Goal: Task Accomplishment & Management: Manage account settings

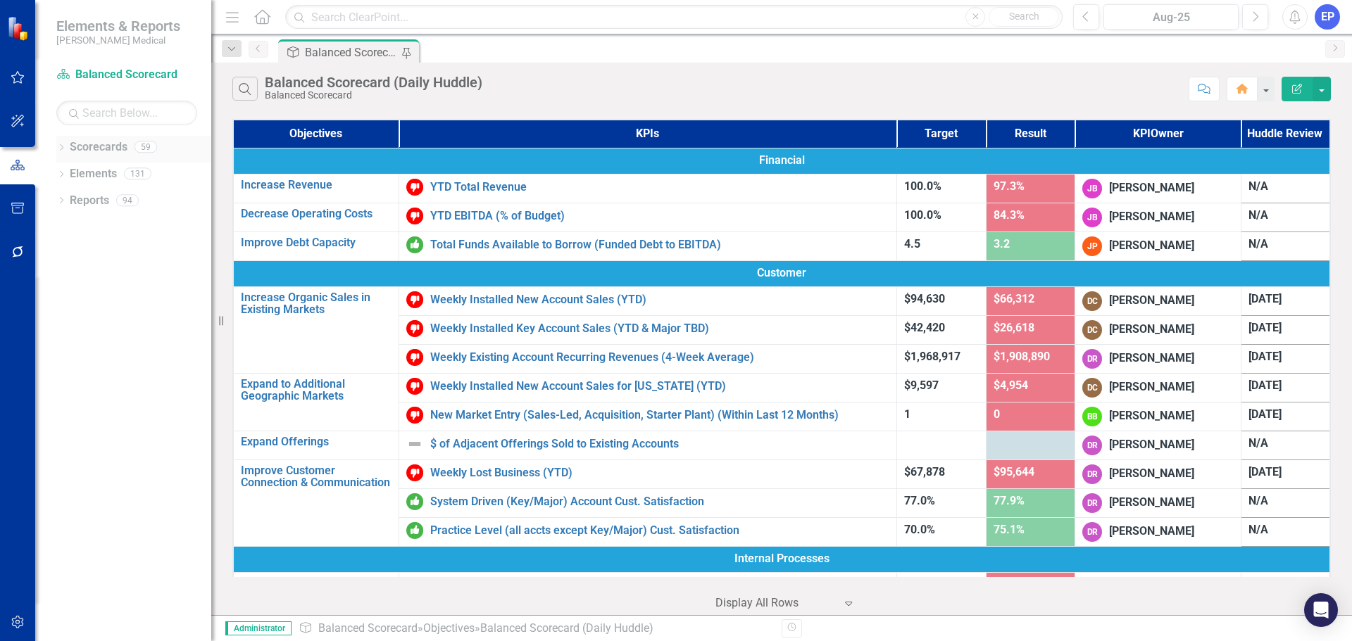
click at [60, 147] on icon "Dropdown" at bounding box center [61, 149] width 10 height 8
click at [69, 255] on icon at bounding box center [70, 253] width 4 height 7
click at [118, 283] on link "Development" at bounding box center [152, 280] width 120 height 16
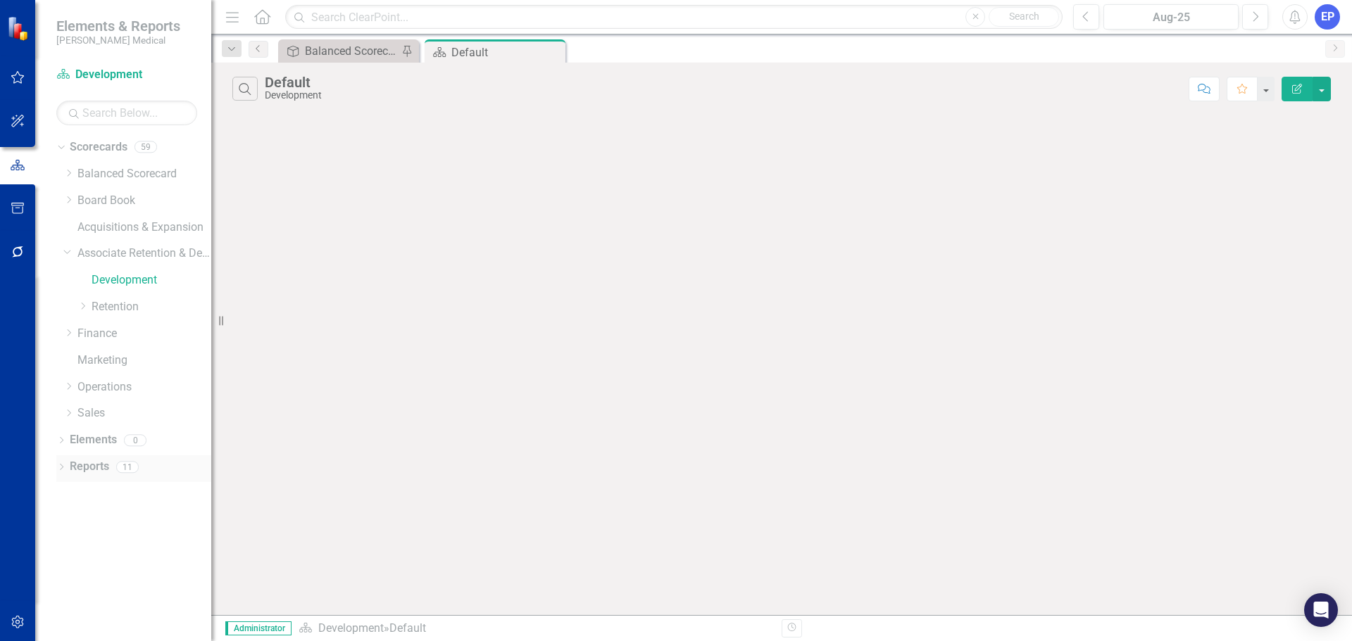
click at [92, 475] on div "Reports" at bounding box center [89, 467] width 39 height 23
click at [75, 468] on link "Reports" at bounding box center [89, 467] width 39 height 16
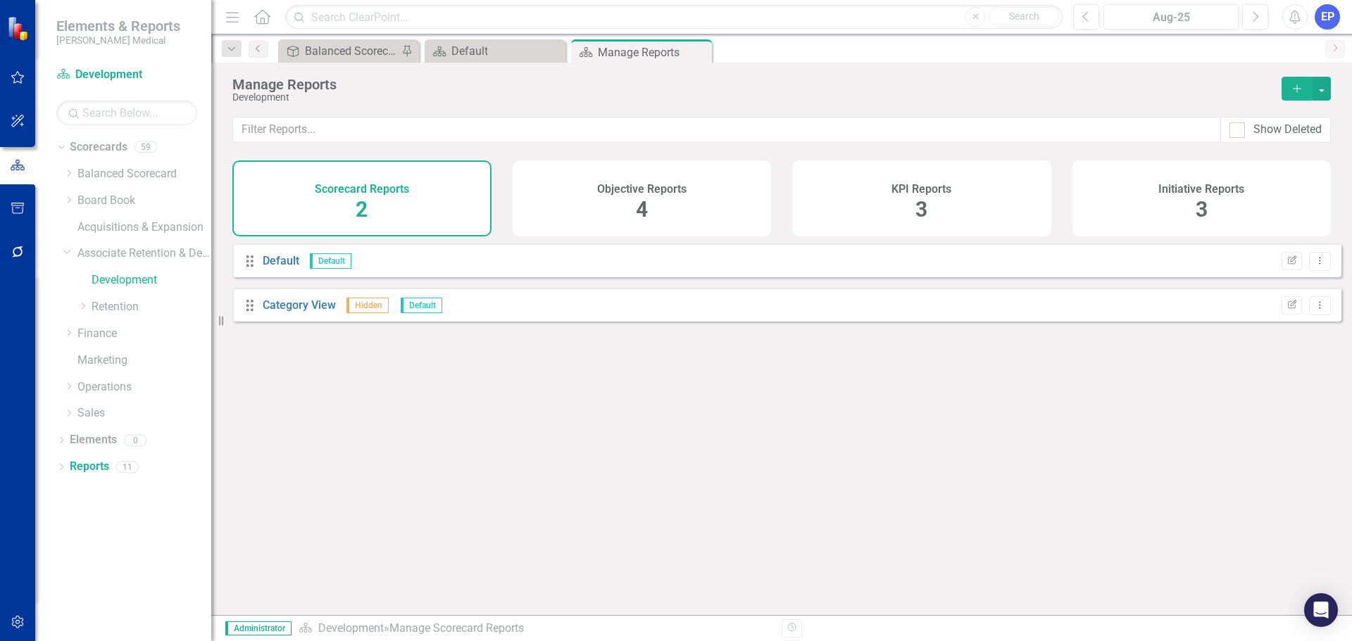
click at [941, 193] on h4 "KPI Reports" at bounding box center [921, 189] width 60 height 13
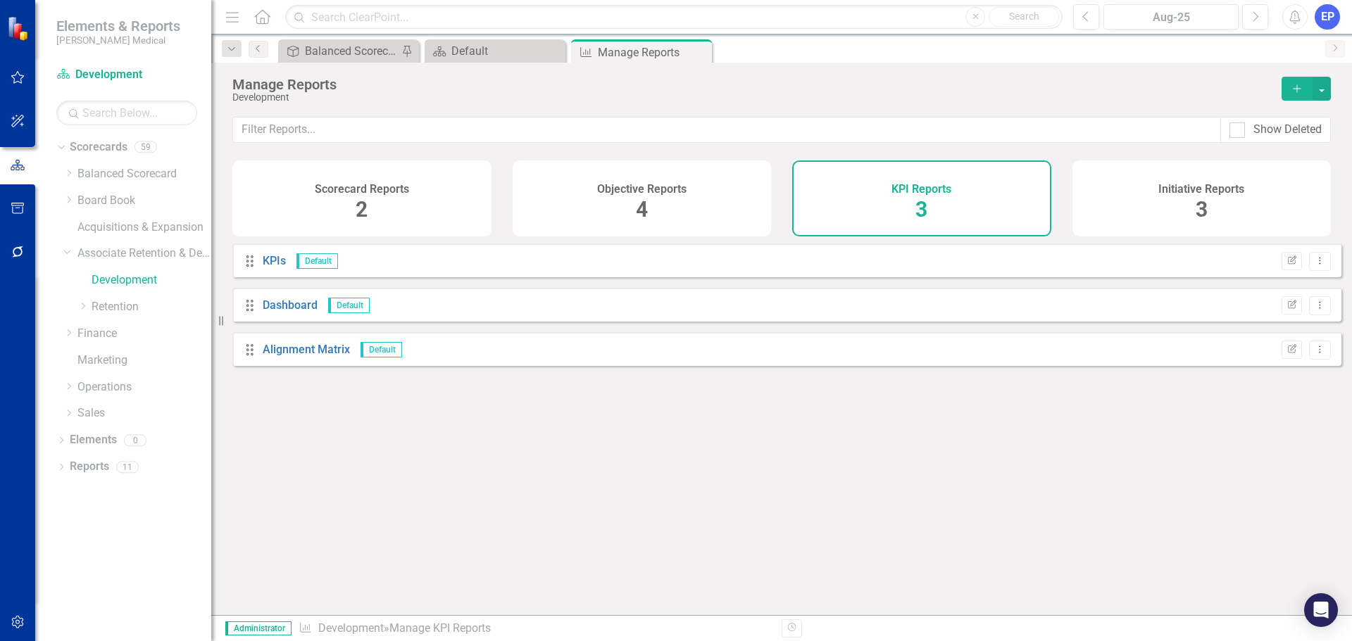
click at [632, 207] on div "Objective Reports 4" at bounding box center [642, 199] width 259 height 76
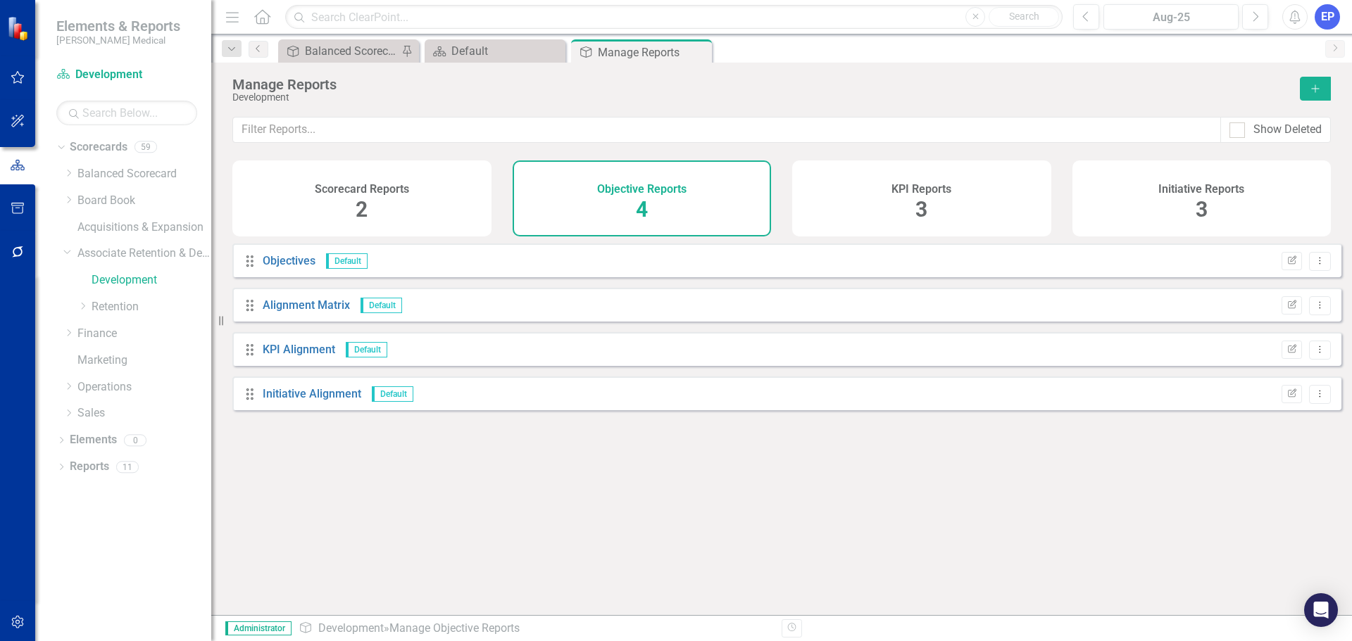
click at [475, 203] on div "Scorecard Reports 2" at bounding box center [361, 199] width 259 height 76
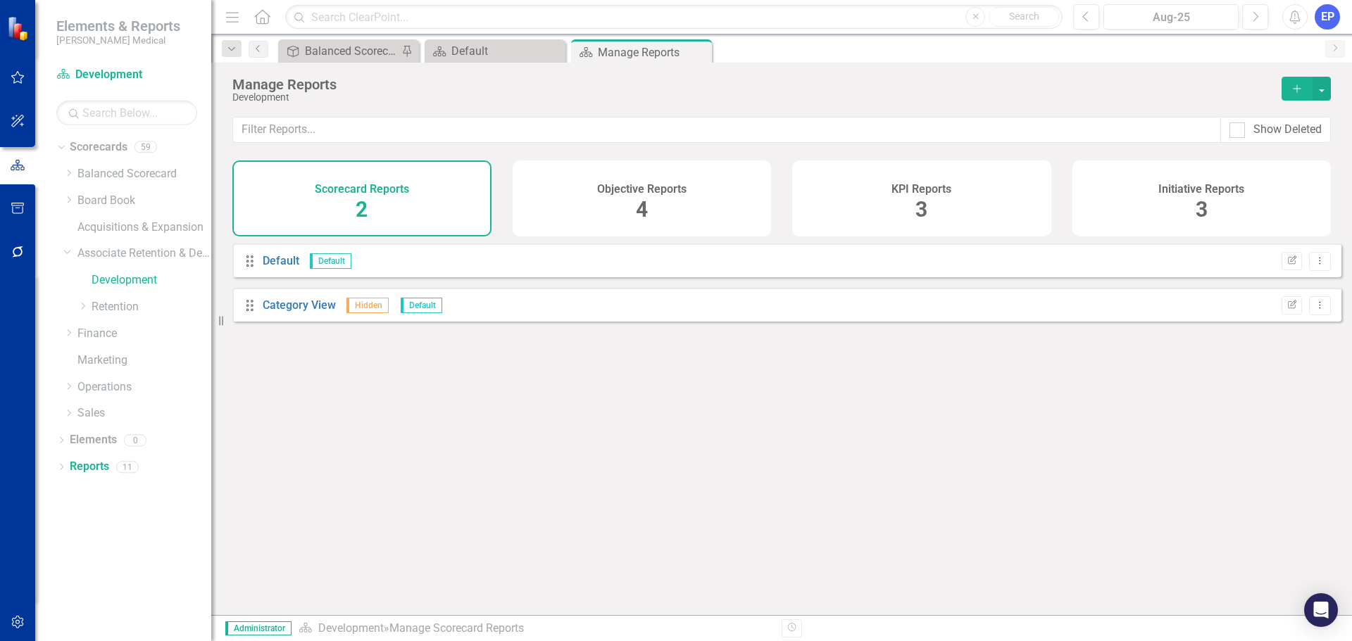
click at [1162, 182] on div "Initiative Reports" at bounding box center [1201, 188] width 86 height 16
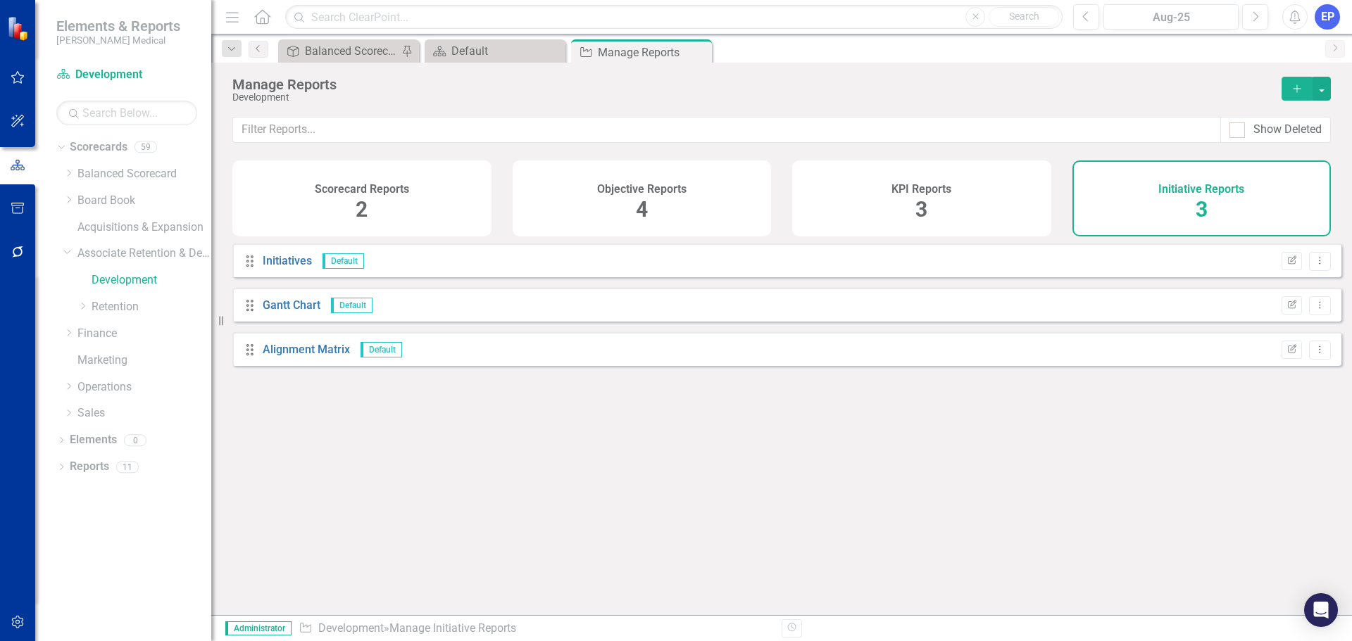
click at [928, 194] on h4 "KPI Reports" at bounding box center [921, 189] width 60 height 13
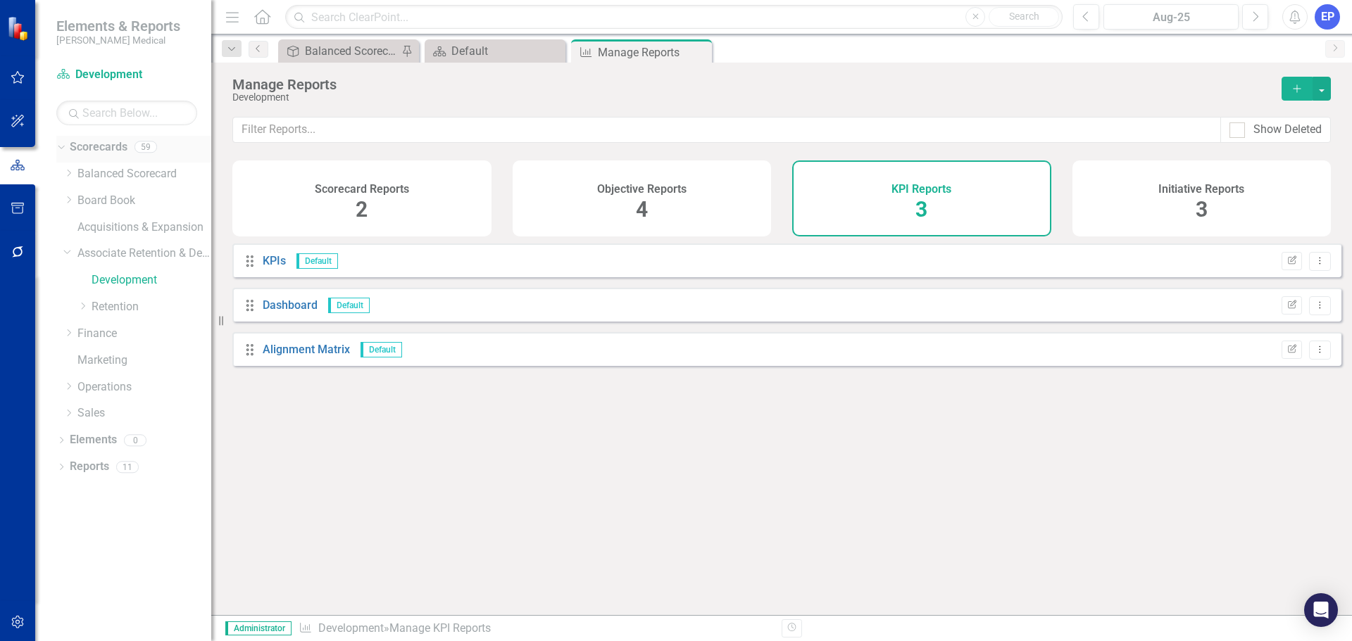
click at [89, 145] on link "Scorecards" at bounding box center [99, 147] width 58 height 16
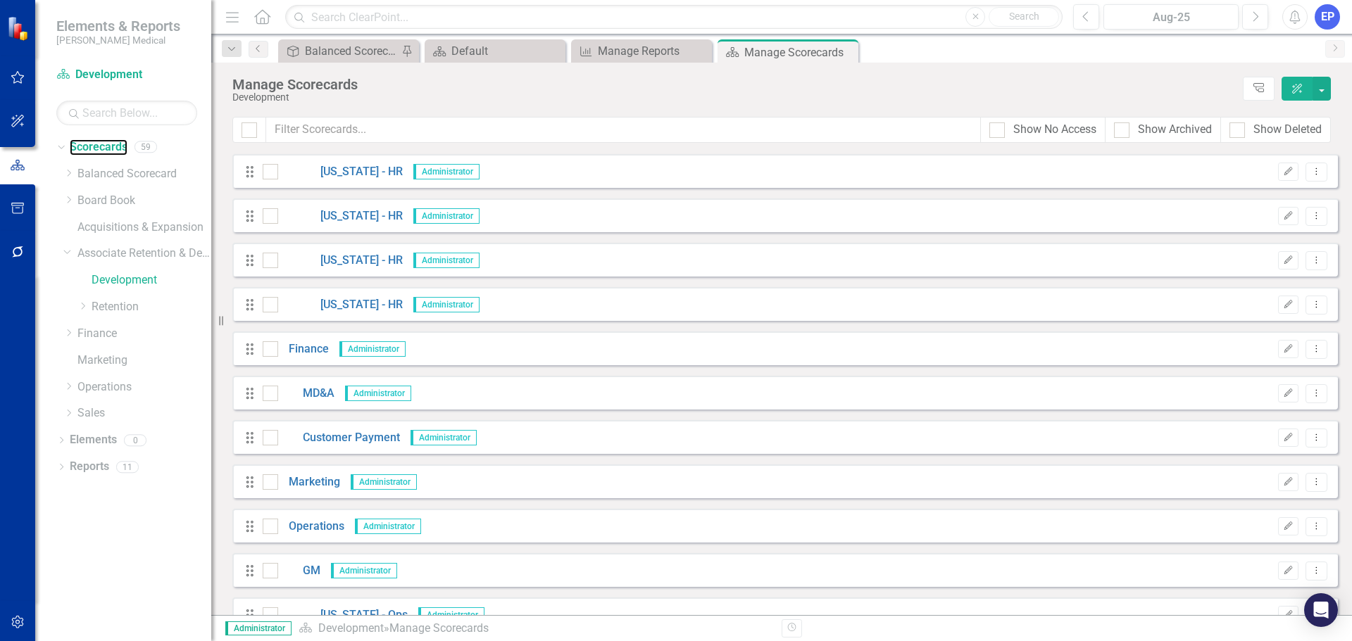
scroll to position [1267, 0]
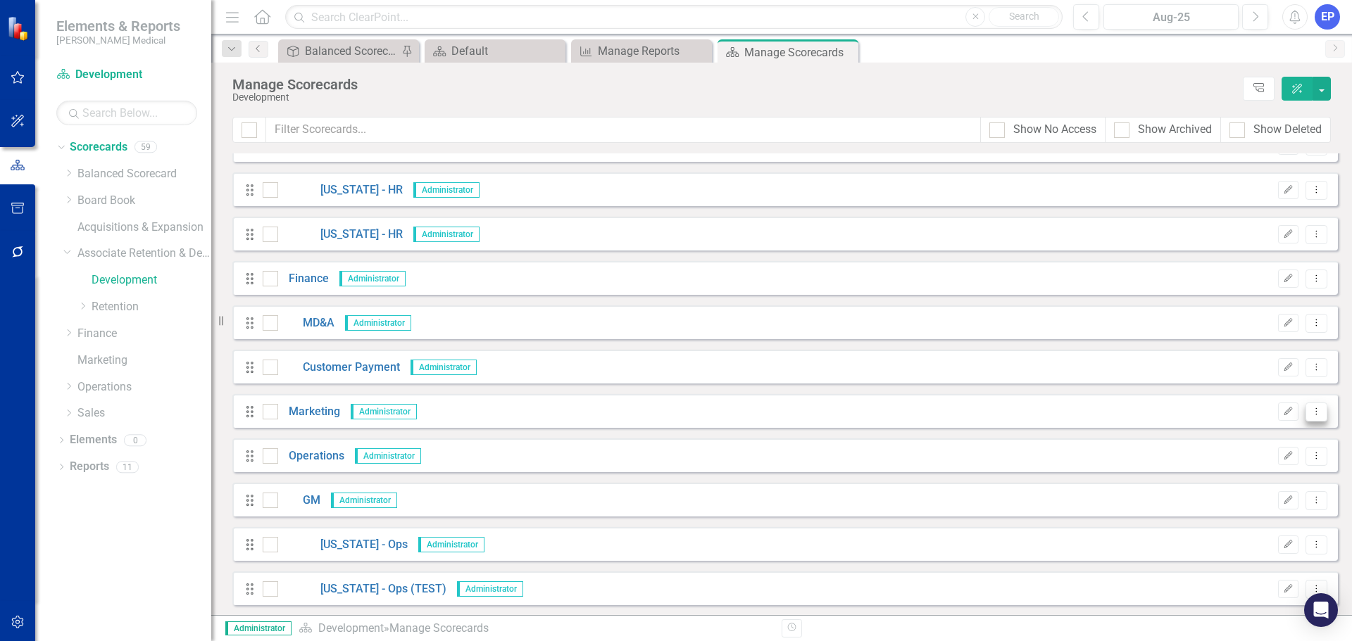
click at [1310, 407] on icon "Dropdown Menu" at bounding box center [1316, 411] width 12 height 9
click at [1219, 460] on link "Copy Duplicate Scorecard" at bounding box center [1238, 461] width 156 height 26
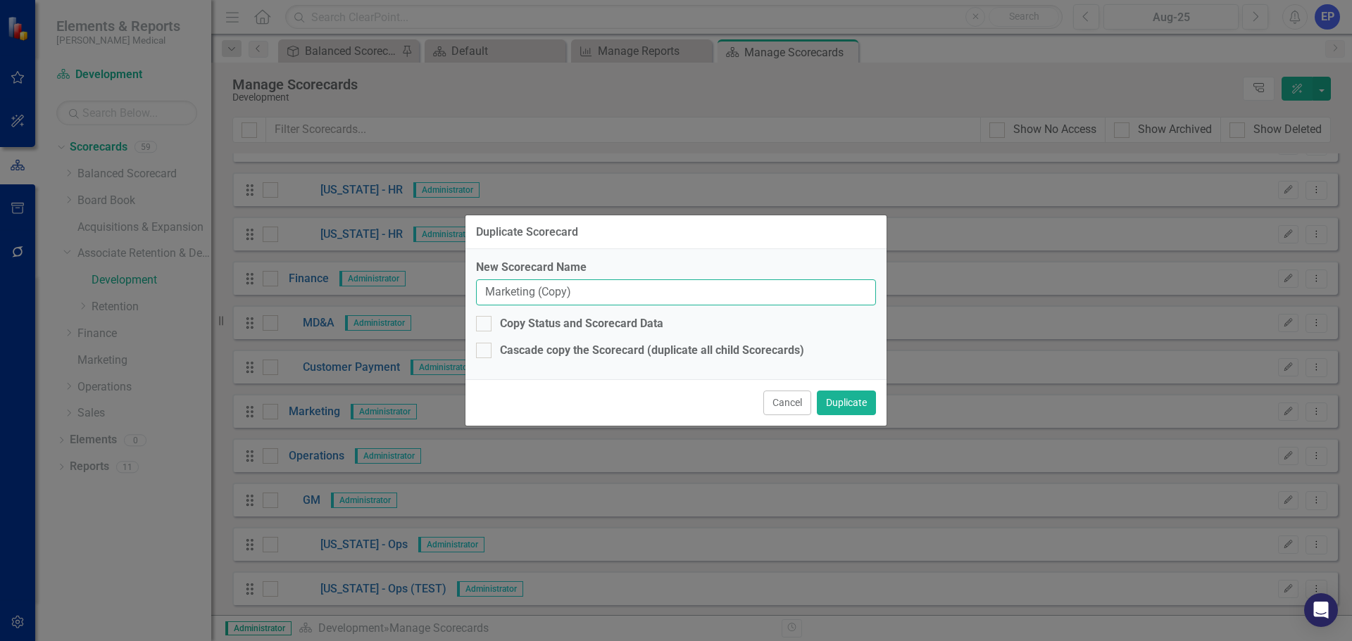
drag, startPoint x: 577, startPoint y: 292, endPoint x: 380, endPoint y: 289, distance: 197.2
click at [380, 289] on div "Duplicate Scorecard New Scorecard Name Marketing (Copy) Copy Status and Scoreca…" at bounding box center [676, 320] width 1352 height 641
type input "Development (2)"
click at [845, 401] on button "Duplicate" at bounding box center [846, 403] width 59 height 25
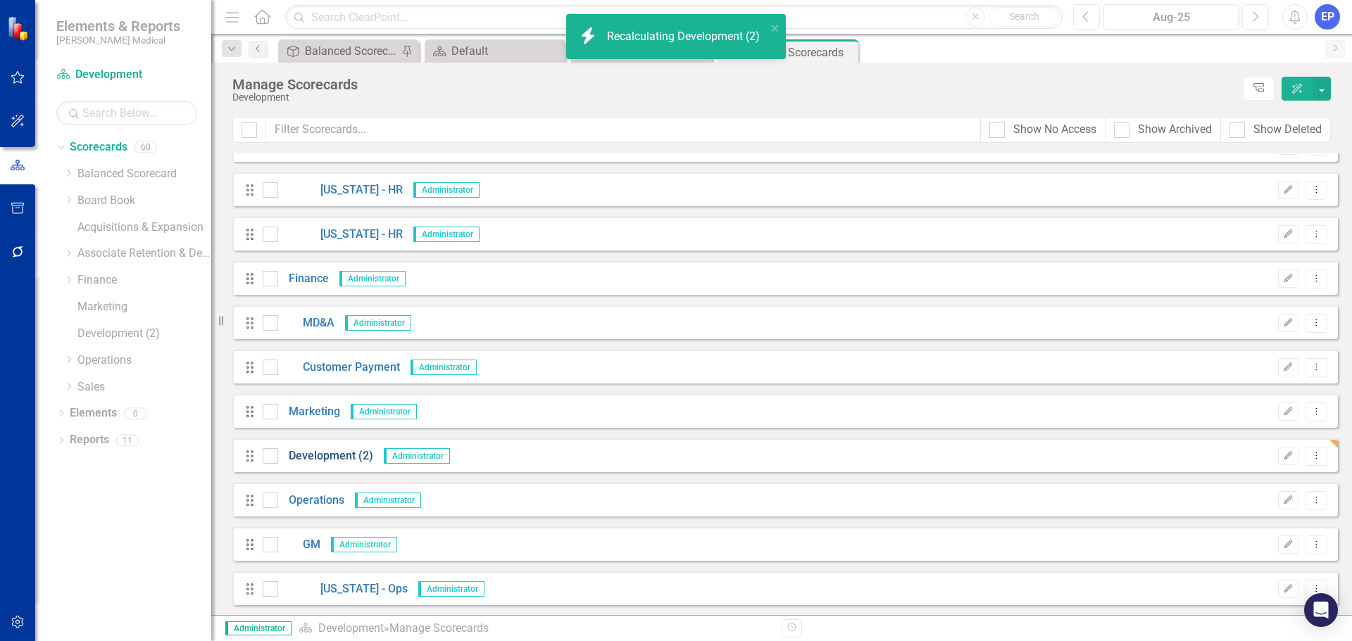
click at [319, 456] on link "Development (2)" at bounding box center [325, 456] width 95 height 16
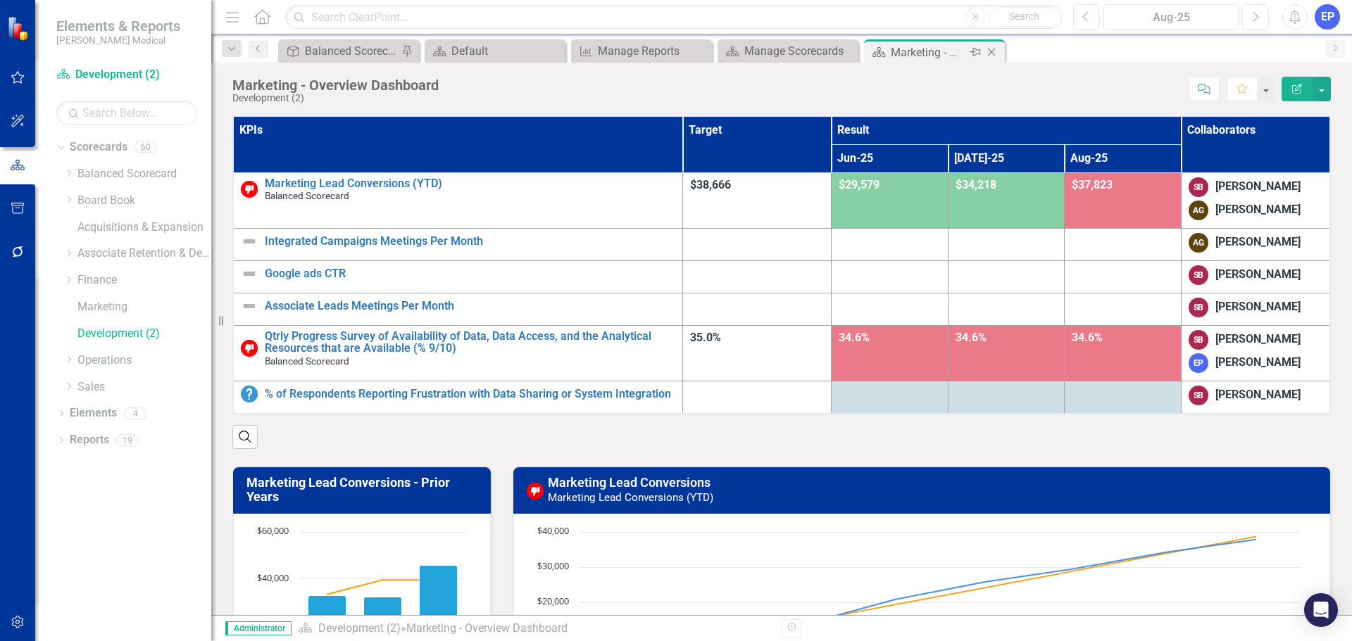
click at [992, 52] on icon "Close" at bounding box center [991, 51] width 14 height 11
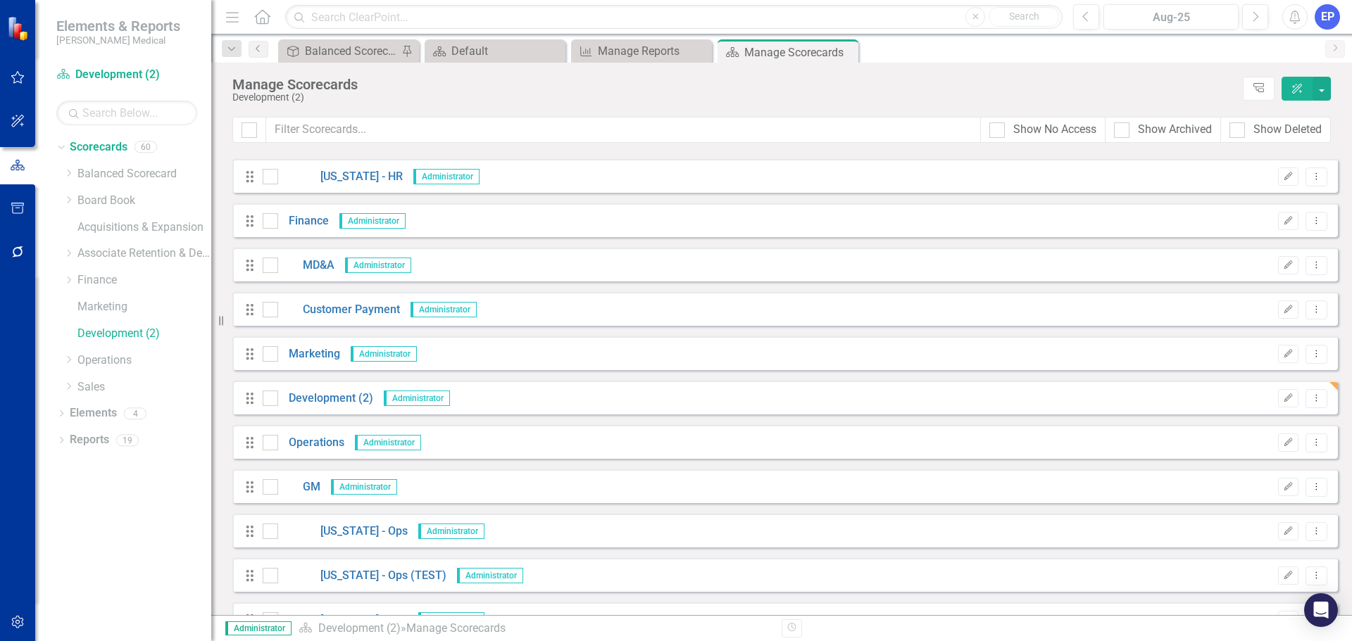
scroll to position [1408, 0]
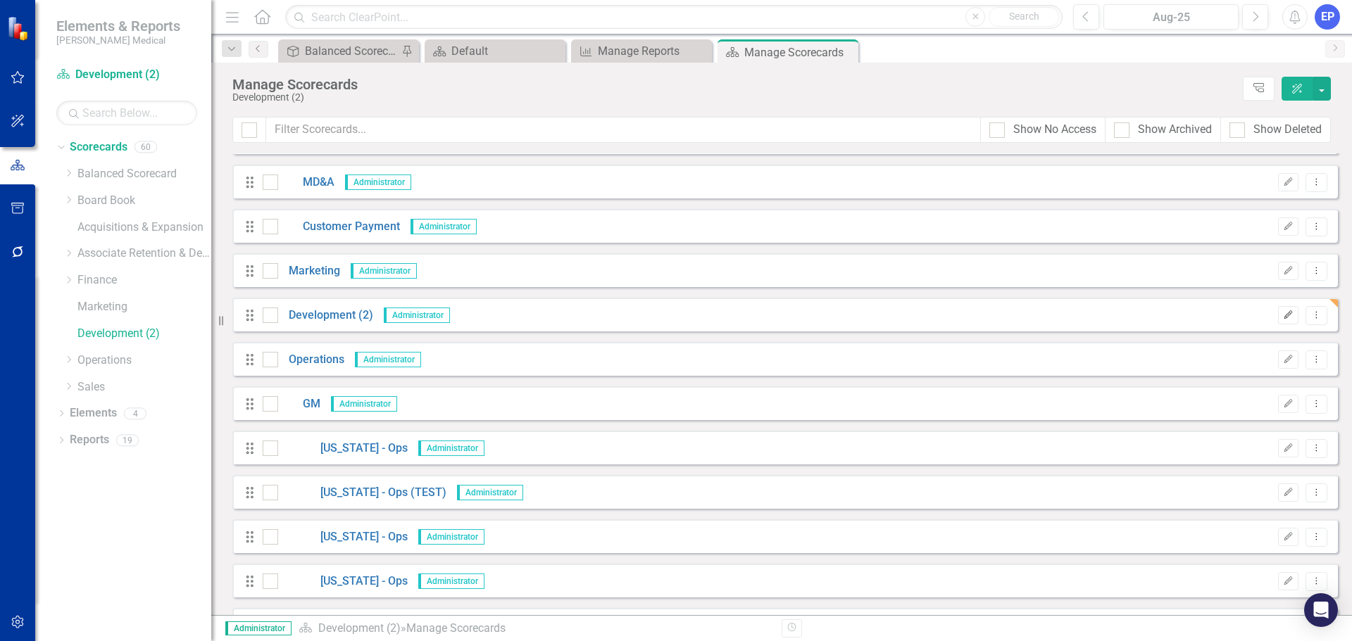
click at [1283, 315] on icon "Edit" at bounding box center [1288, 315] width 11 height 8
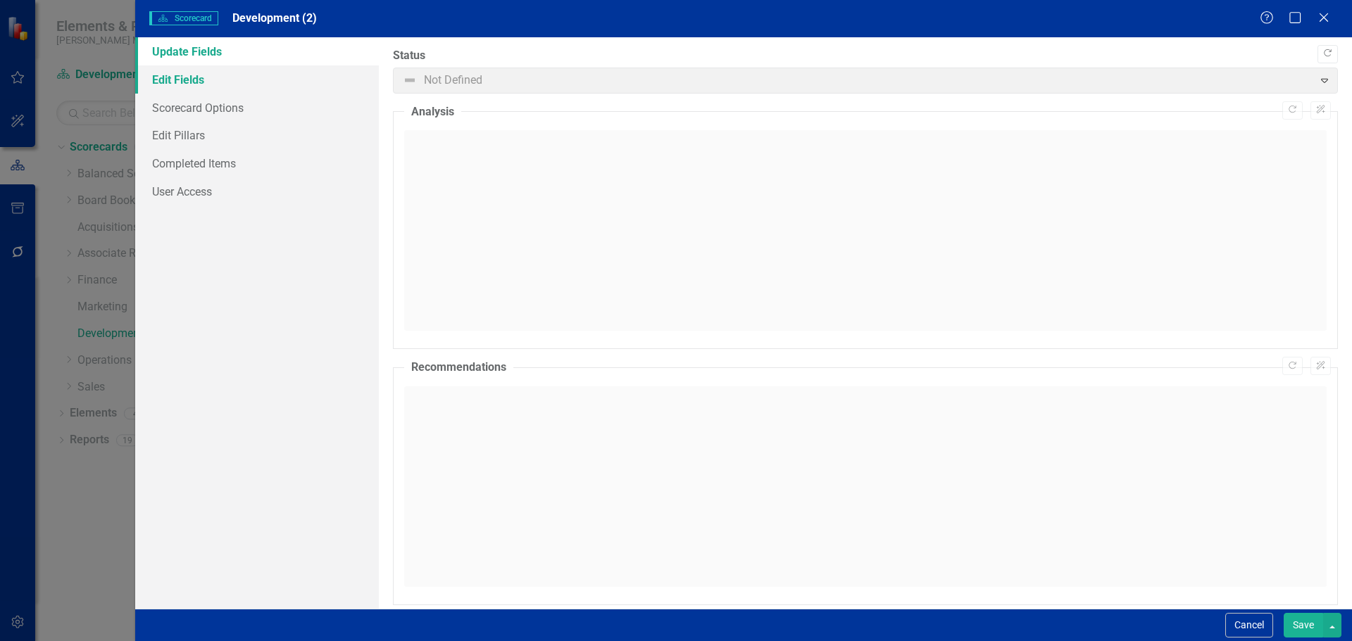
click at [233, 86] on link "Edit Fields" at bounding box center [257, 79] width 244 height 28
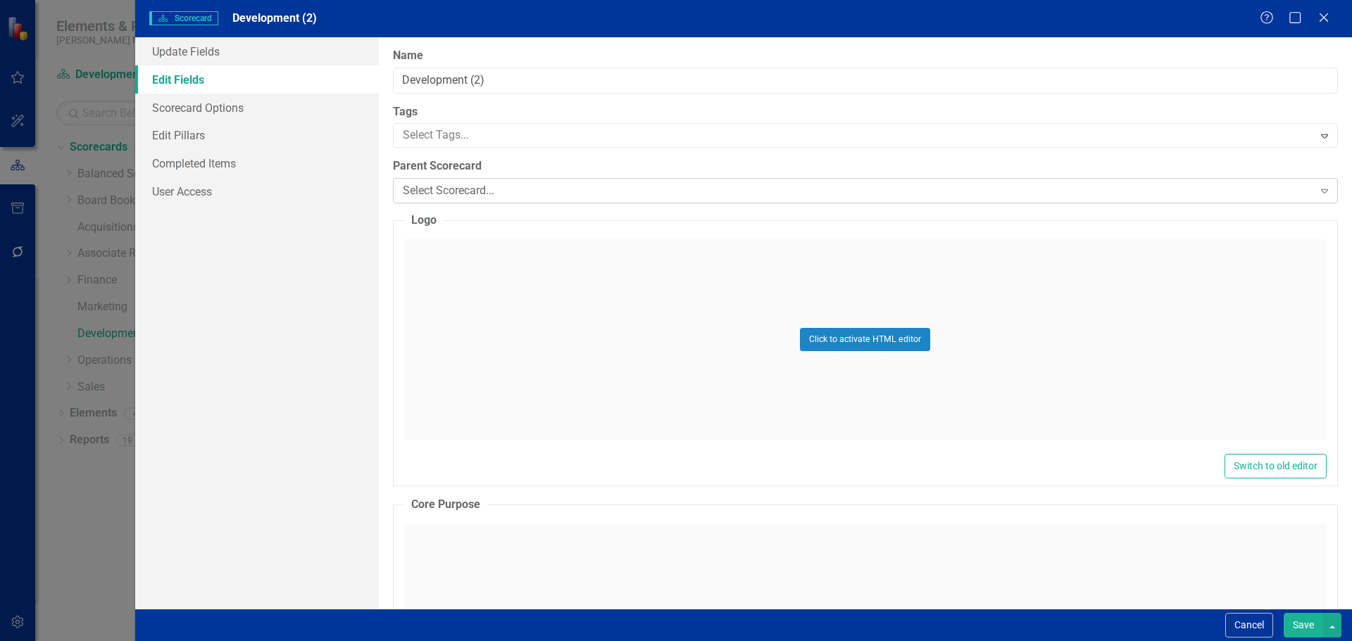
click at [437, 185] on div "Select Scorecard..." at bounding box center [858, 191] width 910 height 16
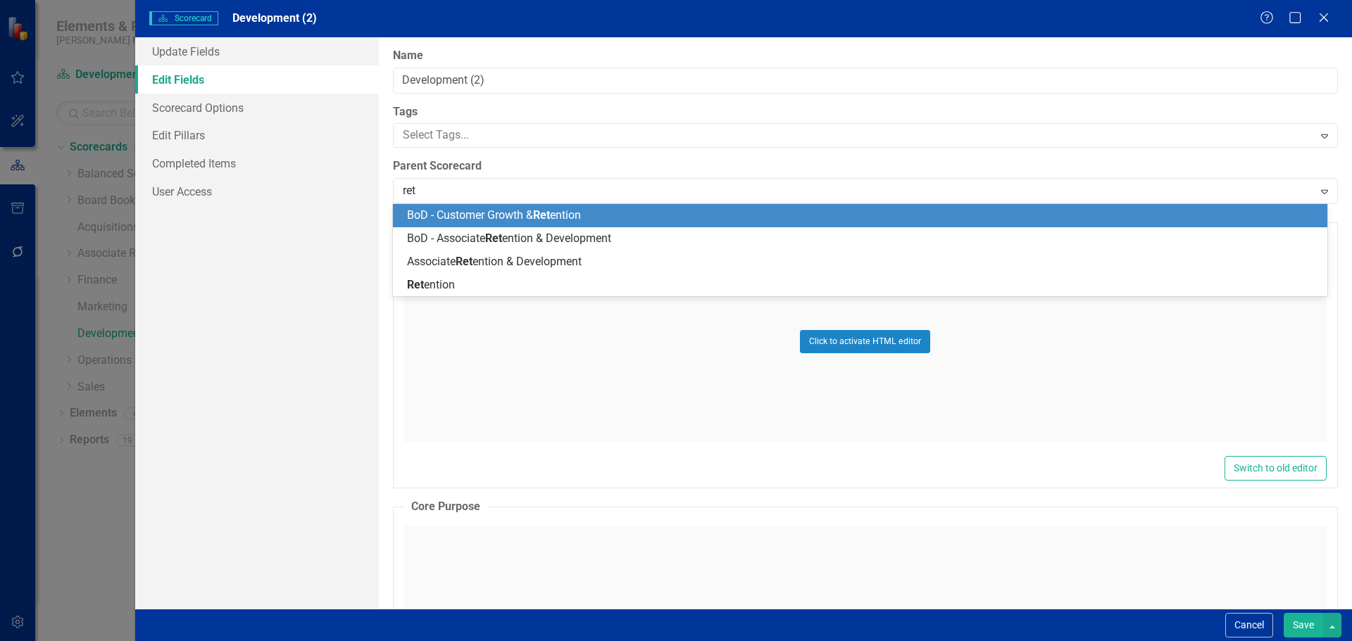
type input "rete"
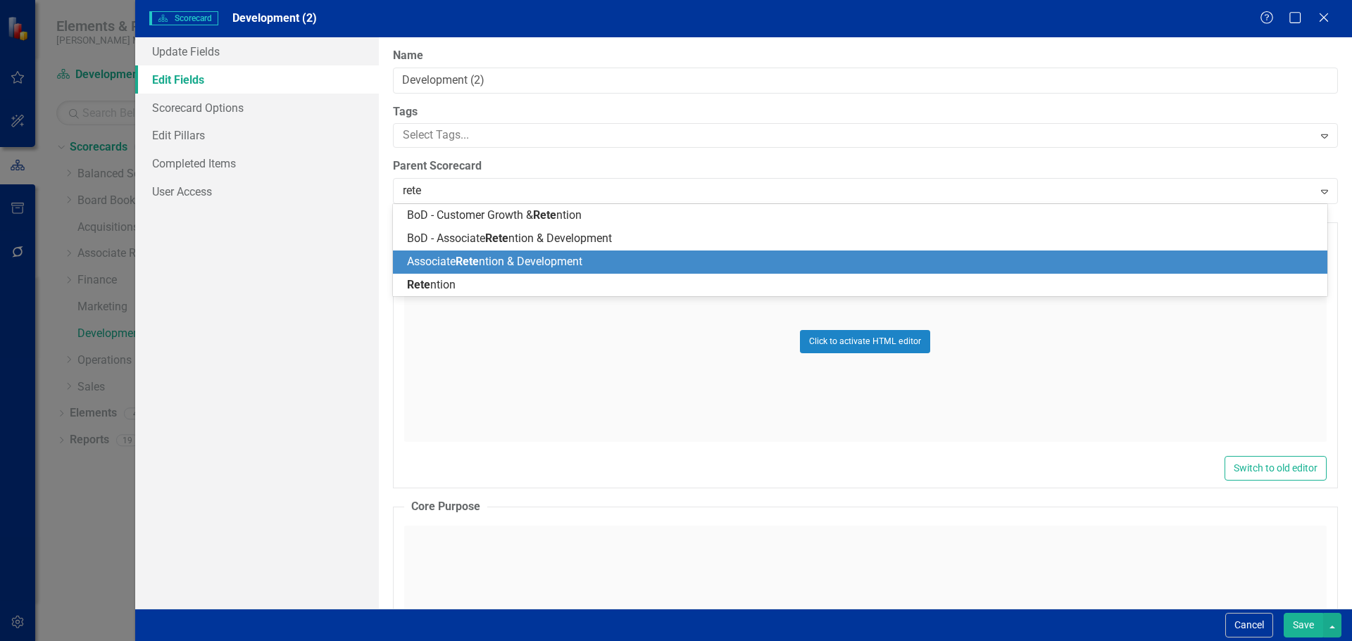
click at [507, 265] on span "Associate Rete ntion & Development" at bounding box center [494, 261] width 175 height 13
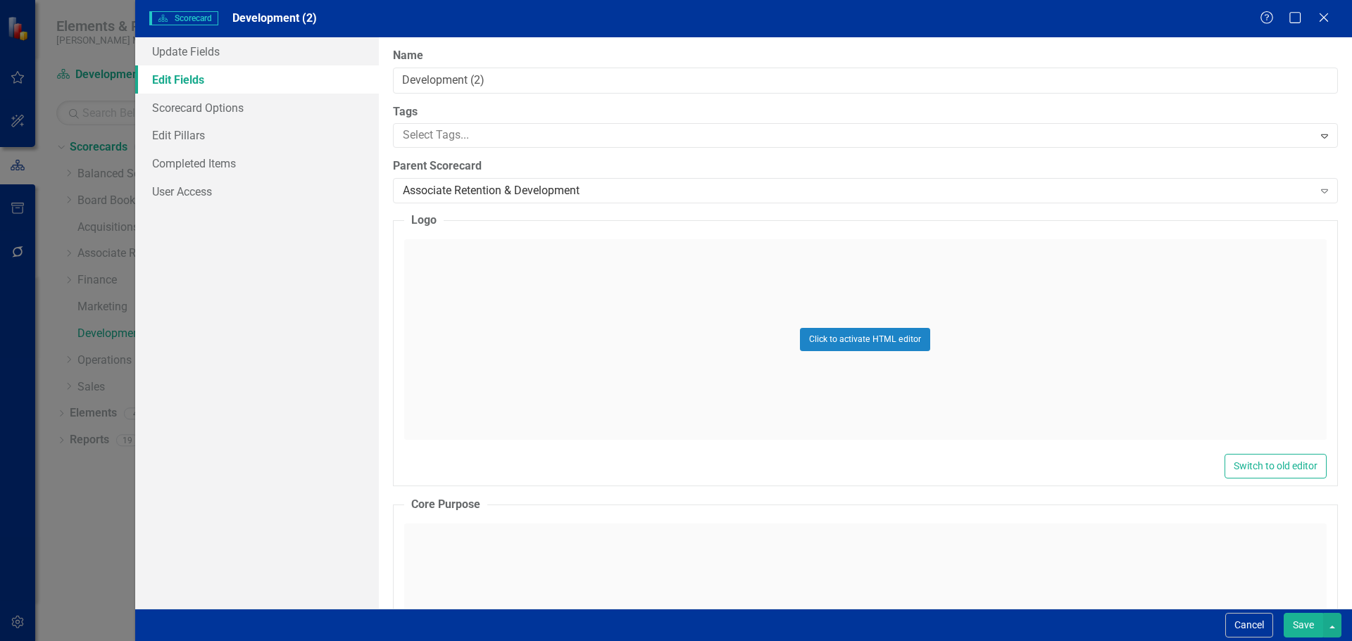
click at [1300, 634] on button "Save" at bounding box center [1302, 625] width 39 height 25
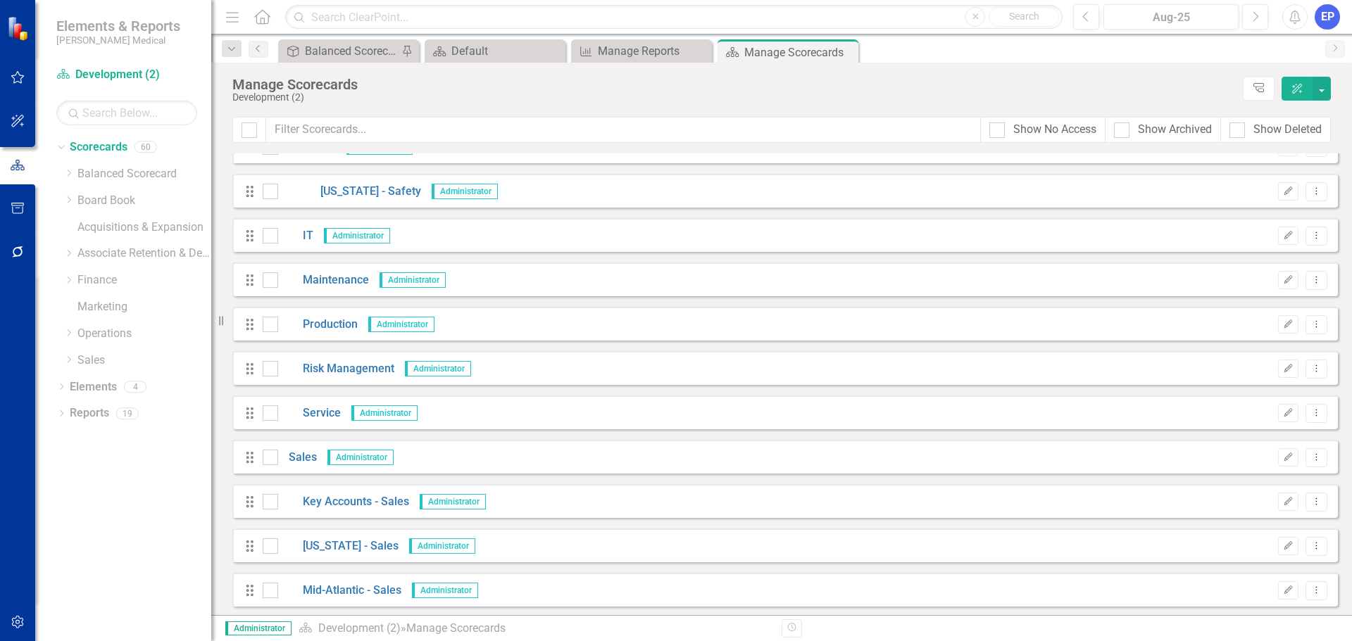
scroll to position [2076, 0]
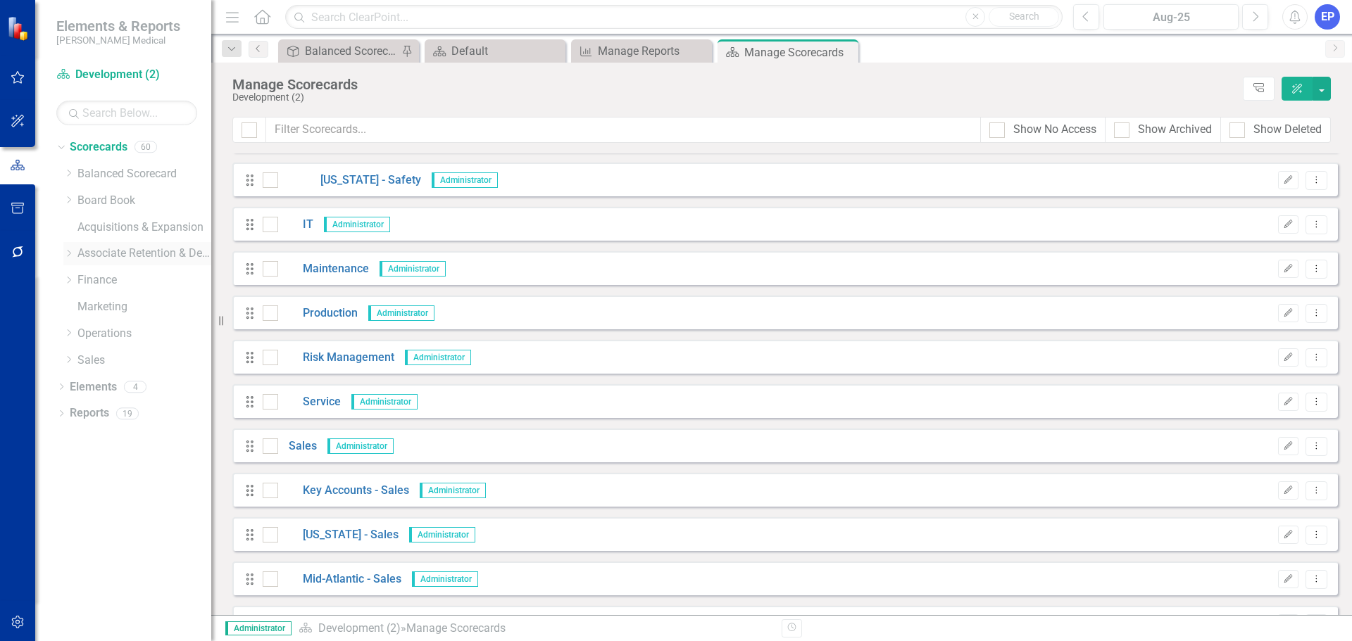
click at [67, 249] on icon "Dropdown" at bounding box center [68, 253] width 11 height 8
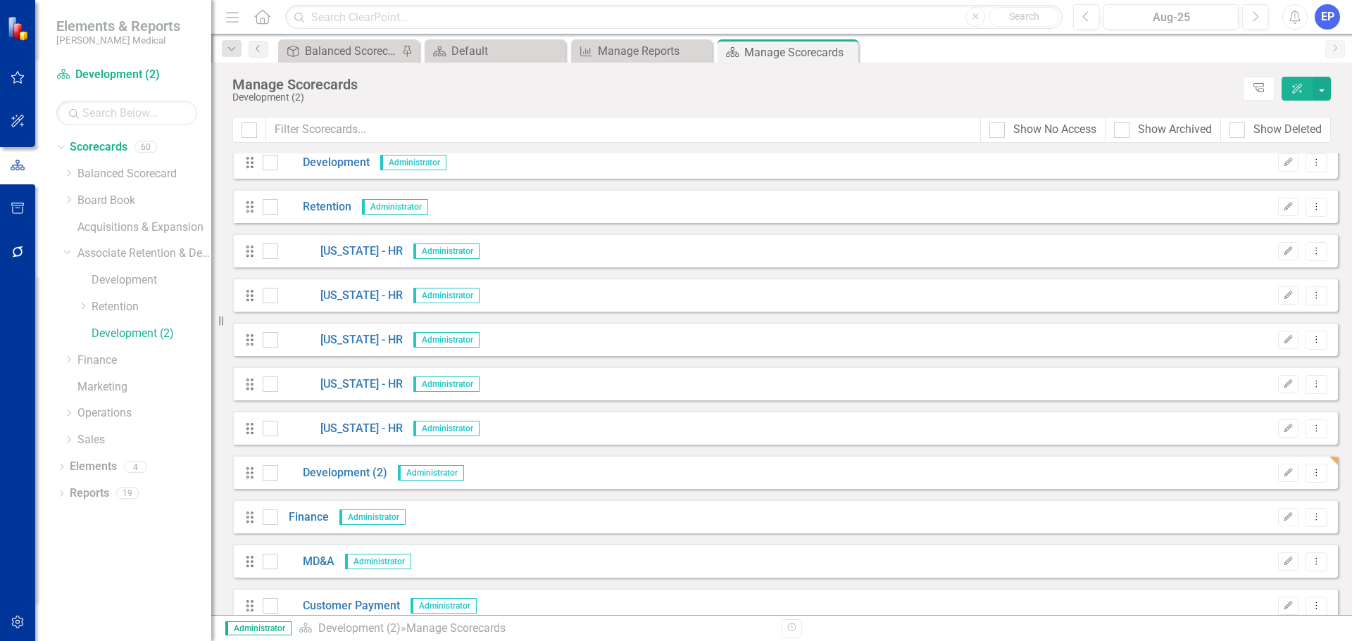
scroll to position [1003, 0]
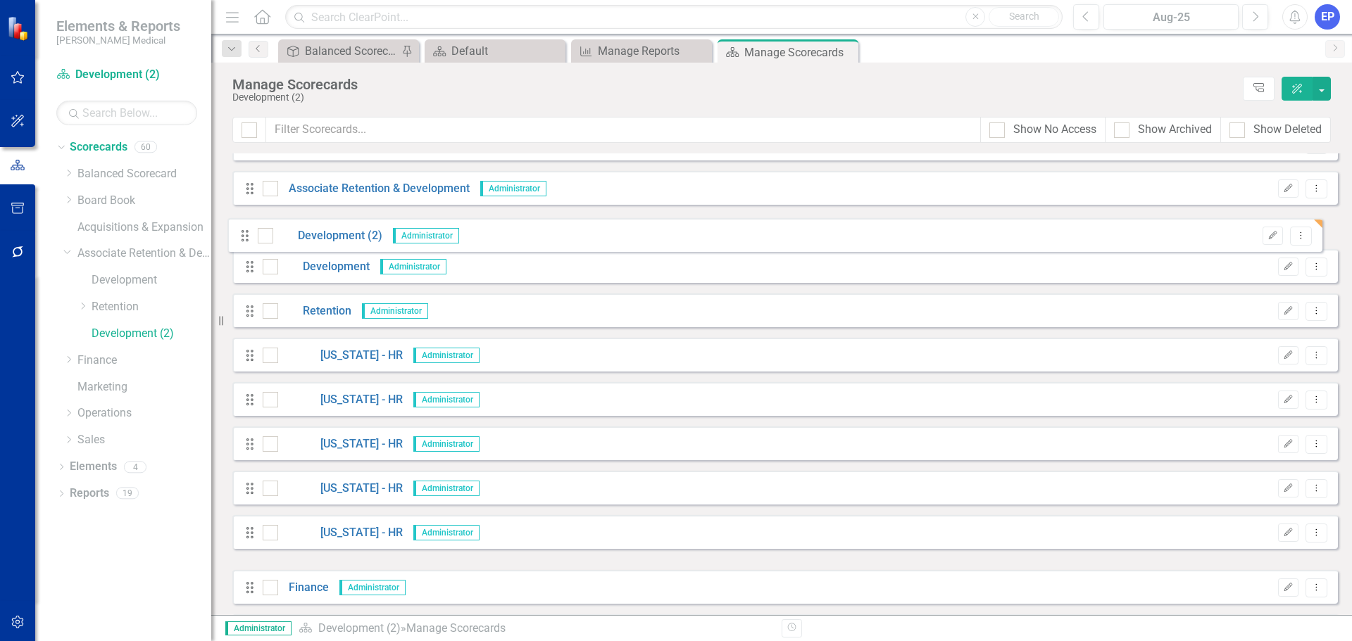
drag, startPoint x: 247, startPoint y: 545, endPoint x: 242, endPoint y: 237, distance: 307.7
click at [242, 237] on div "Drag Balanced Scorecard Administrator Edit Dropdown Menu Drag Revenue Growth Pl…" at bounding box center [784, 476] width 1105 height 2651
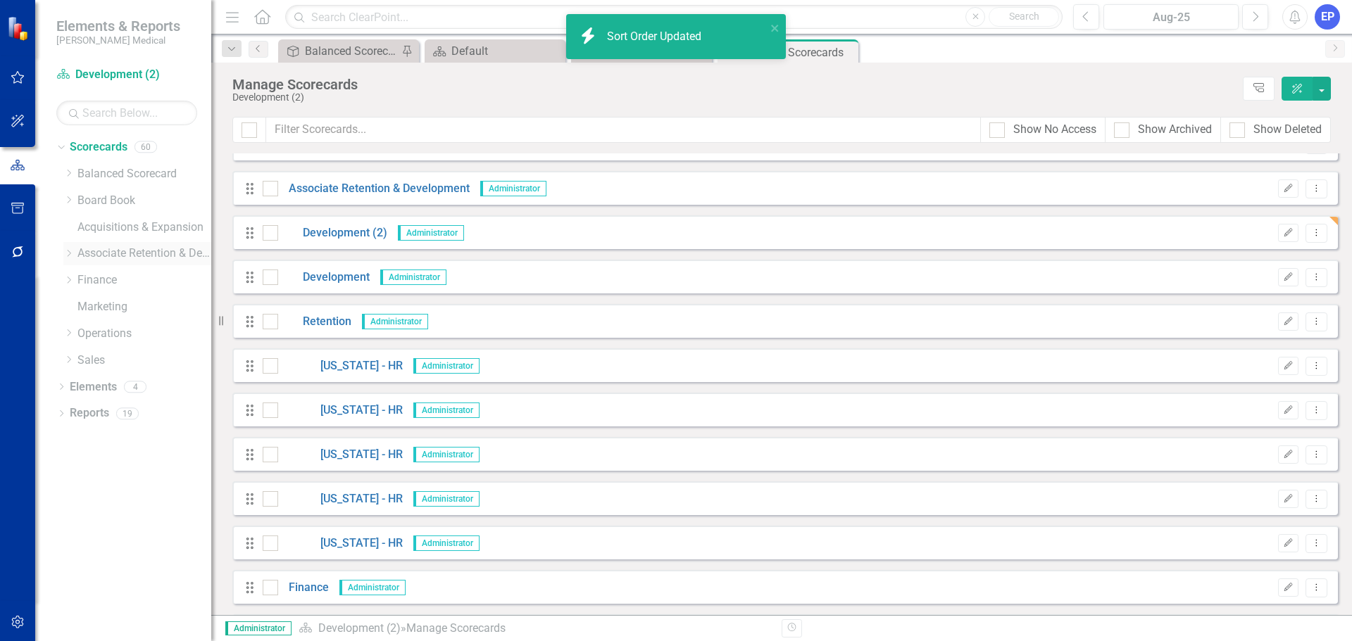
click at [68, 252] on icon "Dropdown" at bounding box center [68, 253] width 11 height 8
click at [103, 280] on link "Development (2)" at bounding box center [152, 280] width 120 height 16
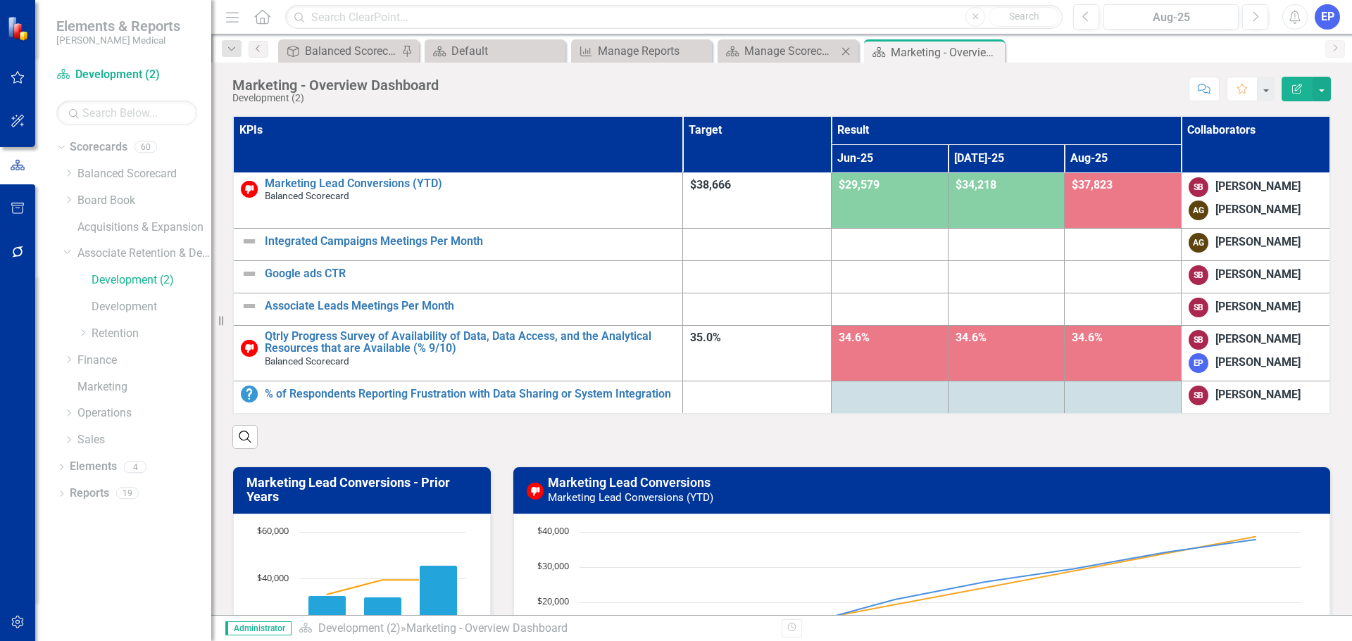
click at [845, 51] on icon "Close" at bounding box center [846, 51] width 14 height 11
click at [703, 49] on icon "Close" at bounding box center [699, 51] width 14 height 11
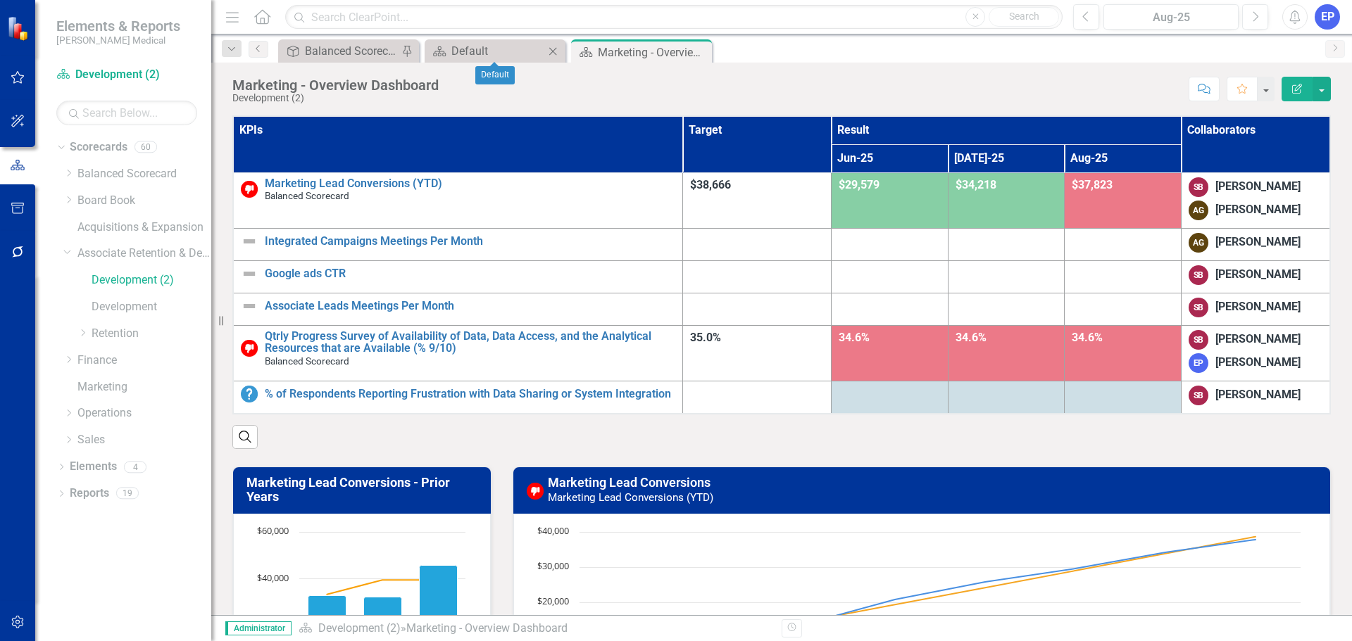
click at [555, 49] on icon "Close" at bounding box center [553, 51] width 14 height 11
click at [501, 160] on th "KPIs" at bounding box center [457, 144] width 449 height 56
click at [501, 160] on th "KPIs Sort Ascending" at bounding box center [457, 144] width 449 height 56
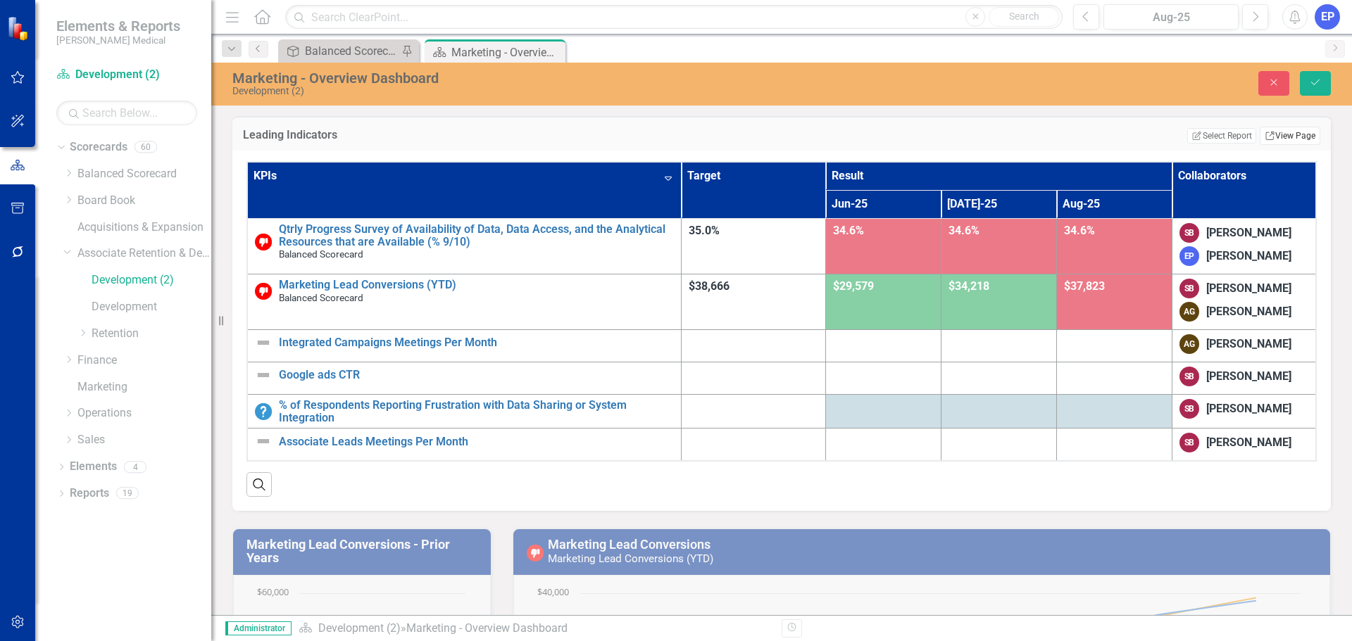
click at [1267, 130] on link "Link View Page" at bounding box center [1290, 136] width 61 height 18
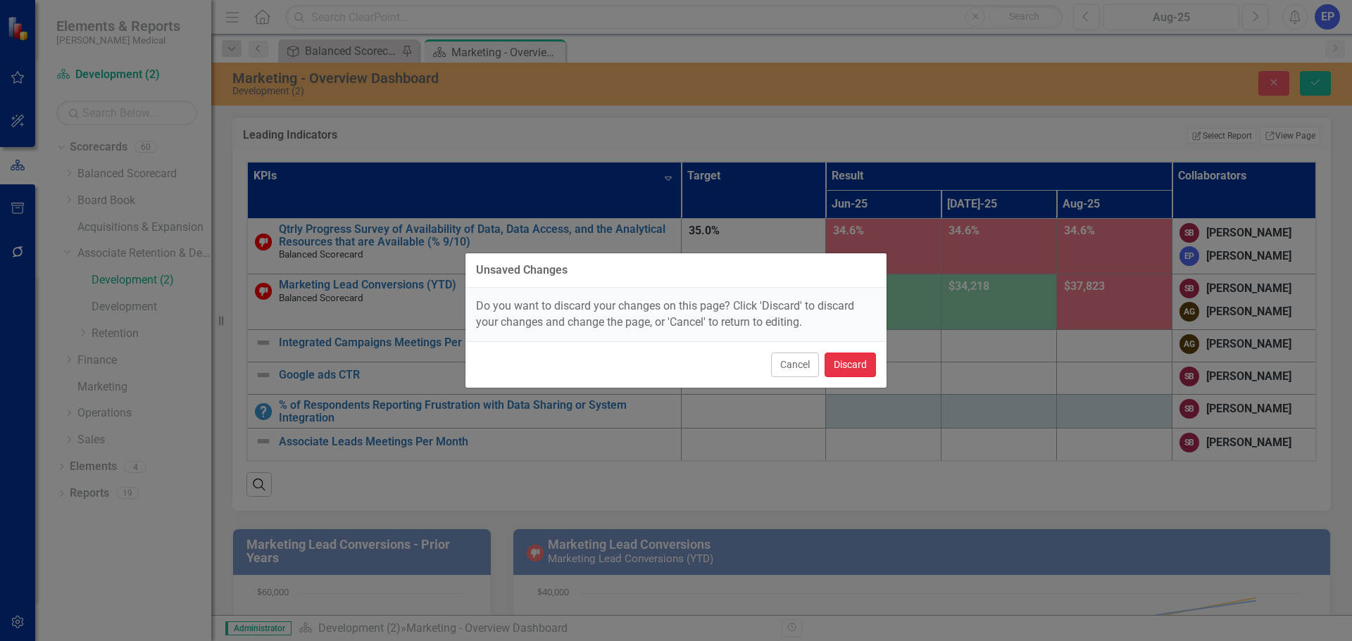
click at [857, 357] on button "Discard" at bounding box center [849, 365] width 51 height 25
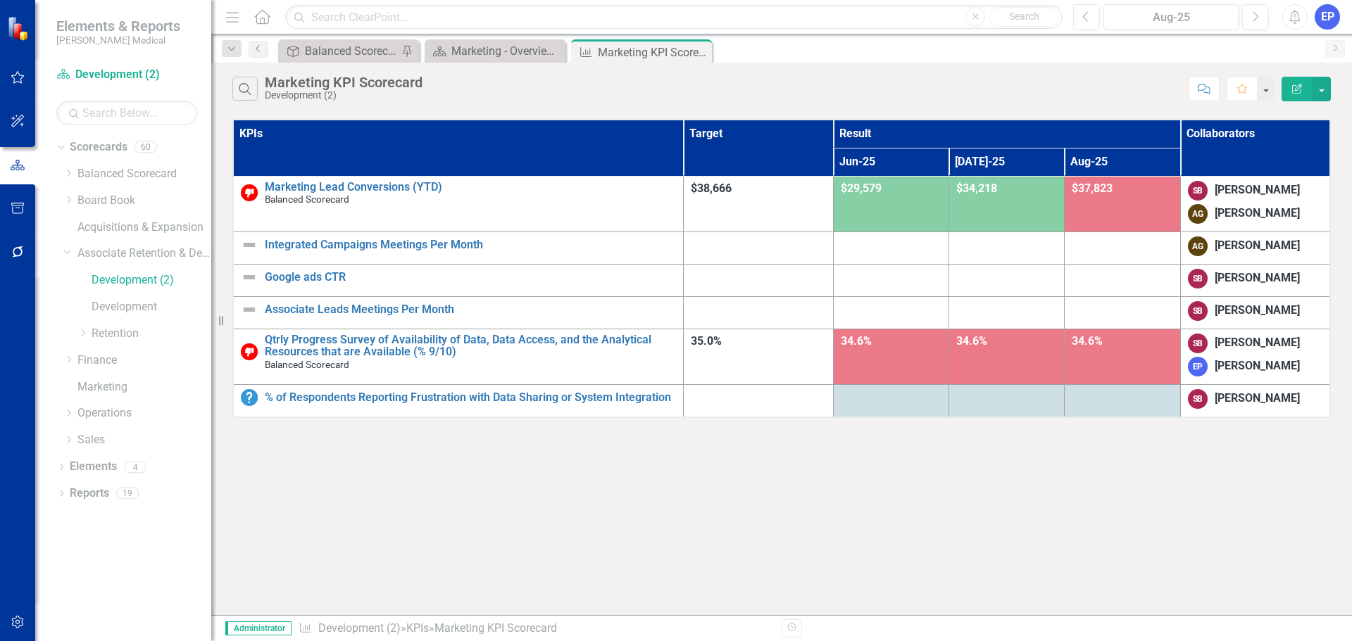
click at [1300, 81] on button "Edit Report" at bounding box center [1296, 89] width 31 height 25
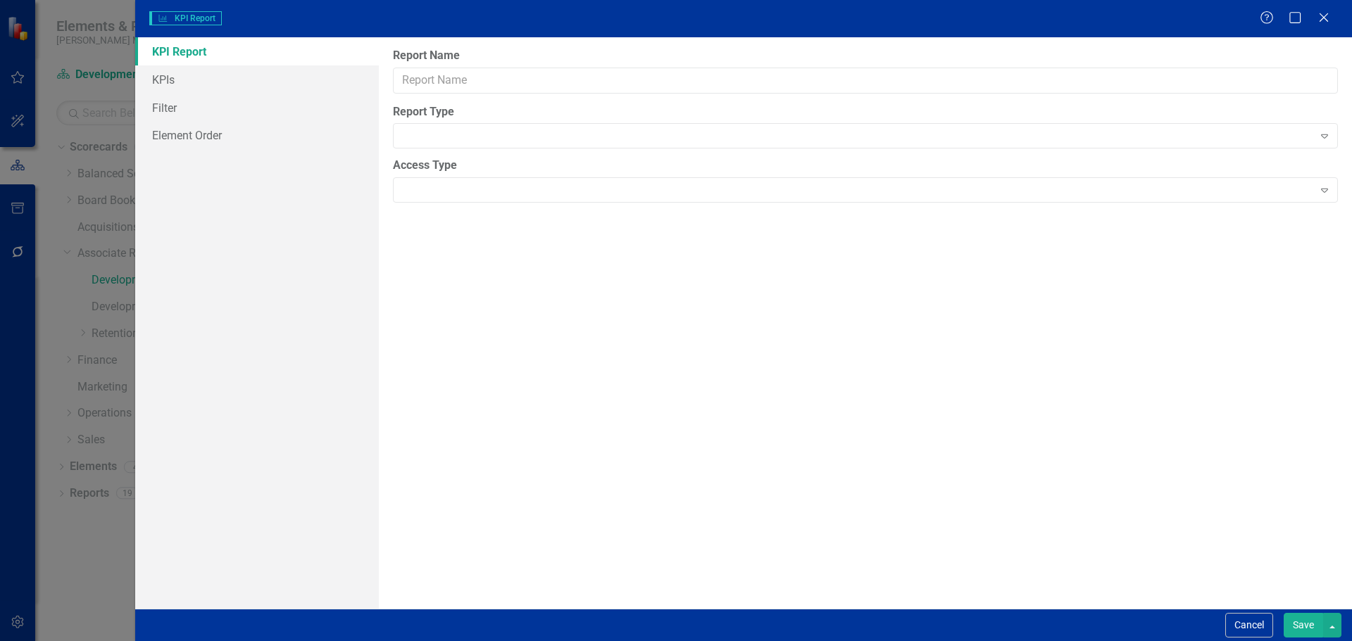
type input "Marketing KPI Scorecard"
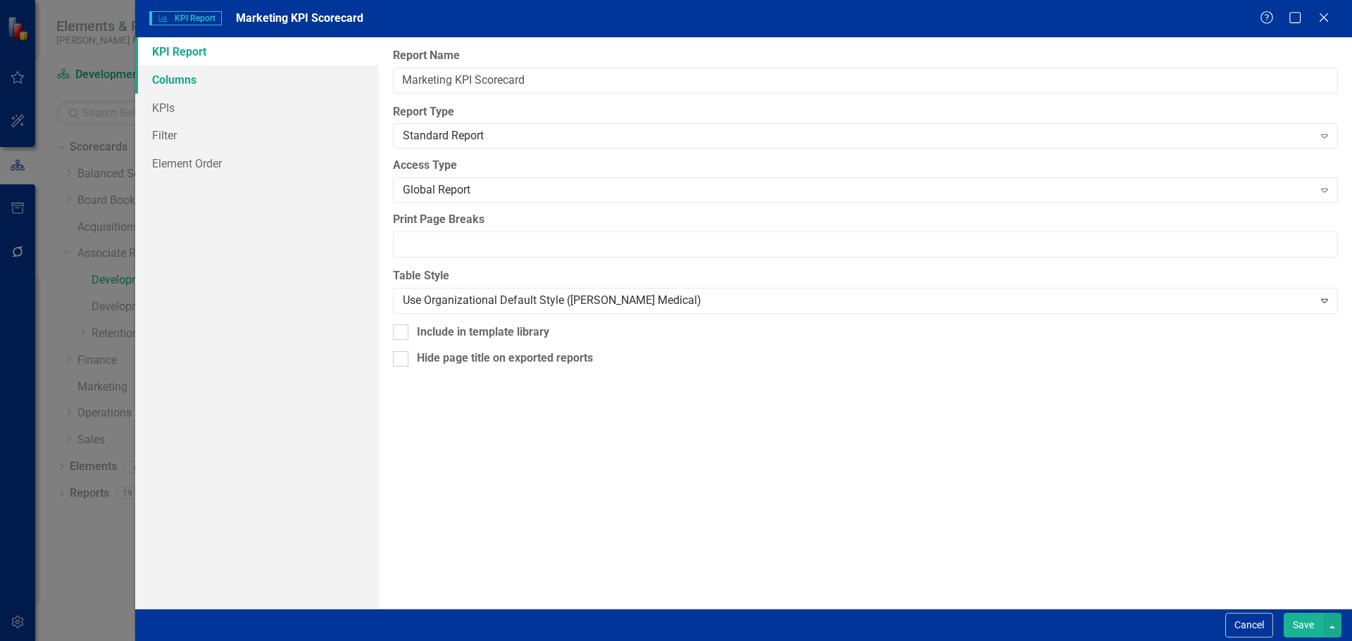
click at [175, 76] on link "Columns" at bounding box center [257, 79] width 244 height 28
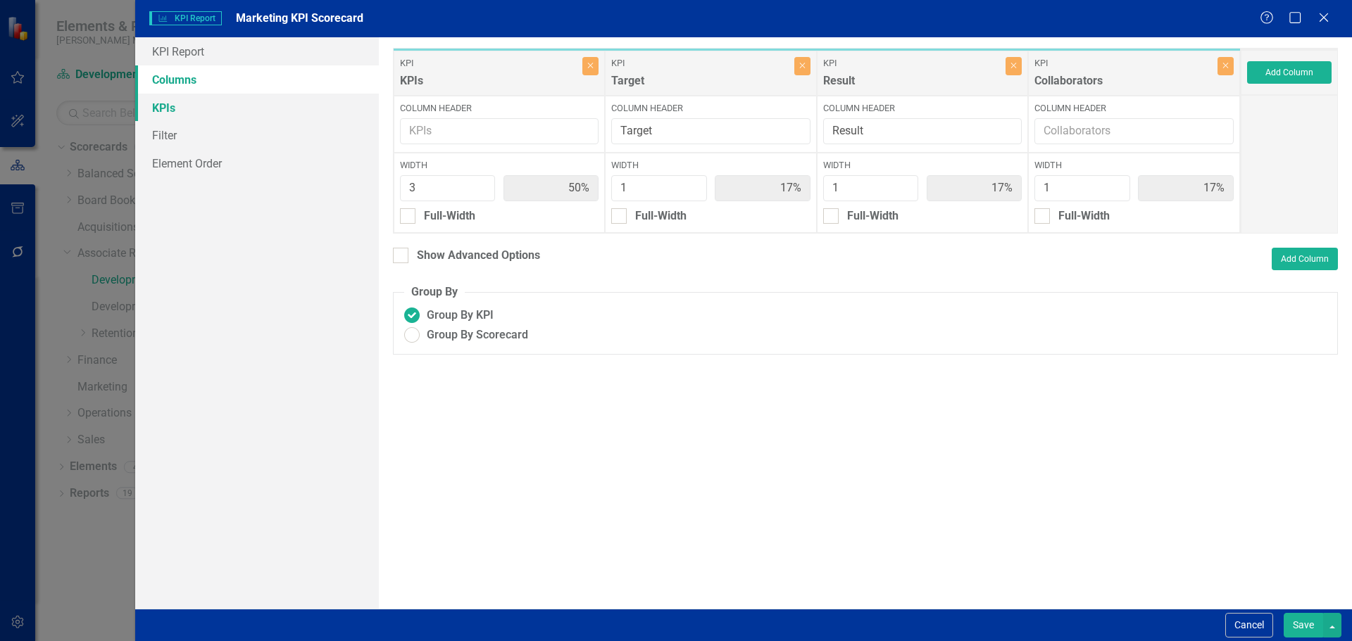
click at [174, 103] on link "KPIs" at bounding box center [257, 108] width 244 height 28
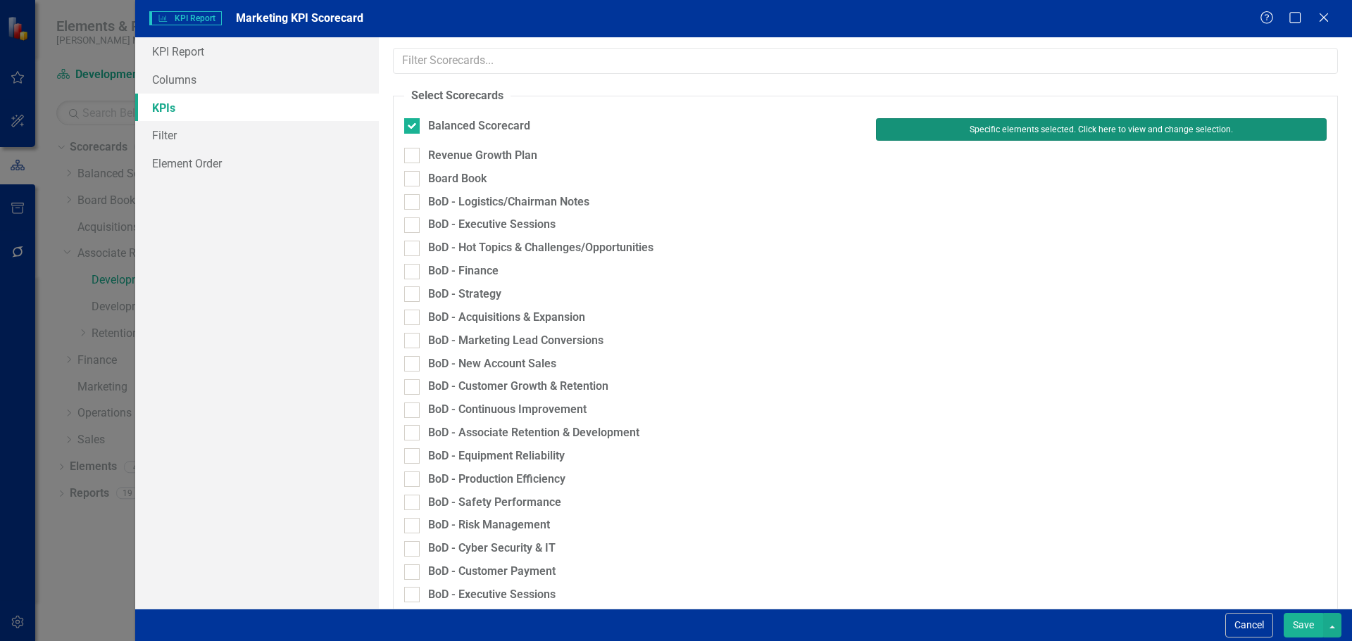
click at [924, 139] on button "Specific elements selected. Click here to view and change selection." at bounding box center [1101, 129] width 451 height 23
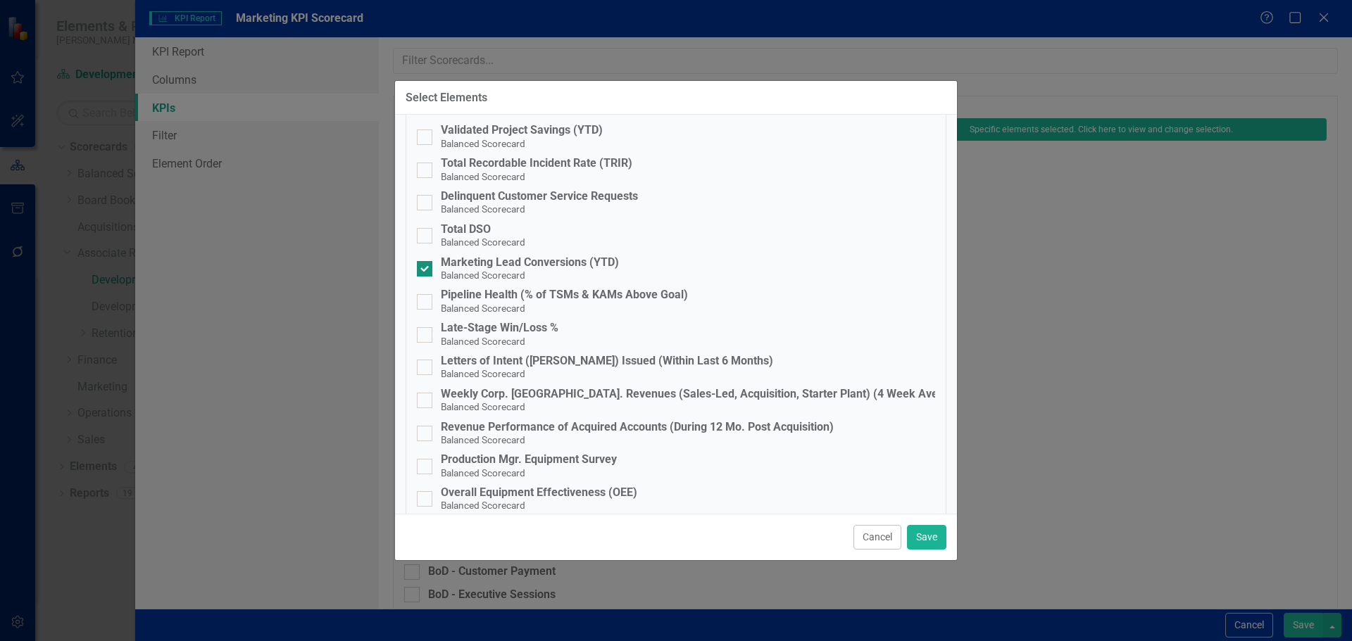
click at [489, 258] on div "Marketing Lead Conversions (YTD)" at bounding box center [530, 262] width 178 height 13
click at [426, 261] on input "Marketing Lead Conversions (YTD) Balanced Scorecard" at bounding box center [421, 265] width 9 height 9
checkbox input "false"
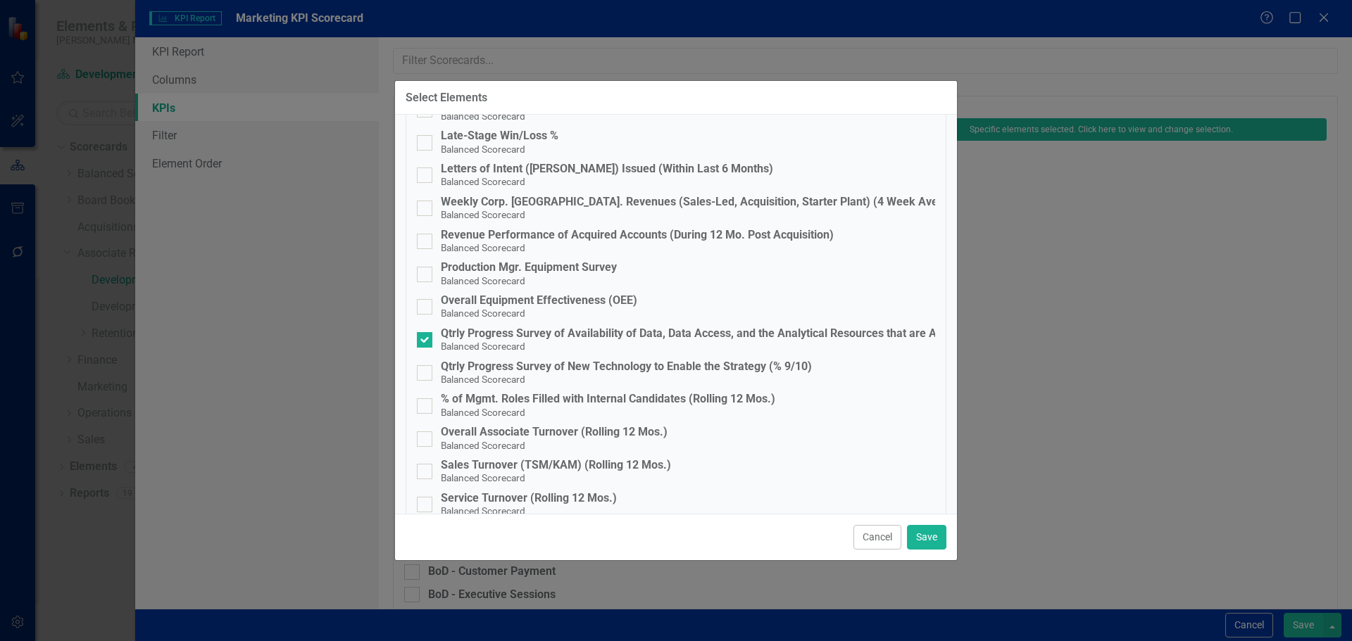
scroll to position [704, 0]
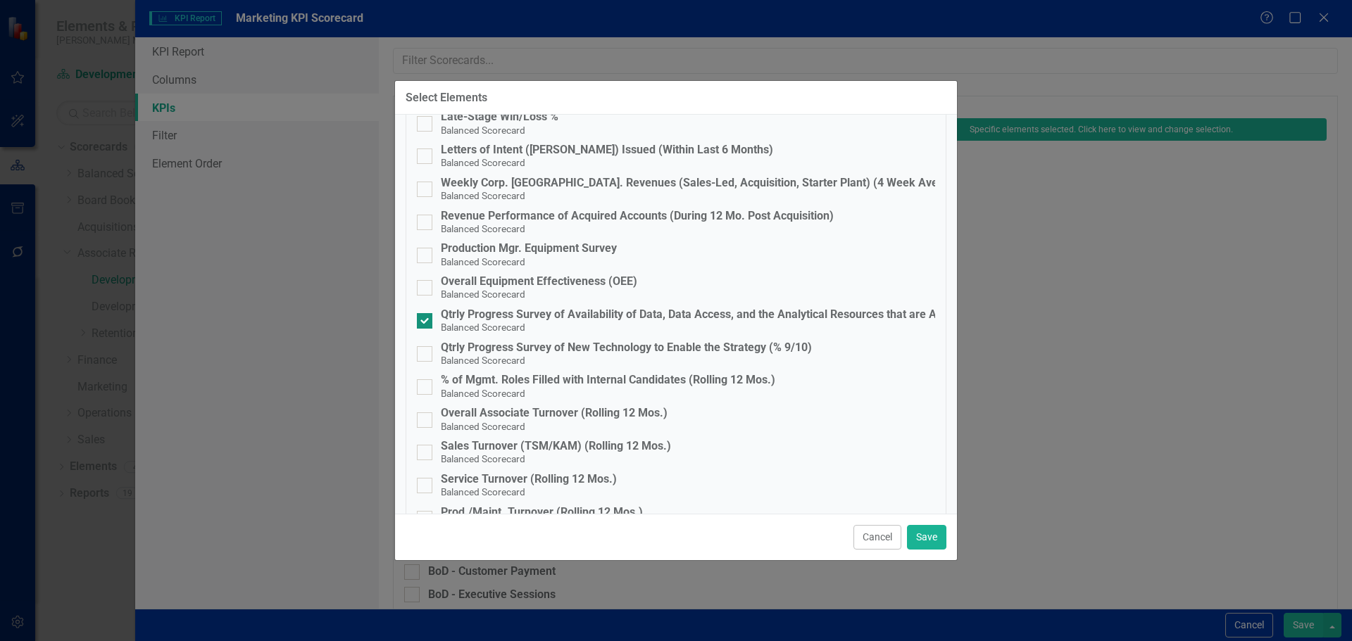
click at [484, 309] on div "Qtrly Progress Survey of Availability of Data, Data Access, and the Analytical …" at bounding box center [731, 314] width 581 height 13
click at [426, 313] on input "Qtrly Progress Survey of Availability of Data, Data Access, and the Analytical …" at bounding box center [421, 317] width 9 height 9
checkbox input "false"
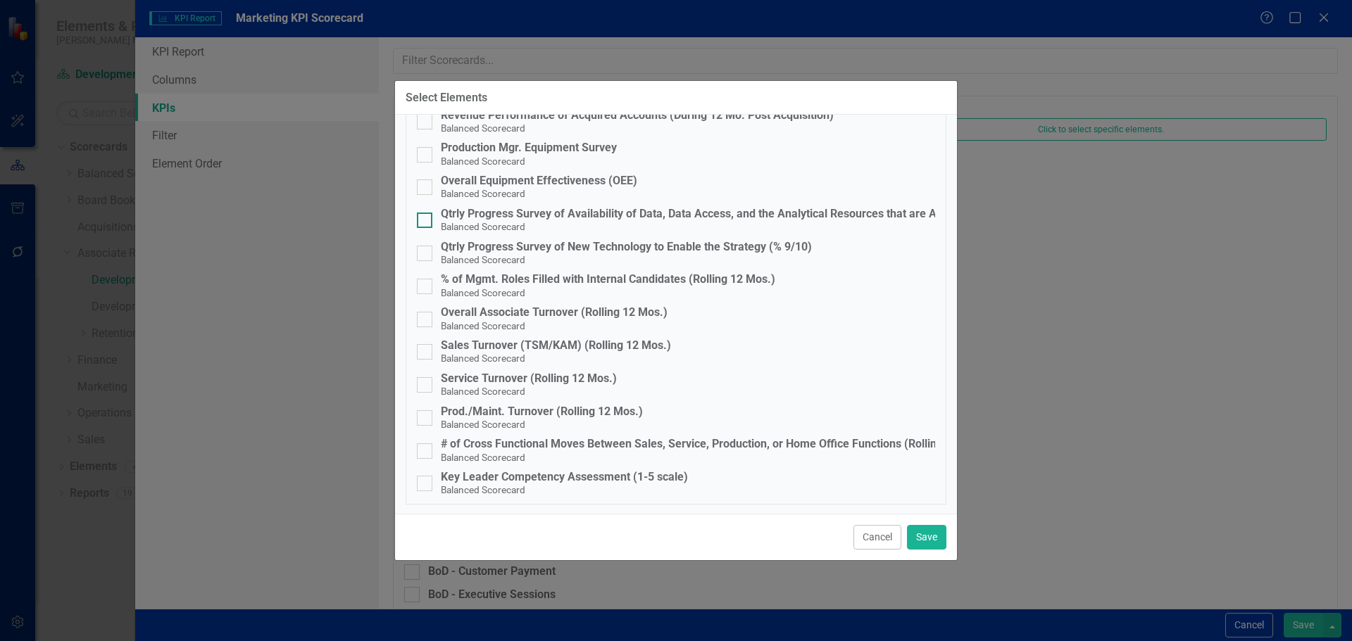
scroll to position [805, 0]
click at [496, 477] on div "Key Leader Competency Assessment (1-5 scale)" at bounding box center [564, 476] width 247 height 13
click at [426, 477] on input "Key Leader Competency Assessment (1-5 scale) Balanced Scorecard" at bounding box center [421, 479] width 9 height 9
checkbox input "true"
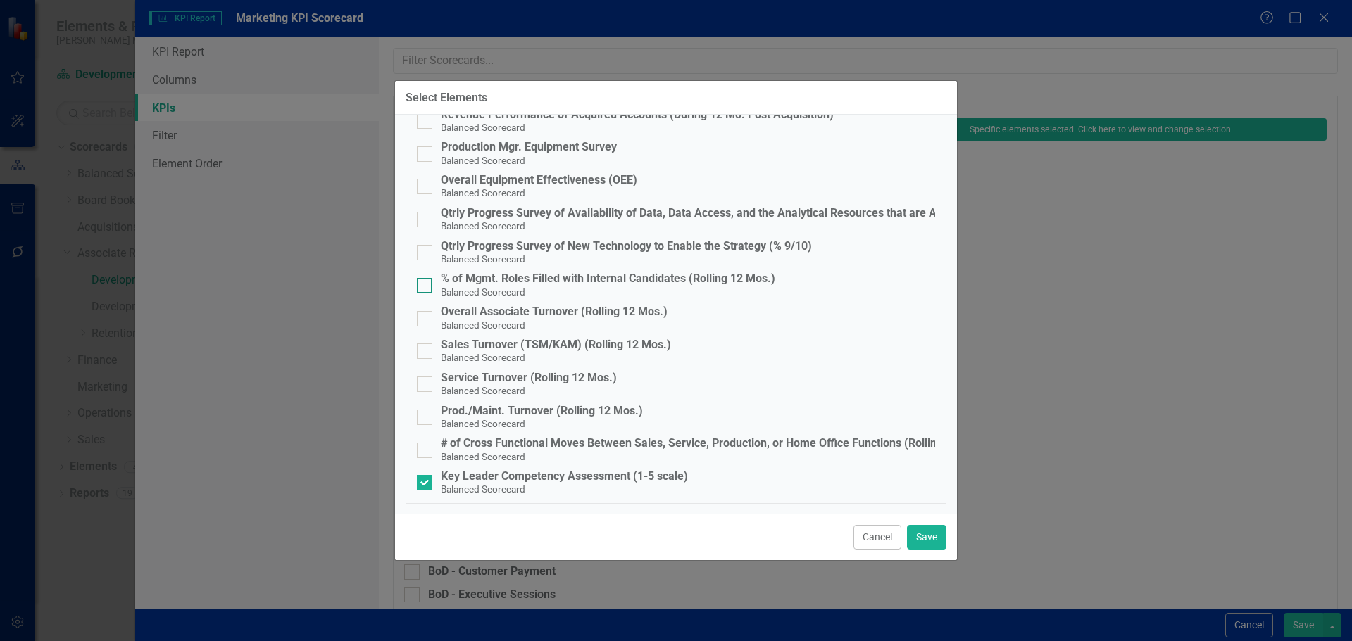
click at [476, 280] on div "% of Mgmt. Roles Filled with Internal Candidates (Rolling 12 Mos.)" at bounding box center [608, 278] width 334 height 13
click at [426, 280] on input "% of Mgmt. Roles Filled with Internal Candidates (Rolling 12 Mos.) Balanced Sco…" at bounding box center [421, 282] width 9 height 9
checkbox input "true"
click at [464, 451] on small "Balanced Scorecard" at bounding box center [483, 456] width 84 height 11
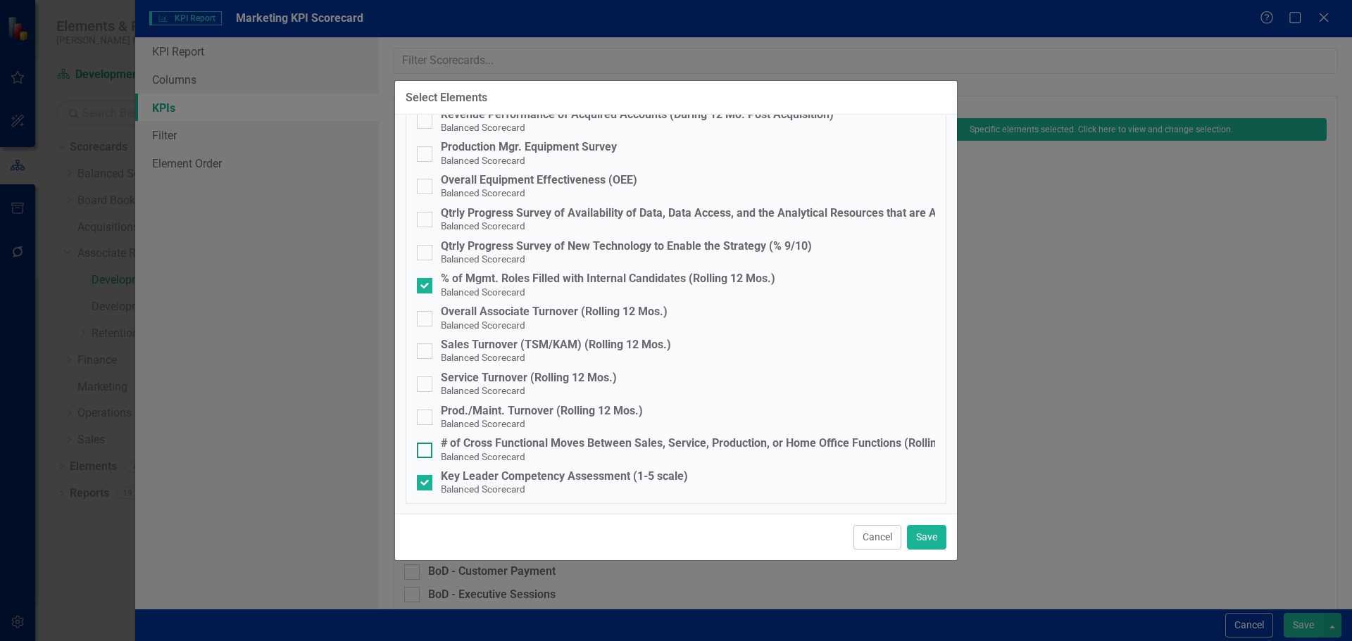
click at [426, 451] on input "# of Cross Functional Moves Between Sales, Service, Production, or Home Office …" at bounding box center [421, 447] width 9 height 9
checkbox input "true"
click at [912, 531] on button "Save" at bounding box center [926, 537] width 39 height 25
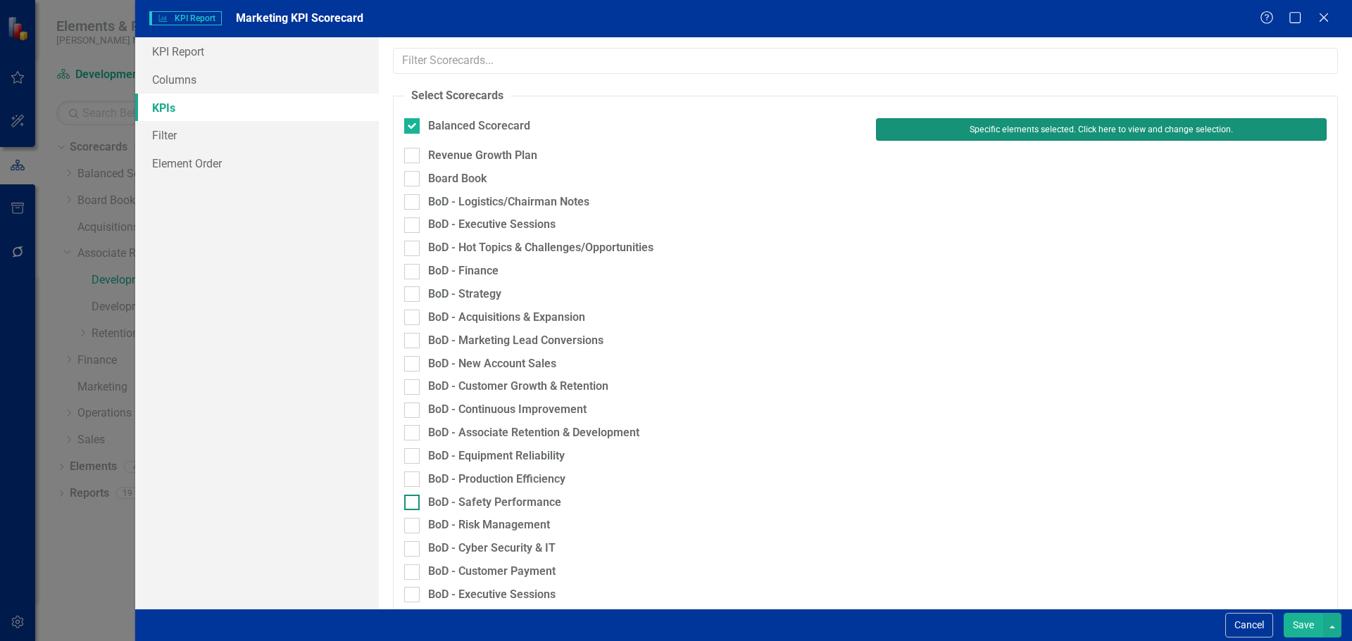
scroll to position [493, 0]
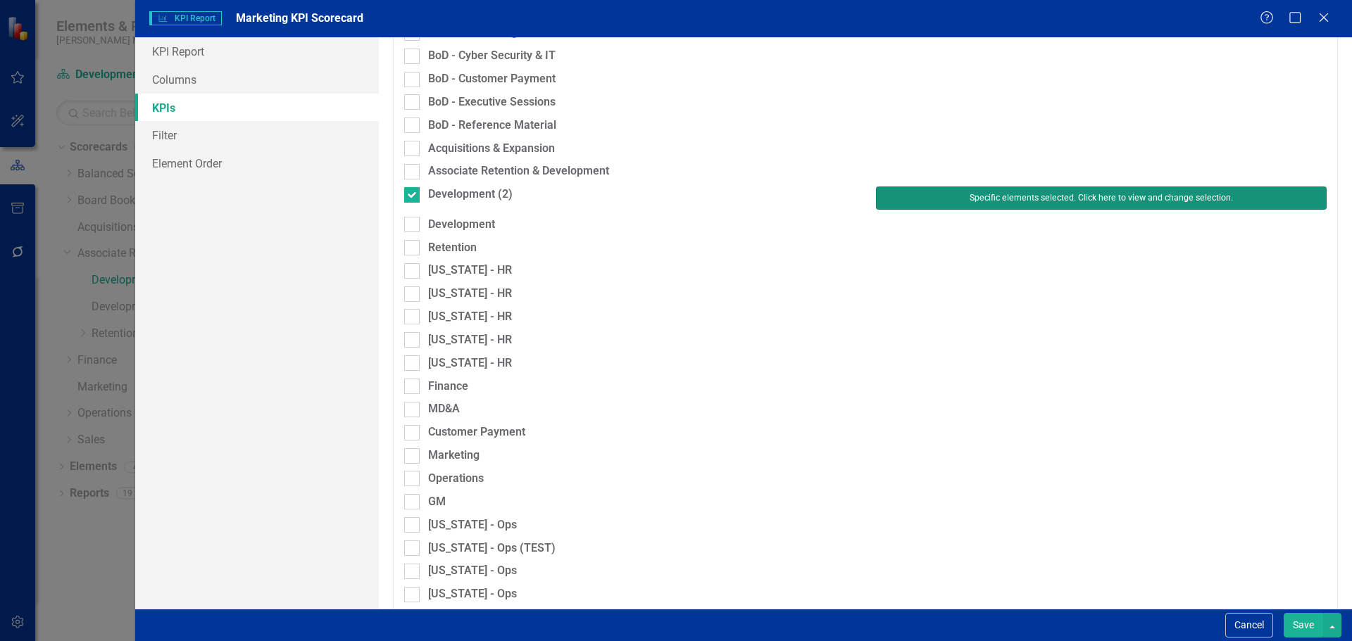
click at [1006, 199] on button "Specific elements selected. Click here to view and change selection." at bounding box center [1101, 198] width 451 height 23
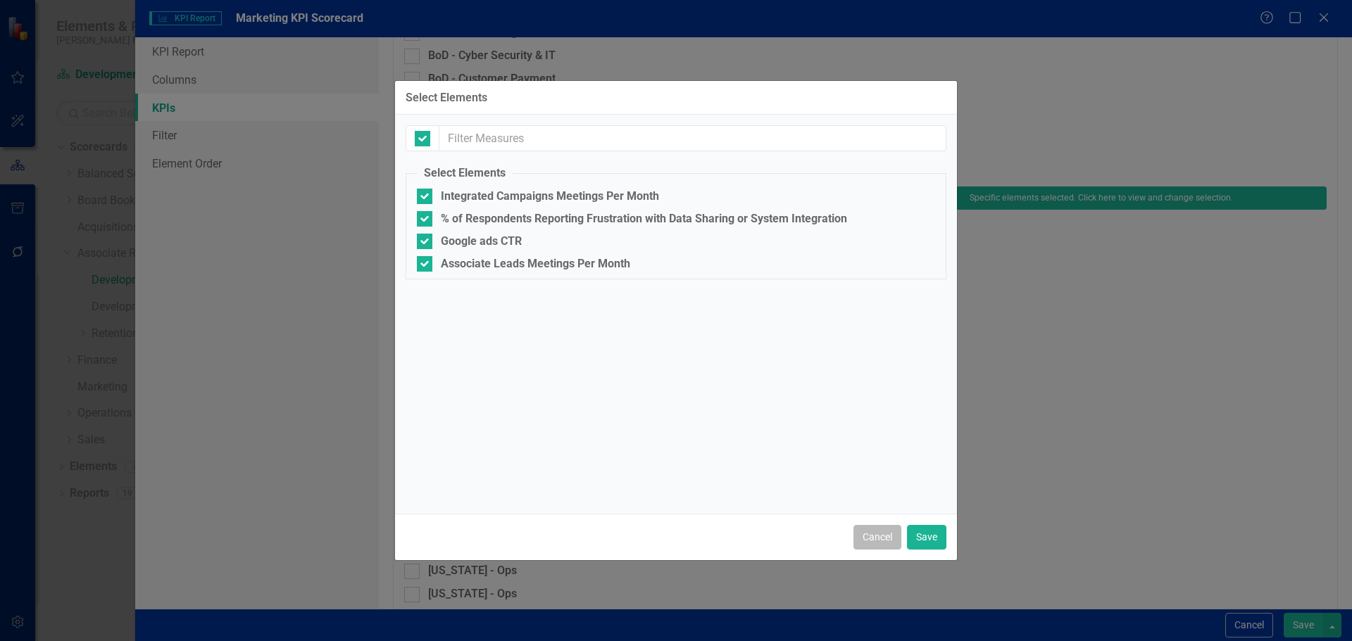
click at [881, 532] on button "Cancel" at bounding box center [877, 537] width 48 height 25
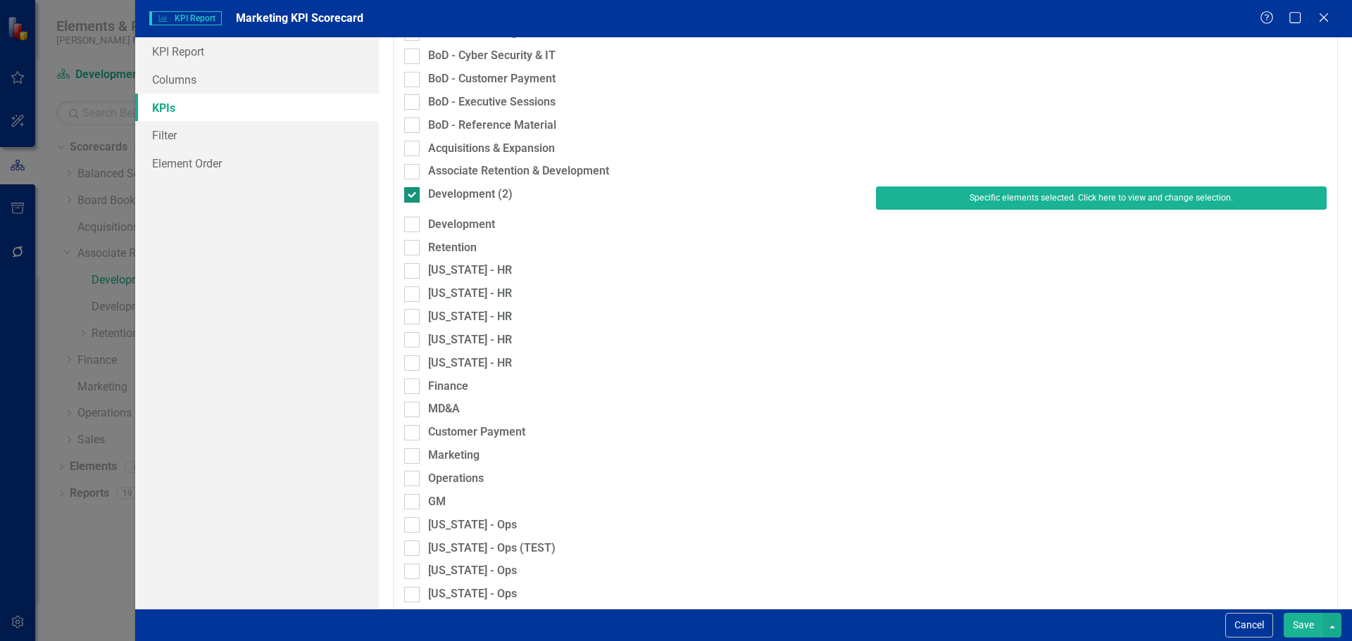
click at [416, 189] on div at bounding box center [411, 194] width 15 height 15
click at [413, 189] on input "Development (2)" at bounding box center [408, 191] width 9 height 9
checkbox input "false"
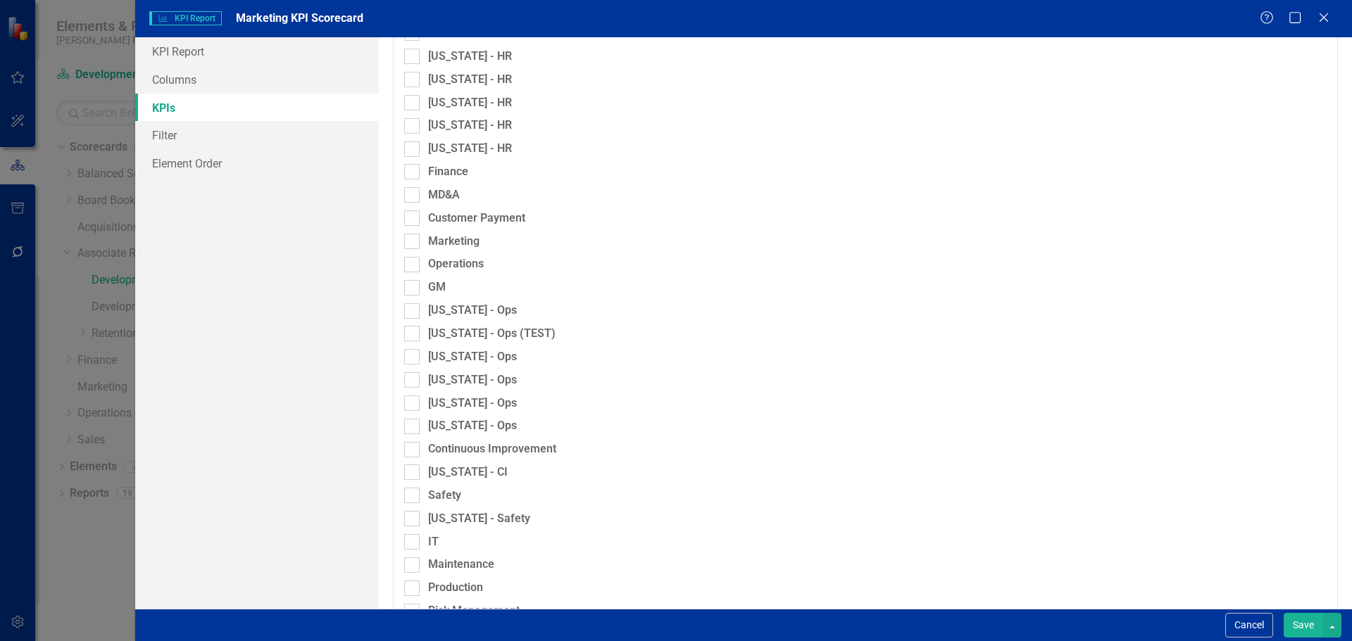
scroll to position [915, 0]
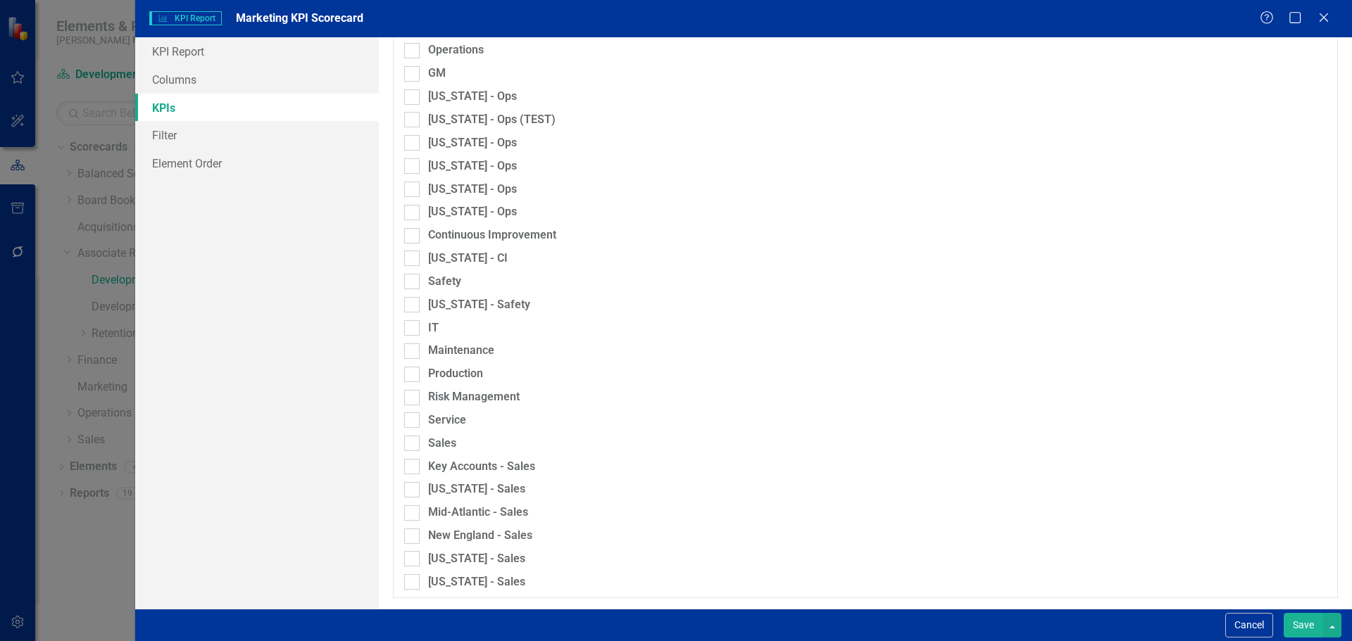
click at [1301, 620] on button "Save" at bounding box center [1302, 625] width 39 height 25
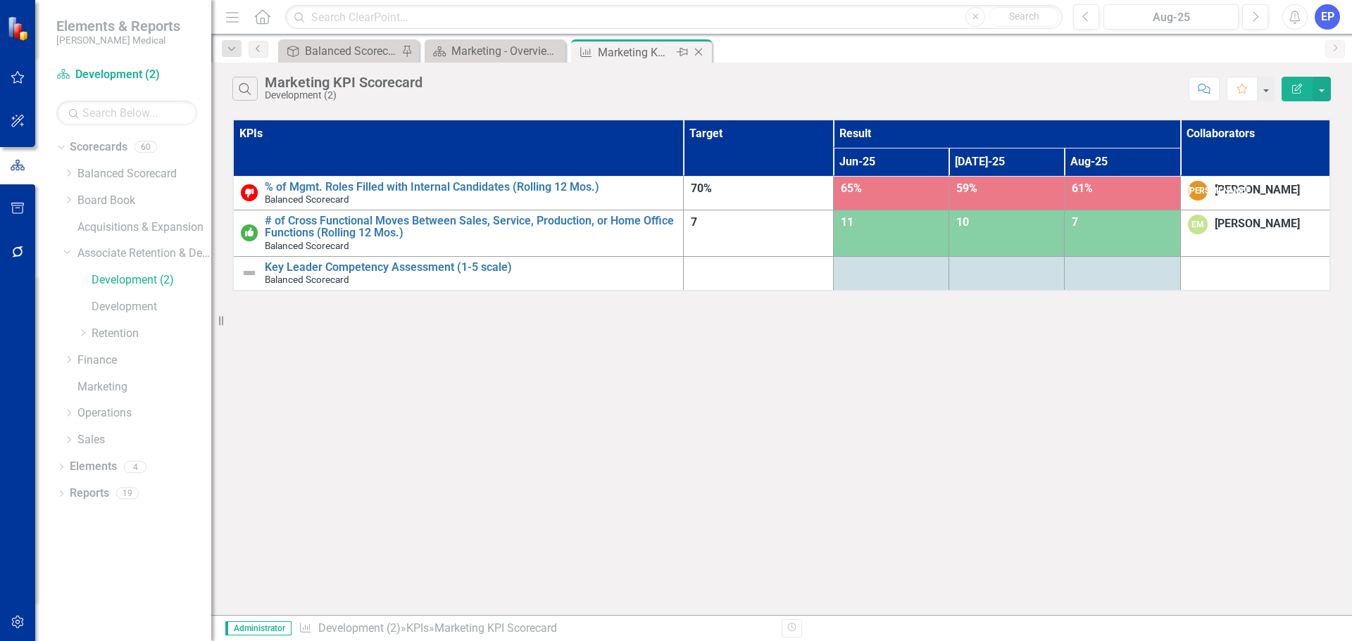
click at [698, 50] on icon "Close" at bounding box center [698, 51] width 14 height 11
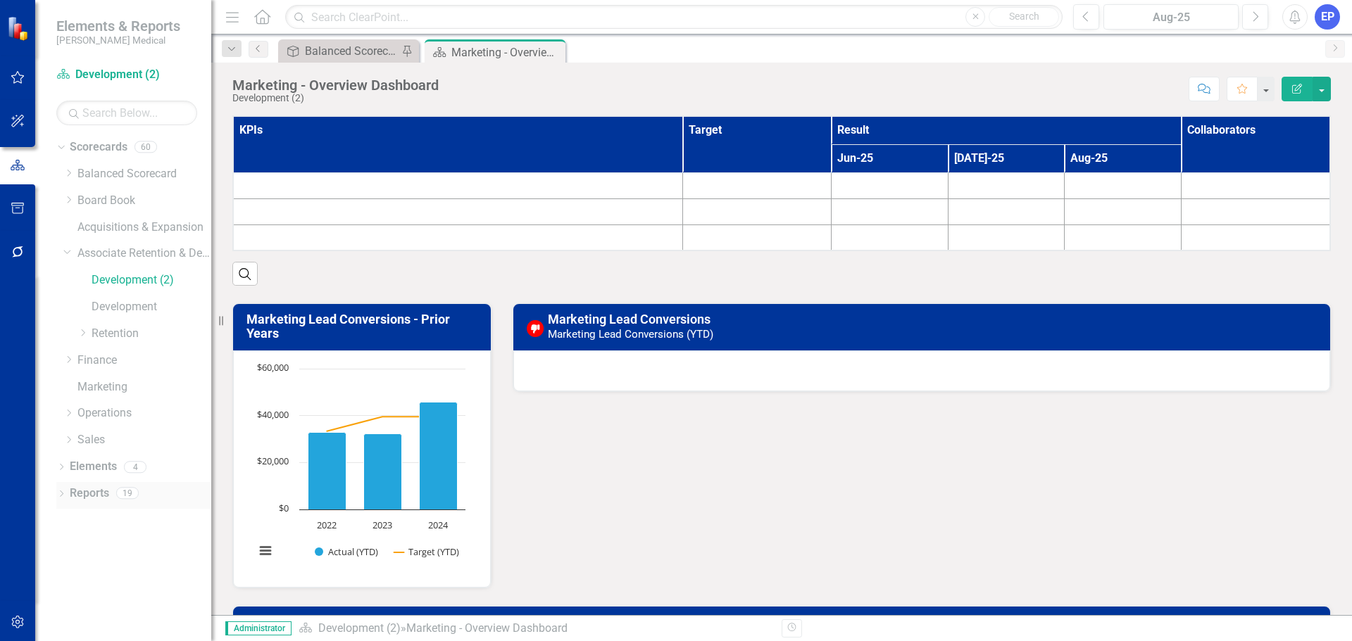
click at [89, 494] on link "Reports" at bounding box center [89, 494] width 39 height 16
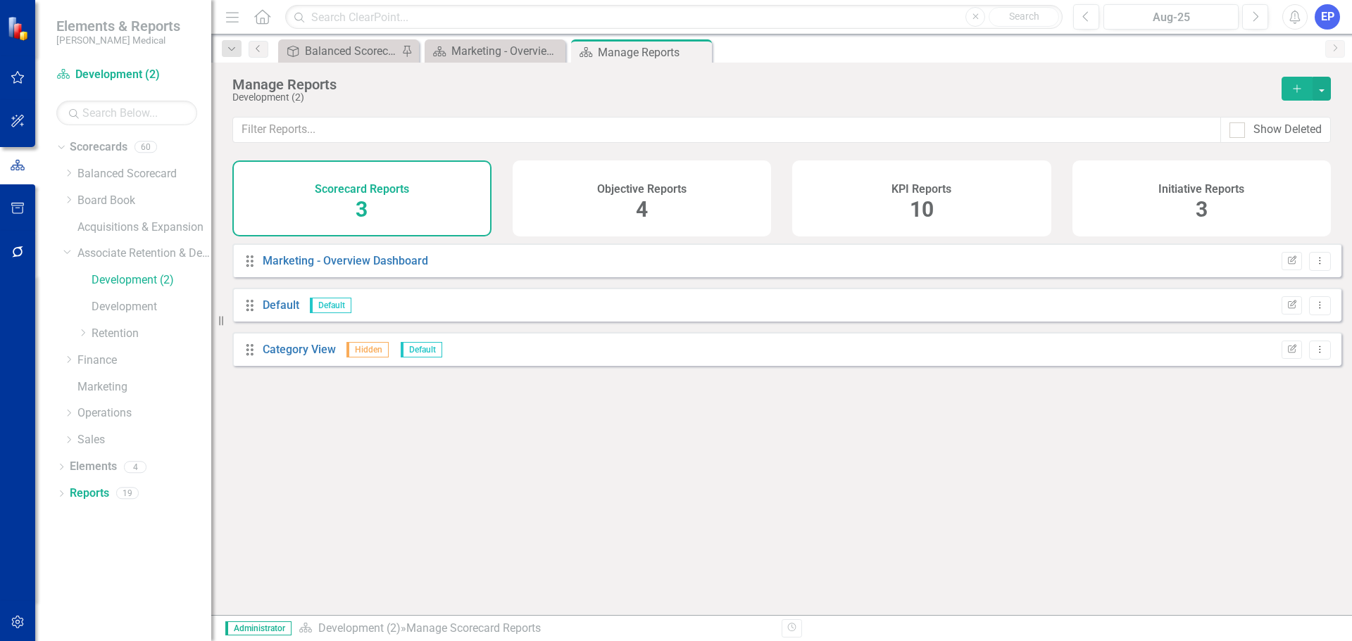
click at [540, 208] on div "Objective Reports 4" at bounding box center [642, 199] width 259 height 76
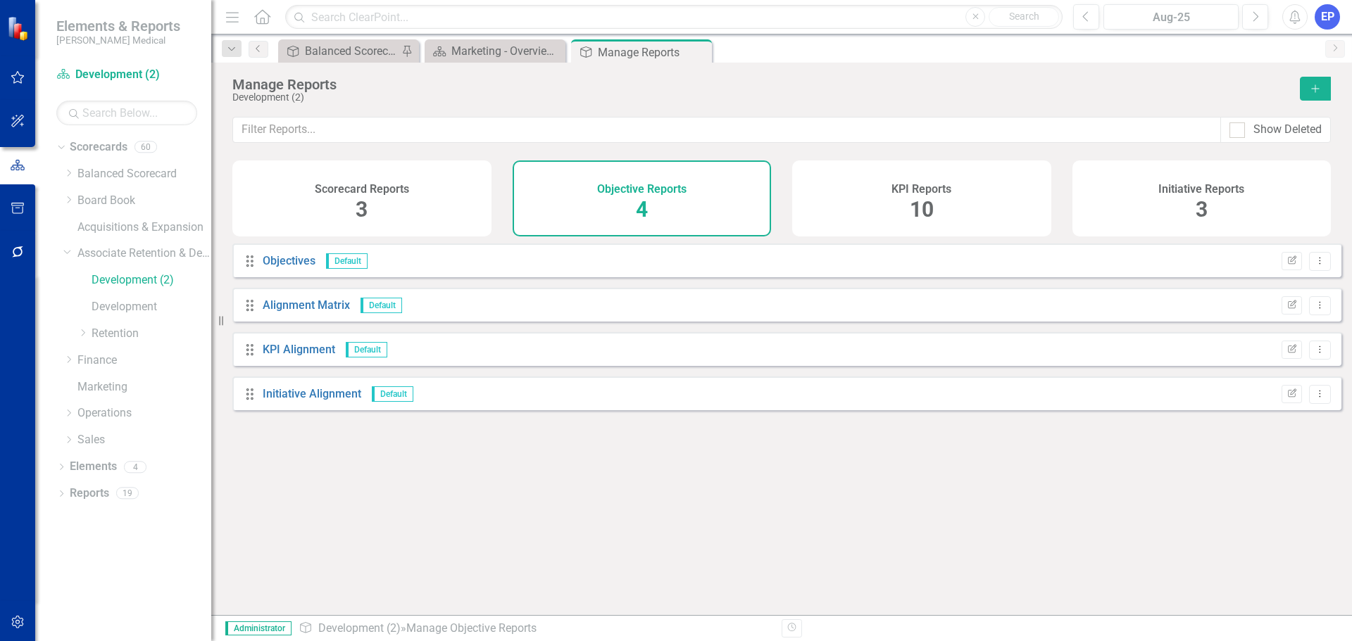
click at [865, 205] on div "KPI Reports 10" at bounding box center [921, 199] width 259 height 76
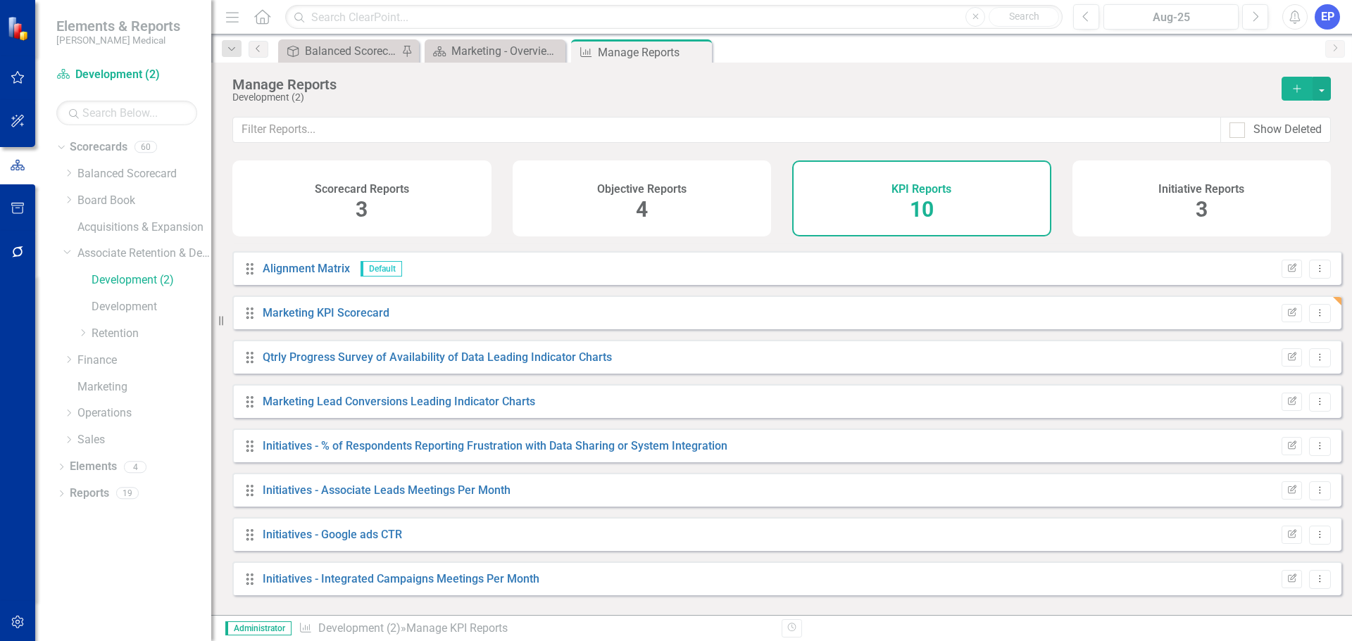
scroll to position [82, 0]
click at [333, 318] on link "Marketing KPI Scorecard" at bounding box center [326, 311] width 127 height 13
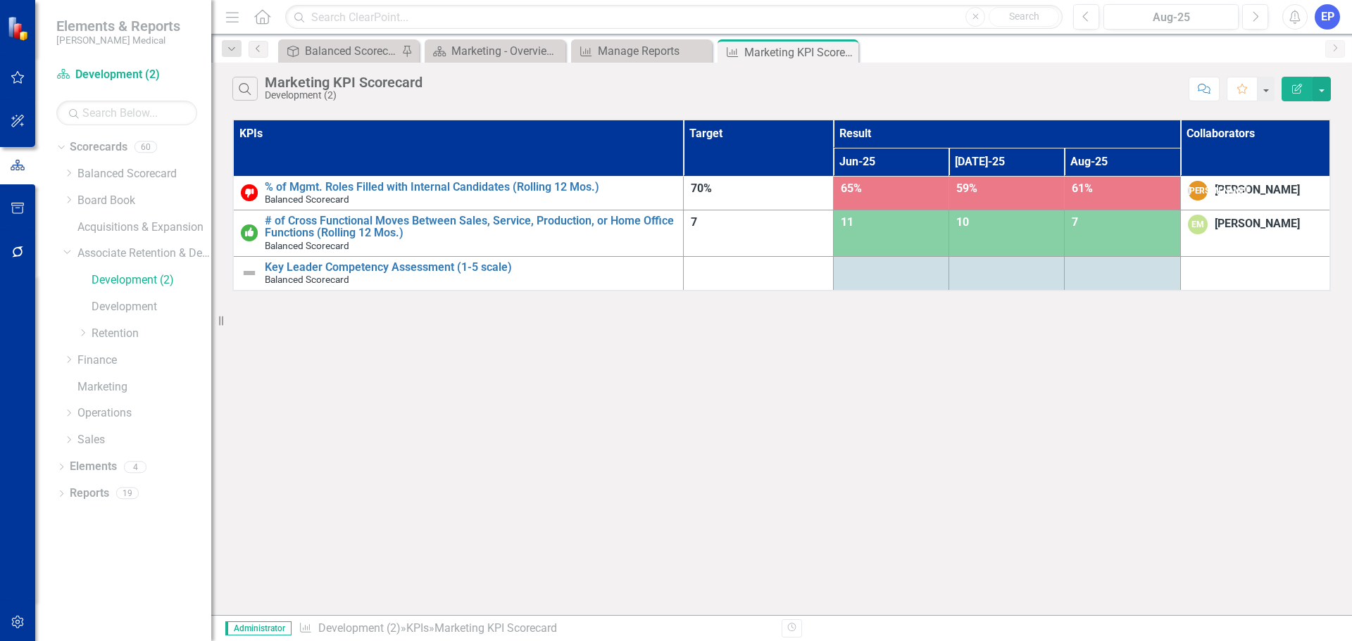
click at [1293, 94] on button "Edit Report" at bounding box center [1296, 89] width 31 height 25
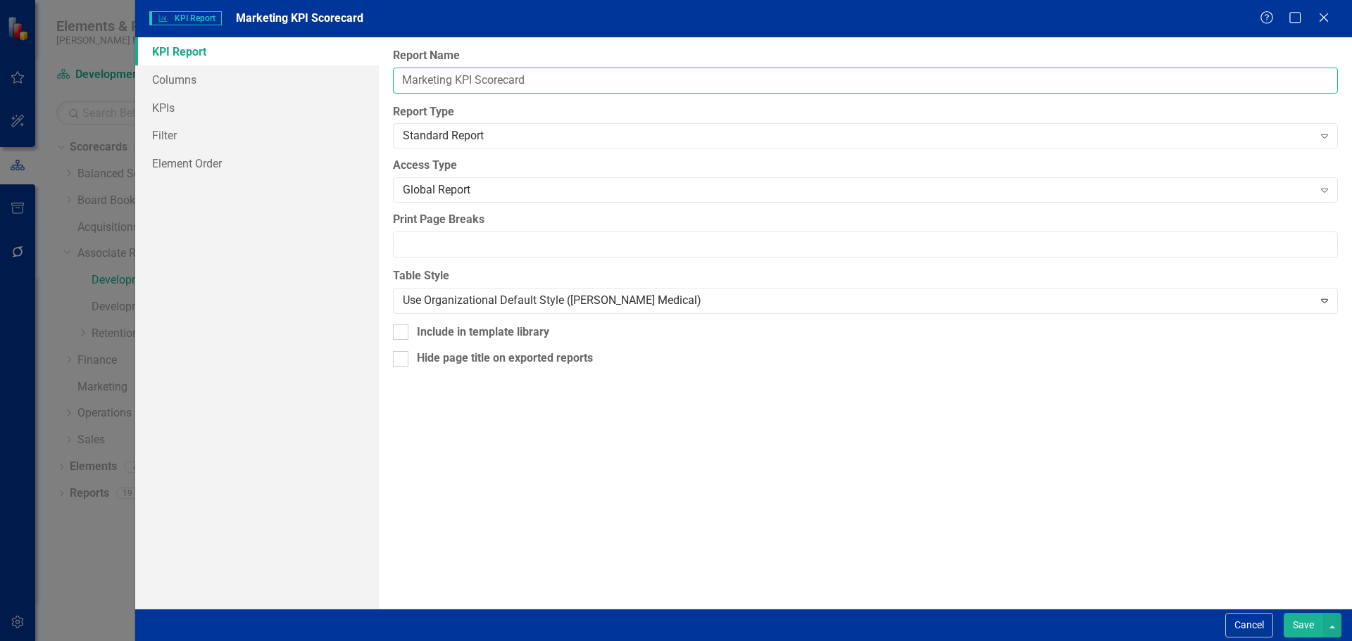
drag, startPoint x: 453, startPoint y: 77, endPoint x: 375, endPoint y: 63, distance: 80.1
click at [373, 64] on div "KPI Report Columns KPIs Filter Element Order Report Name Marketing KPI Scorecar…" at bounding box center [743, 323] width 1217 height 572
type input "HR Development KPI Scorecard"
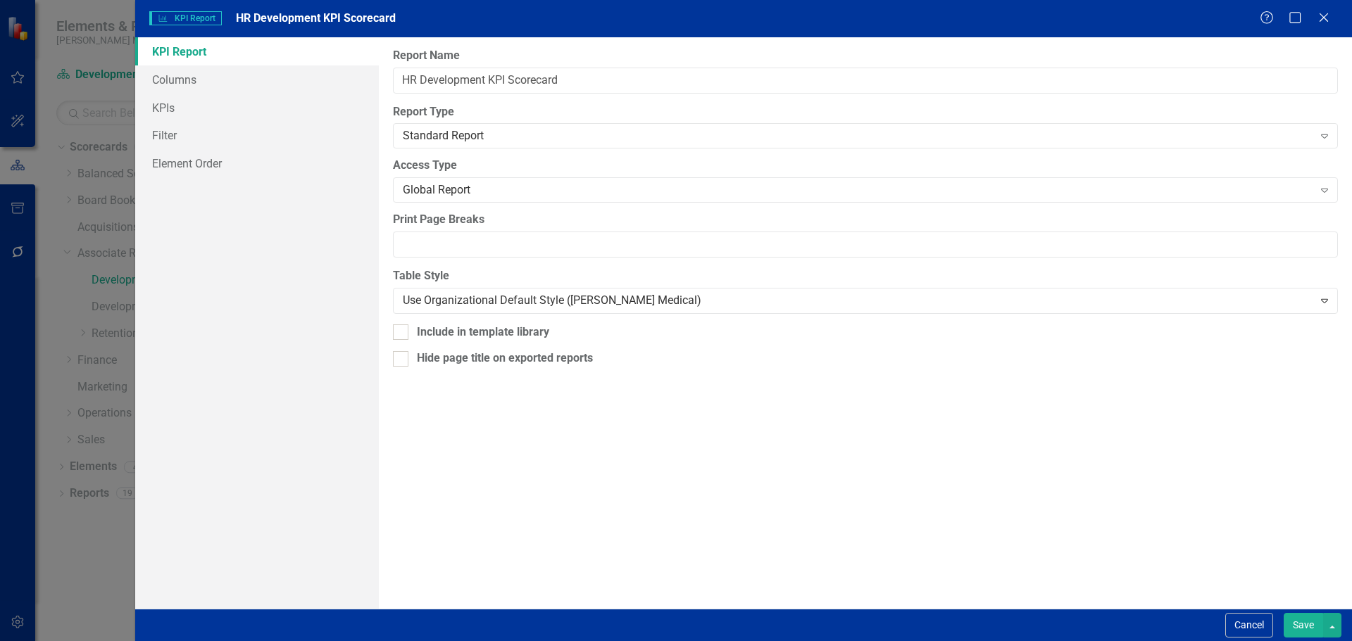
click at [1295, 624] on button "Save" at bounding box center [1302, 625] width 39 height 25
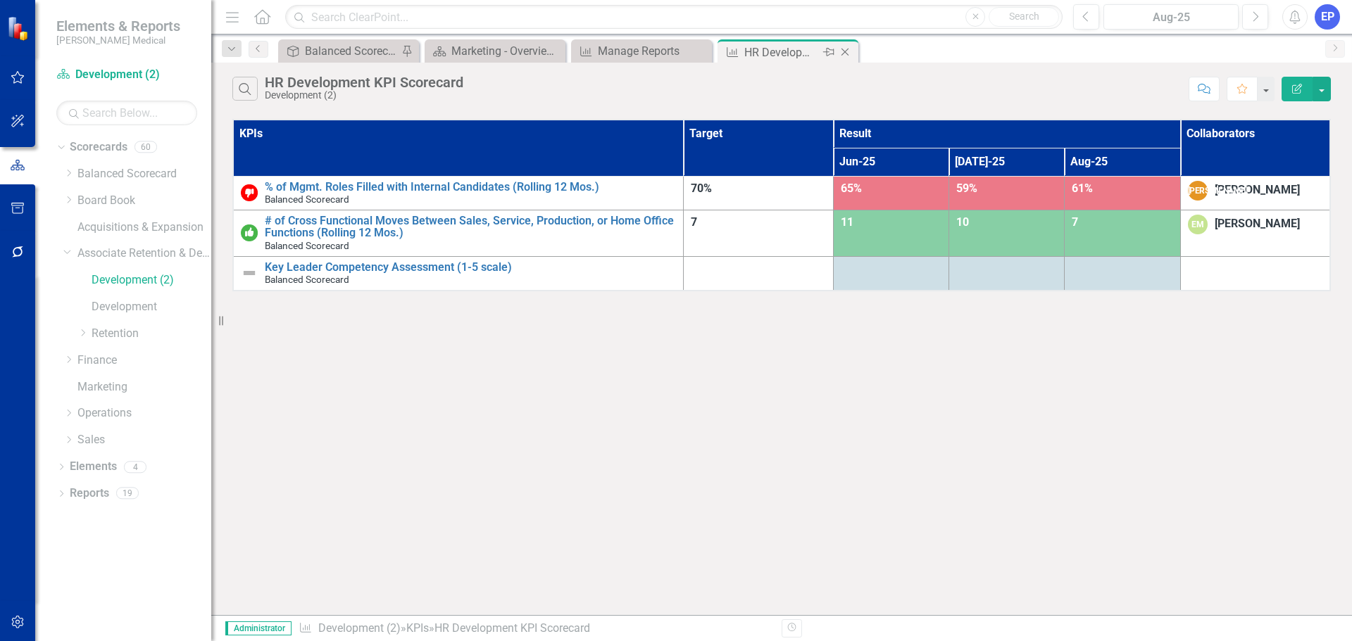
click at [845, 51] on icon "Close" at bounding box center [845, 51] width 14 height 11
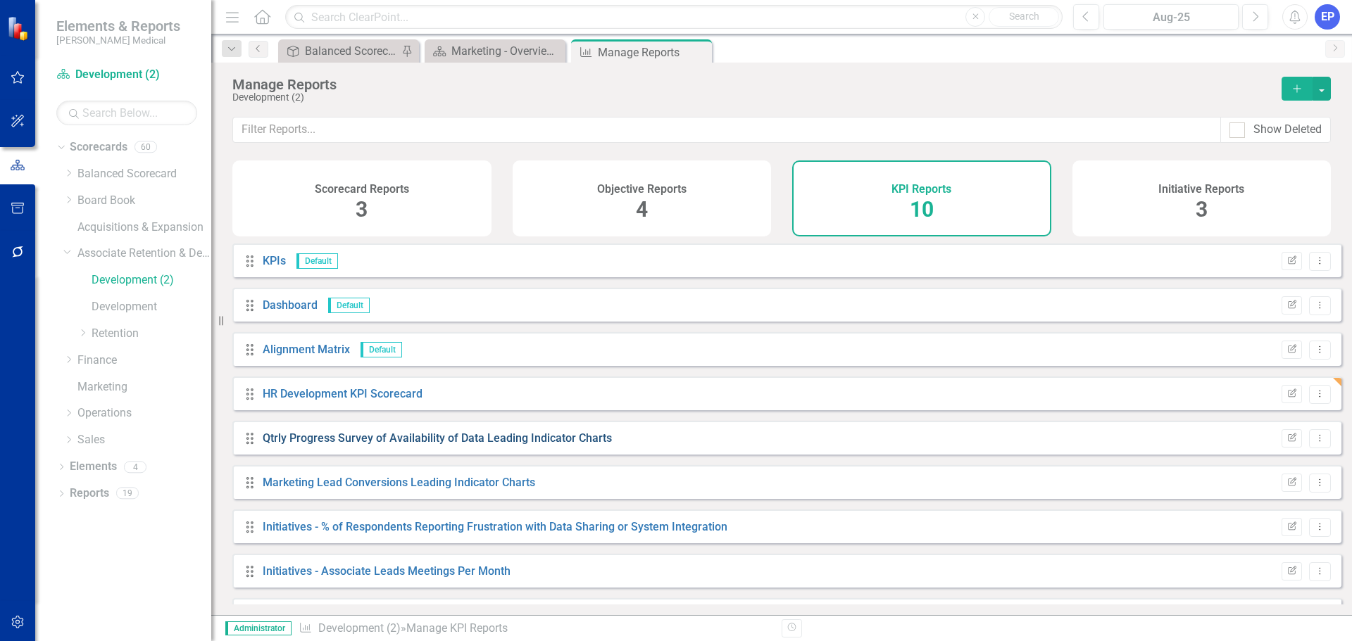
click at [333, 445] on link "Qtrly Progress Survey of Availability of Data Leading Indicator Charts" at bounding box center [437, 438] width 349 height 13
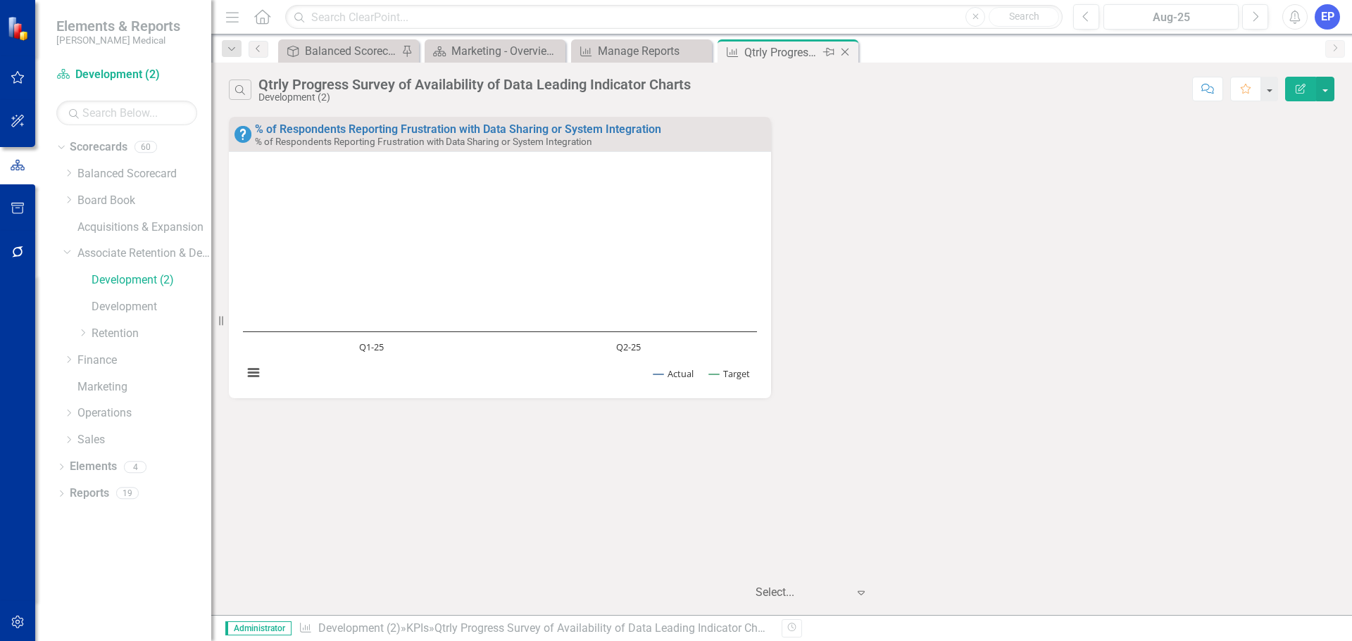
click at [843, 52] on icon "Close" at bounding box center [845, 51] width 14 height 11
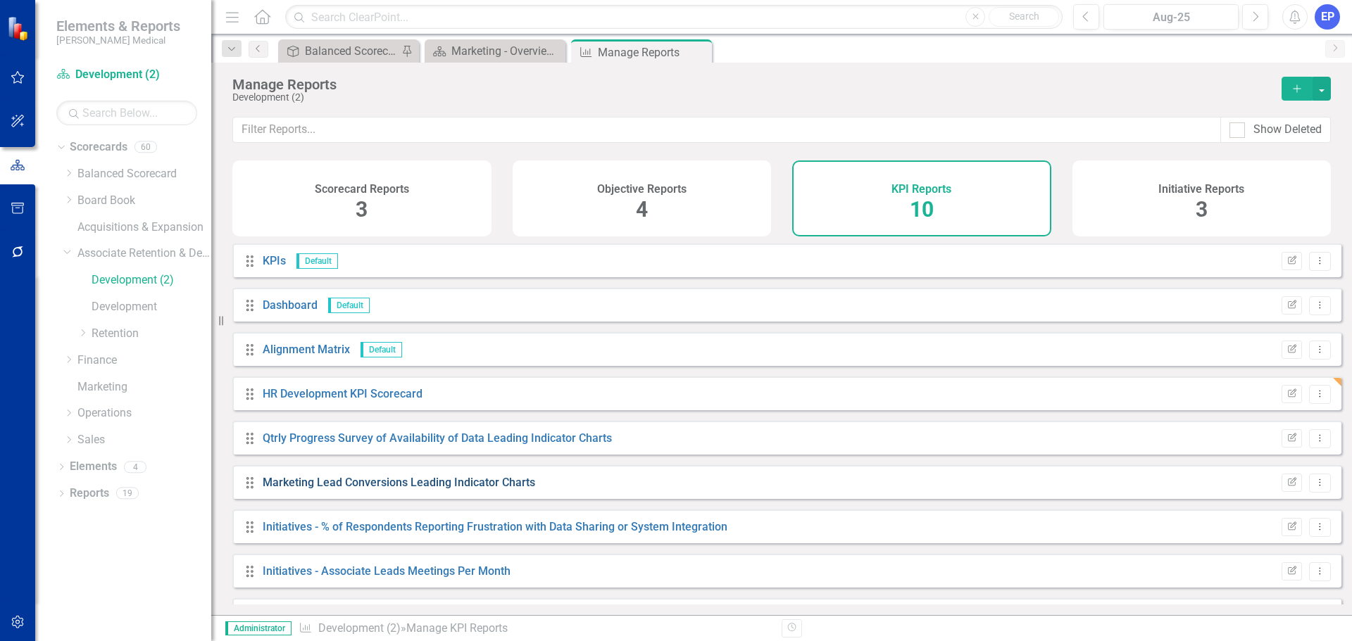
click at [391, 489] on link "Marketing Lead Conversions Leading Indicator Charts" at bounding box center [399, 482] width 272 height 13
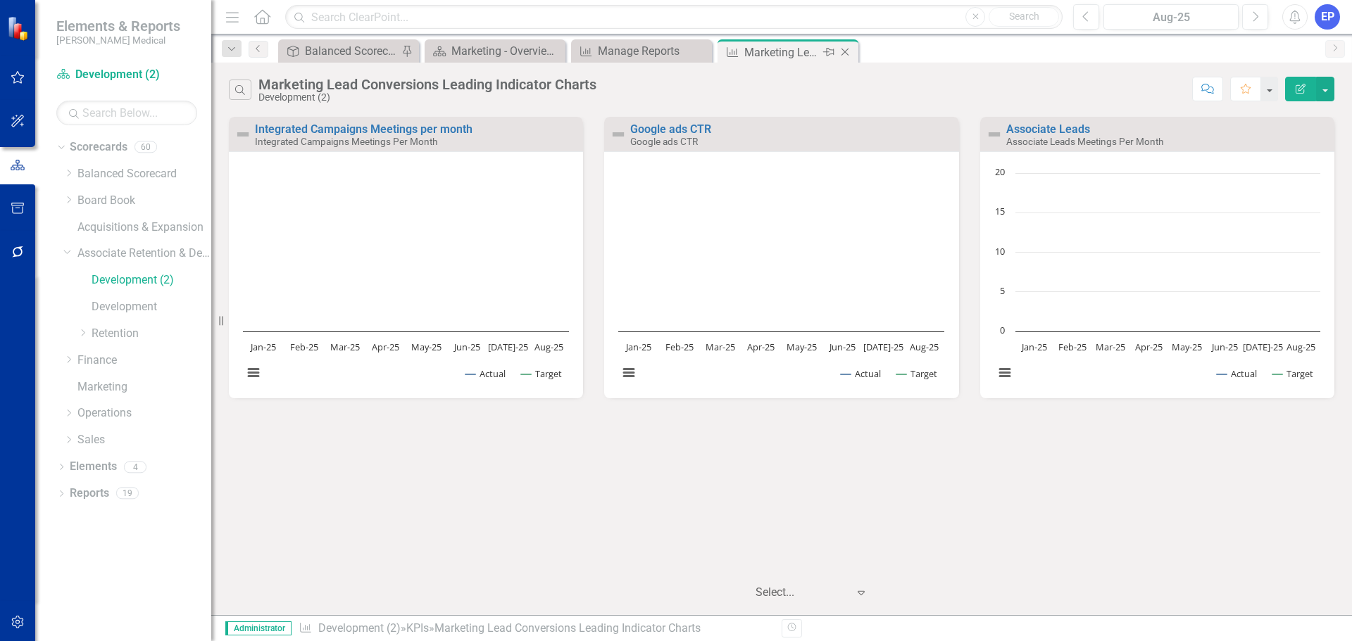
click at [844, 50] on icon "Close" at bounding box center [845, 51] width 14 height 11
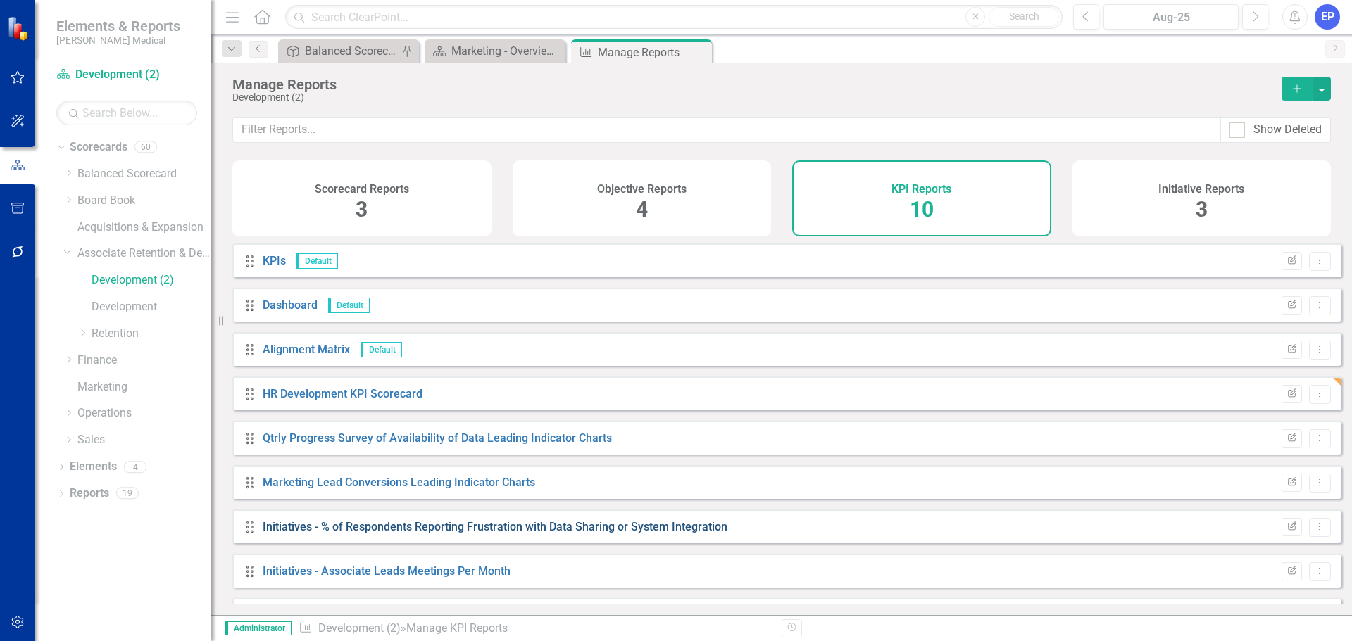
scroll to position [82, 0]
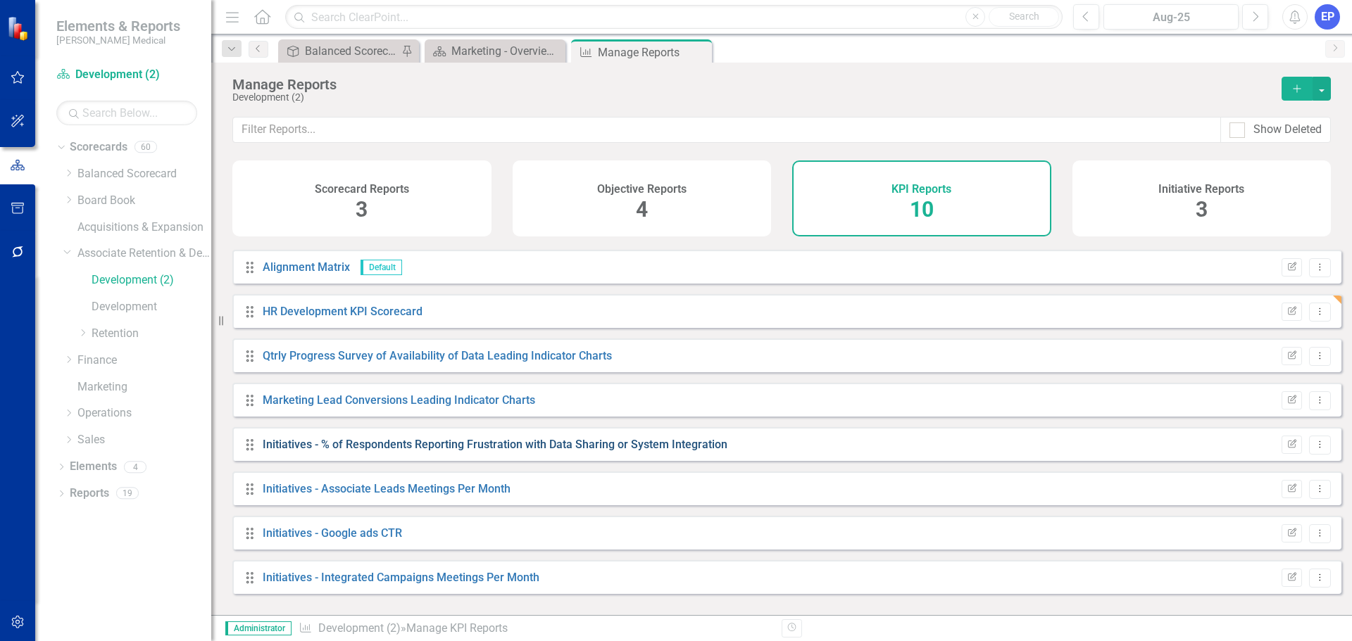
click at [367, 451] on link "Initiatives - % of Respondents Reporting Frustration with Data Sharing or Syste…" at bounding box center [495, 444] width 465 height 13
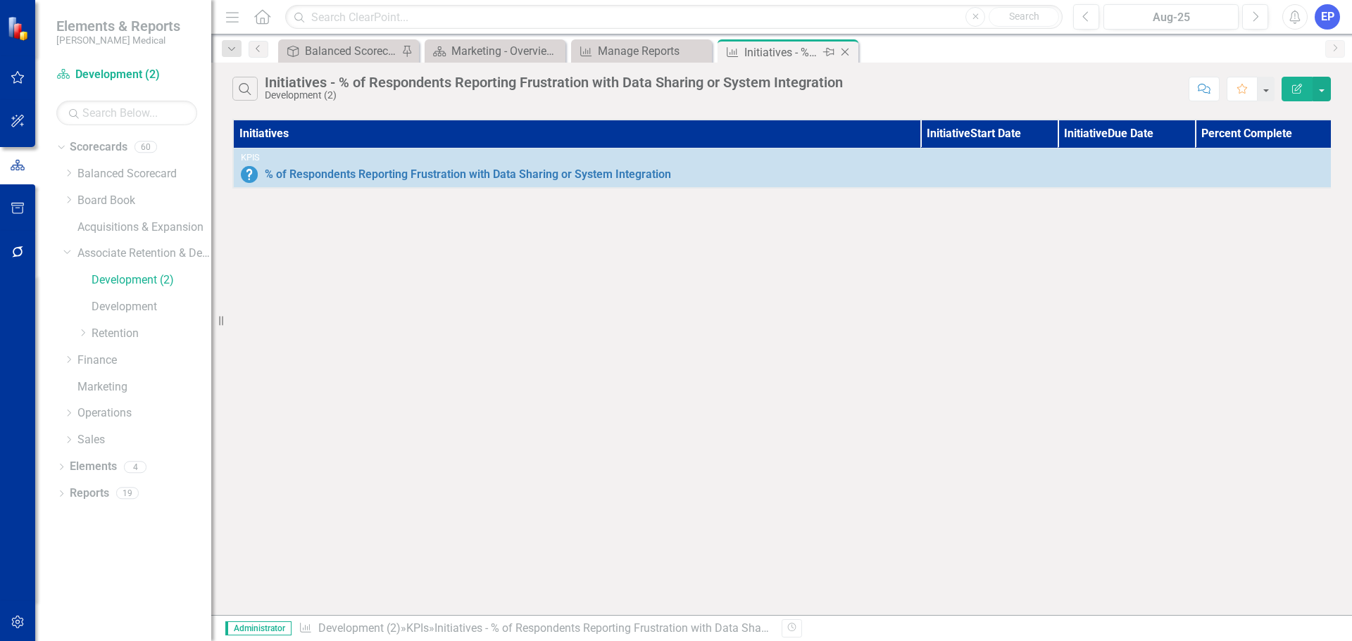
click at [846, 49] on icon "Close" at bounding box center [845, 51] width 14 height 11
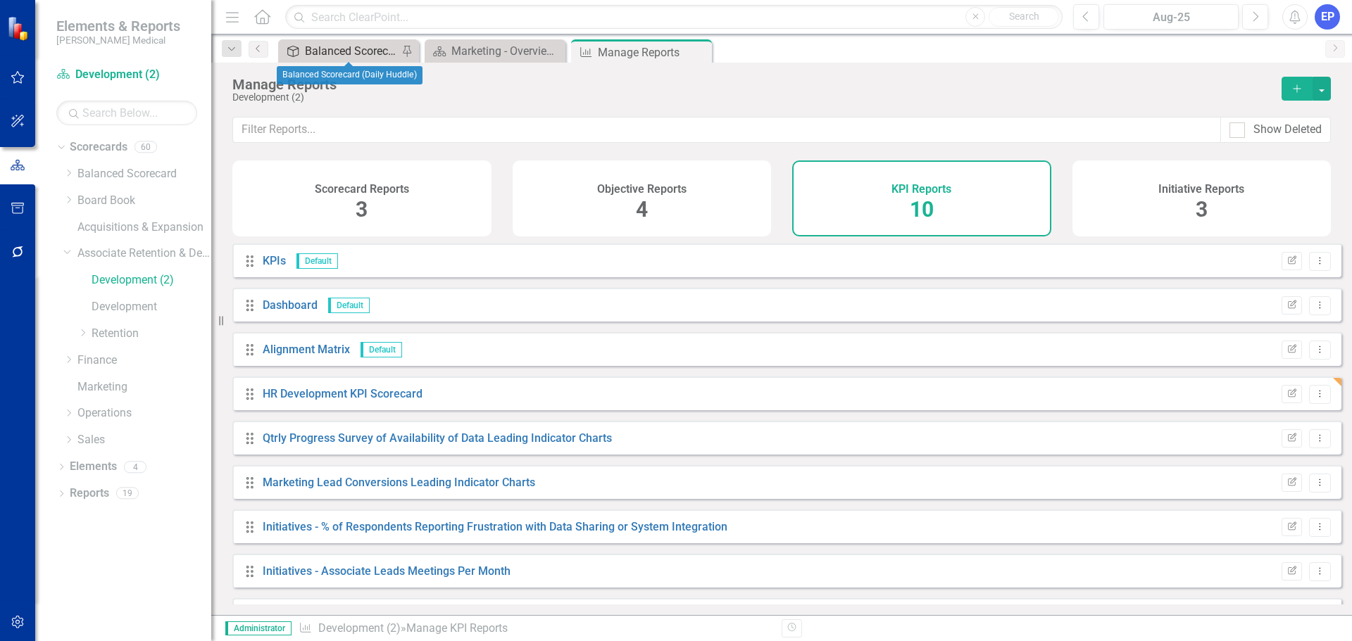
click at [324, 50] on div "Balanced Scorecard (Daily Huddle)" at bounding box center [351, 51] width 93 height 18
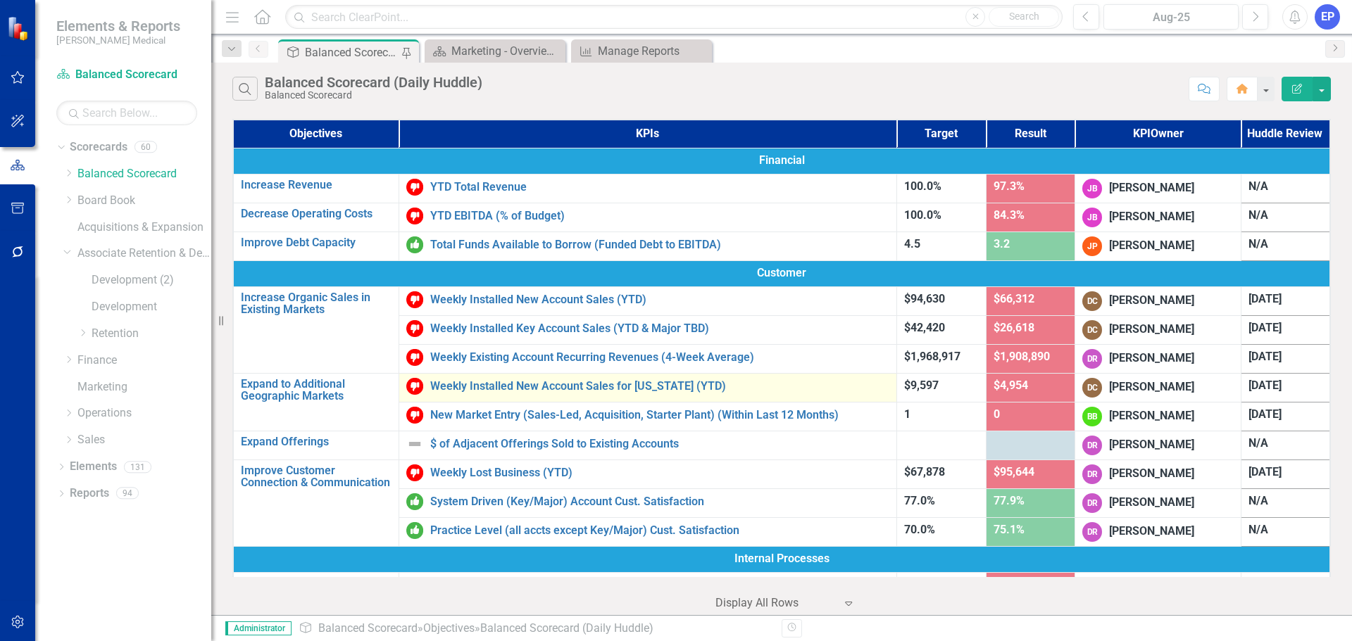
scroll to position [667, 0]
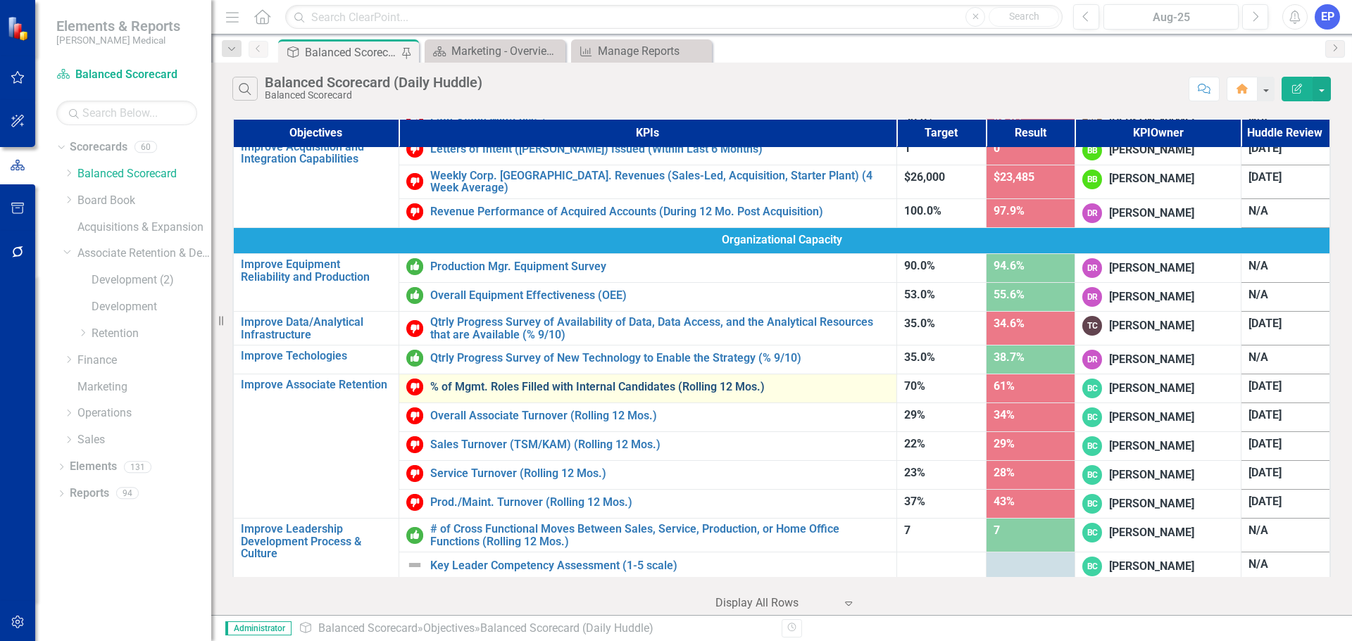
click at [493, 384] on link "% of Mgmt. Roles Filled with Internal Candidates (Rolling 12 Mos.)" at bounding box center [659, 387] width 459 height 13
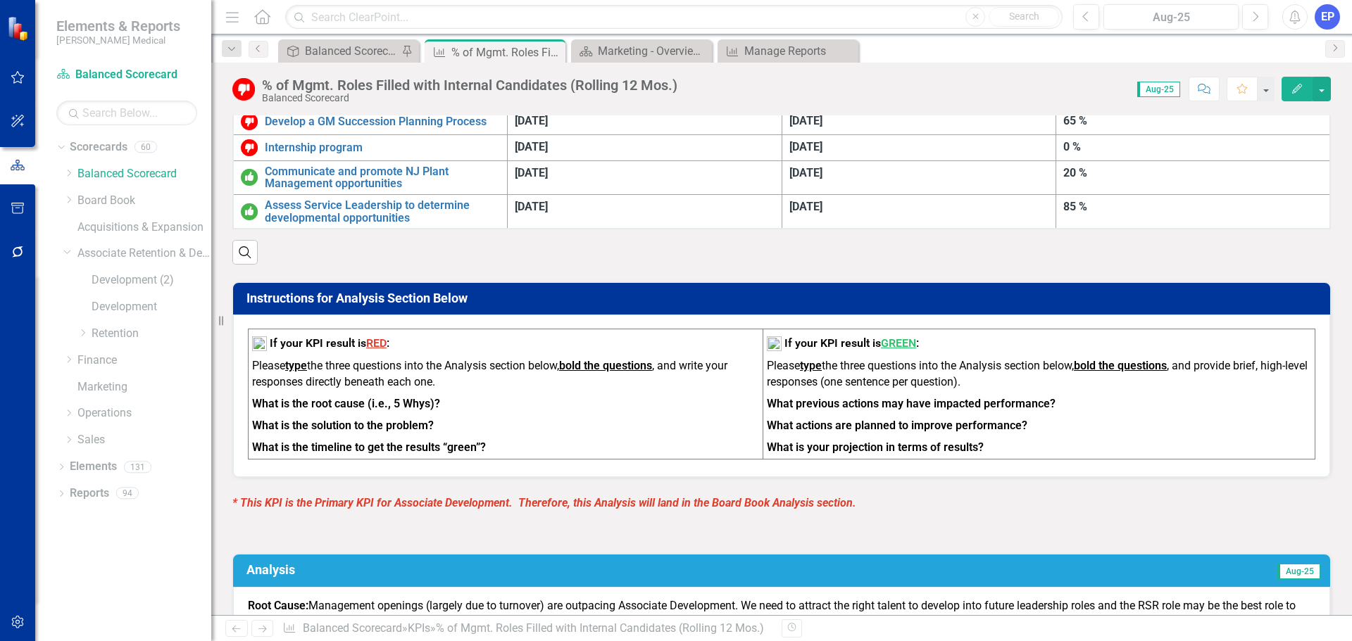
scroll to position [563, 0]
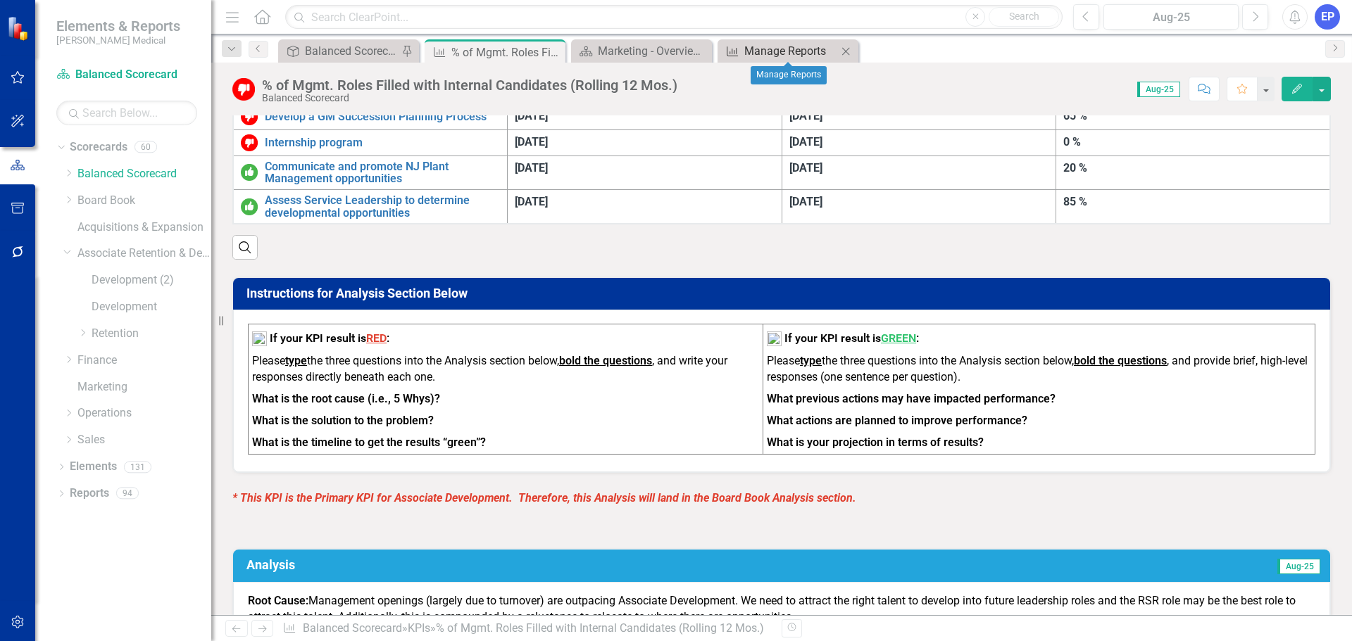
click at [819, 47] on div "Manage Reports" at bounding box center [790, 51] width 93 height 18
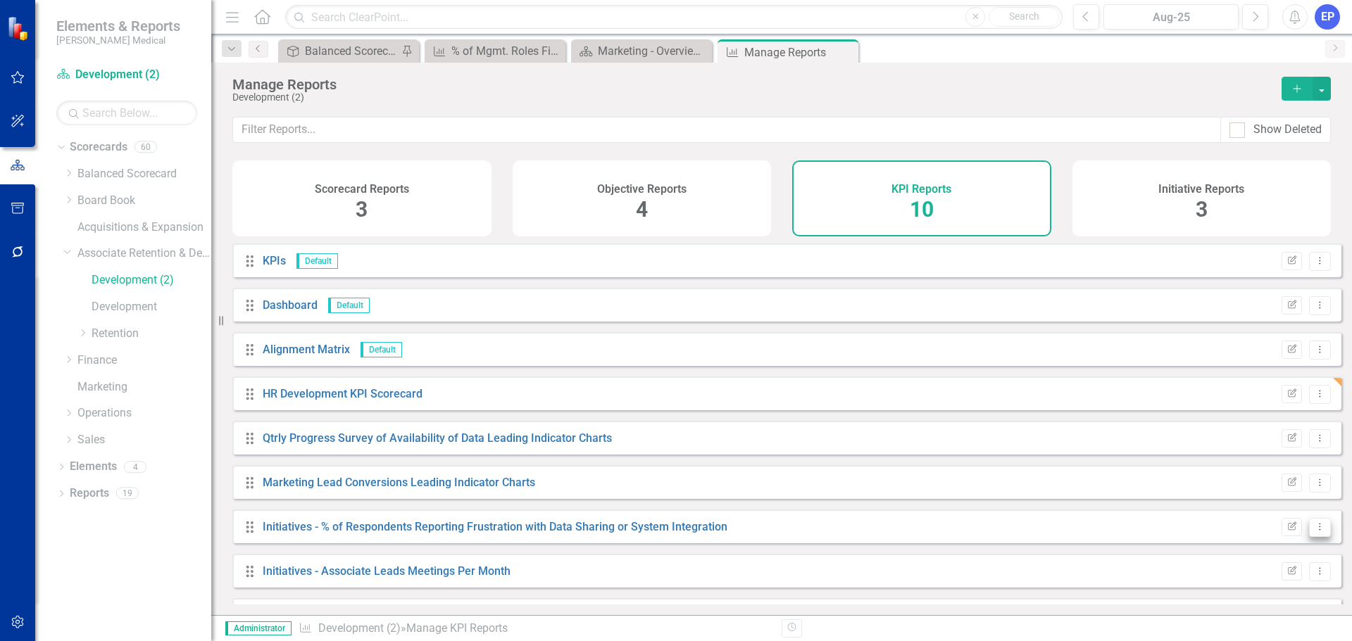
click at [1310, 537] on button "Dropdown Menu" at bounding box center [1320, 527] width 22 height 19
click at [1257, 509] on link "Trash Delete Report" at bounding box center [1261, 515] width 116 height 26
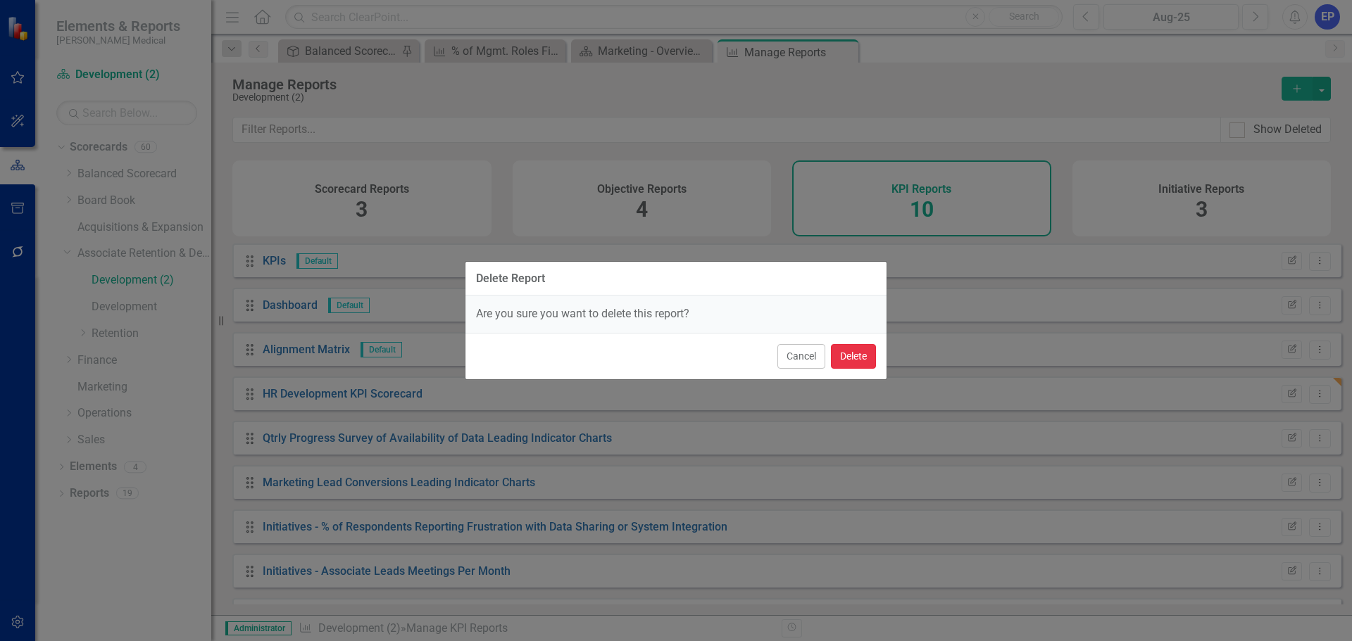
click at [834, 353] on button "Delete" at bounding box center [853, 356] width 45 height 25
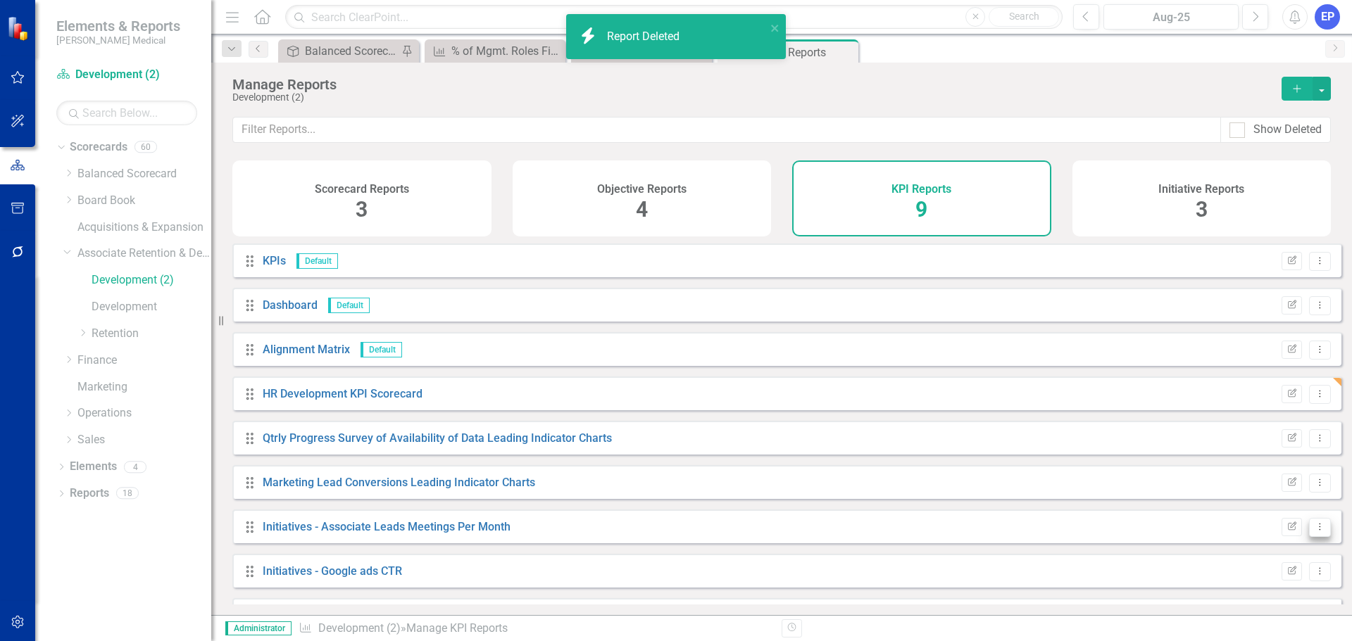
click at [1314, 532] on icon "Dropdown Menu" at bounding box center [1320, 526] width 12 height 9
click at [1255, 508] on link "Trash Delete Report" at bounding box center [1261, 515] width 116 height 26
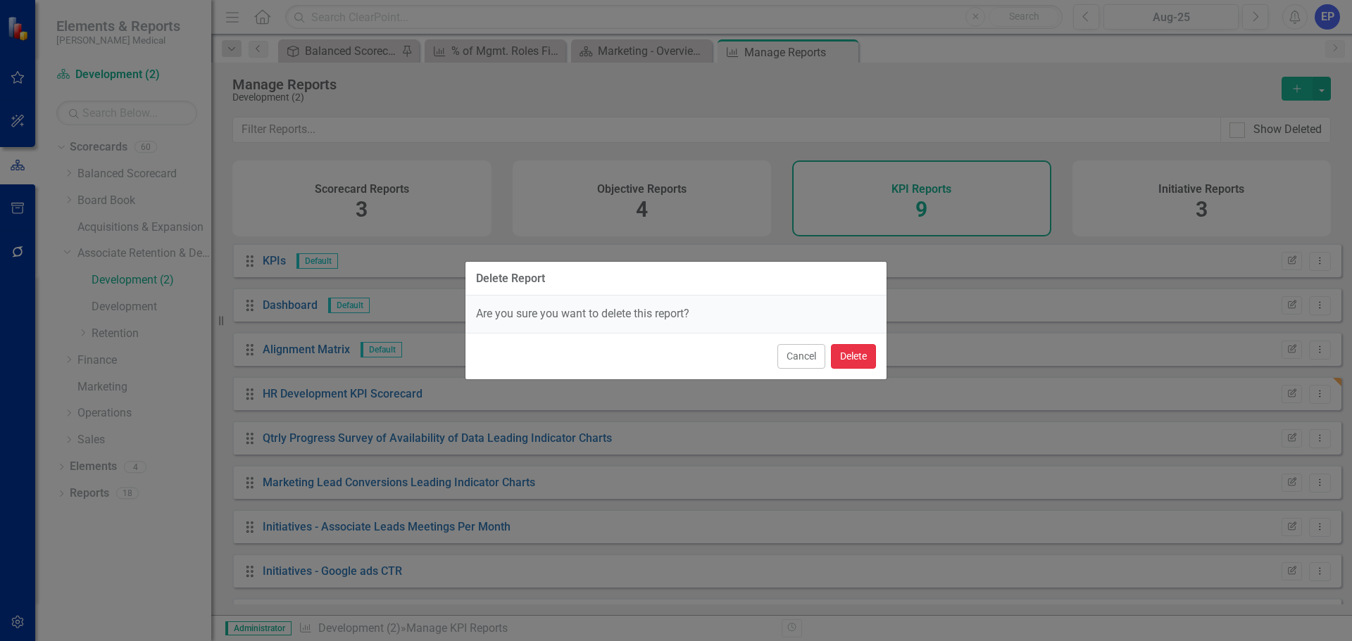
click at [848, 351] on button "Delete" at bounding box center [853, 356] width 45 height 25
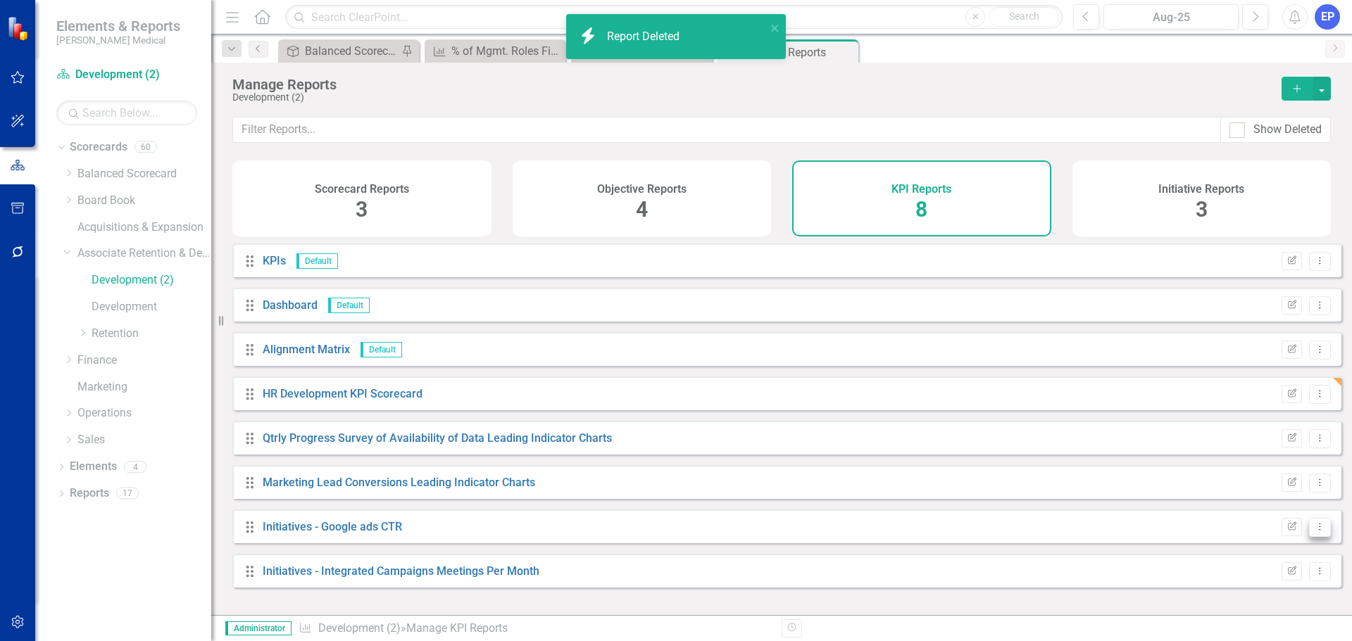
click at [1319, 537] on button "Dropdown Menu" at bounding box center [1320, 527] width 22 height 19
click at [1254, 508] on link "Trash Delete Report" at bounding box center [1261, 515] width 116 height 26
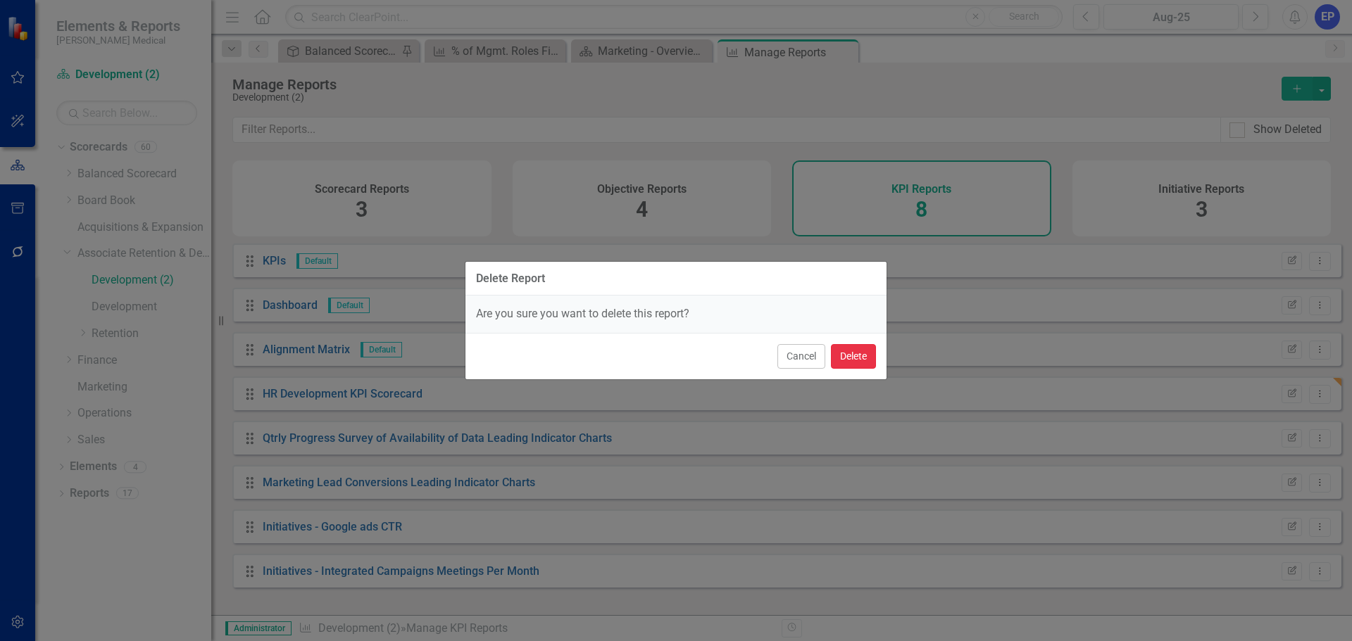
click at [862, 357] on button "Delete" at bounding box center [853, 356] width 45 height 25
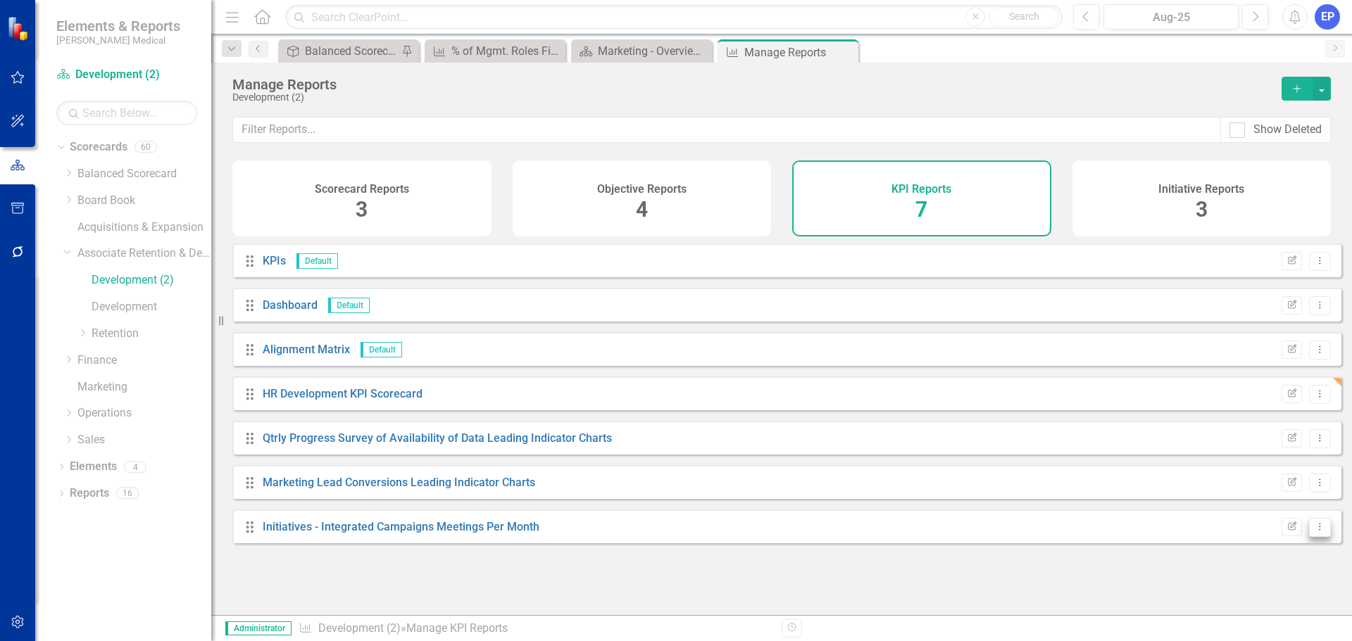
click at [1314, 532] on icon "Dropdown Menu" at bounding box center [1320, 526] width 12 height 9
click at [1233, 513] on link "Trash Delete Report" at bounding box center [1261, 515] width 116 height 26
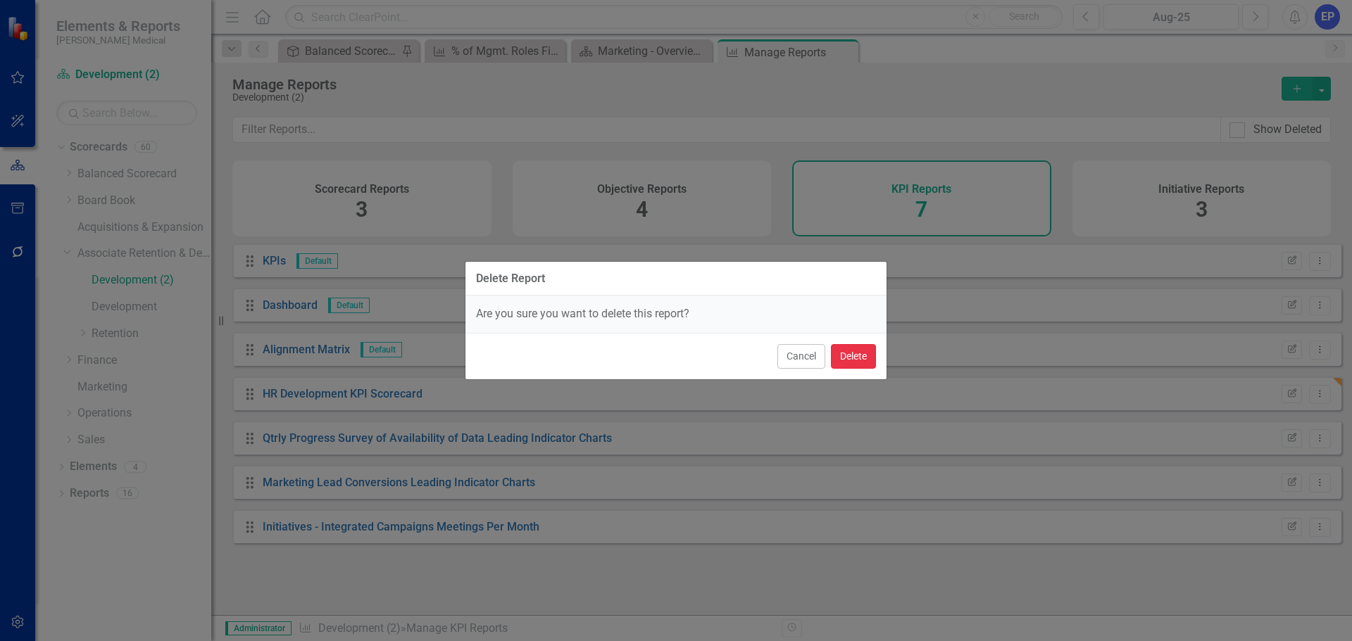
click at [859, 355] on button "Delete" at bounding box center [853, 356] width 45 height 25
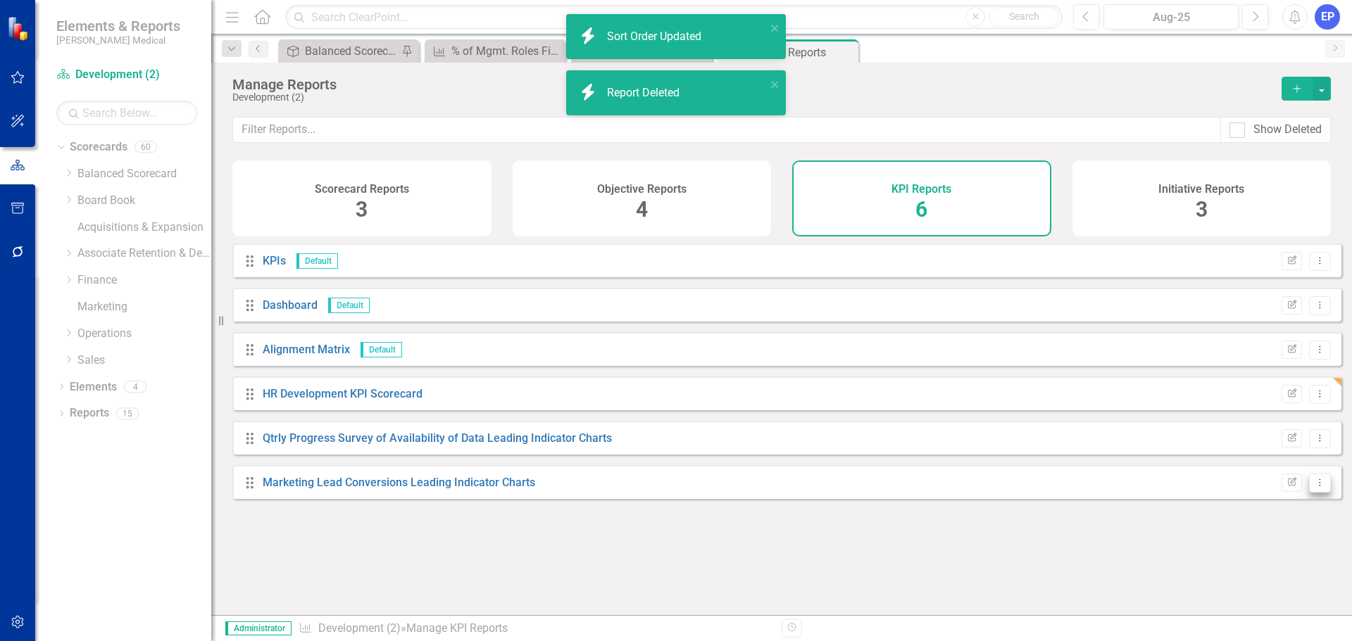
click at [1314, 487] on icon "Dropdown Menu" at bounding box center [1320, 482] width 12 height 9
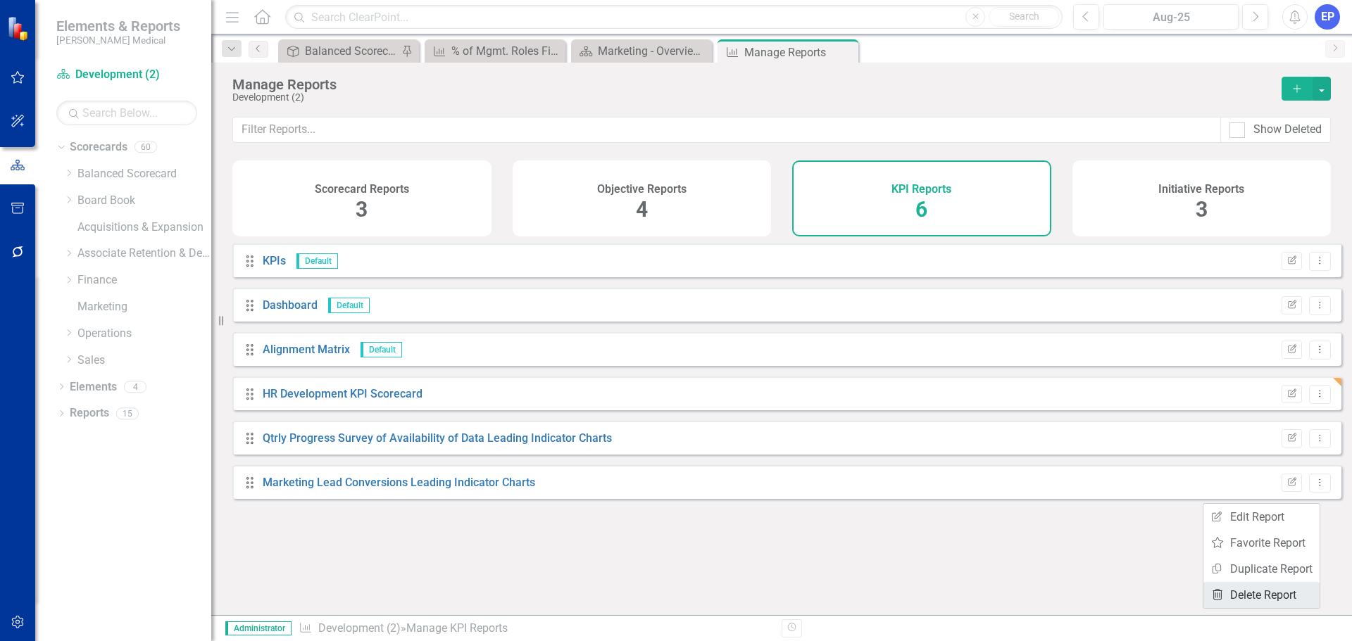
click at [1242, 591] on link "Trash Delete Report" at bounding box center [1261, 595] width 116 height 26
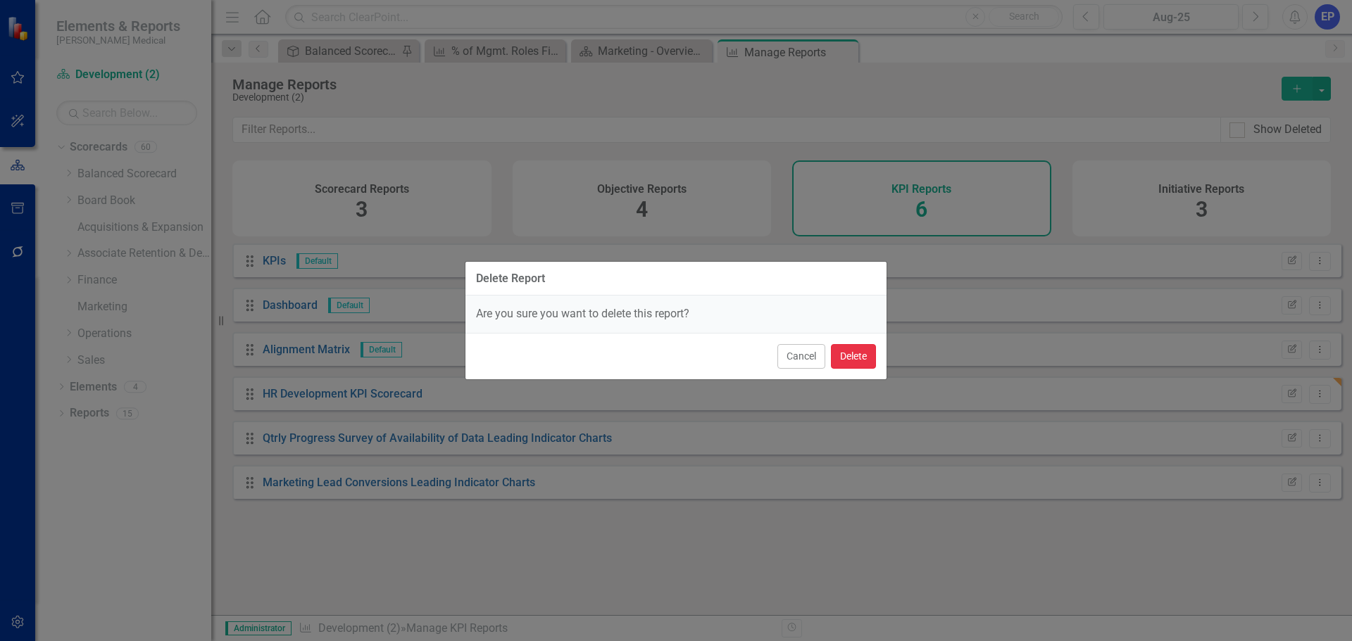
click at [850, 347] on button "Delete" at bounding box center [853, 356] width 45 height 25
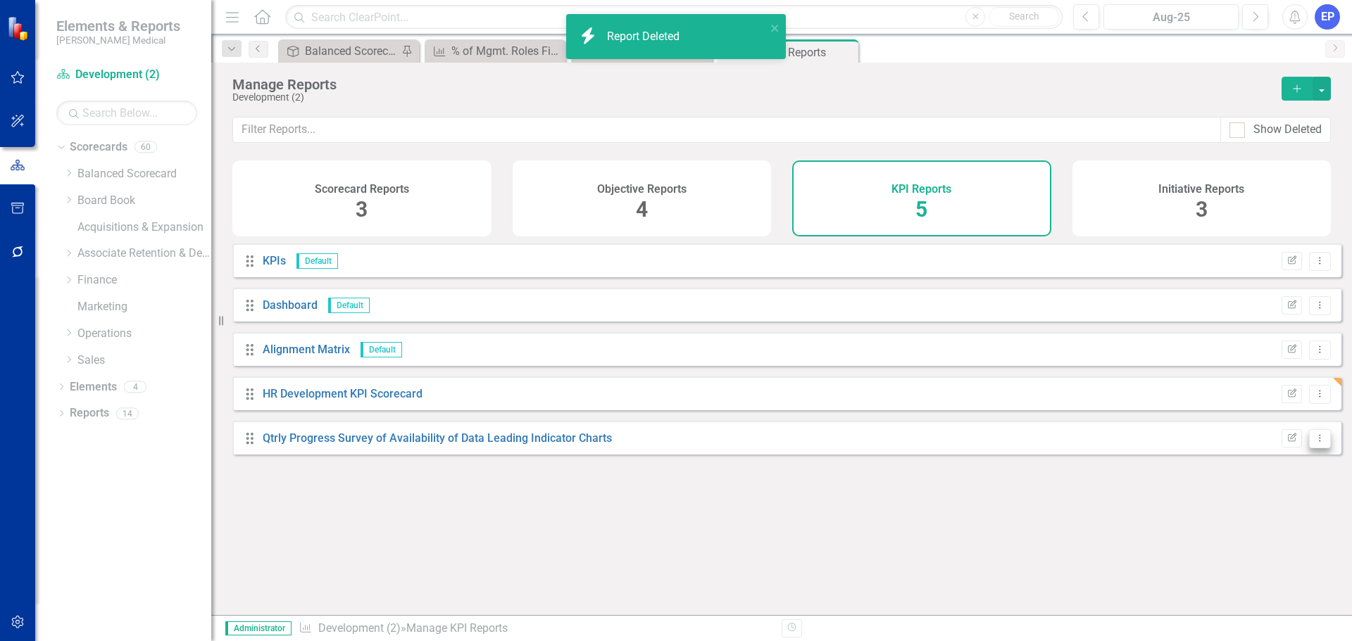
click at [1314, 443] on icon "Dropdown Menu" at bounding box center [1320, 438] width 12 height 9
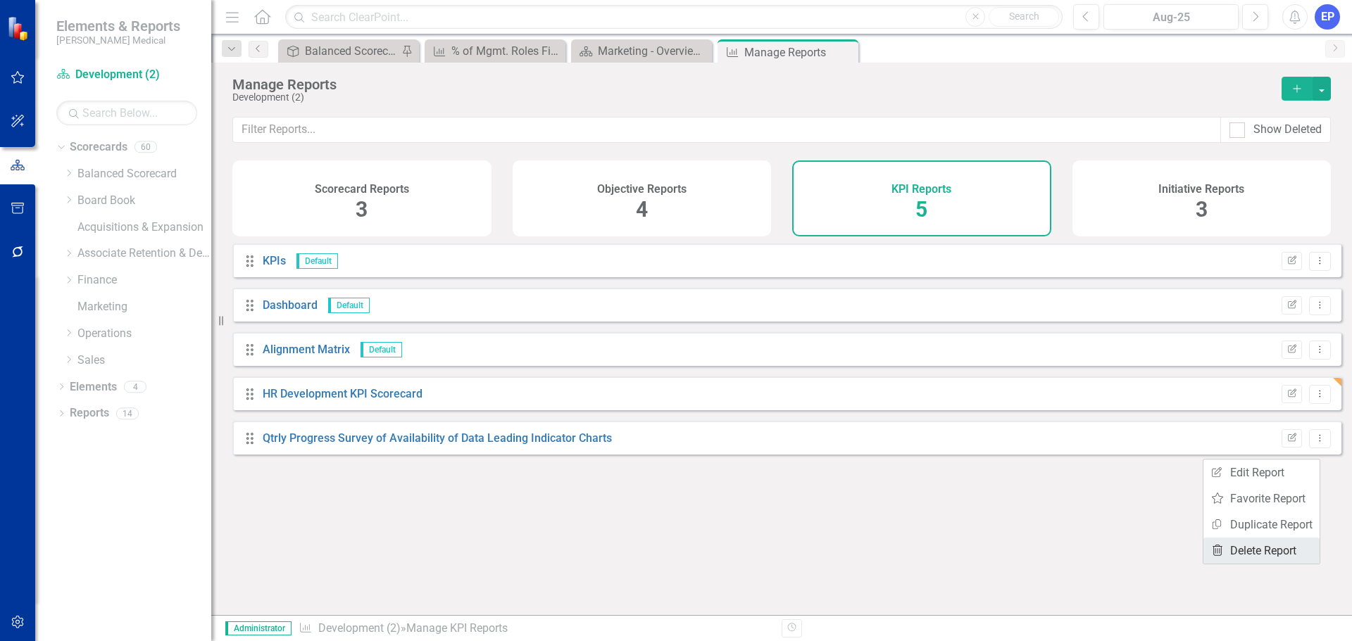
click at [1257, 545] on link "Trash Delete Report" at bounding box center [1261, 551] width 116 height 26
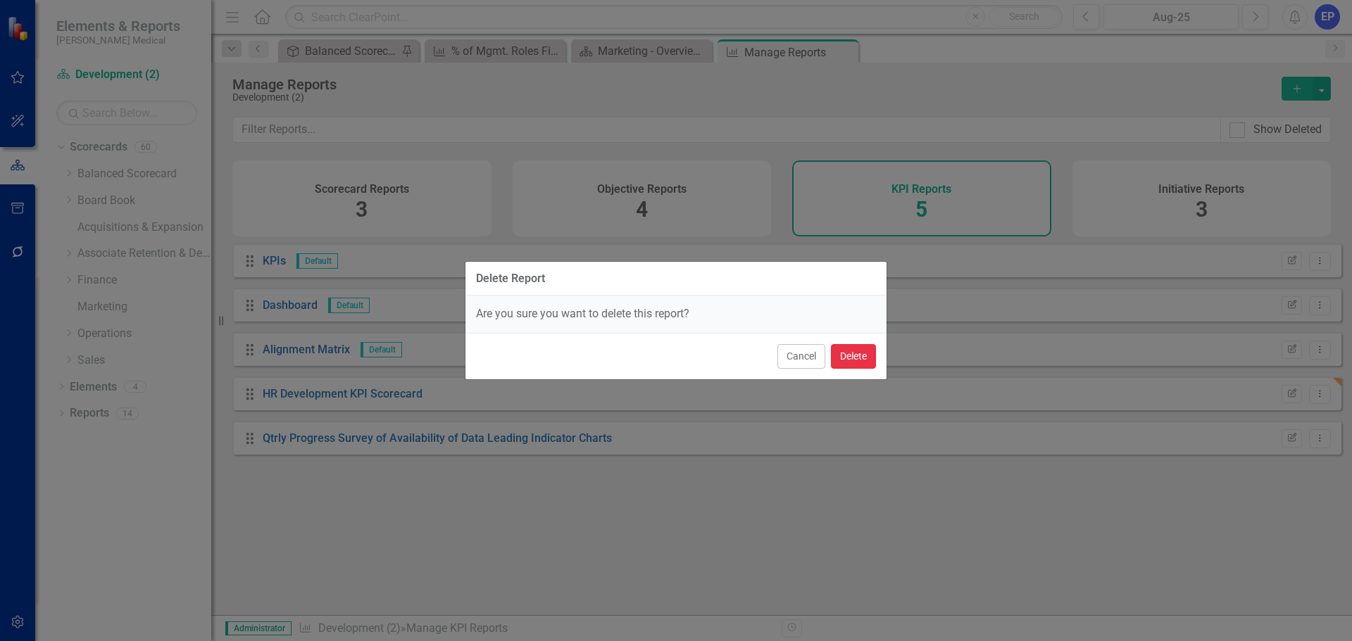
click at [865, 351] on button "Delete" at bounding box center [853, 356] width 45 height 25
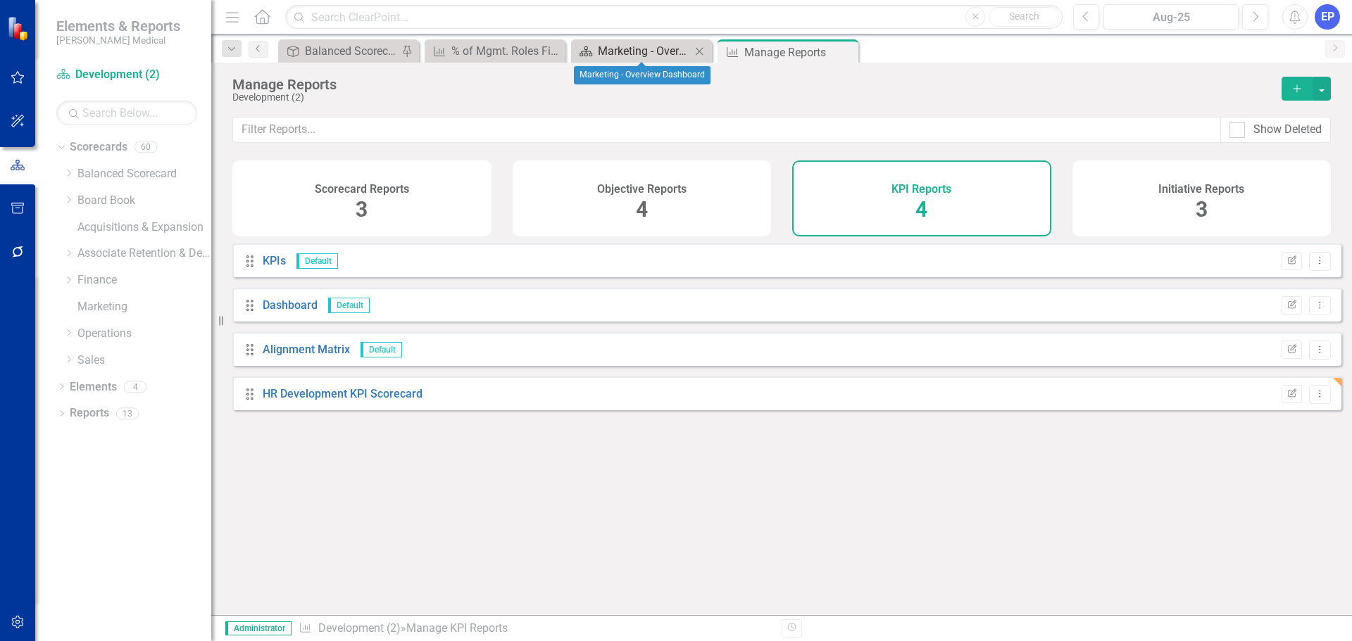
click at [651, 48] on div "Marketing - Overview Dashboard" at bounding box center [644, 51] width 93 height 18
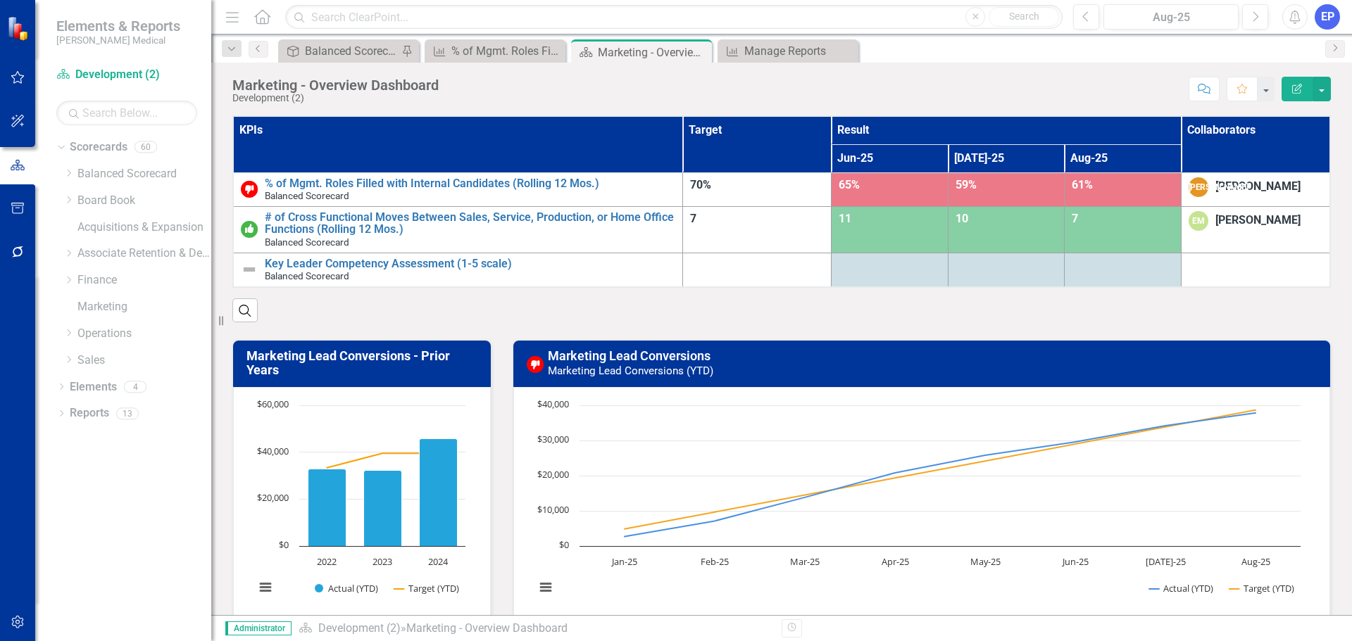
click at [1291, 86] on icon "Edit Report" at bounding box center [1297, 89] width 13 height 10
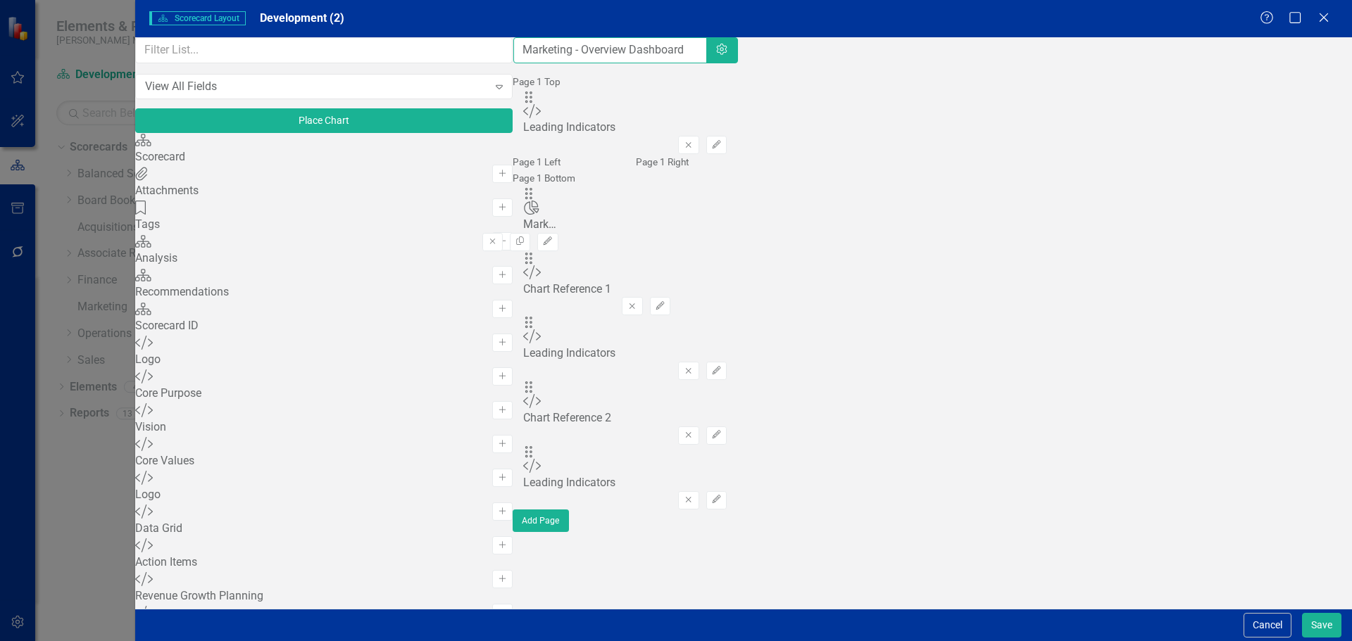
drag, startPoint x: 510, startPoint y: 58, endPoint x: 421, endPoint y: 45, distance: 89.7
click at [415, 51] on div "View All Fields Expand Place Chart Scorecard Scorecard Add Attachments Attachme…" at bounding box center [743, 323] width 1217 height 572
type input "Development - Overview Dashboard"
click at [498, 246] on icon "Remove" at bounding box center [492, 241] width 11 height 8
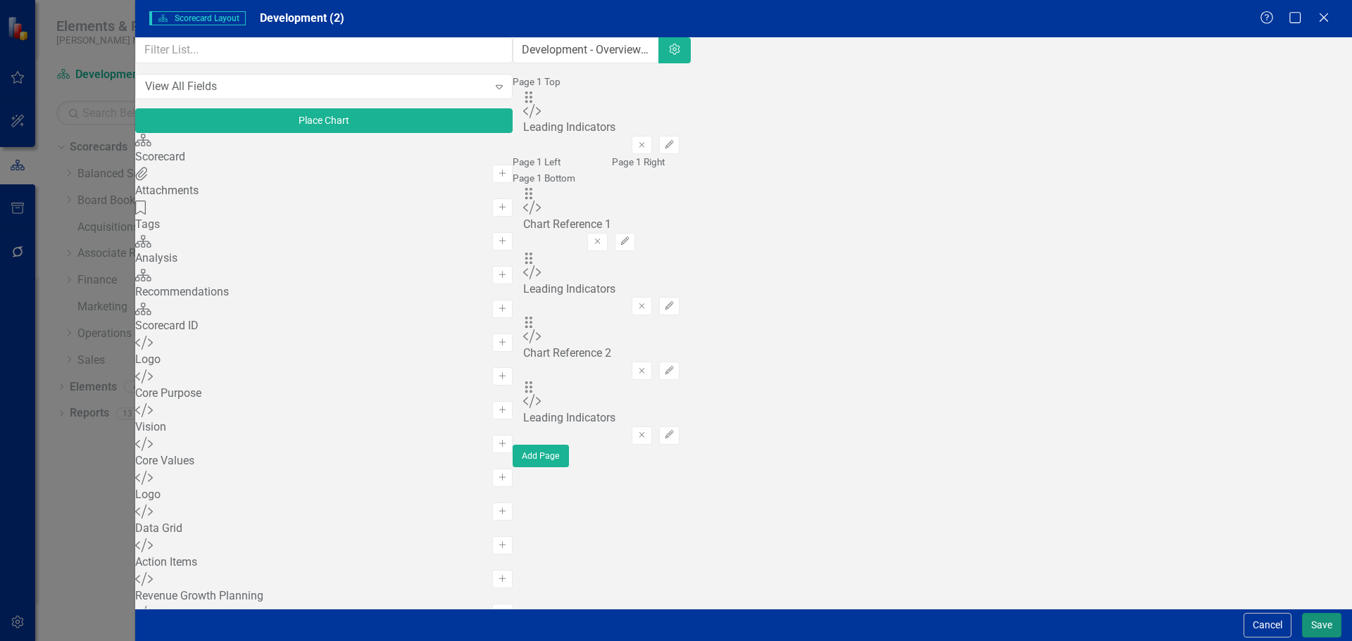
click at [1320, 630] on button "Save" at bounding box center [1321, 625] width 39 height 25
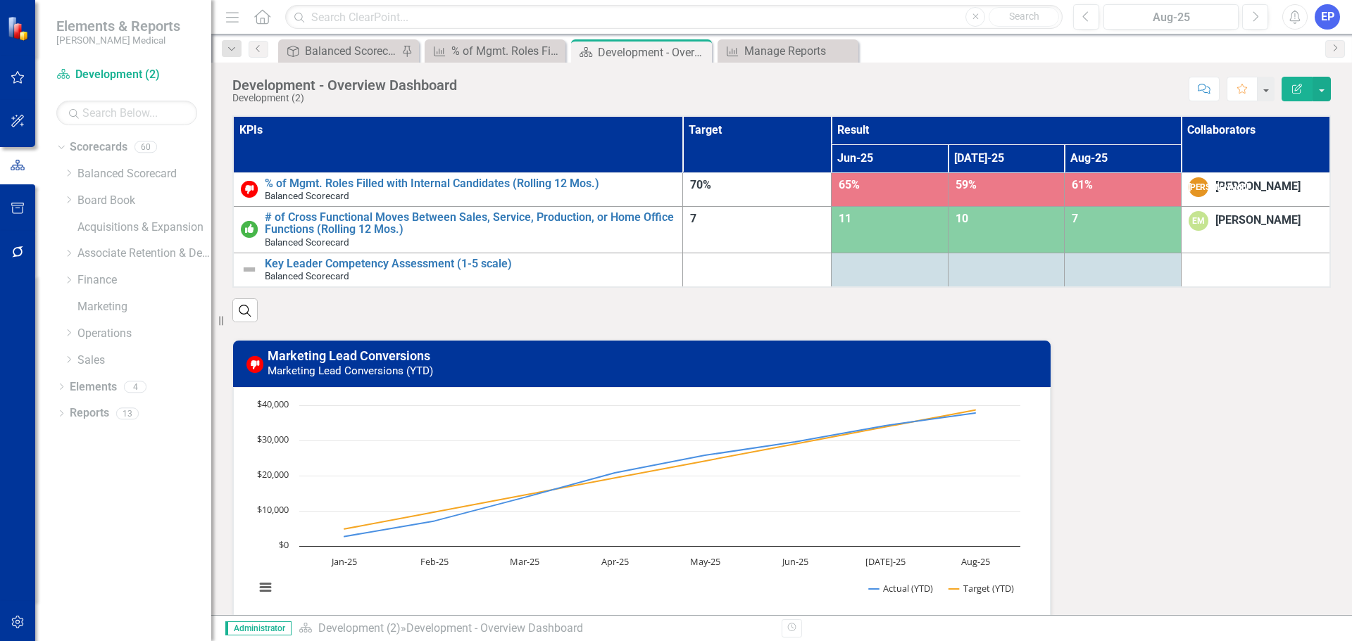
scroll to position [70, 0]
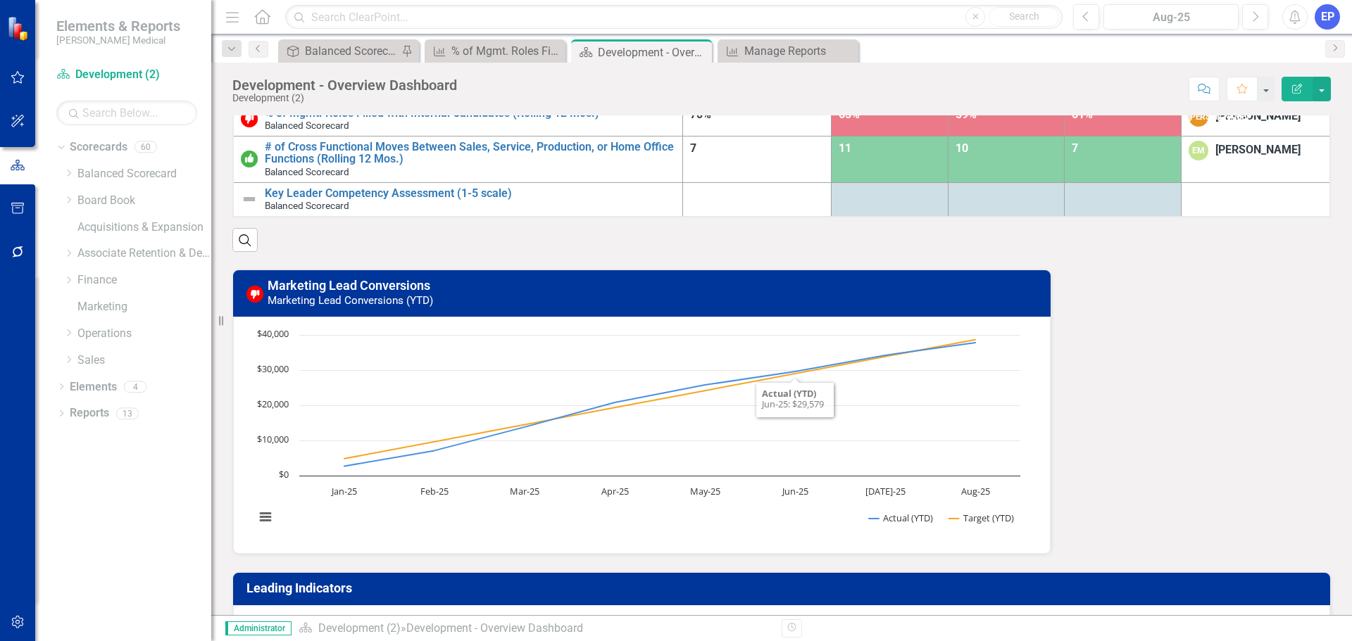
click at [848, 296] on h3 "Marketing Lead Conversions Marketing Lead Conversions (YTD)" at bounding box center [655, 293] width 774 height 28
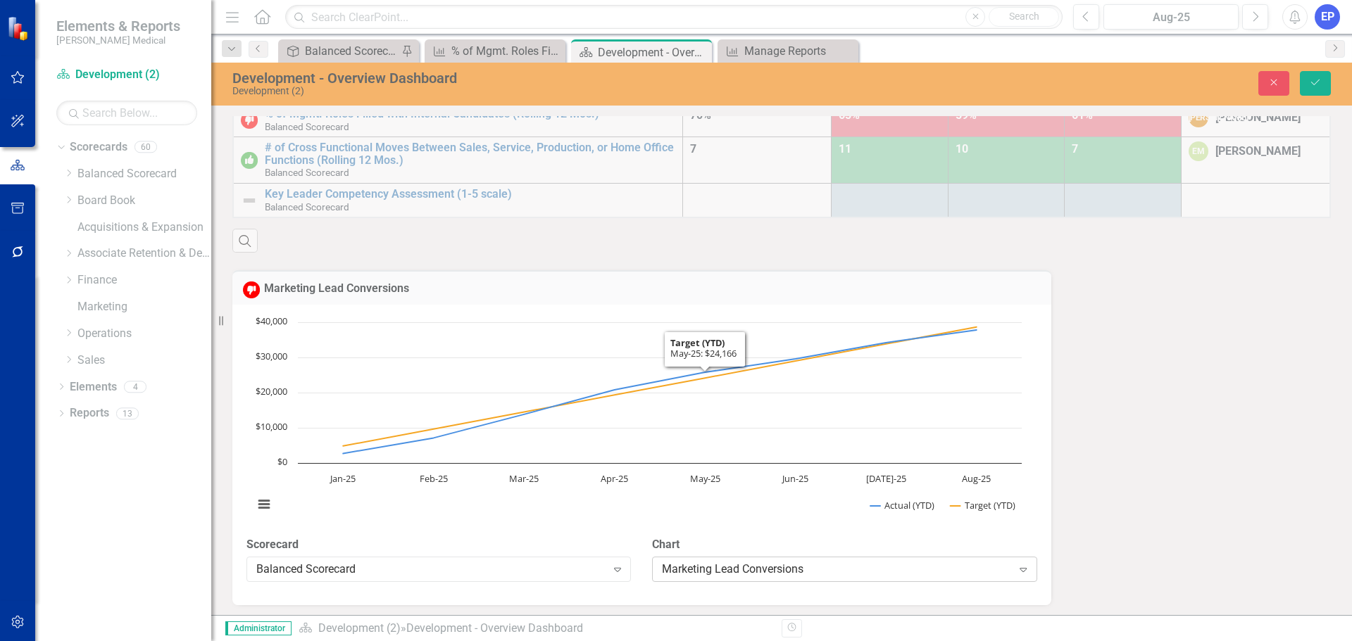
click at [682, 565] on div "Marketing Lead Conversions" at bounding box center [837, 570] width 350 height 16
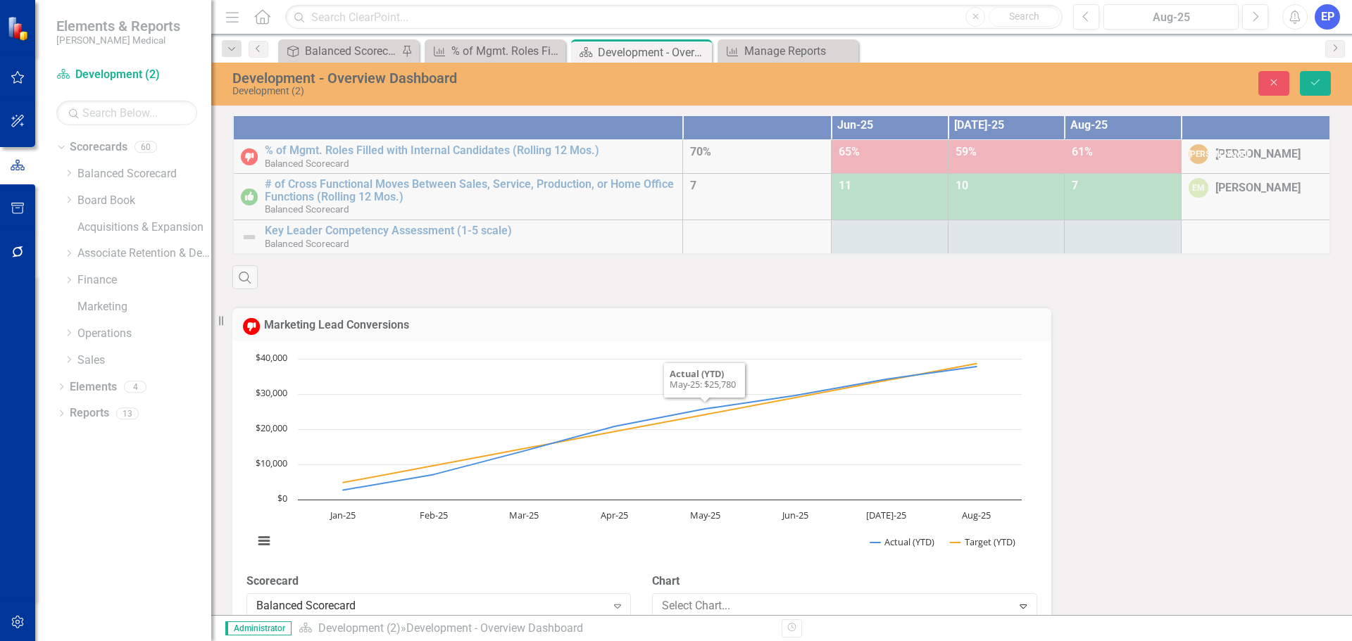
scroll to position [0, 0]
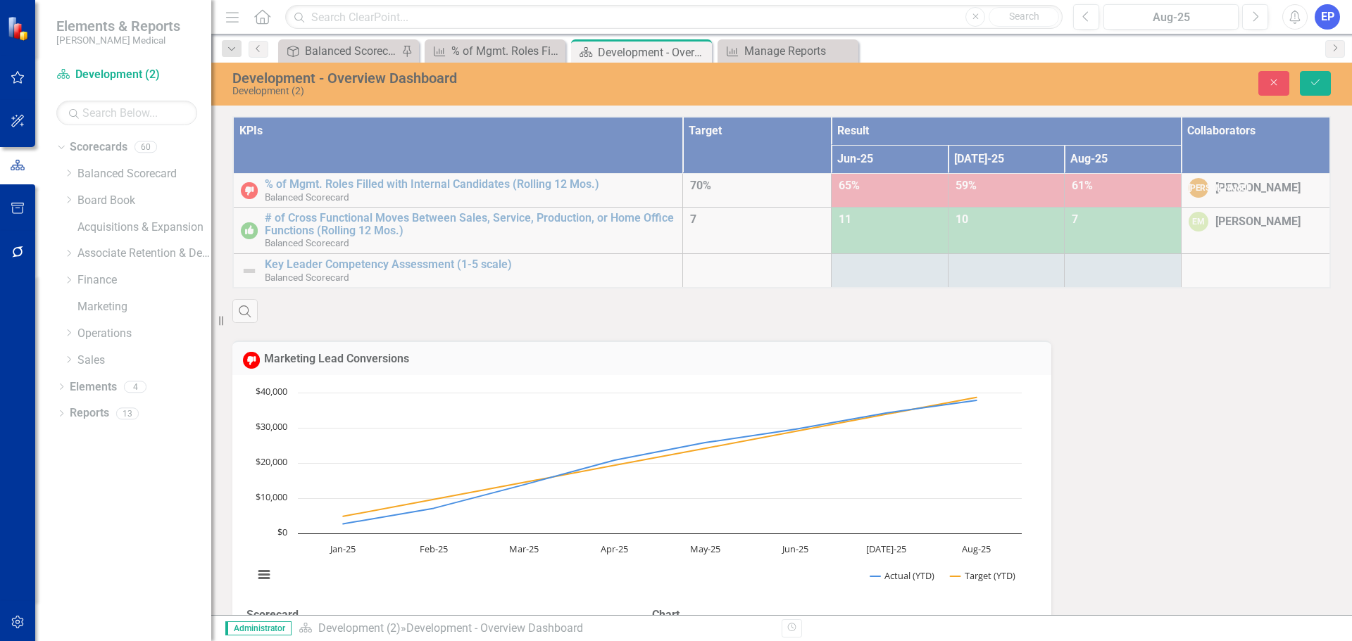
type input "%"
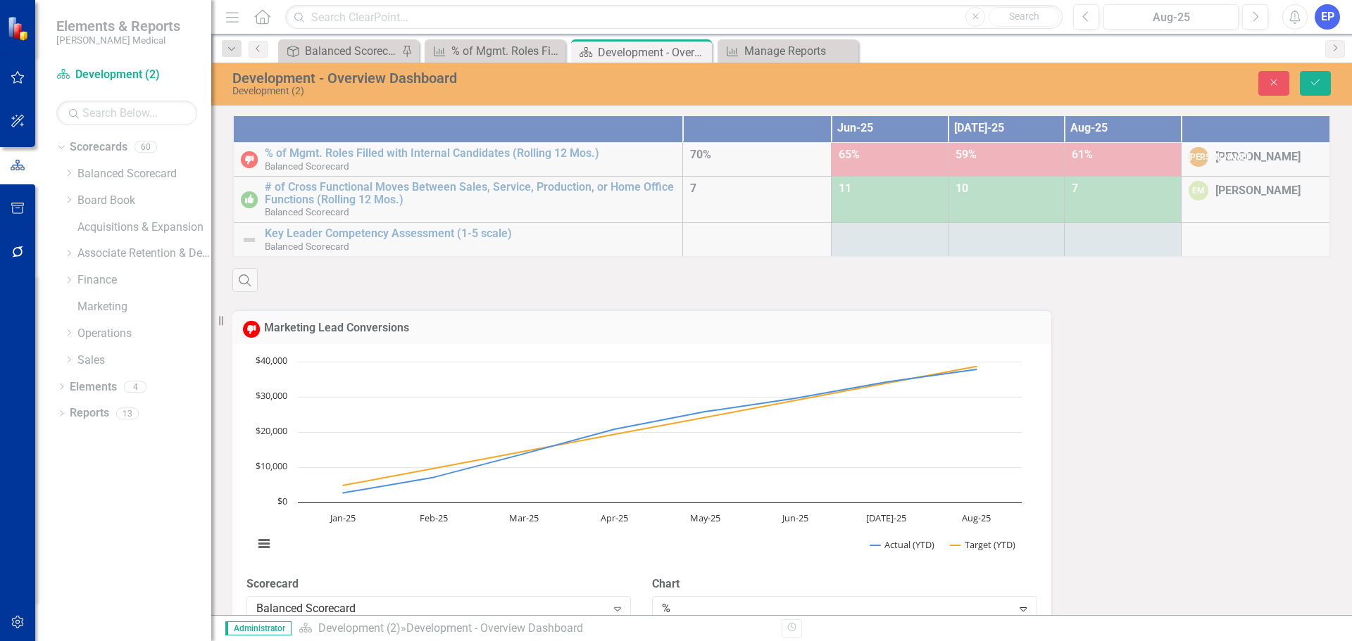
scroll to position [439, 0]
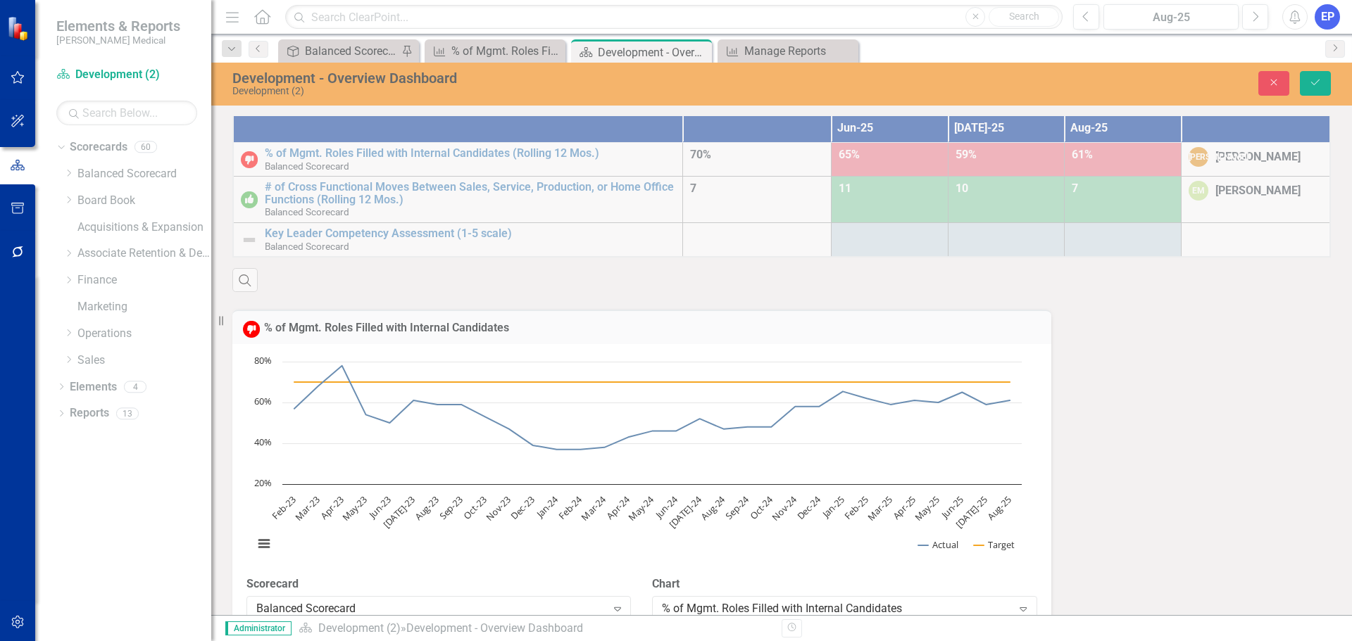
scroll to position [242, 0]
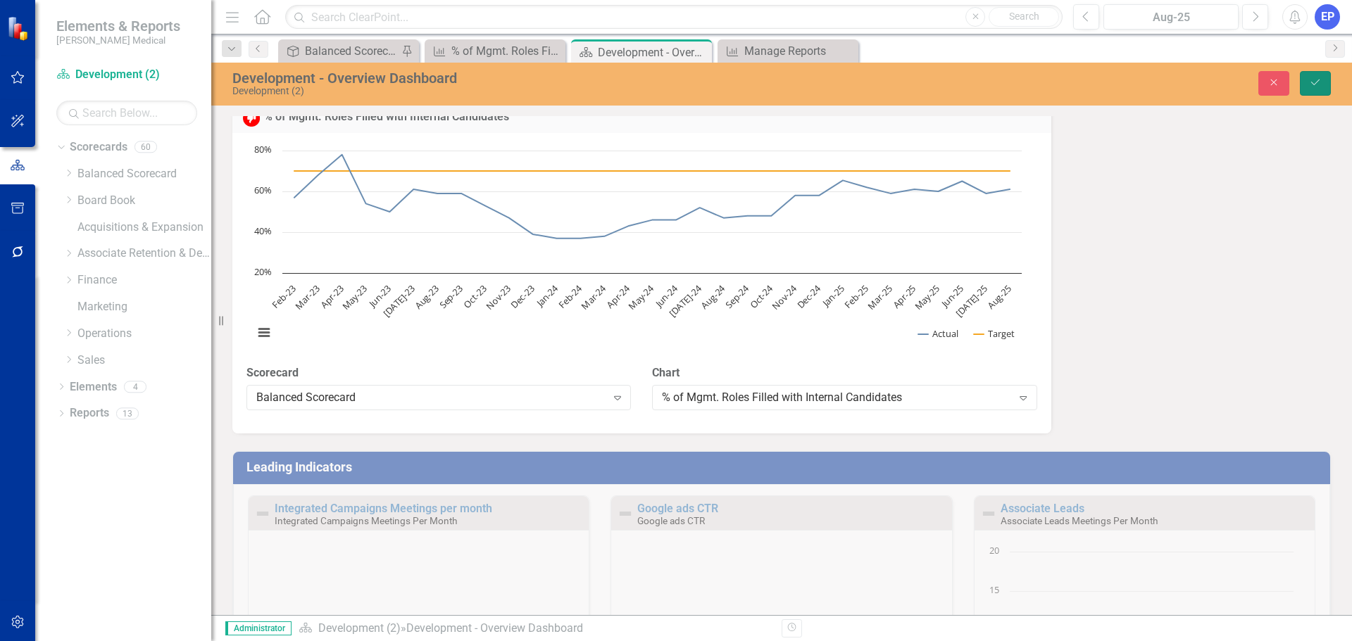
click at [1319, 76] on button "Save" at bounding box center [1315, 83] width 31 height 25
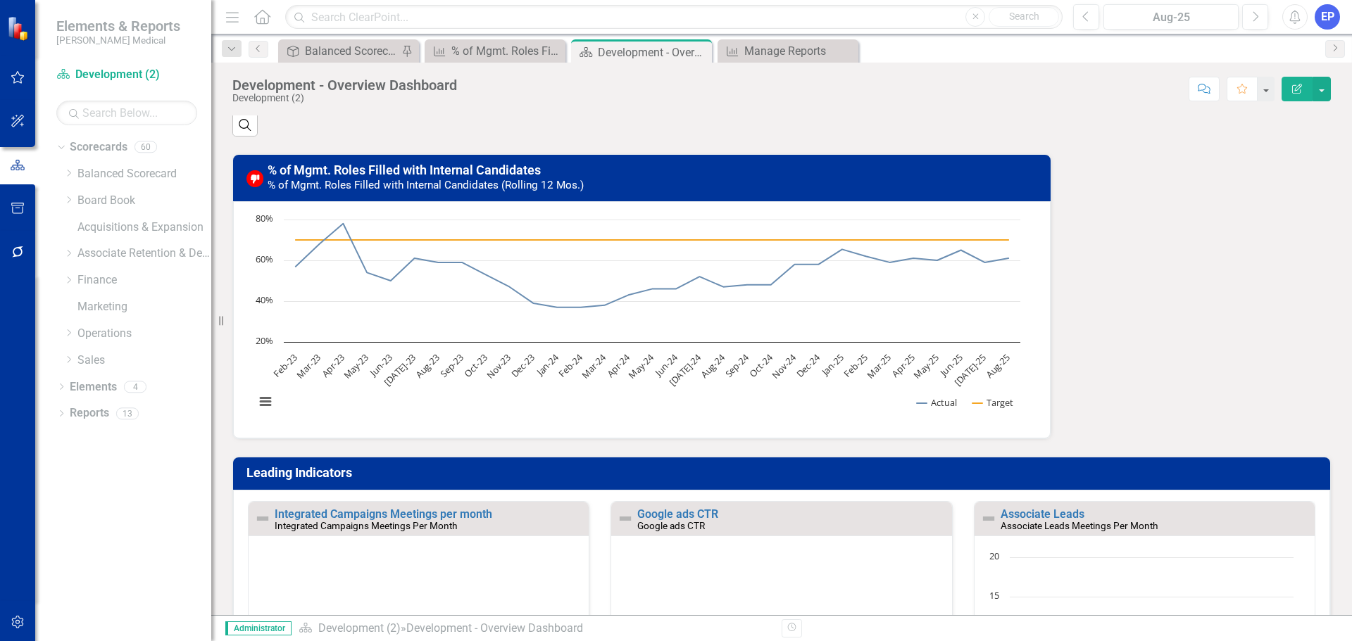
scroll to position [352, 0]
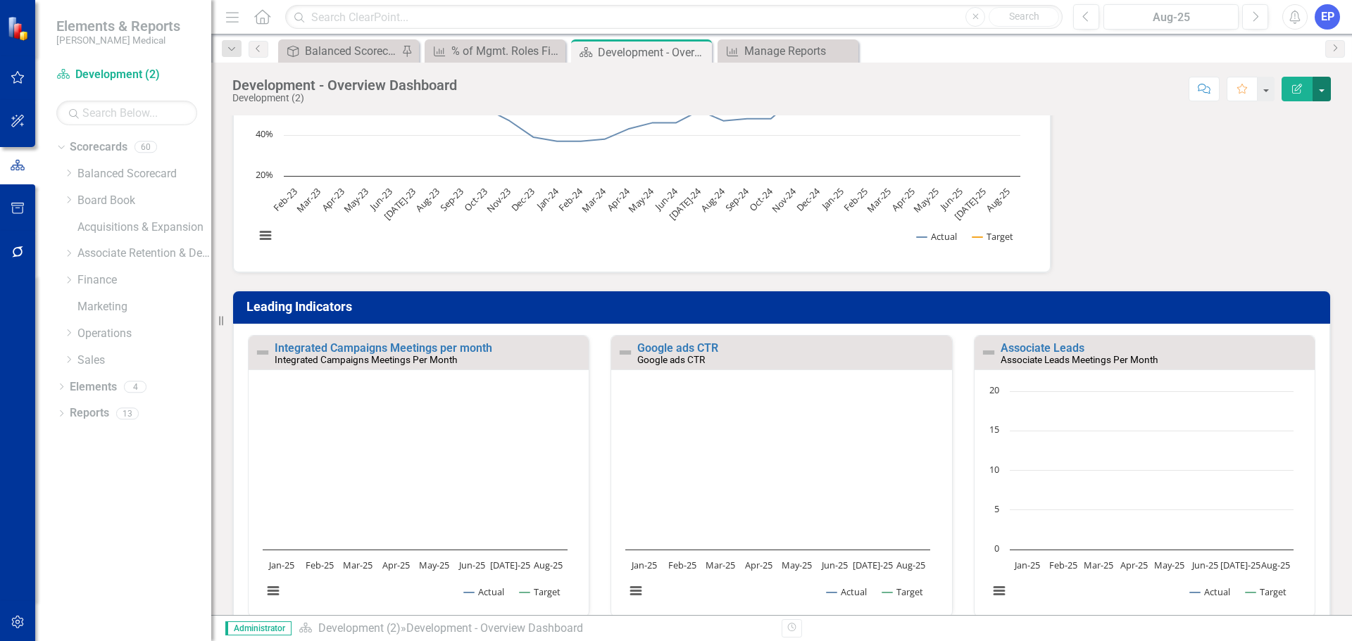
click at [1326, 86] on button "button" at bounding box center [1321, 89] width 18 height 25
click at [1286, 144] on link "Edit Report Edit Layout" at bounding box center [1273, 141] width 114 height 26
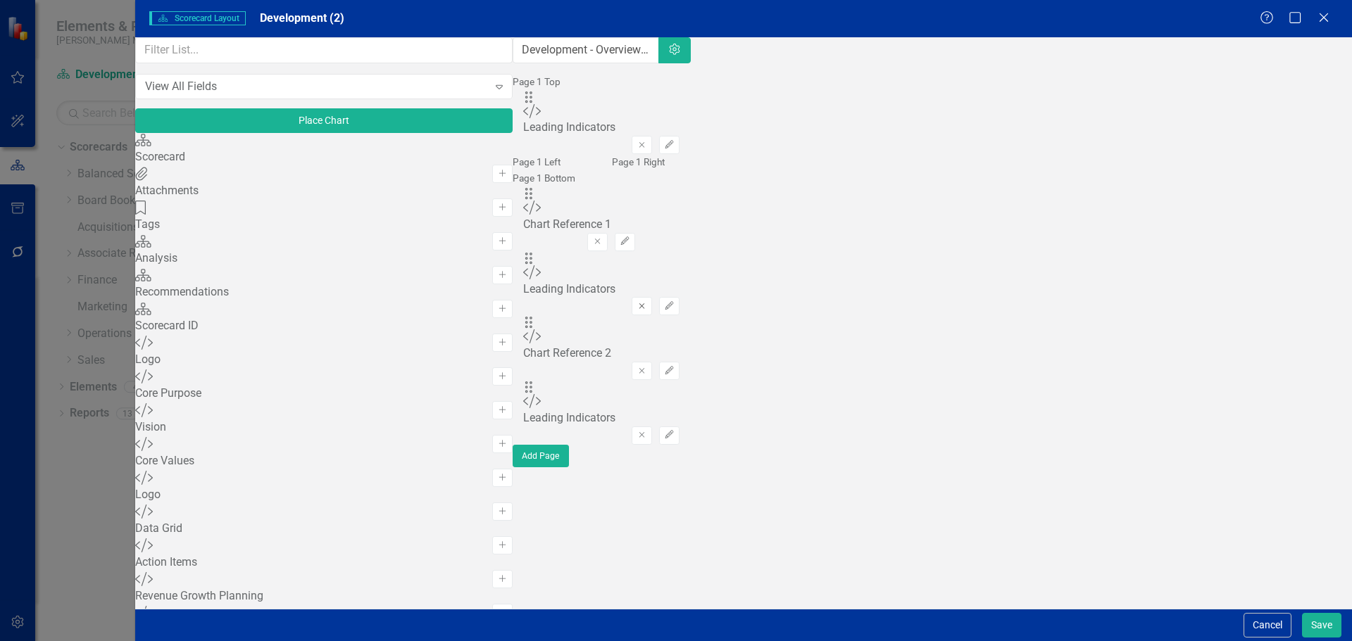
click at [645, 309] on icon "button" at bounding box center [642, 306] width 6 height 6
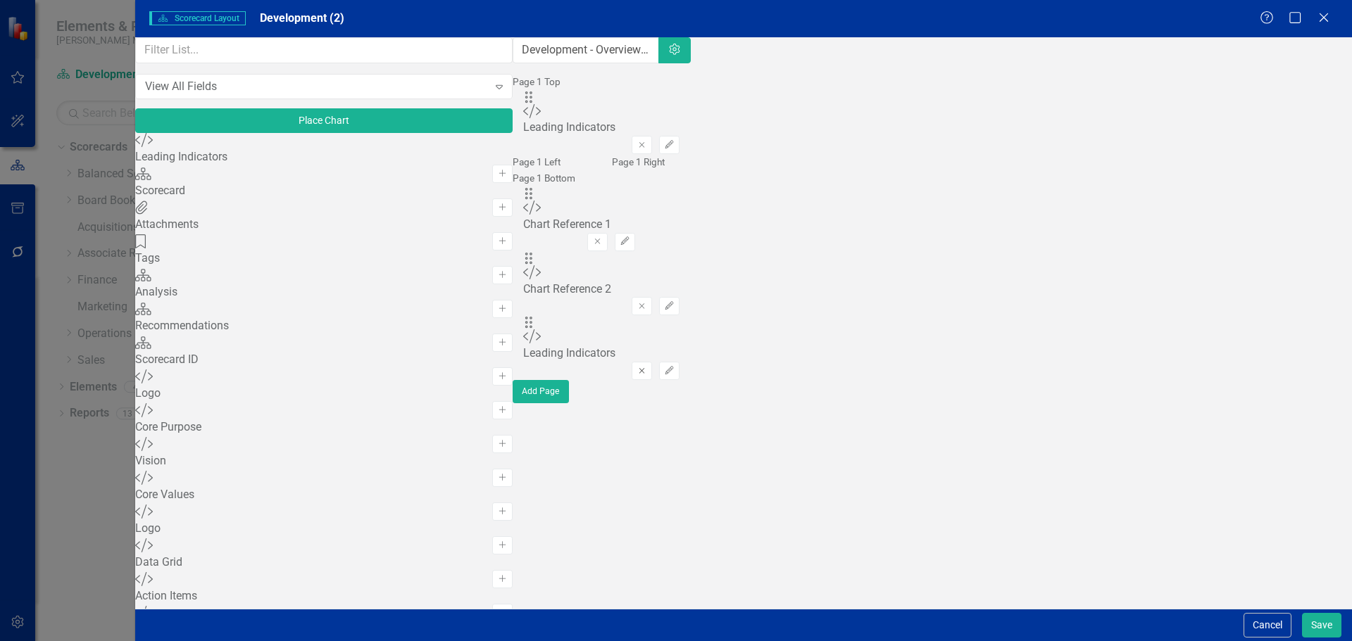
click at [647, 375] on icon "Remove" at bounding box center [641, 371] width 11 height 8
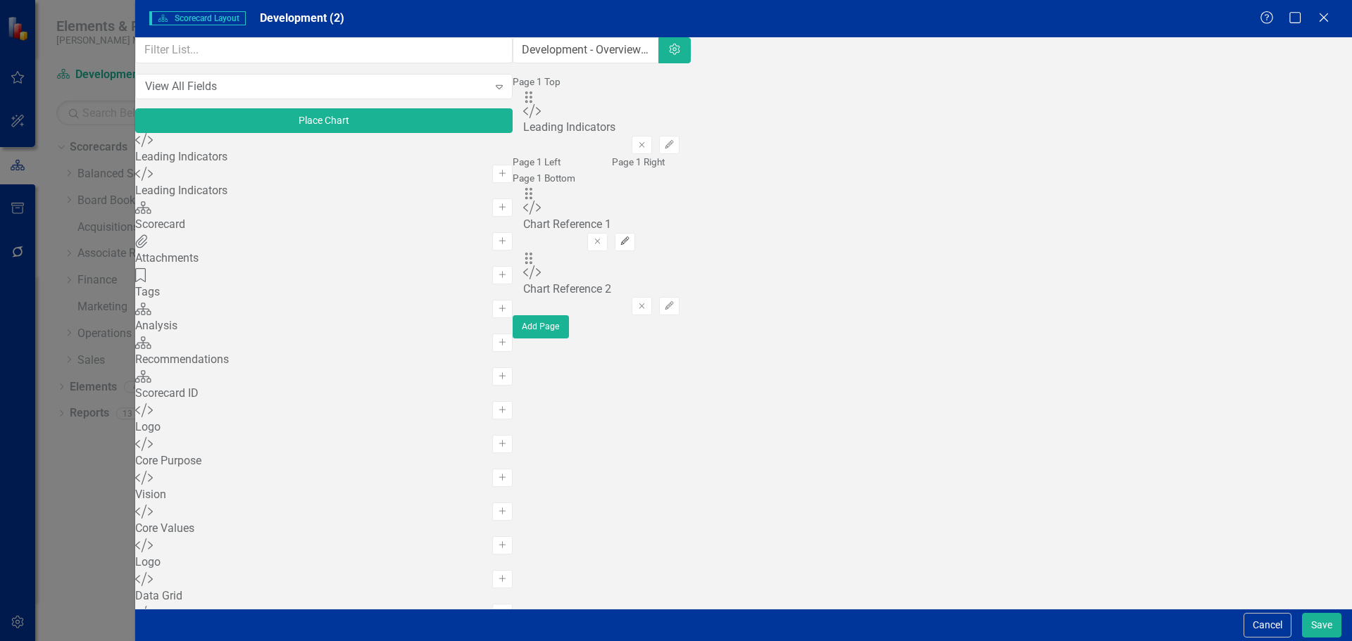
click at [630, 246] on icon "Edit" at bounding box center [625, 241] width 11 height 8
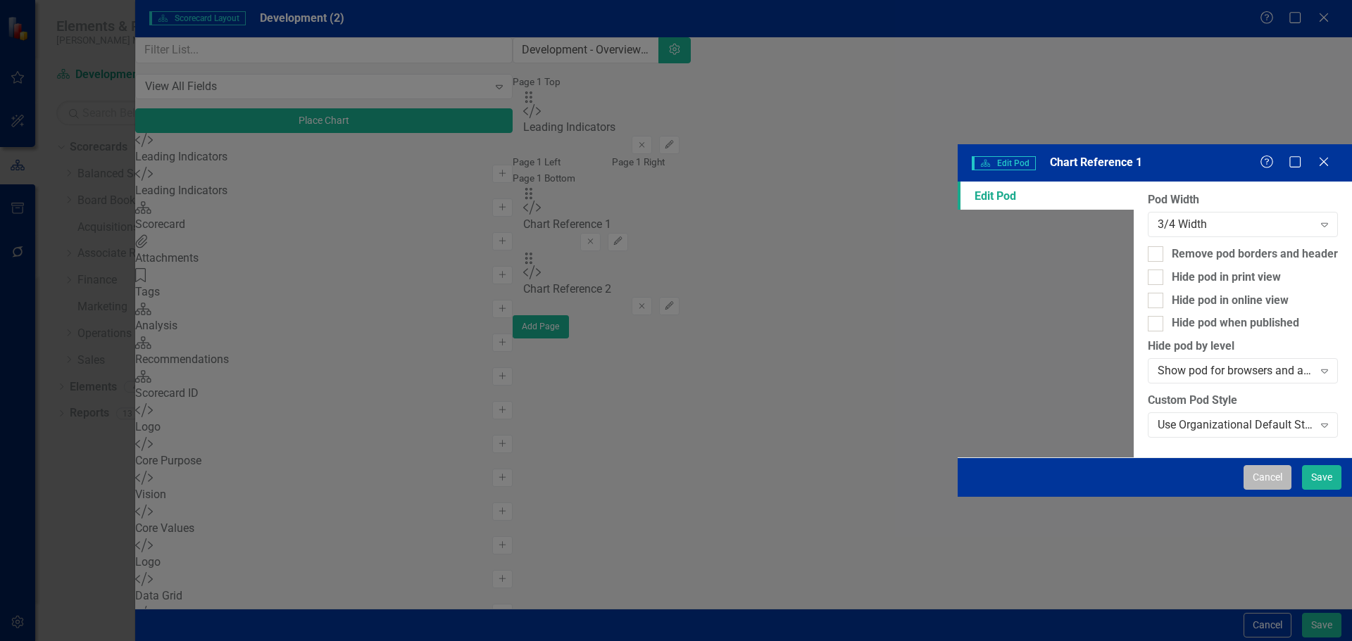
click at [1254, 490] on button "Cancel" at bounding box center [1267, 477] width 48 height 25
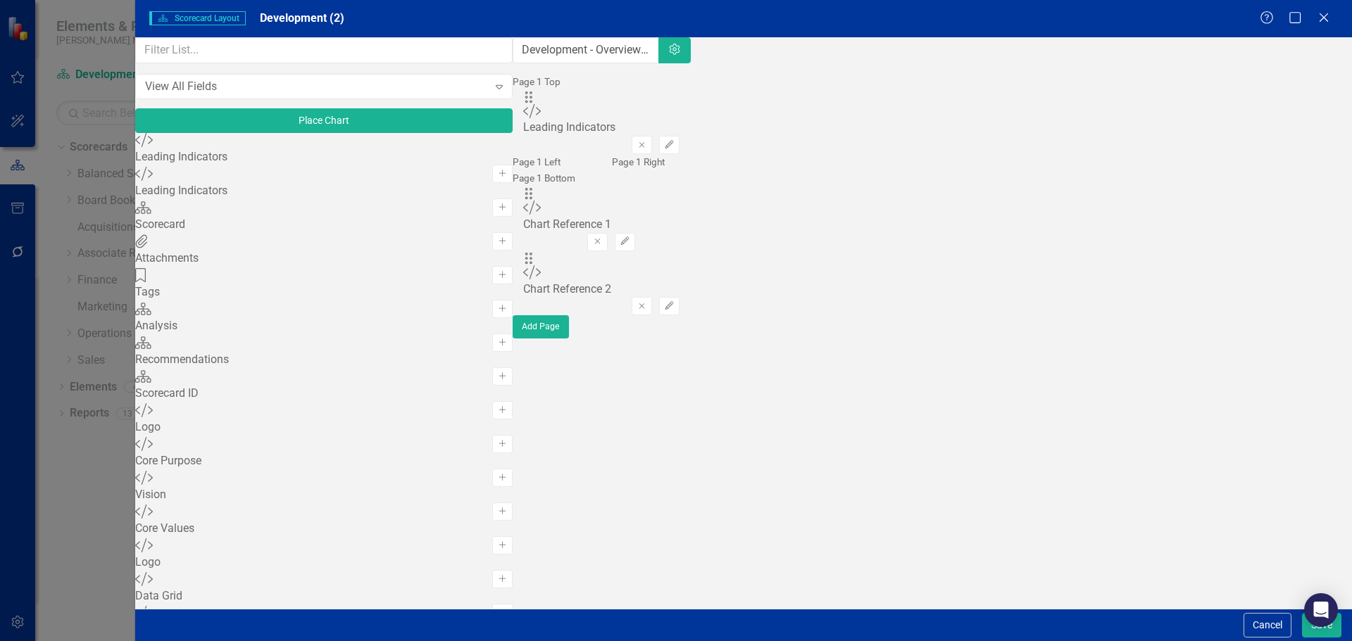
click at [635, 251] on div "Drag Custom Chart Reference 1 Remove Edit" at bounding box center [579, 219] width 112 height 65
click at [635, 251] on button "Edit" at bounding box center [625, 242] width 20 height 18
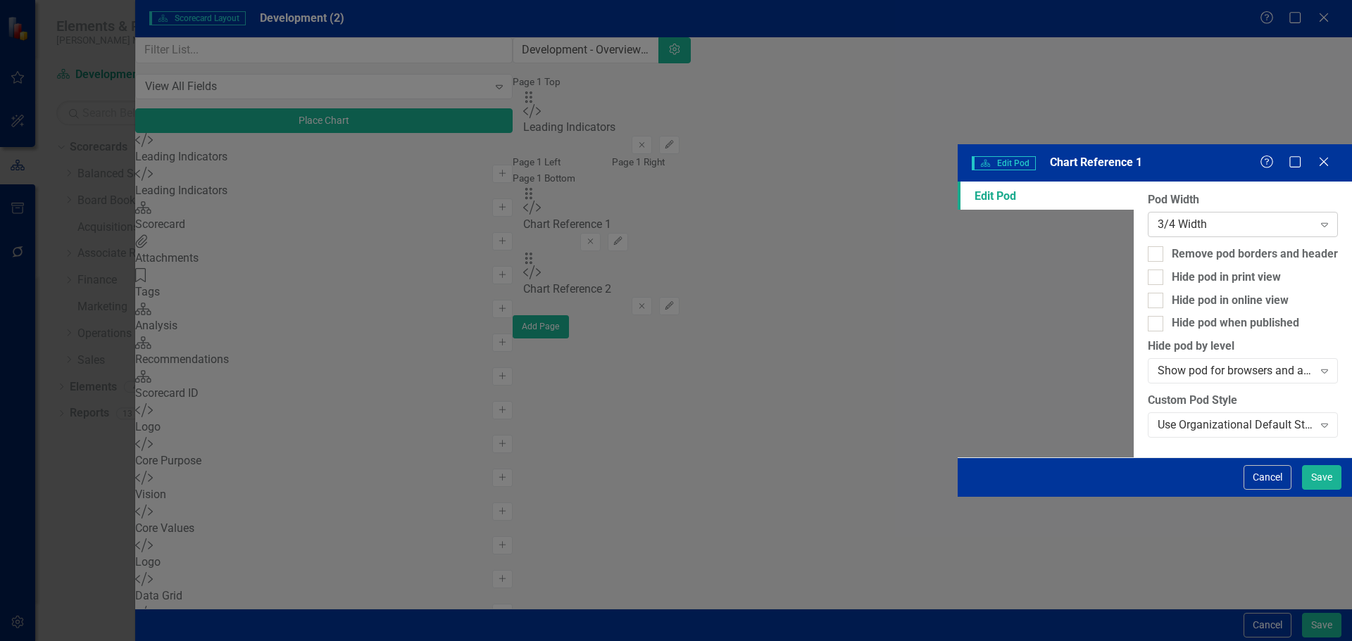
click at [1157, 216] on div "3/4 Width" at bounding box center [1235, 224] width 156 height 16
click at [1332, 490] on button "Save" at bounding box center [1321, 477] width 39 height 25
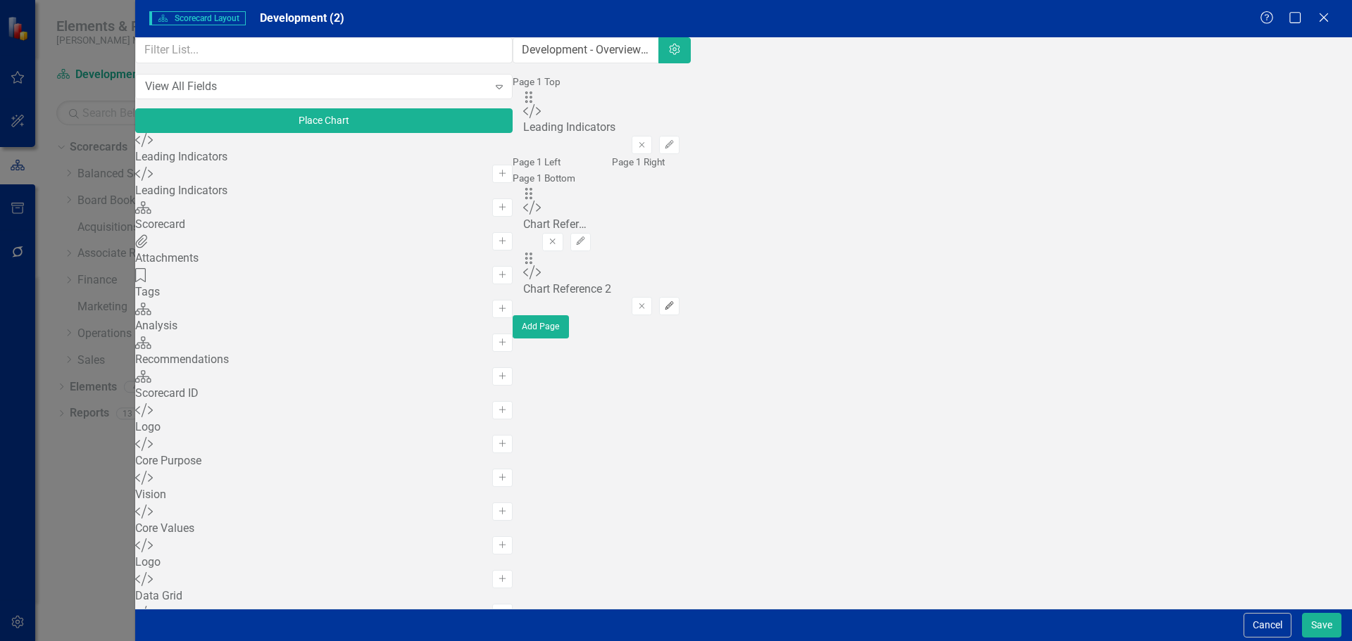
click at [679, 315] on button "Edit" at bounding box center [669, 306] width 20 height 18
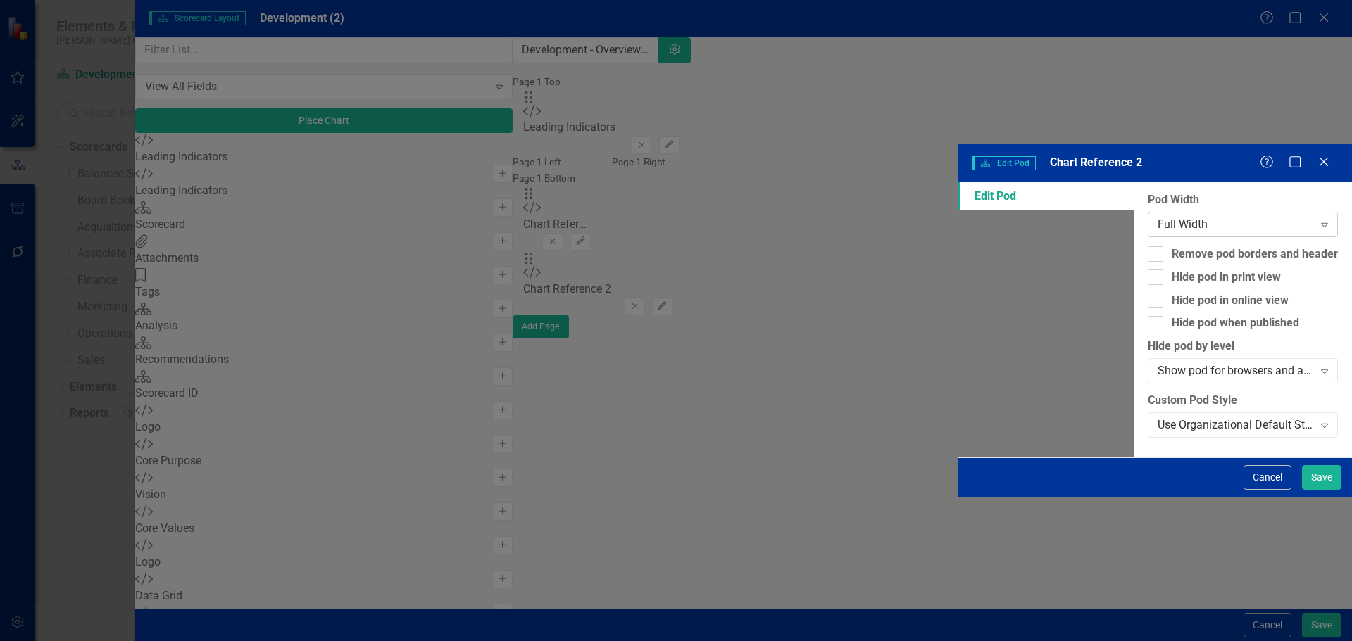
click at [1157, 216] on div "Full Width" at bounding box center [1235, 224] width 156 height 16
click at [1322, 490] on button "Save" at bounding box center [1321, 477] width 39 height 25
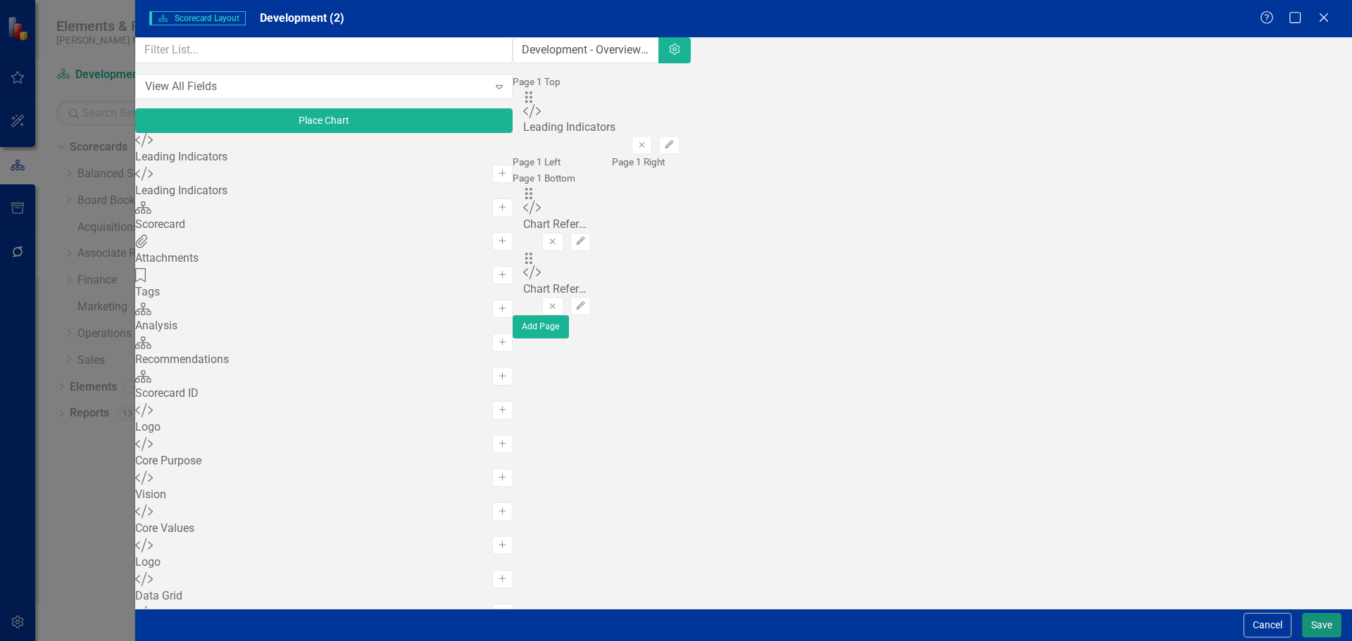
click at [1313, 622] on button "Save" at bounding box center [1321, 625] width 39 height 25
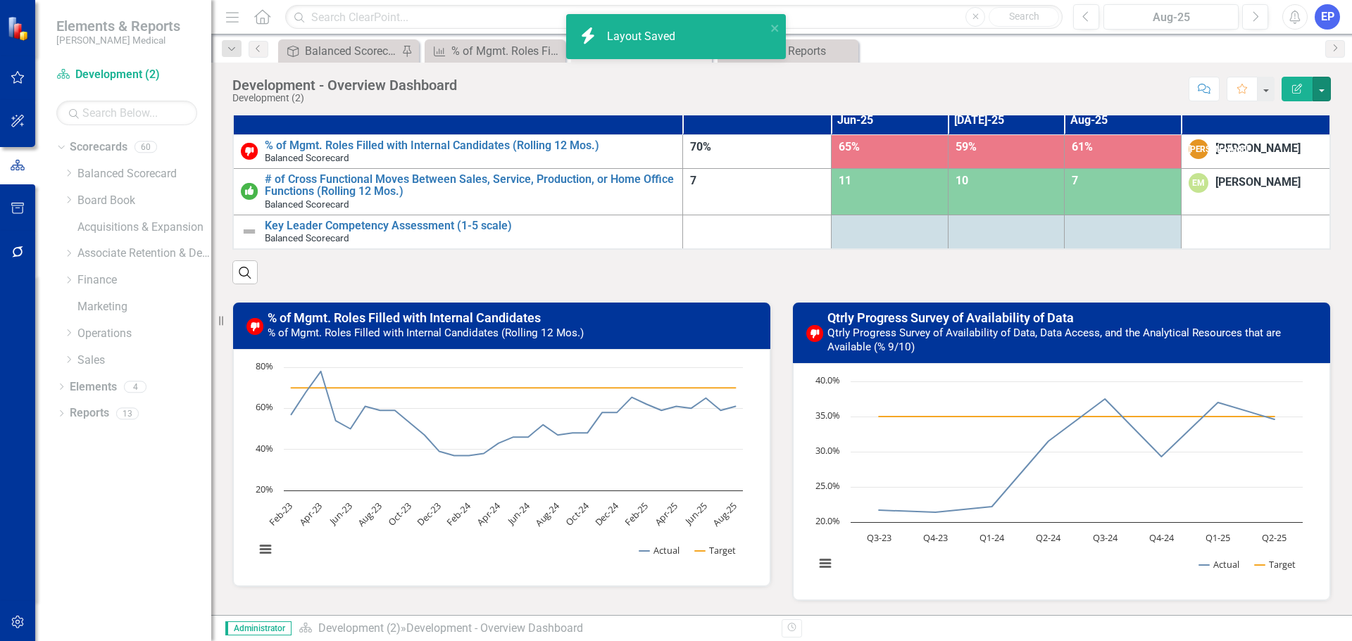
scroll to position [37, 0]
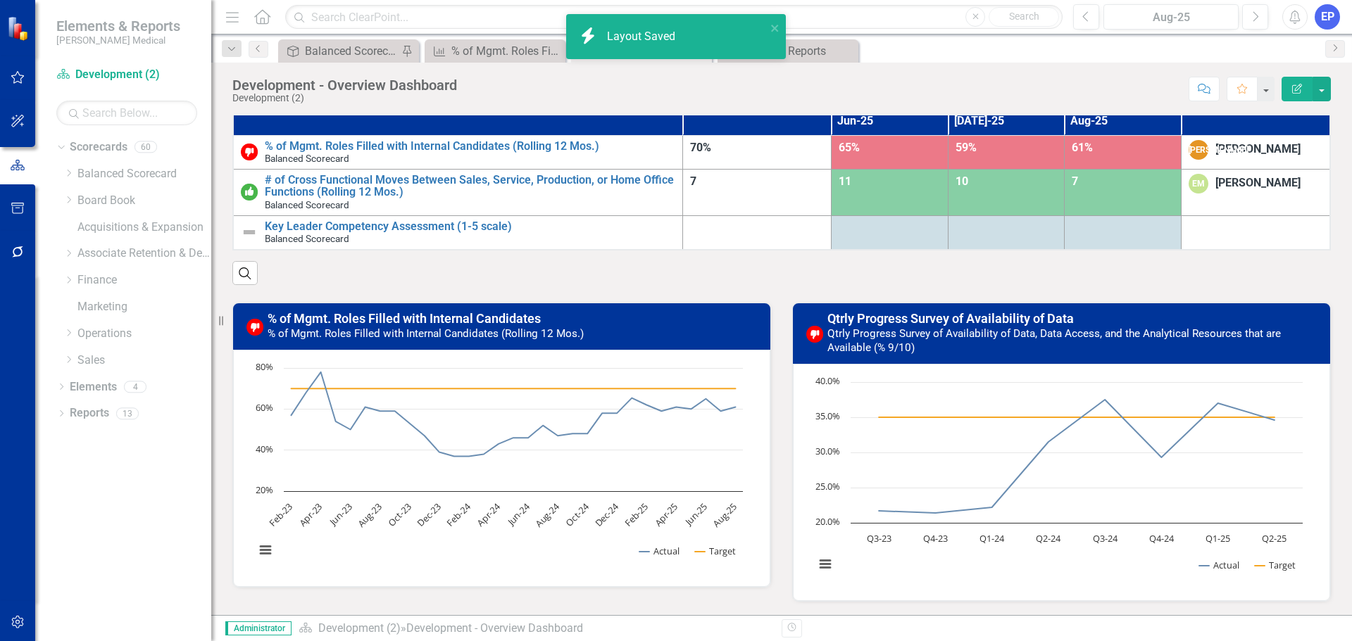
click at [1018, 333] on small "Qtrly Progress Survey of Availability of Data, Data Access, and the Analytical …" at bounding box center [1053, 340] width 453 height 27
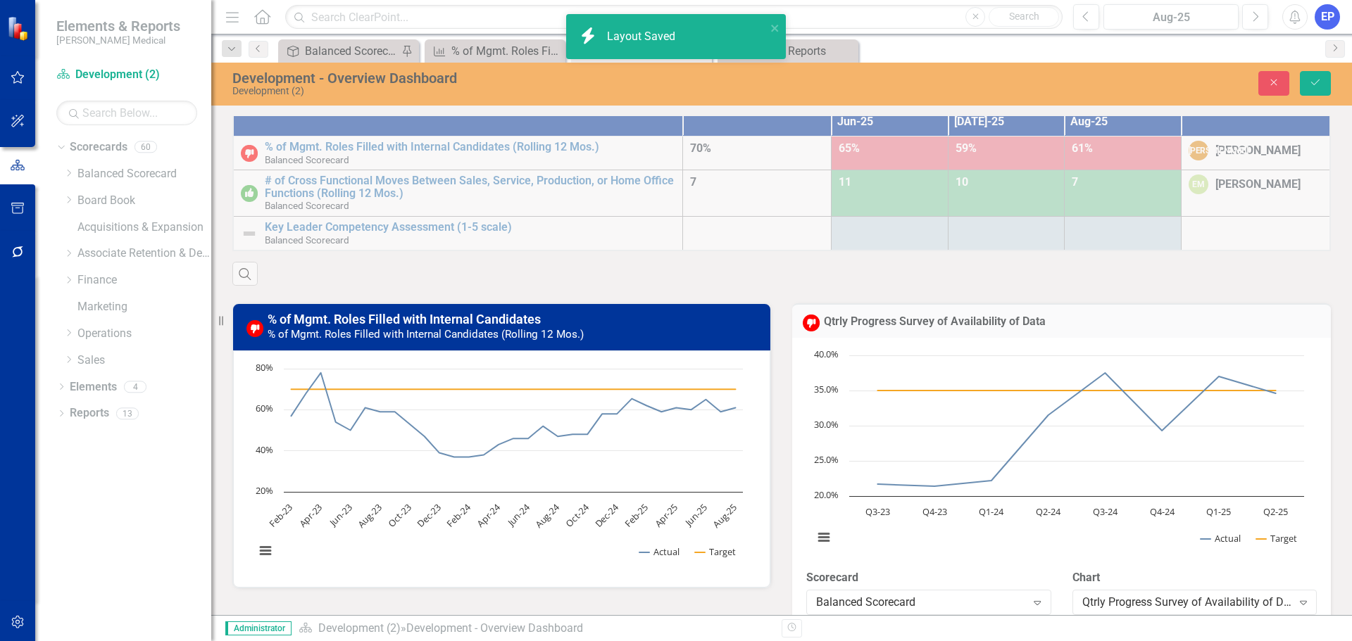
scroll to position [75, 0]
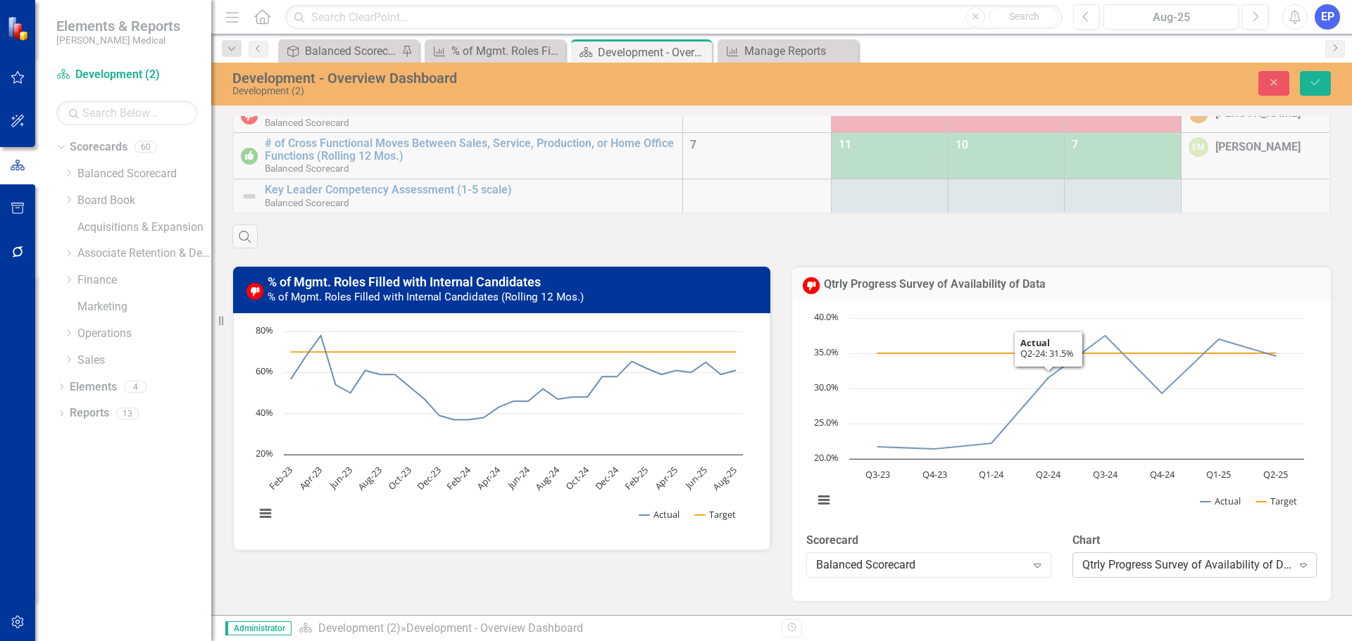
click at [1100, 570] on div "Qtrly Progress Survey of Availability of Data" at bounding box center [1187, 566] width 210 height 16
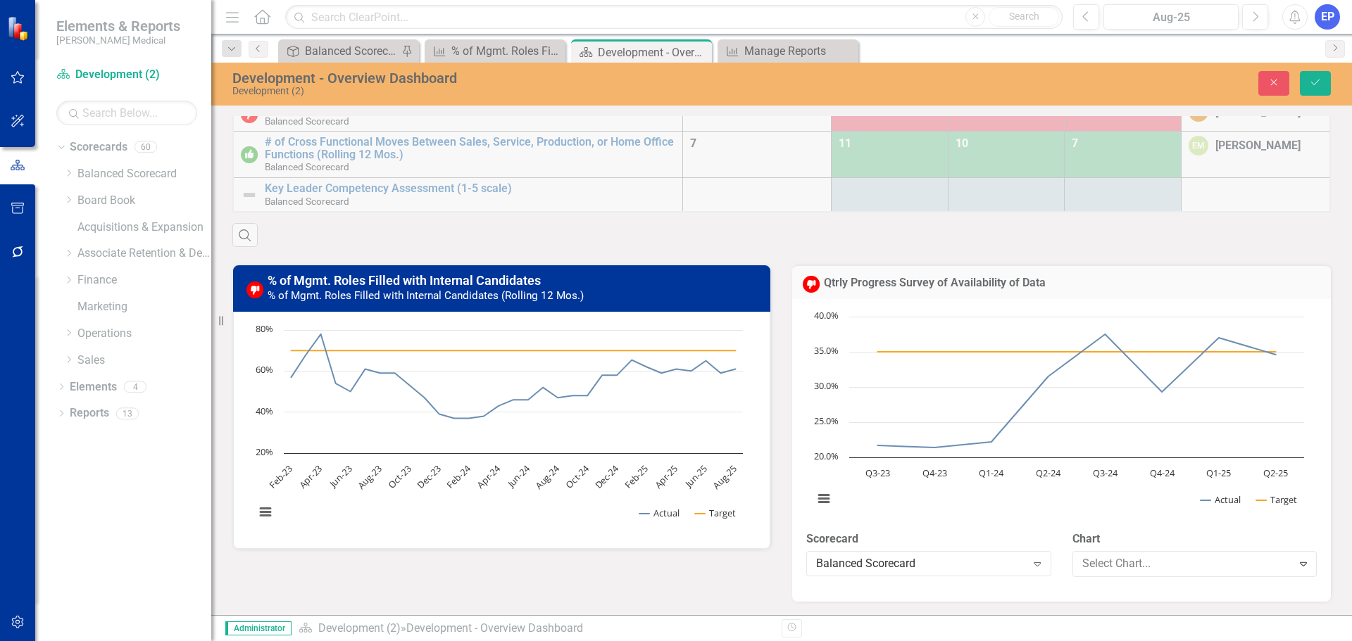
type input "#"
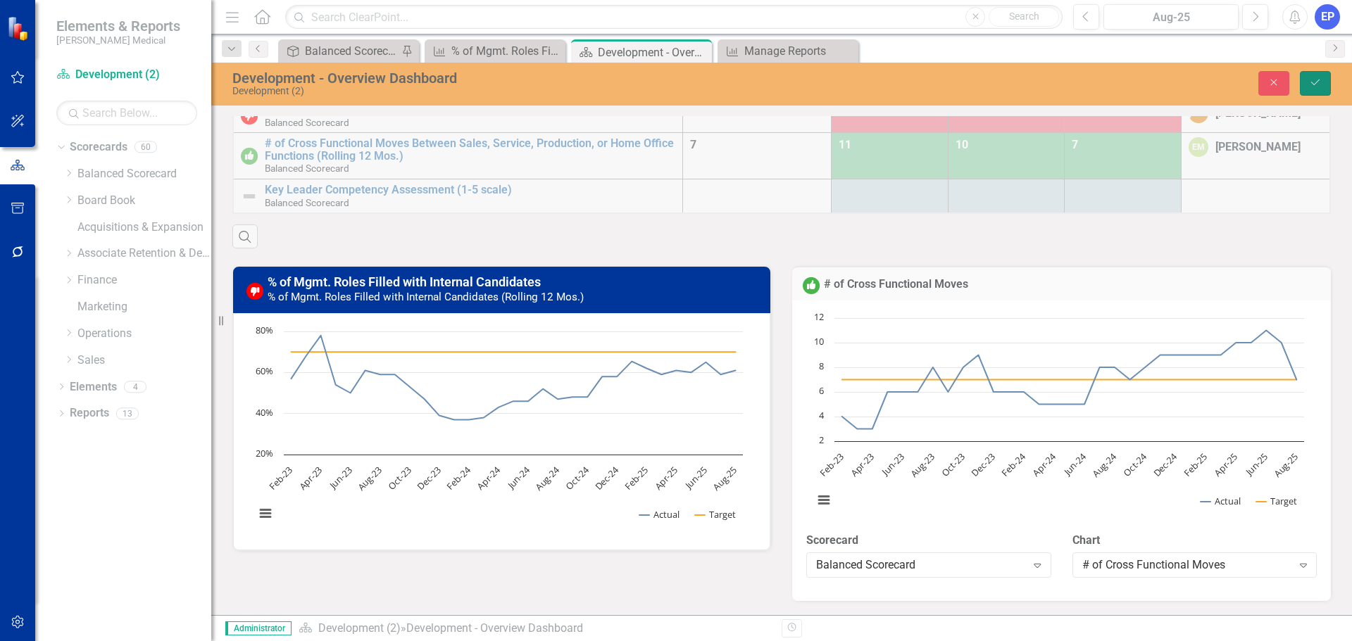
click at [1319, 83] on icon "Save" at bounding box center [1315, 82] width 13 height 10
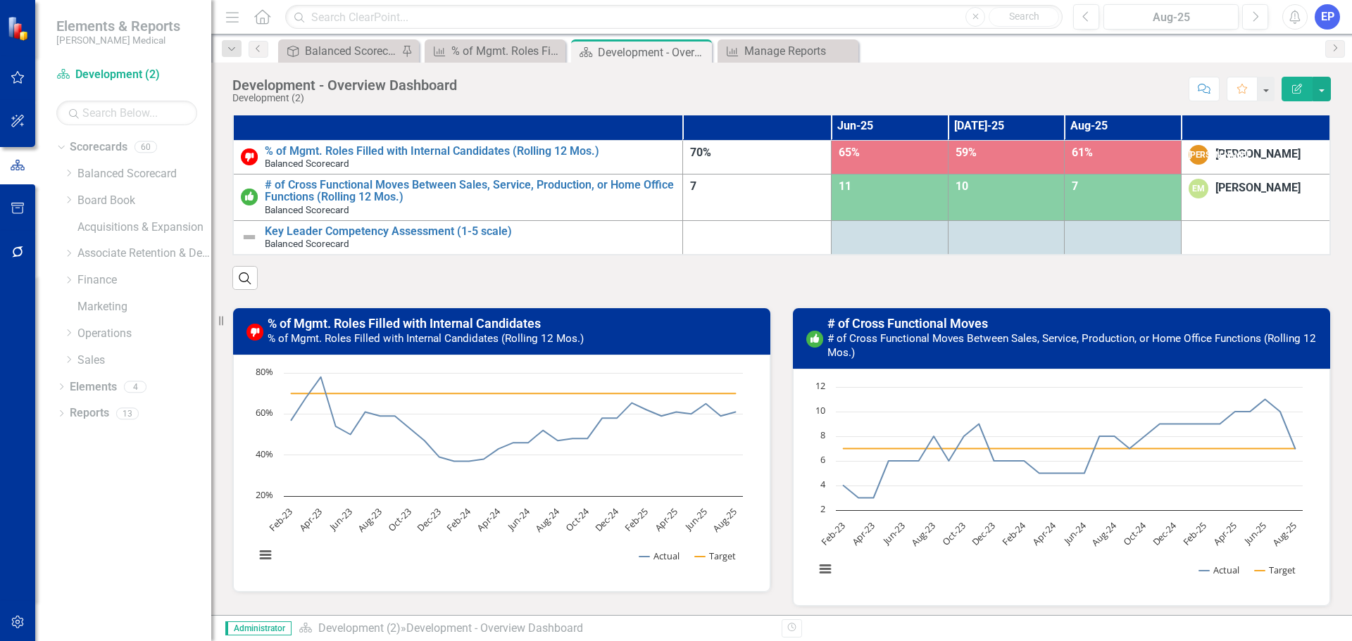
scroll to position [37, 0]
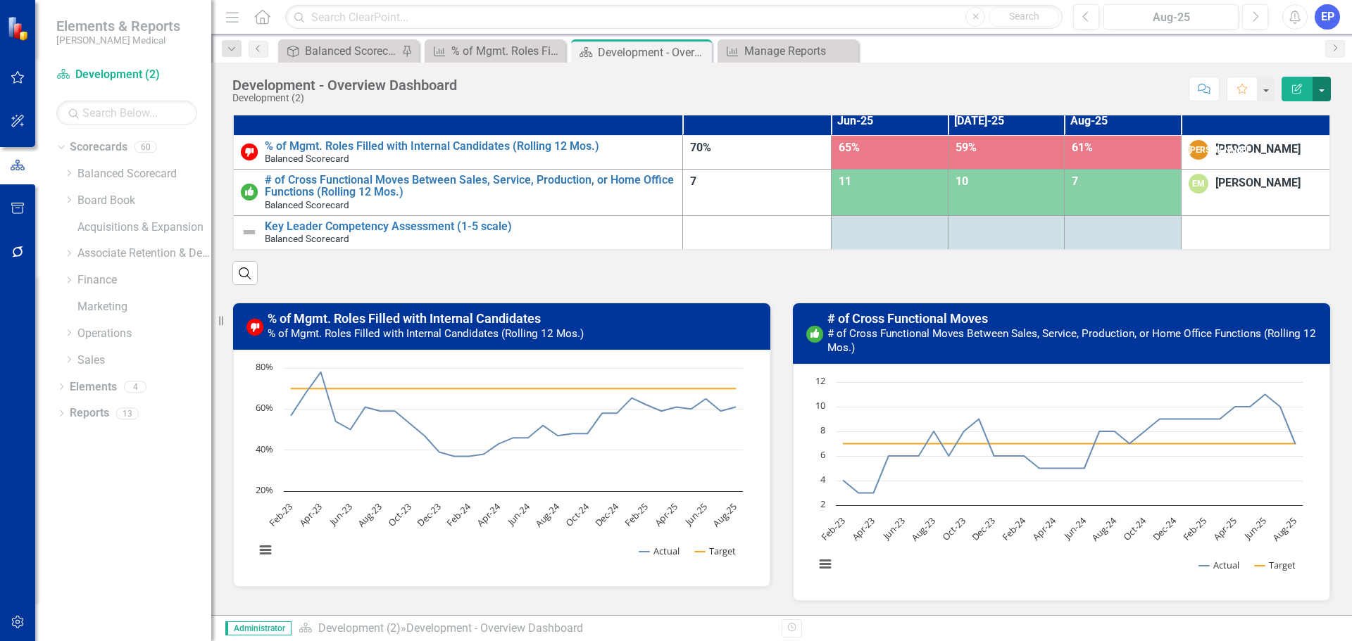
click at [1323, 84] on button "button" at bounding box center [1321, 89] width 18 height 25
click at [1295, 136] on link "Edit Report Edit Layout" at bounding box center [1273, 141] width 114 height 26
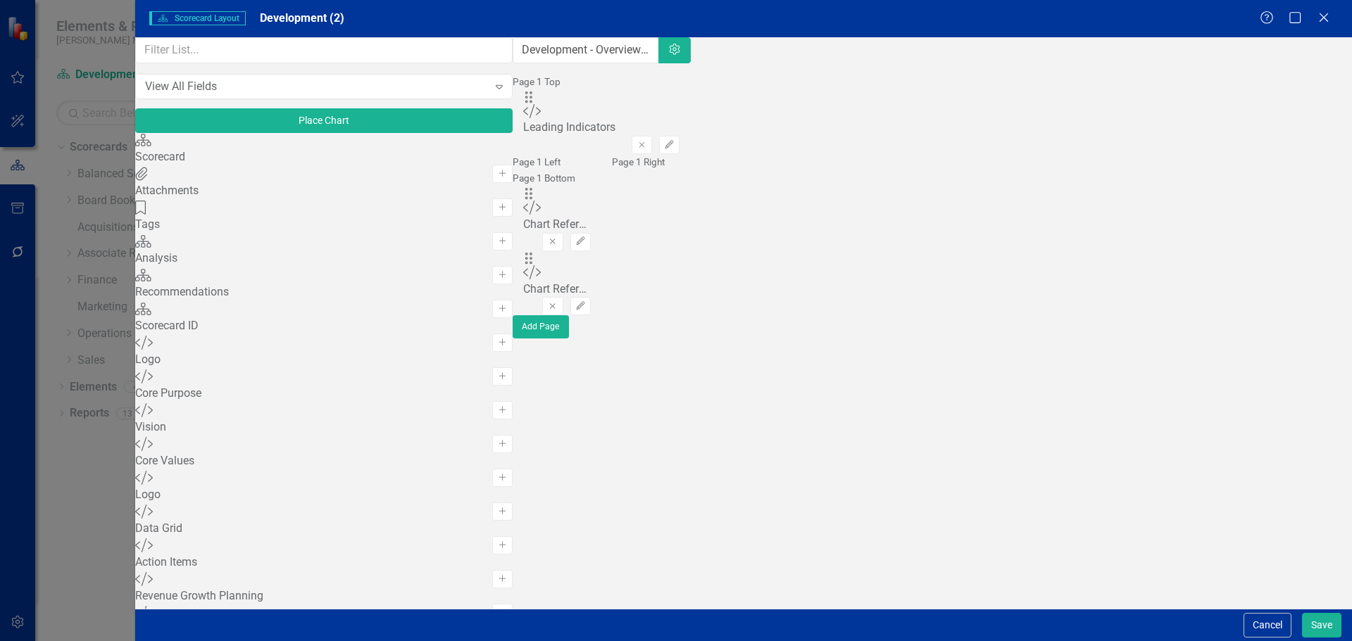
scroll to position [352, 0]
click at [219, 63] on input "text" at bounding box center [323, 50] width 377 height 26
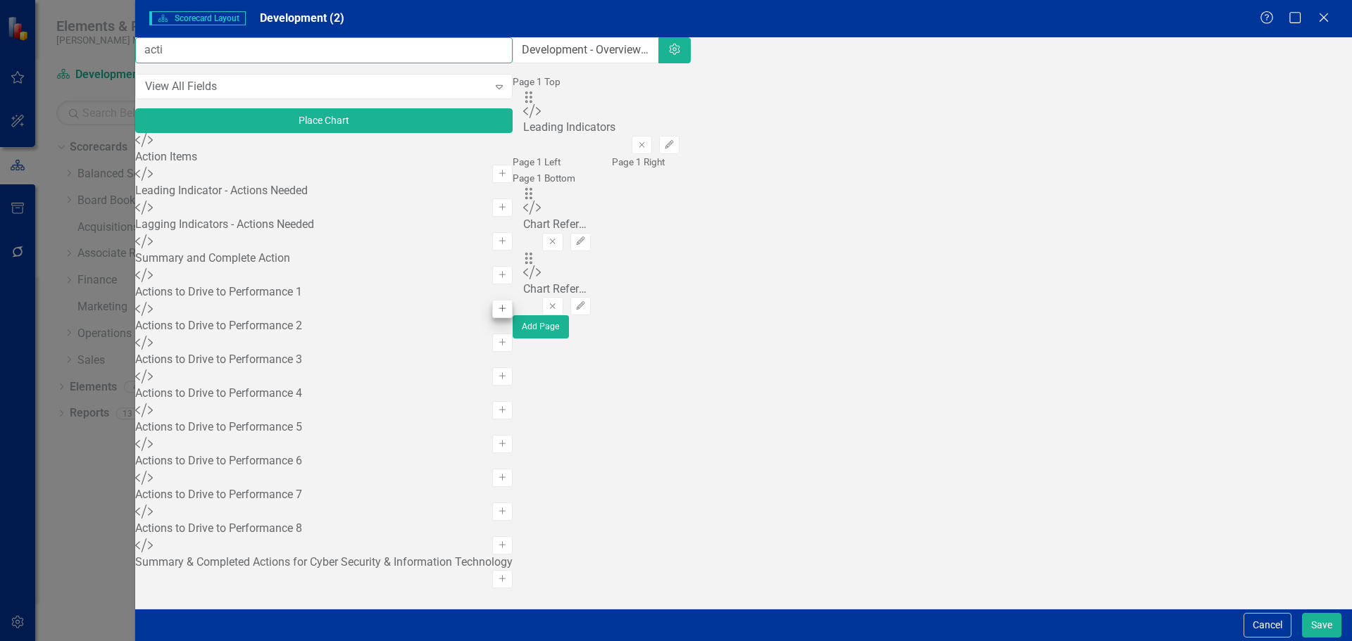
type input "acti"
click at [497, 313] on icon "Add" at bounding box center [502, 309] width 11 height 8
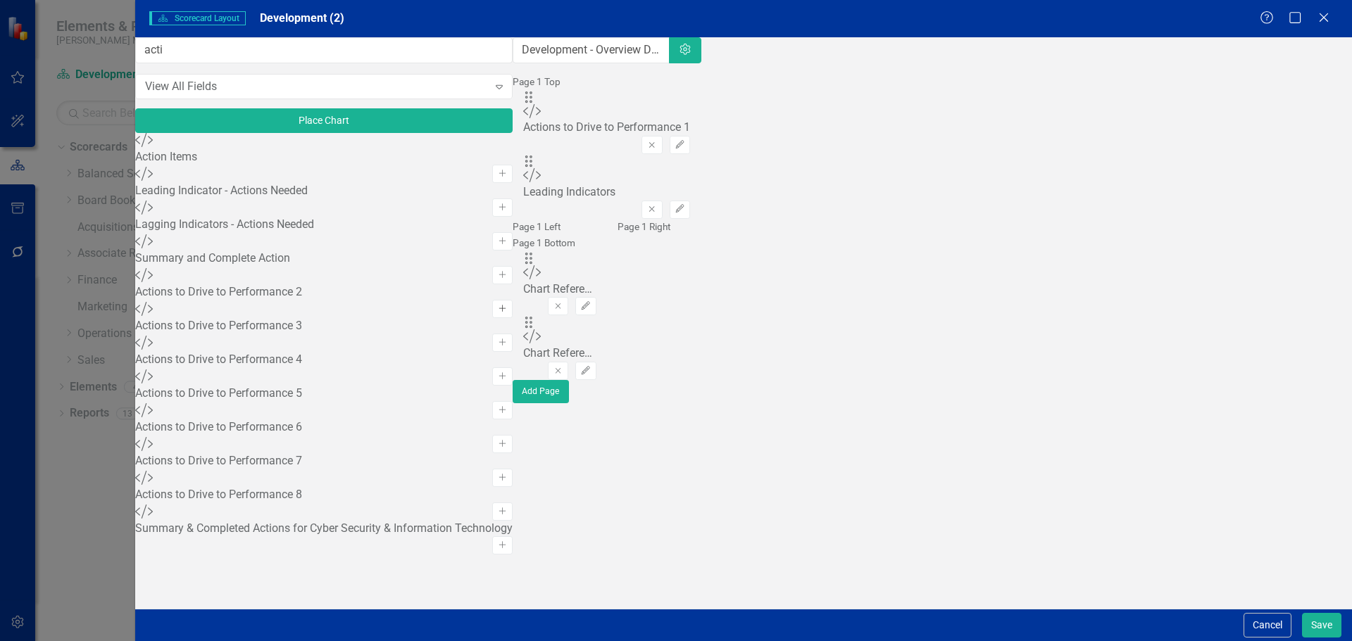
click at [497, 313] on icon "Add" at bounding box center [502, 309] width 11 height 8
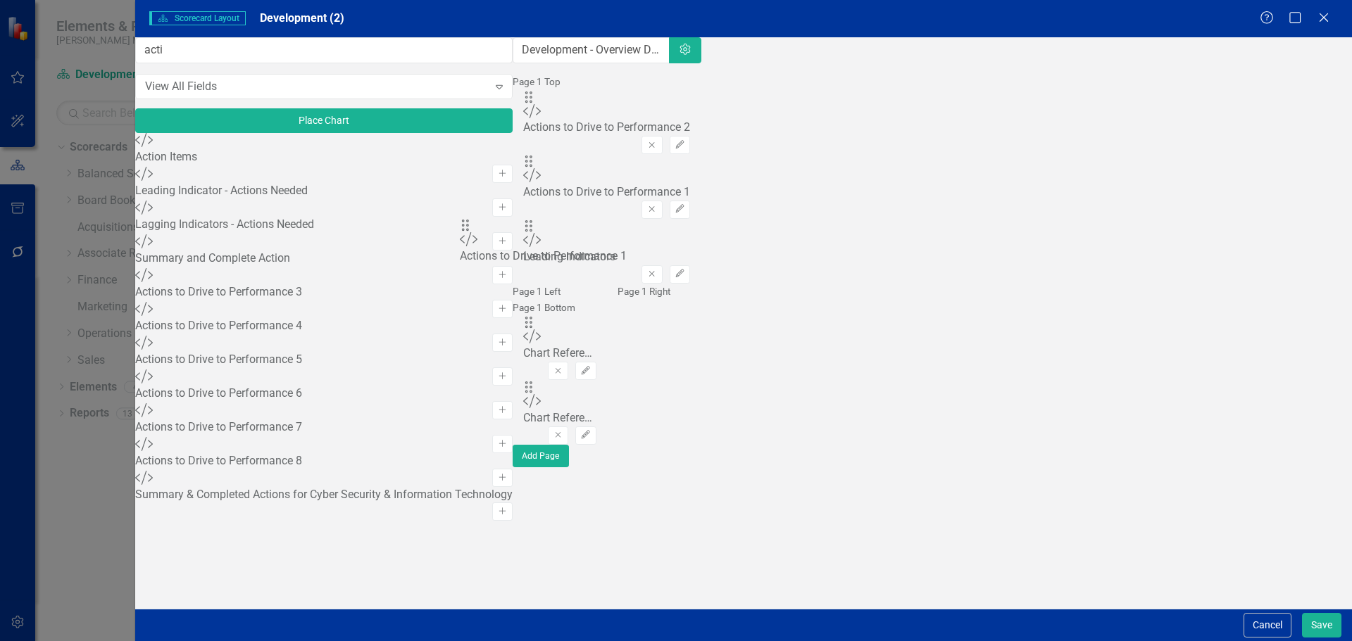
drag, startPoint x: 486, startPoint y: 182, endPoint x: 489, endPoint y: 231, distance: 49.4
drag, startPoint x: 489, startPoint y: 140, endPoint x: 502, endPoint y: 238, distance: 98.7
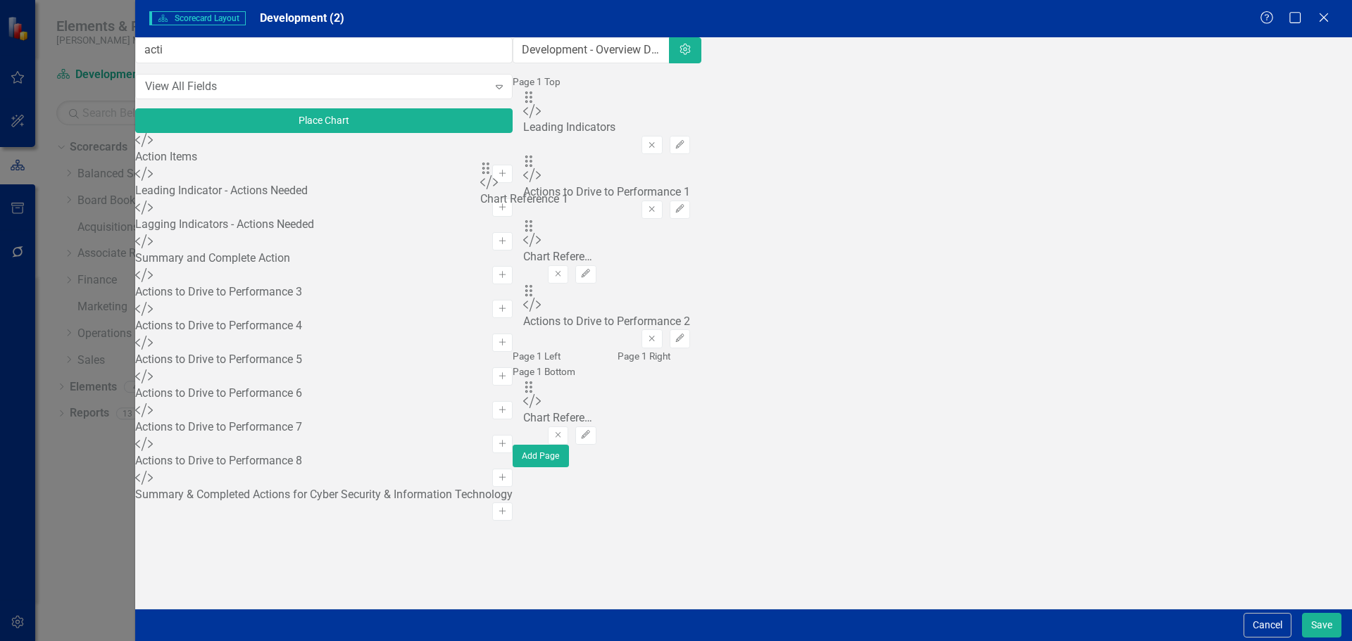
drag, startPoint x: 485, startPoint y: 398, endPoint x: 508, endPoint y: 183, distance: 216.7
drag, startPoint x: 477, startPoint y: 441, endPoint x: 738, endPoint y: 272, distance: 310.7
click at [701, 272] on div "Page 1 Top Drag Custom Leading Indicators Remove Edit Drag Custom Chart Referen…" at bounding box center [607, 259] width 188 height 371
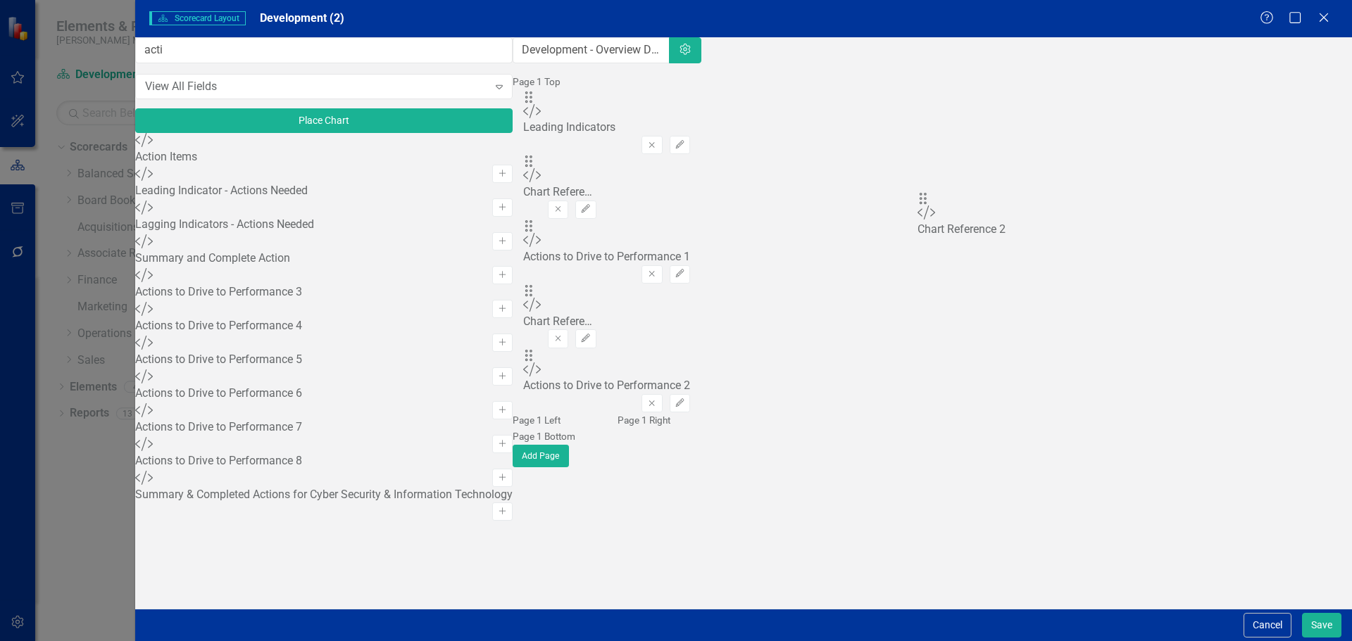
drag, startPoint x: 487, startPoint y: 440, endPoint x: 947, endPoint y: 211, distance: 514.5
click at [1322, 622] on button "Save" at bounding box center [1321, 625] width 39 height 25
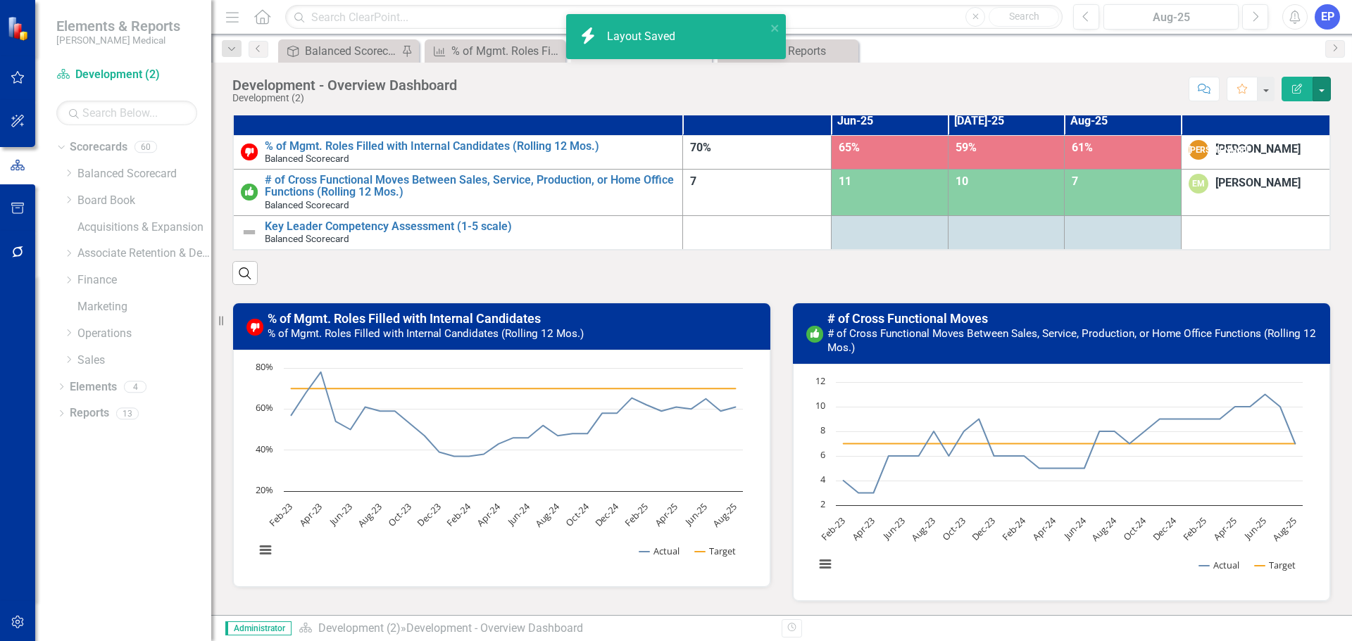
scroll to position [222, 0]
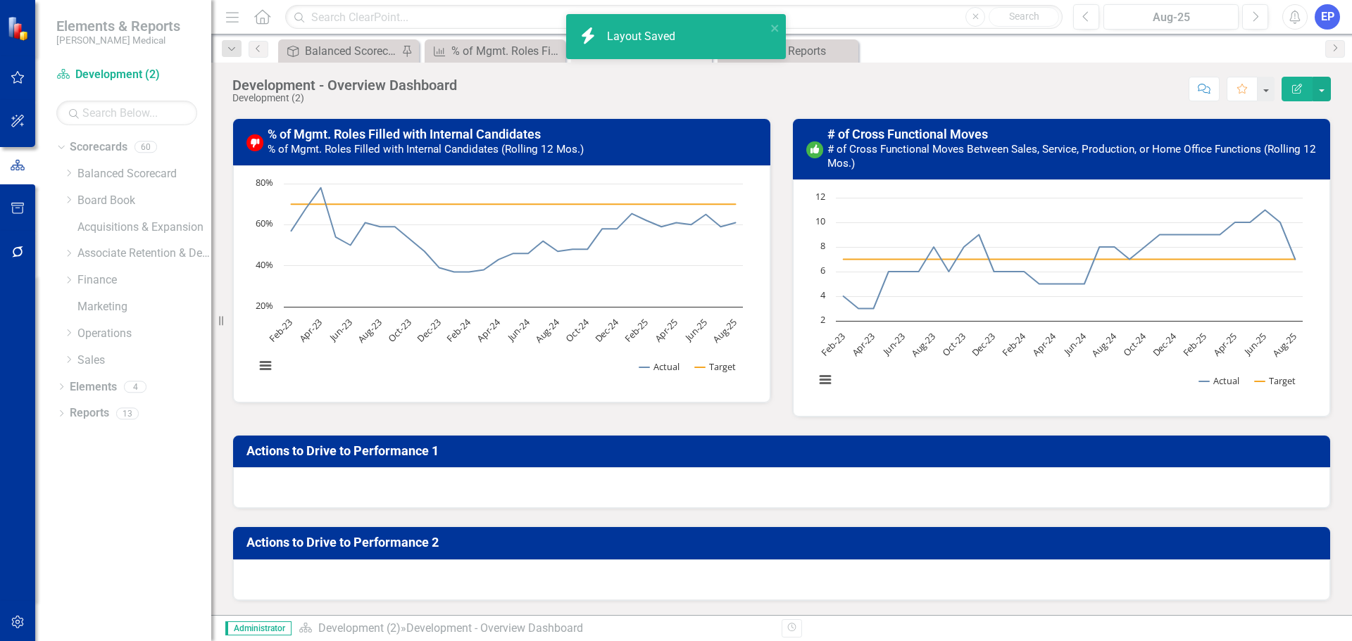
click at [722, 469] on div at bounding box center [781, 487] width 1097 height 41
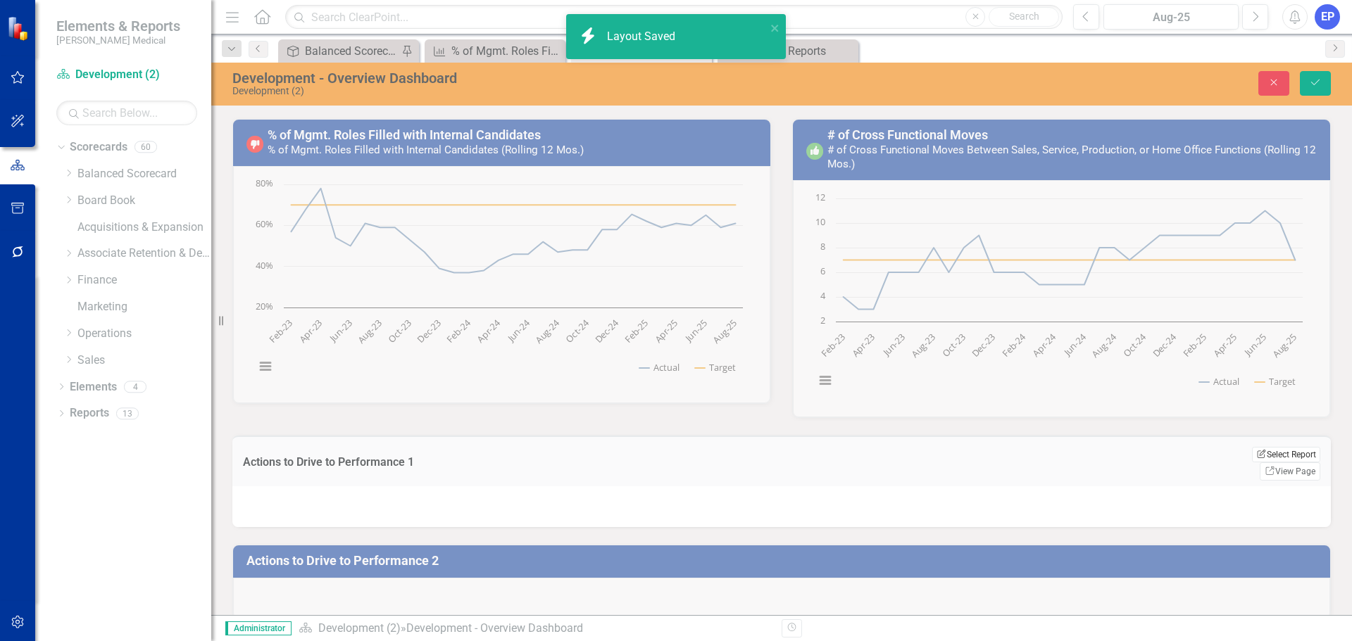
click at [1256, 451] on button "Edit Report Select Report" at bounding box center [1286, 454] width 68 height 15
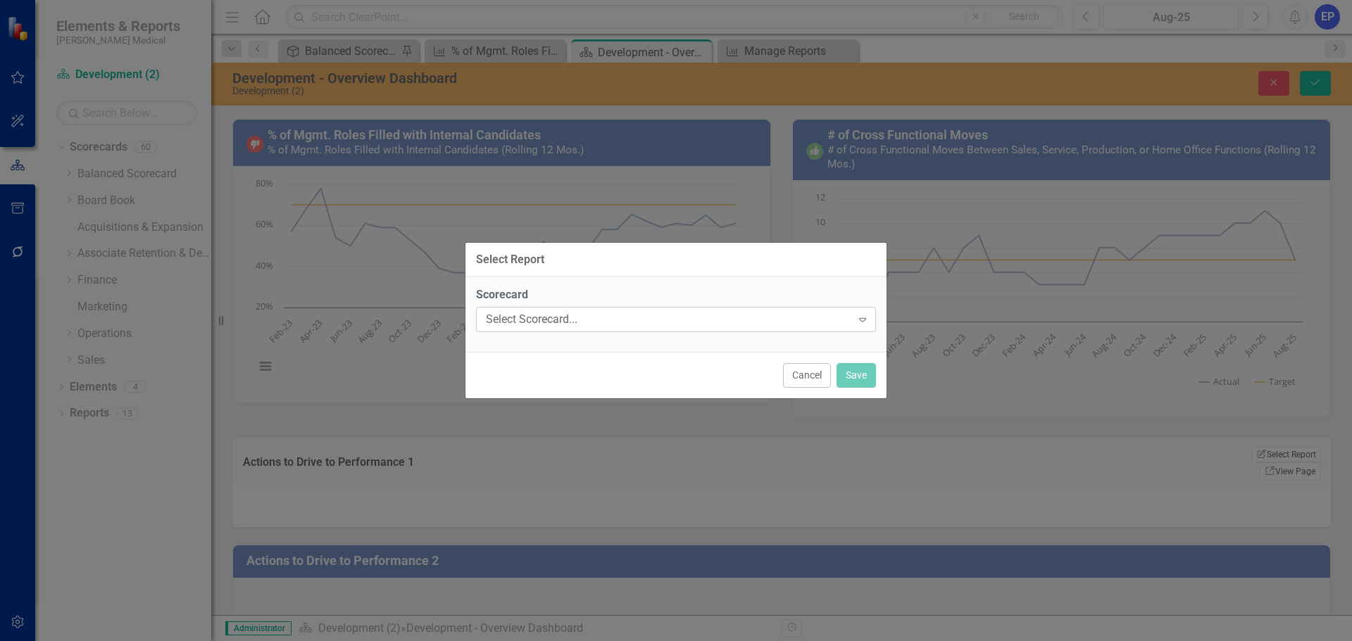
click at [683, 315] on div "Select Scorecard..." at bounding box center [668, 320] width 365 height 16
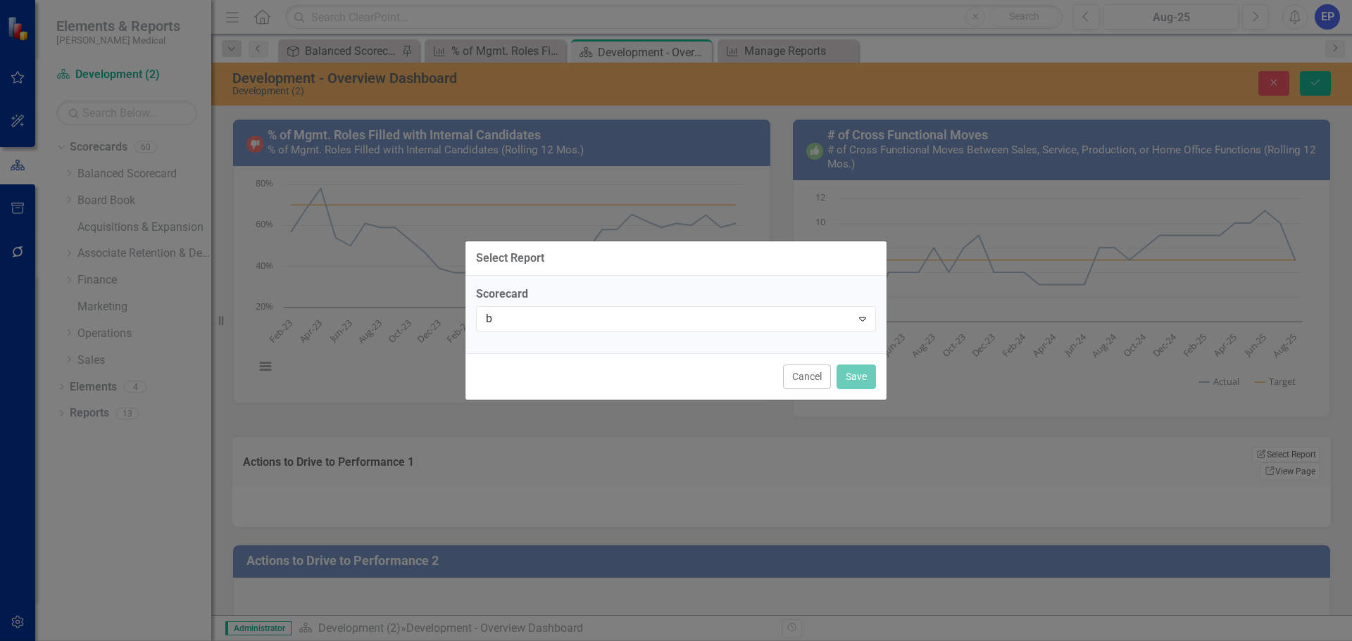
scroll to position [275, 0]
type input "ba"
click at [113, 641] on span "Ba lanced Scorecard" at bounding box center [63, 652] width 99 height 13
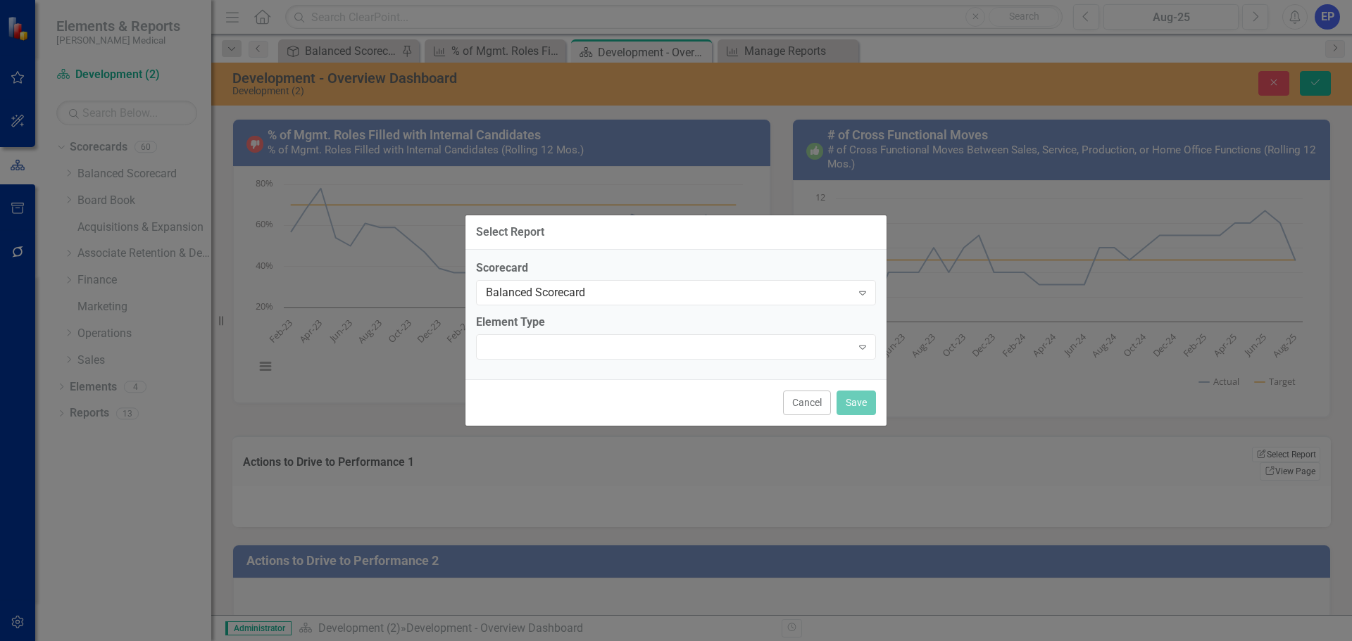
click at [587, 343] on div "Expand" at bounding box center [676, 346] width 400 height 25
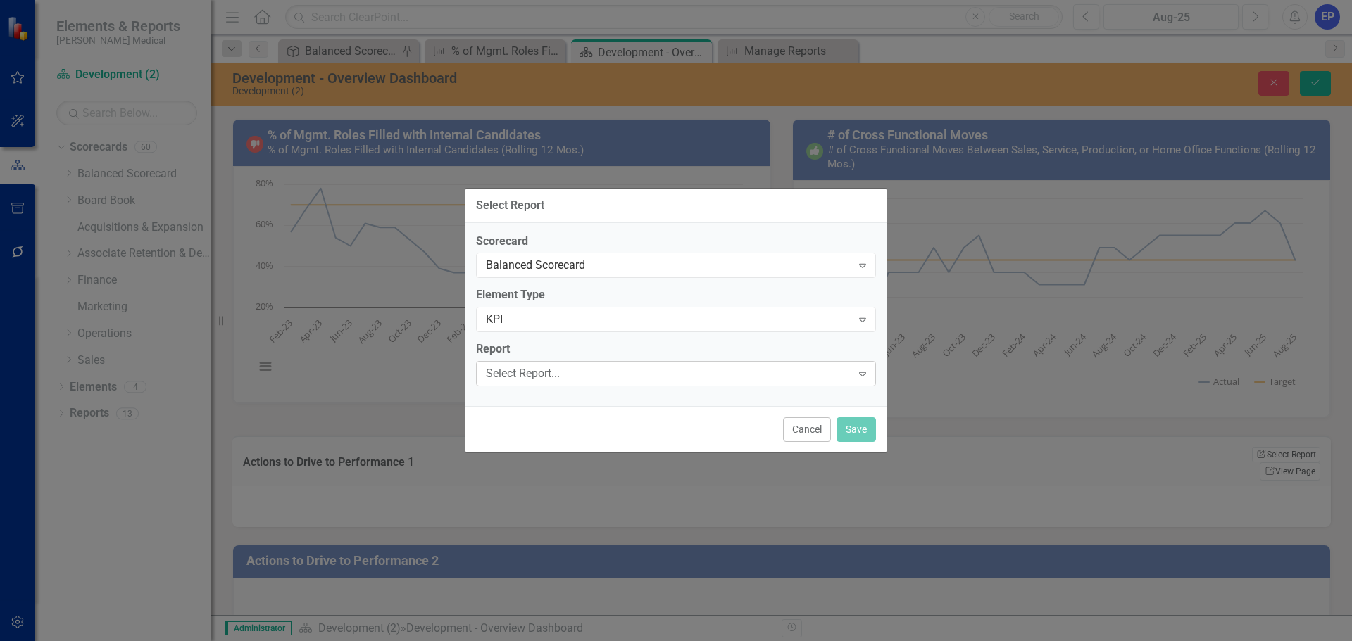
click at [574, 372] on div "Select Report..." at bounding box center [668, 374] width 365 height 16
click at [866, 445] on div "Cancel Save" at bounding box center [675, 429] width 421 height 46
click at [862, 436] on button "Save" at bounding box center [855, 430] width 39 height 25
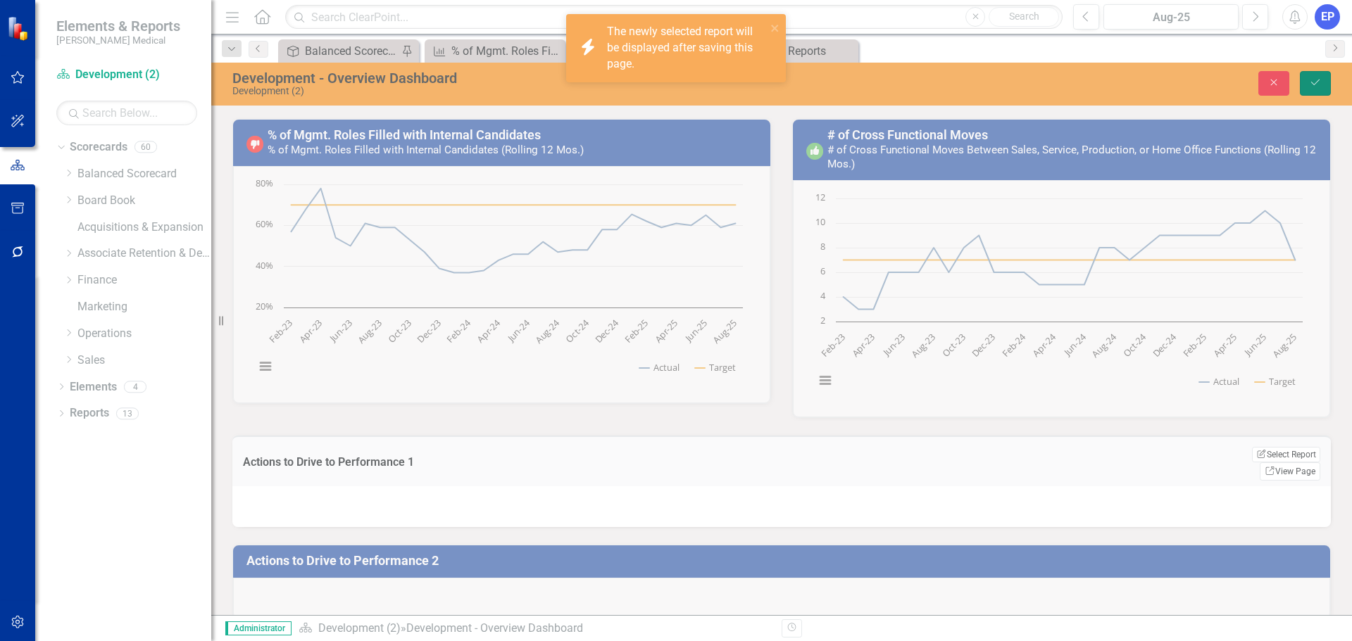
click at [1318, 77] on button "Save" at bounding box center [1315, 83] width 31 height 25
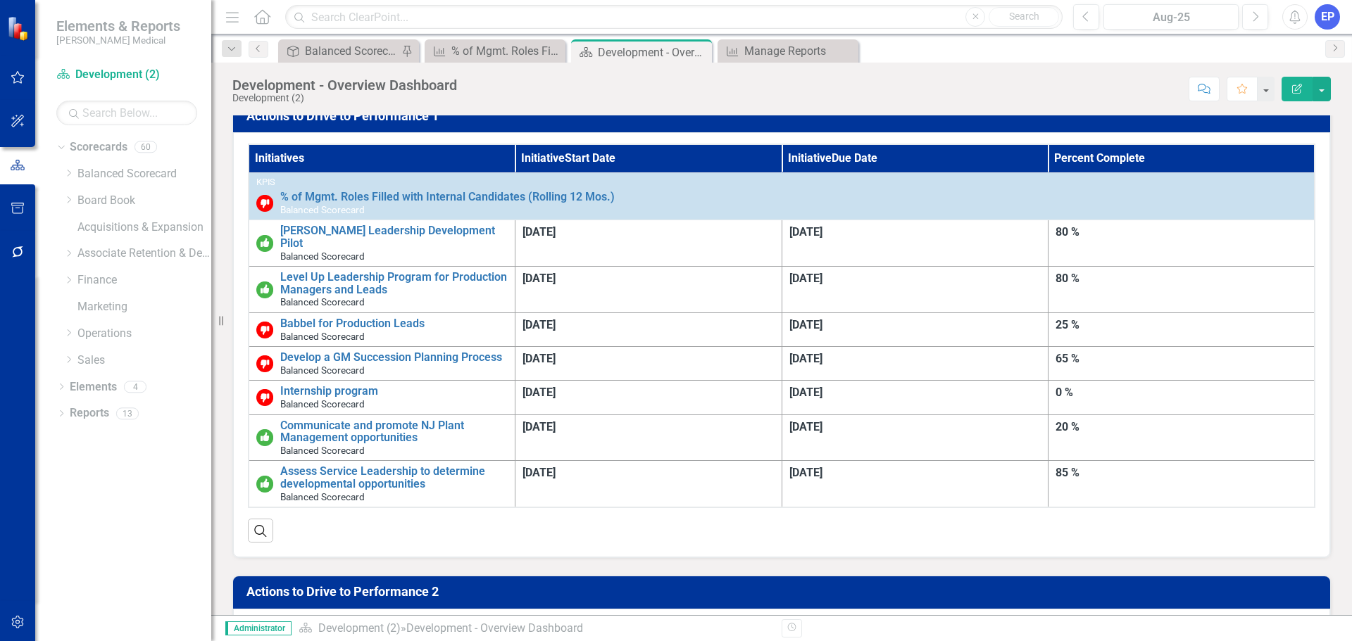
scroll to position [416, 0]
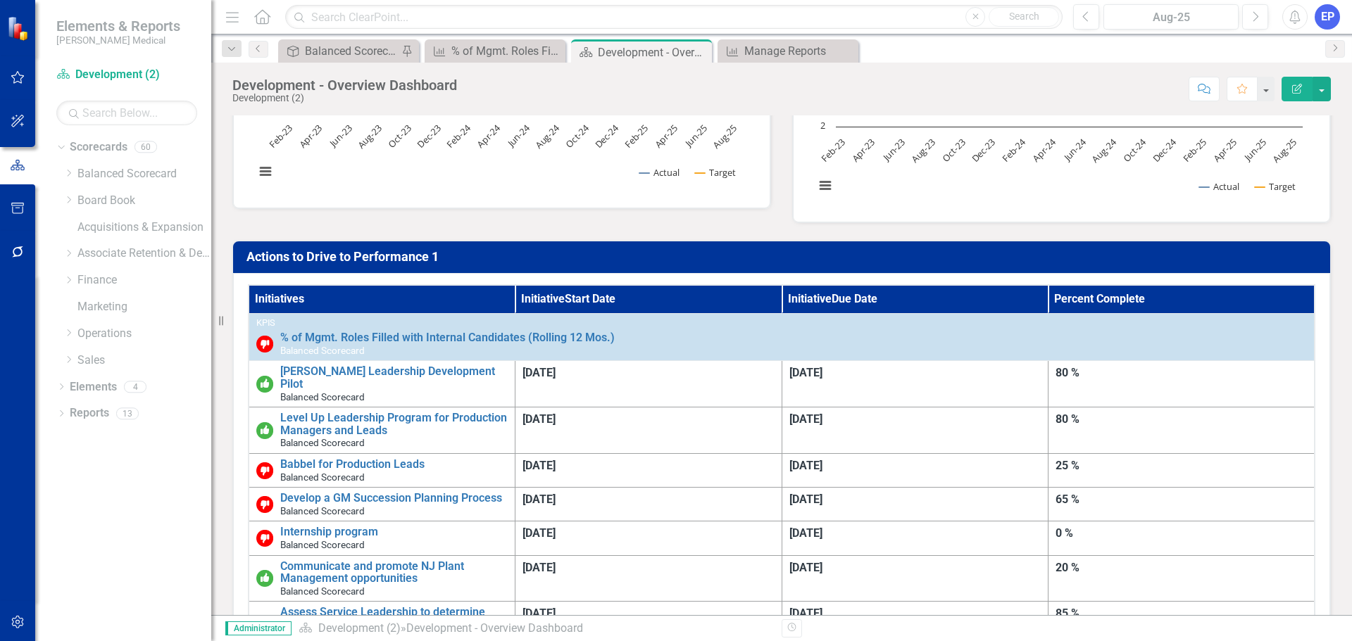
click at [1136, 251] on h3 "Actions to Drive to Performance 1" at bounding box center [783, 257] width 1075 height 14
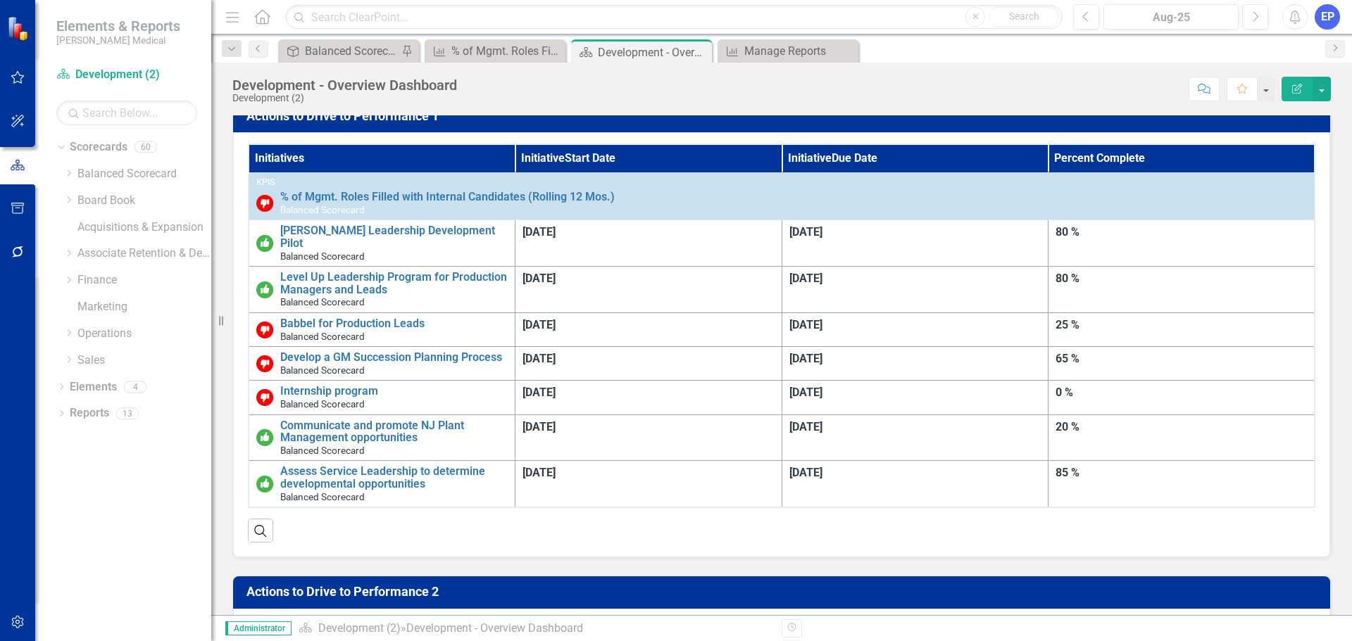
click at [731, 585] on h3 "Actions to Drive to Performance 2" at bounding box center [783, 592] width 1075 height 14
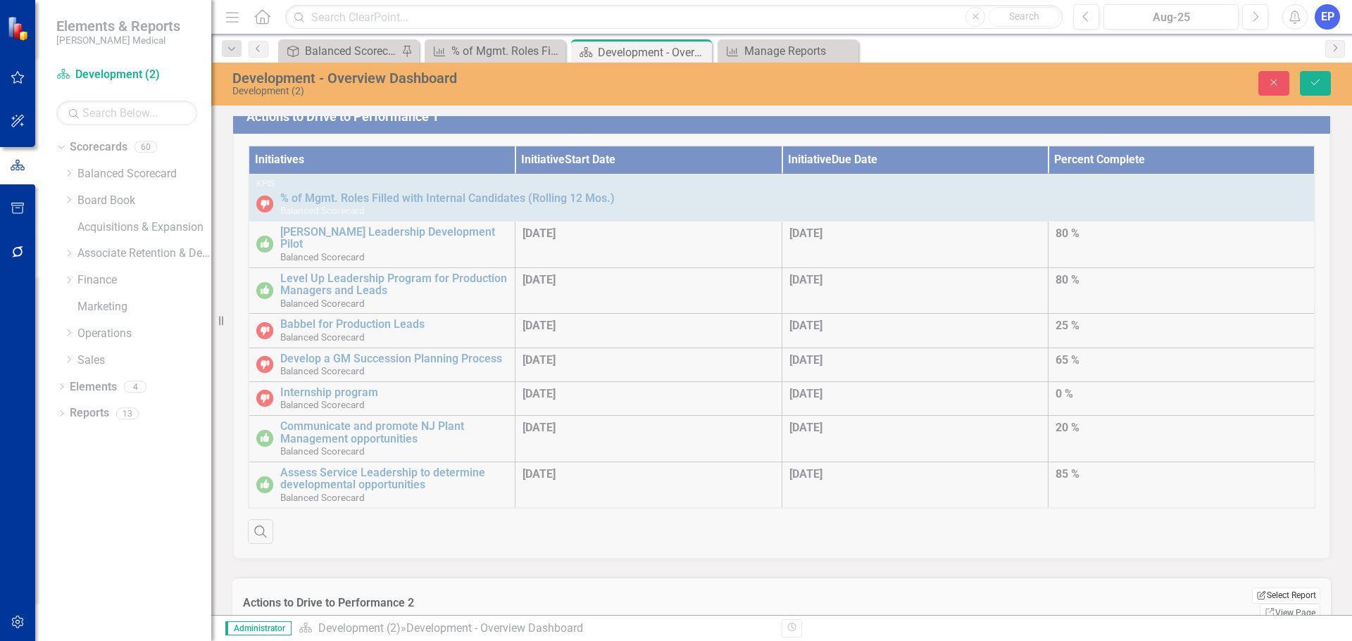
click at [1269, 588] on button "Edit Report Select Report" at bounding box center [1286, 595] width 68 height 15
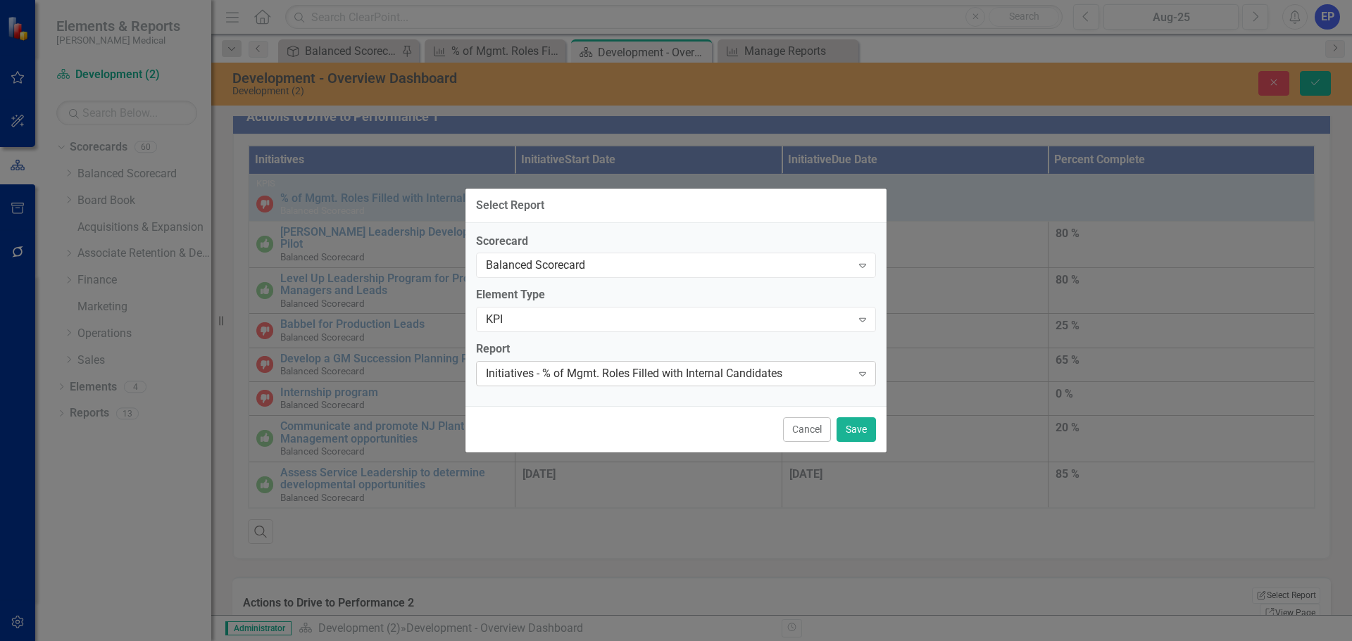
click at [636, 381] on div "Initiatives - % of Mgmt. Roles Filled with Internal Candidates" at bounding box center [668, 374] width 365 height 16
click at [858, 433] on button "Save" at bounding box center [855, 430] width 39 height 25
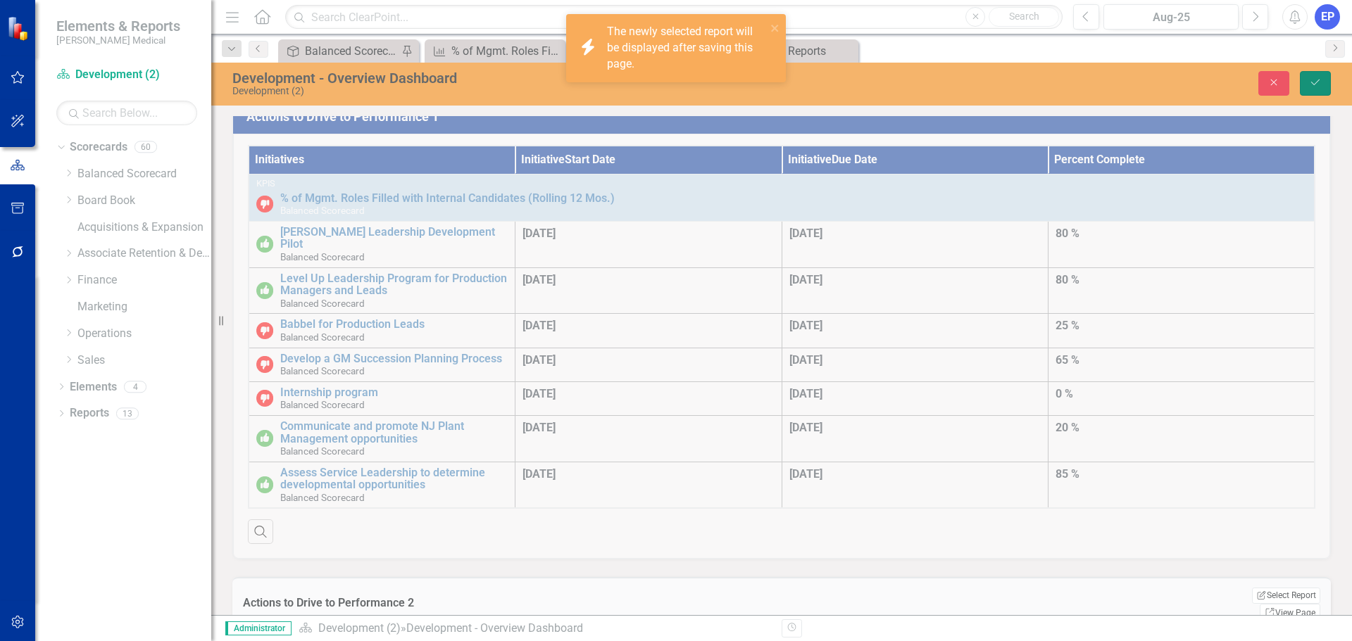
click at [1324, 75] on button "Save" at bounding box center [1315, 83] width 31 height 25
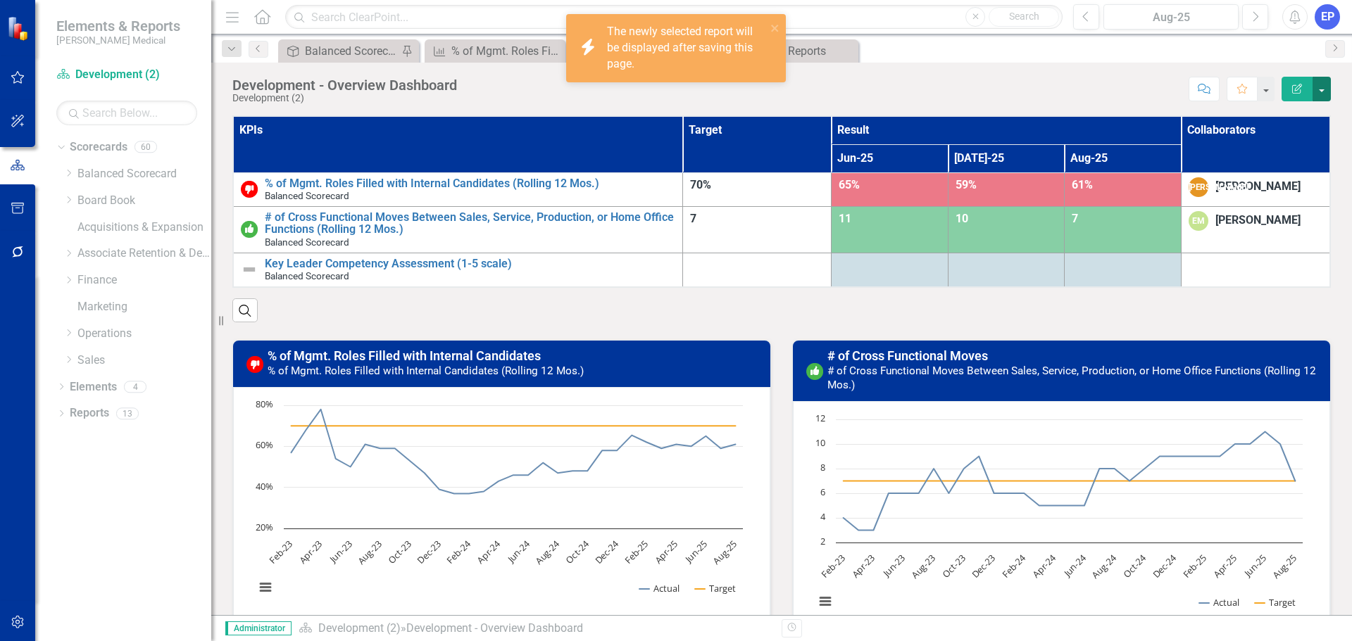
click at [1326, 82] on button "button" at bounding box center [1321, 89] width 18 height 25
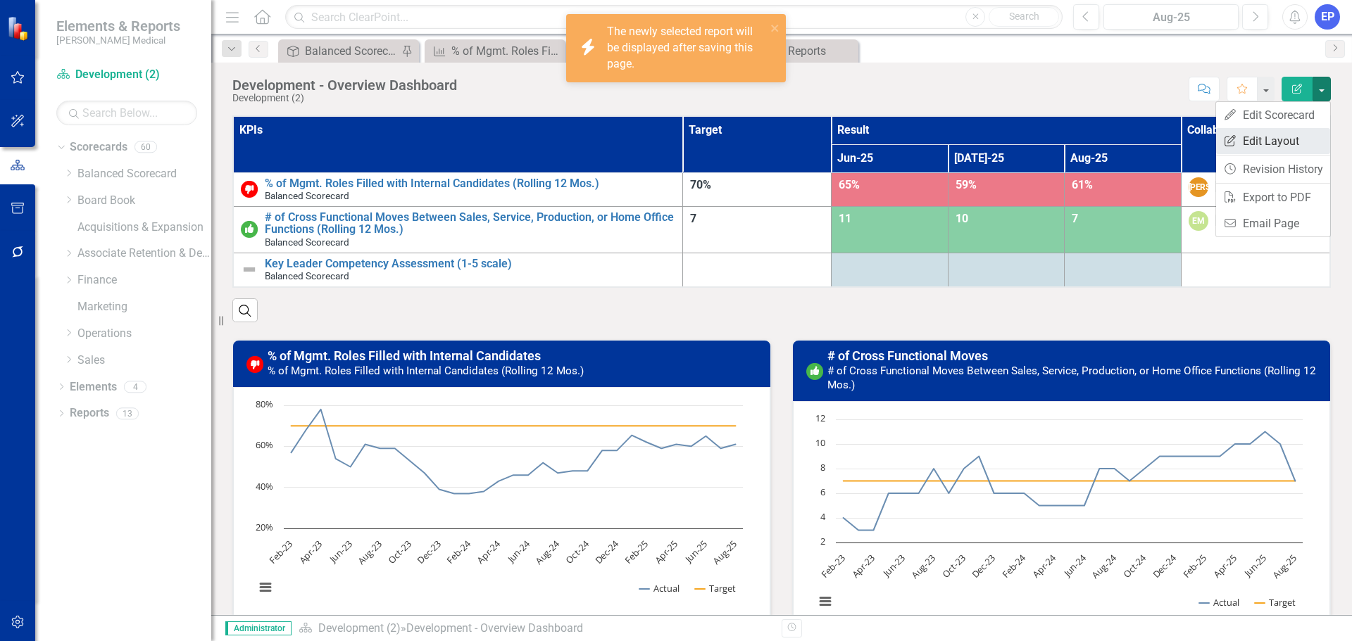
click at [1284, 144] on link "Edit Report Edit Layout" at bounding box center [1273, 141] width 114 height 26
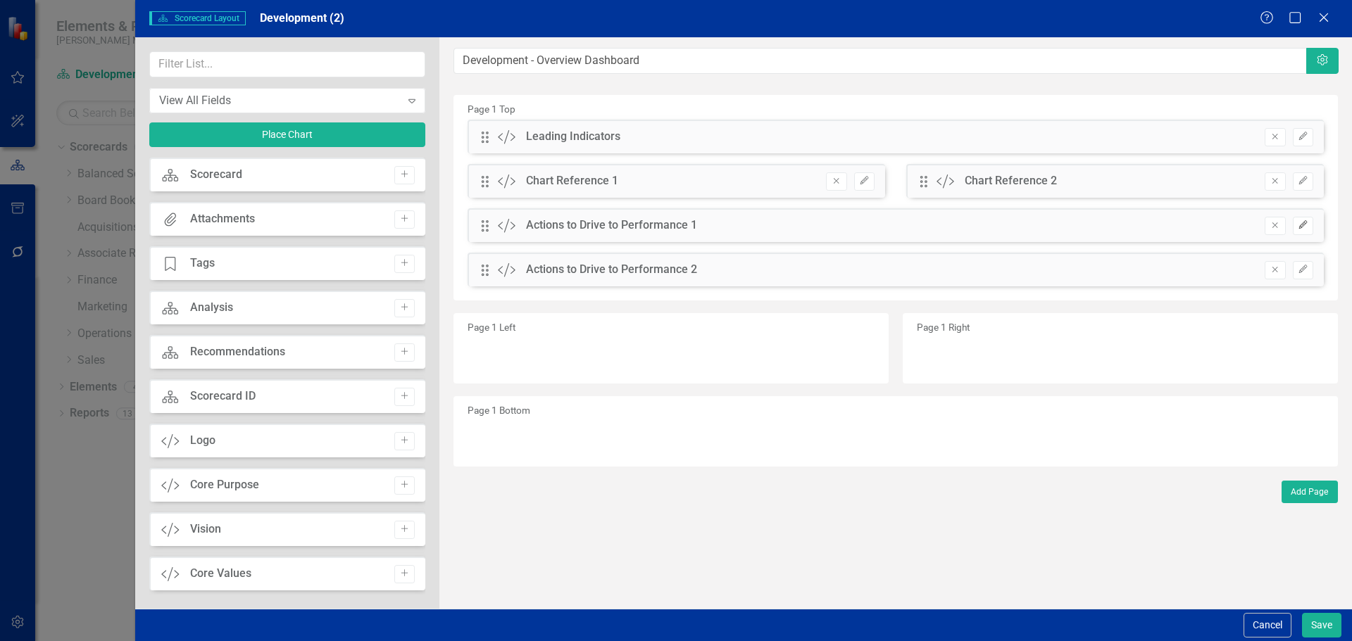
click at [1301, 227] on icon "button" at bounding box center [1302, 224] width 8 height 8
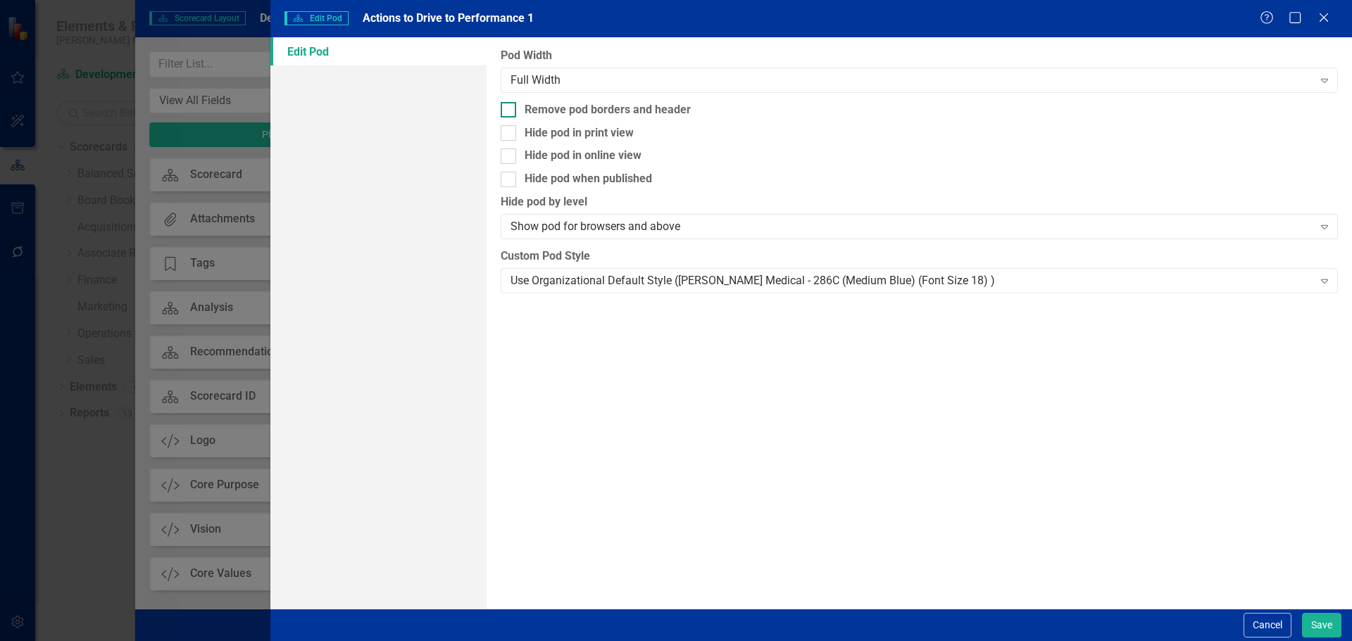
click at [624, 107] on div "Remove pod borders and header" at bounding box center [608, 110] width 166 height 16
click at [510, 107] on input "Remove pod borders and header" at bounding box center [505, 106] width 9 height 9
checkbox input "true"
click at [652, 278] on div "Use Organizational Default Style (Nixon Medical - 286C (Medium Blue) (Font Size…" at bounding box center [911, 280] width 802 height 16
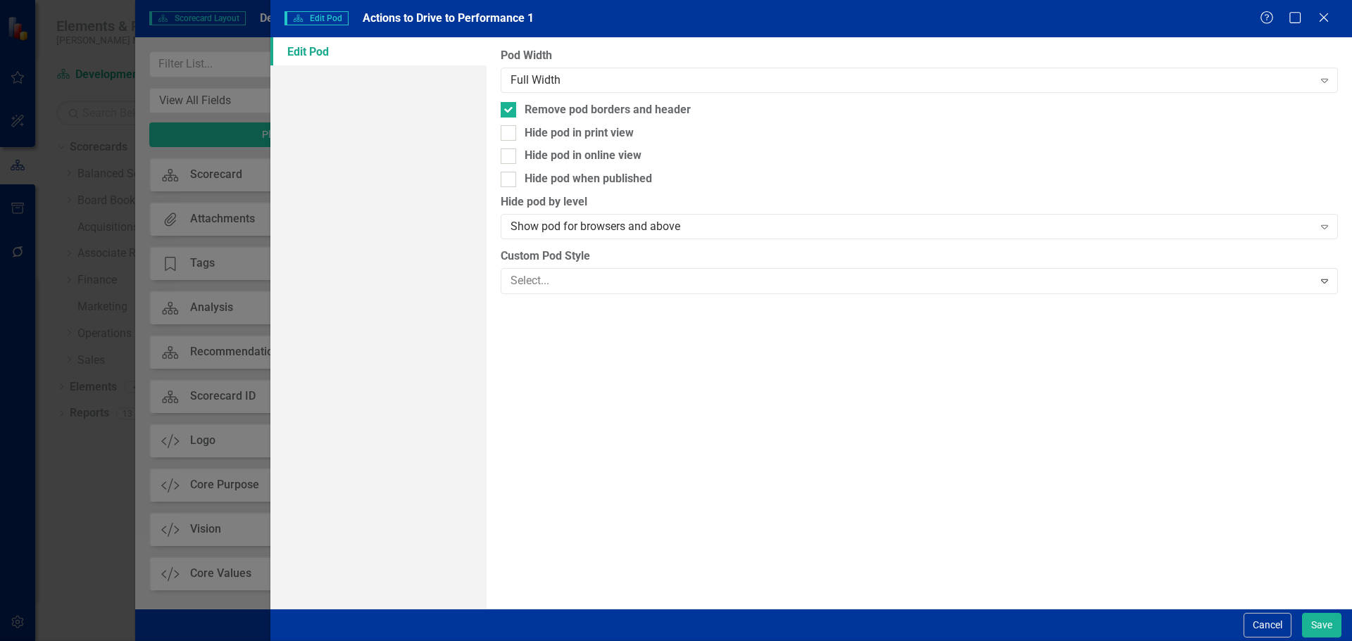
click at [1322, 629] on button "Save" at bounding box center [1321, 625] width 39 height 25
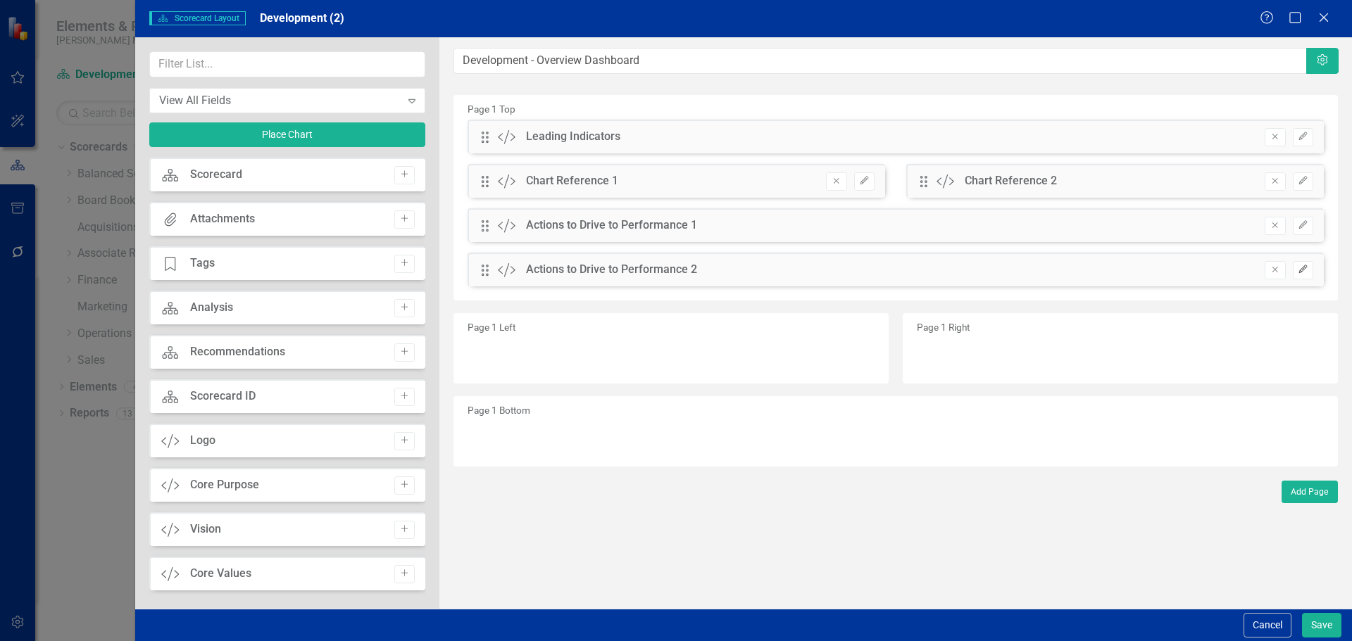
click at [1295, 272] on button "Edit" at bounding box center [1303, 270] width 20 height 18
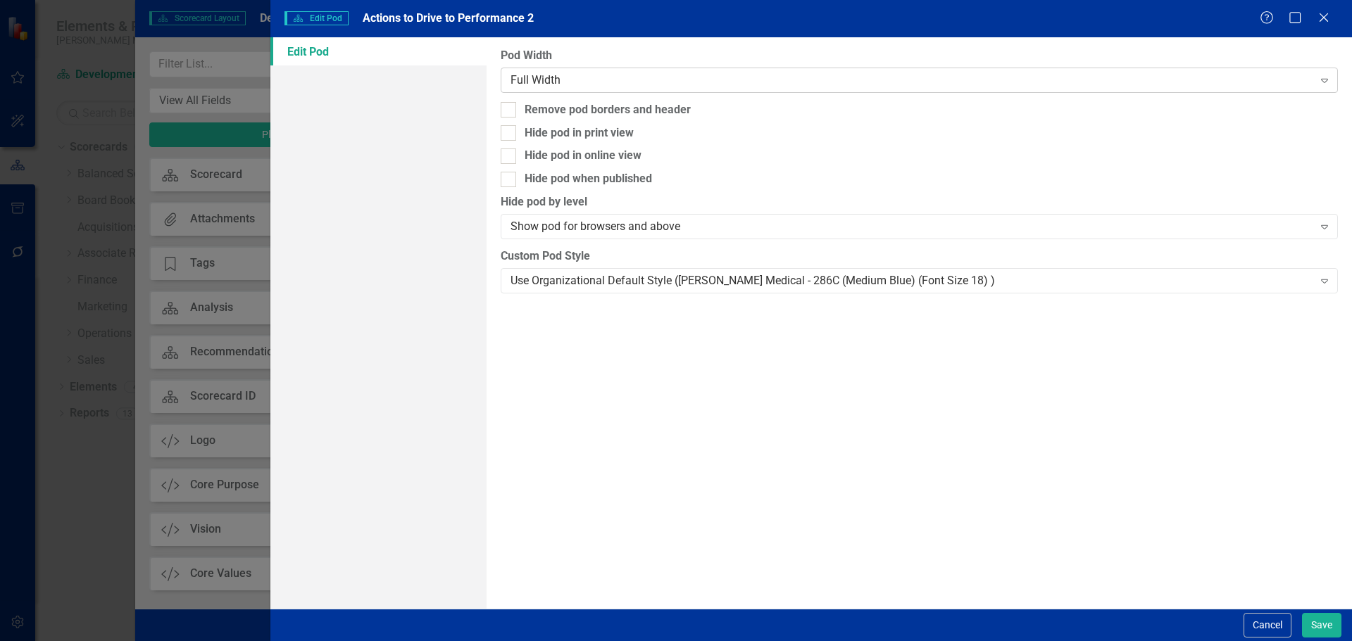
click at [803, 78] on div "Full Width" at bounding box center [911, 80] width 802 height 16
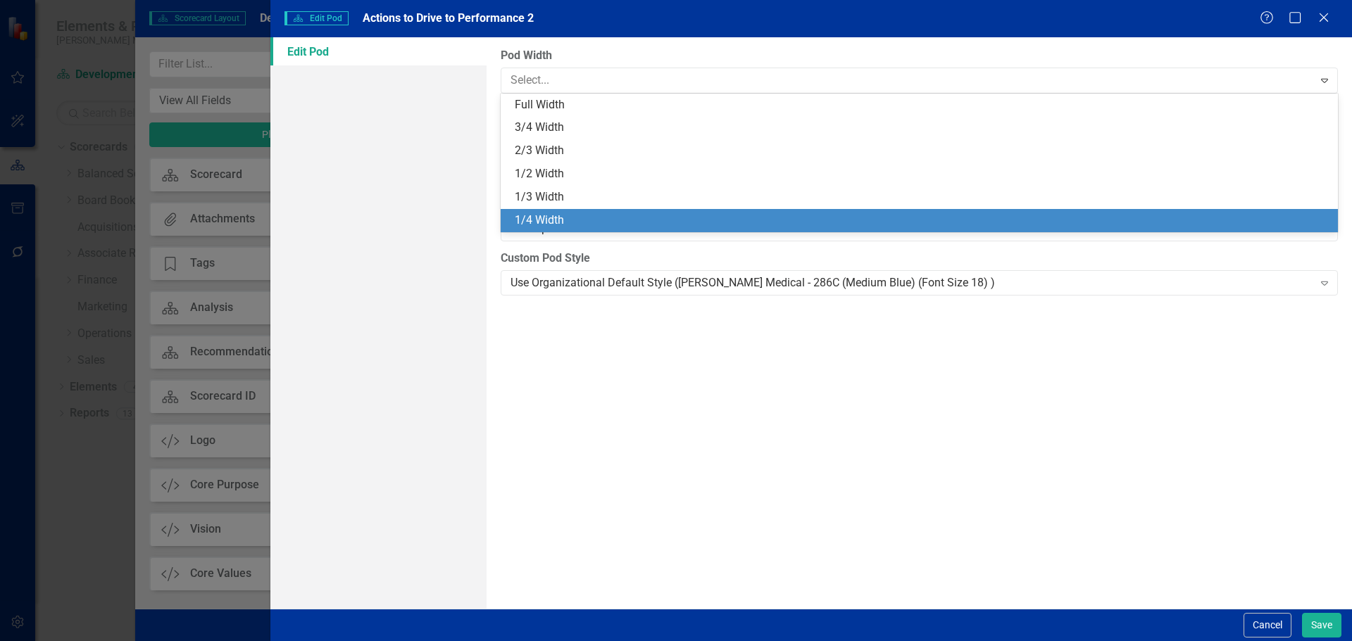
click at [804, 326] on div "Pod Width 6 results available. Use Up and Down to choose options, press Enter t…" at bounding box center [919, 323] width 865 height 572
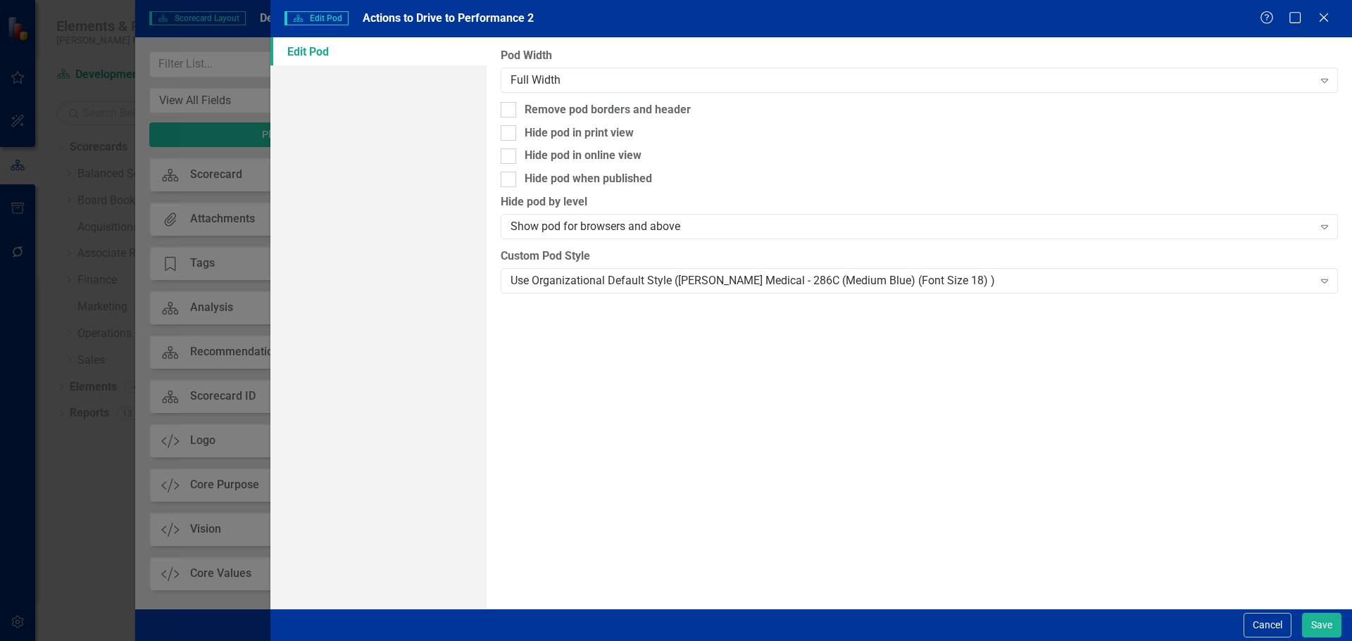
click at [668, 101] on div "Pod Width Full Width Expand Remove pod borders and header Hide pod in print vie…" at bounding box center [919, 323] width 865 height 572
click at [669, 115] on div "Remove pod borders and header" at bounding box center [608, 110] width 166 height 16
click at [510, 111] on input "Remove pod borders and header" at bounding box center [505, 106] width 9 height 9
checkbox input "true"
click at [714, 277] on div "Use Organizational Default Style (Nixon Medical - 286C (Medium Blue) (Font Size…" at bounding box center [911, 280] width 802 height 16
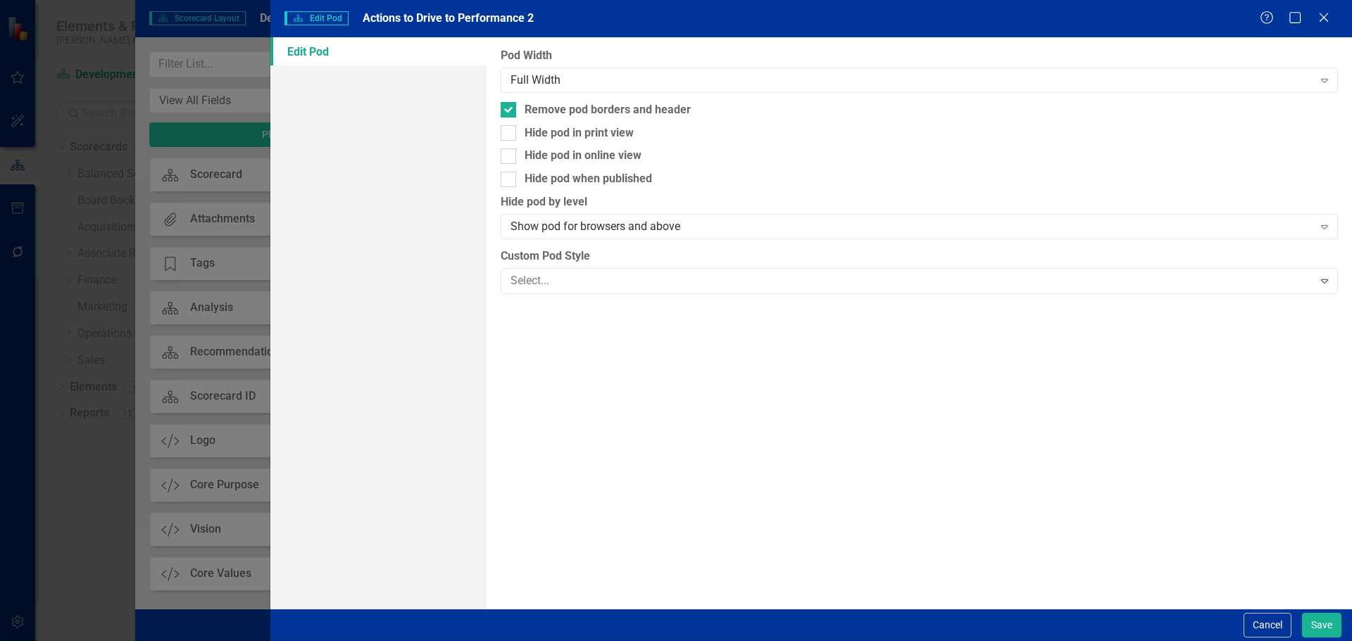
click at [1317, 617] on button "Save" at bounding box center [1321, 625] width 39 height 25
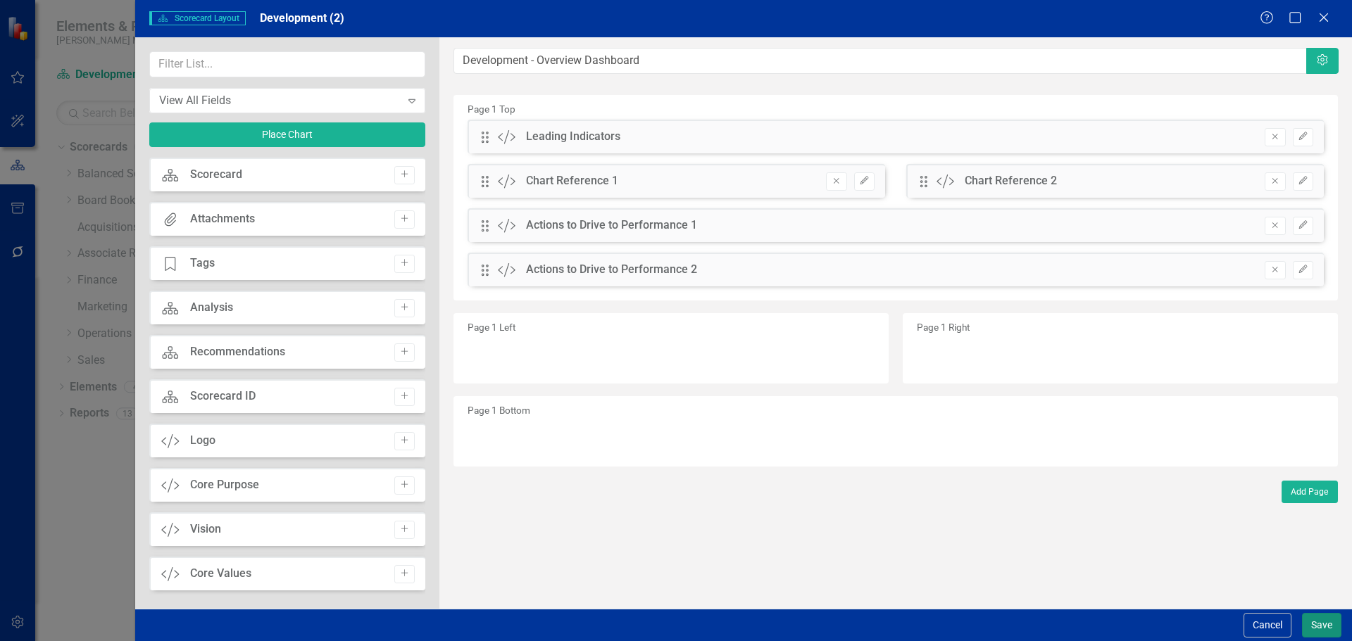
click at [1317, 617] on button "Save" at bounding box center [1321, 625] width 39 height 25
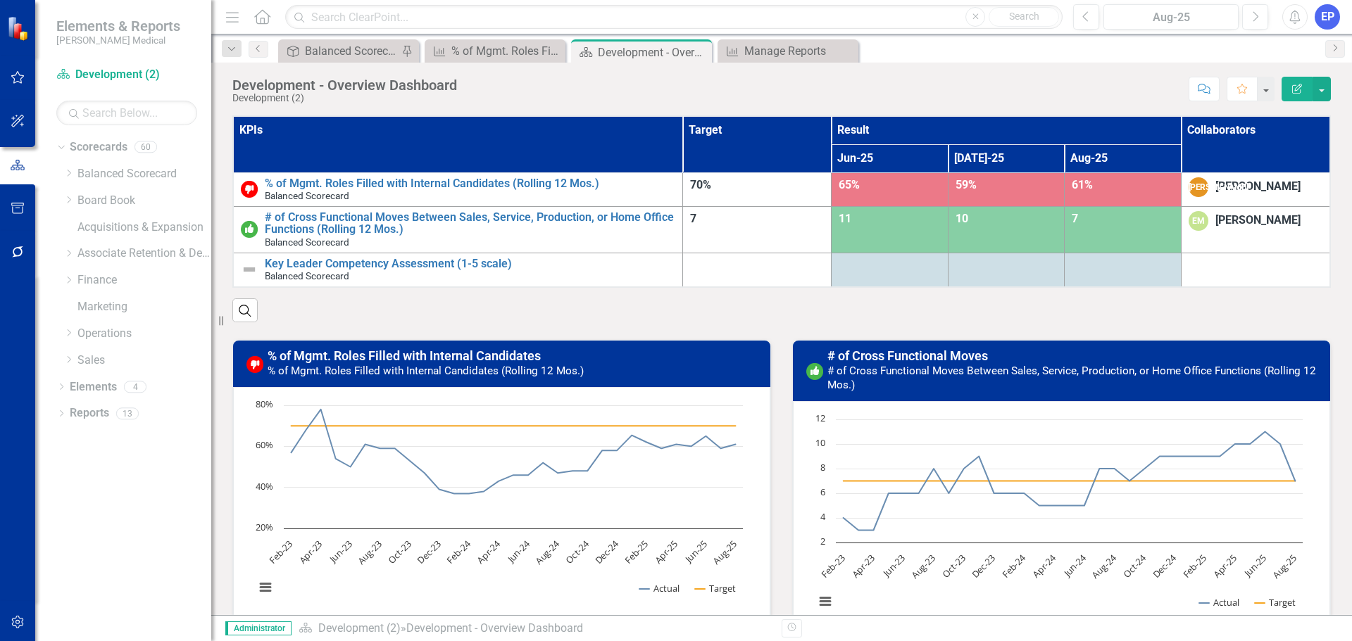
click at [589, 149] on th "KPIs" at bounding box center [457, 144] width 449 height 56
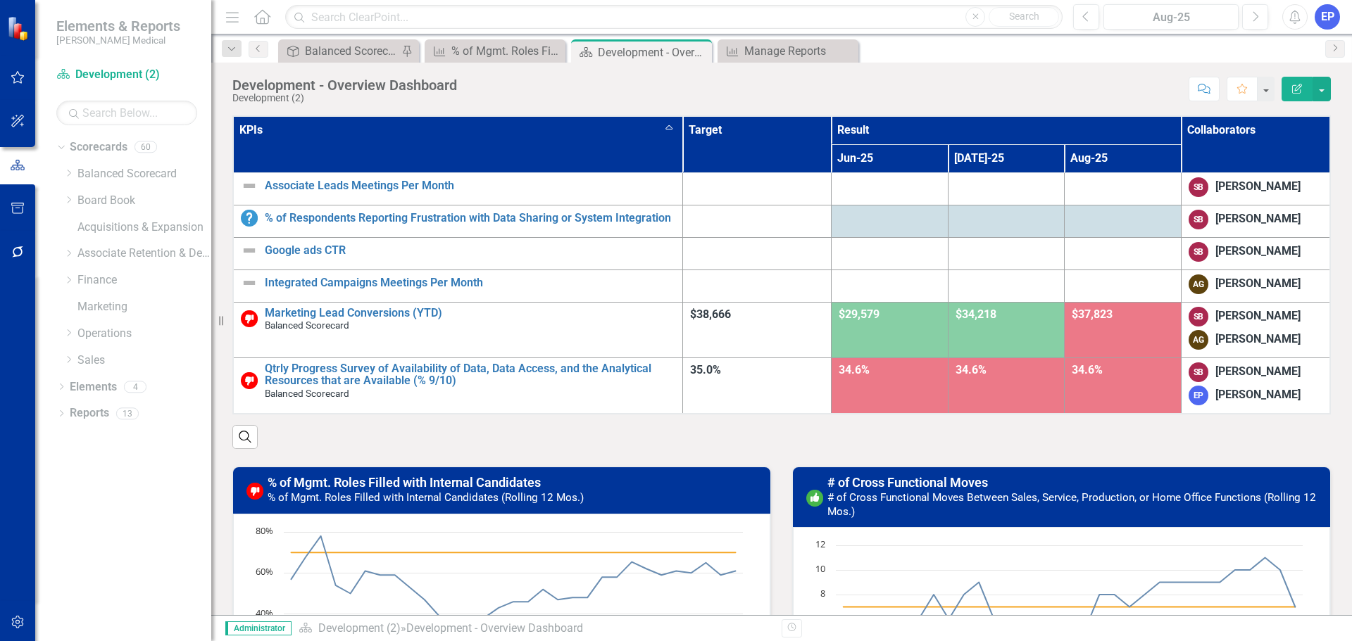
click at [589, 149] on th "KPIs Sort Ascending" at bounding box center [457, 144] width 449 height 56
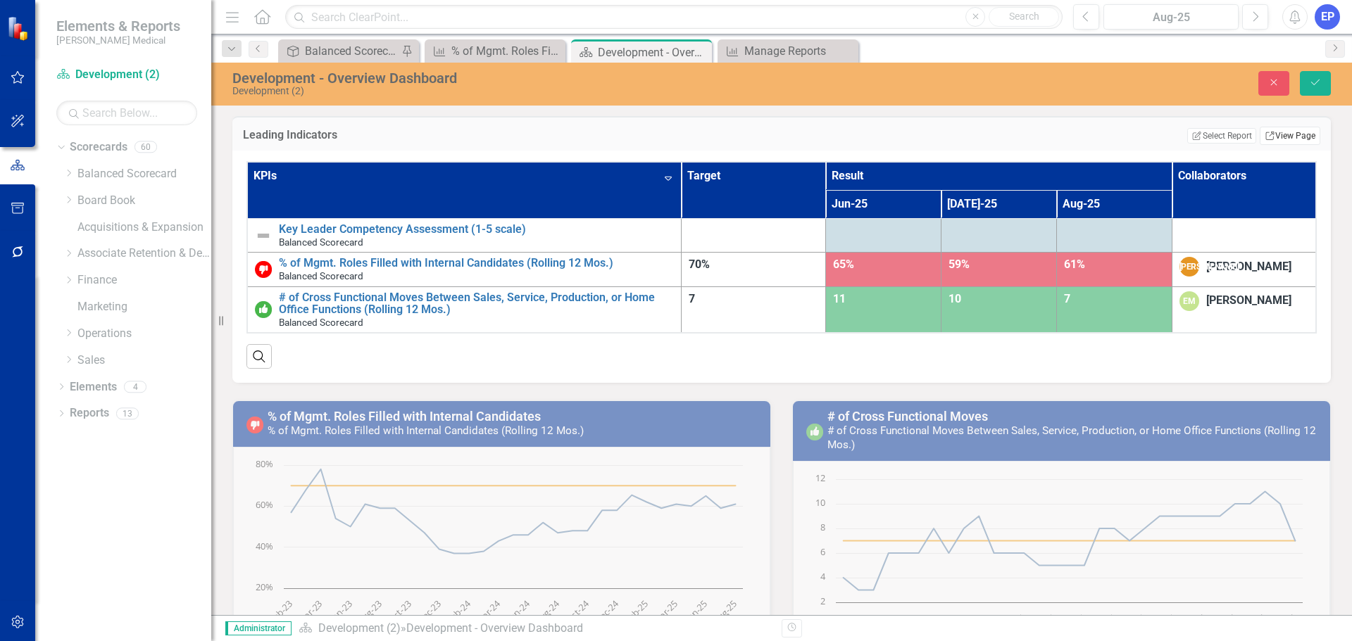
click at [1270, 134] on link "Link View Page" at bounding box center [1290, 136] width 61 height 18
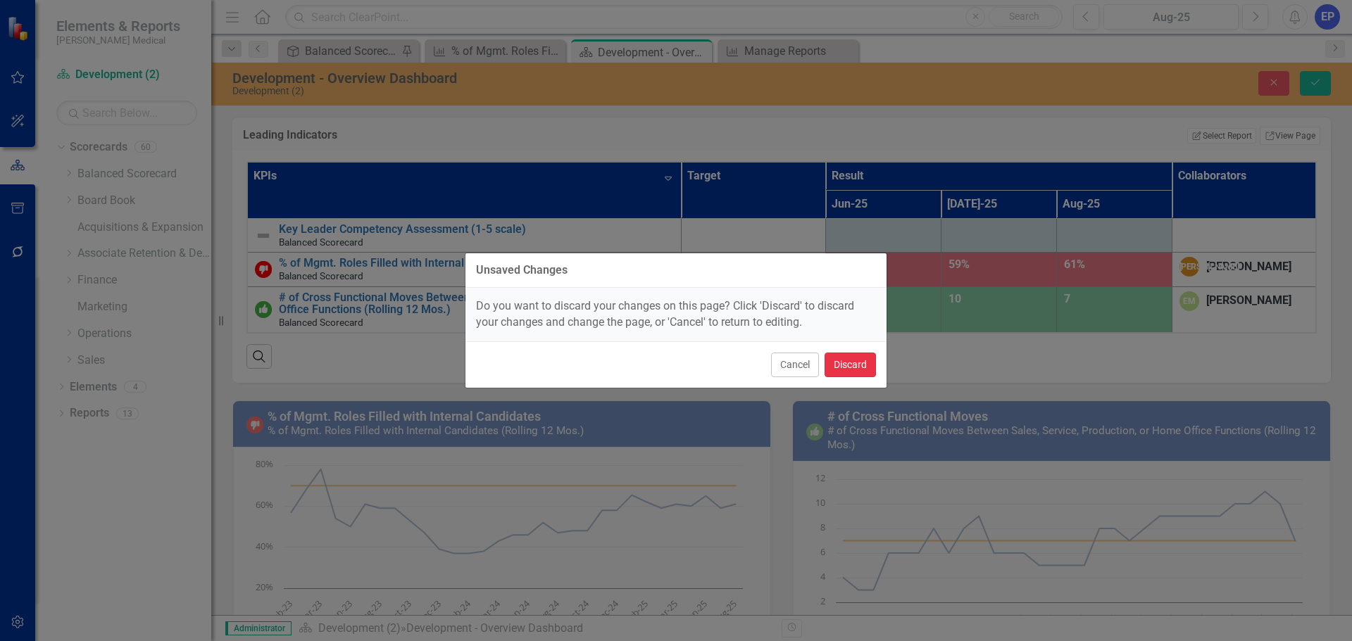
click at [853, 367] on button "Discard" at bounding box center [849, 365] width 51 height 25
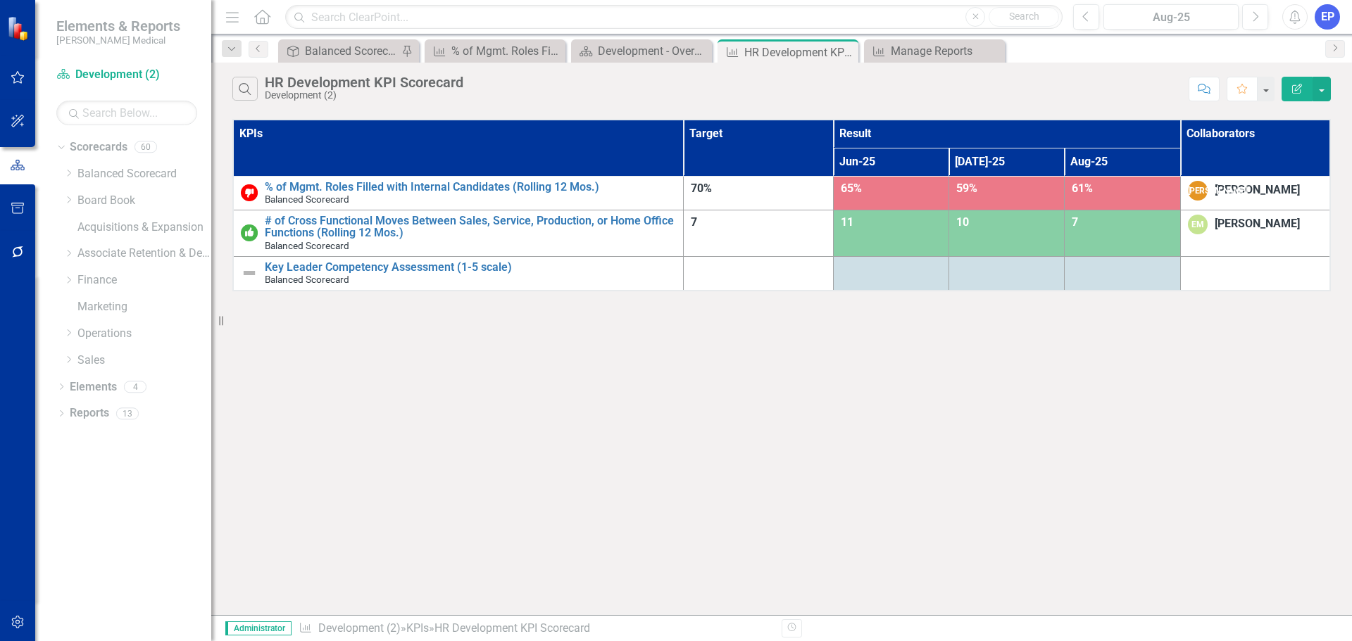
click at [1297, 85] on icon "Edit Report" at bounding box center [1297, 89] width 13 height 10
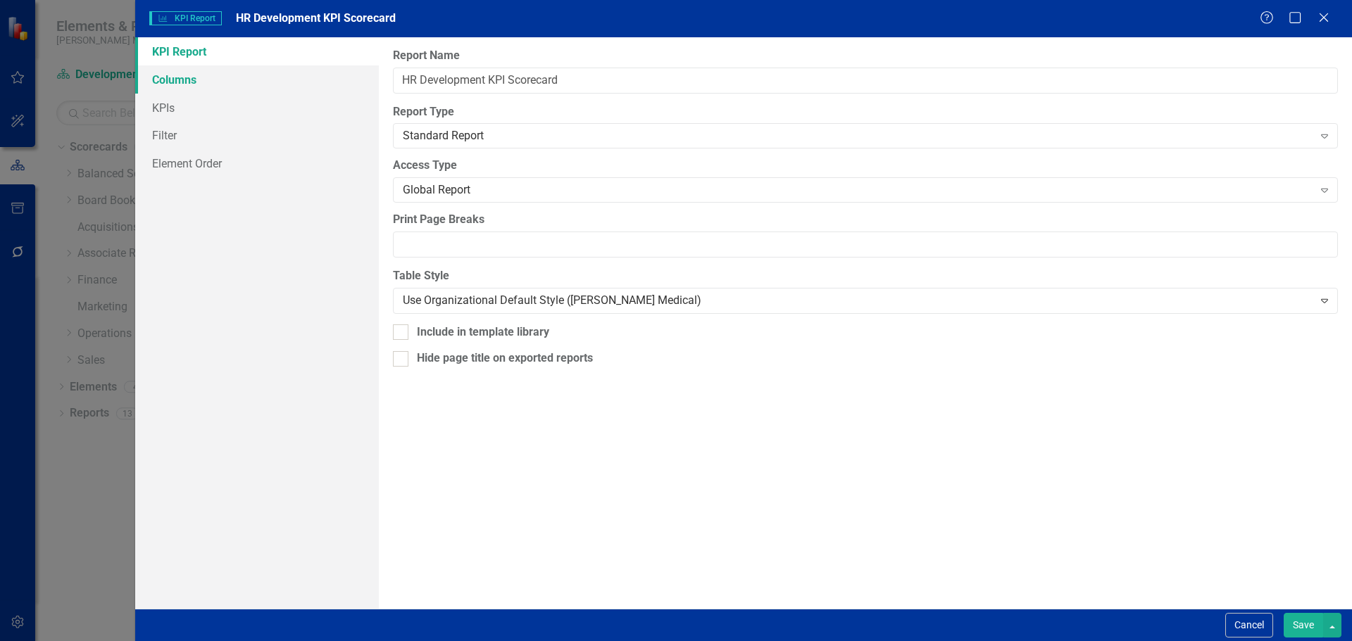
click at [265, 83] on link "Columns" at bounding box center [257, 79] width 244 height 28
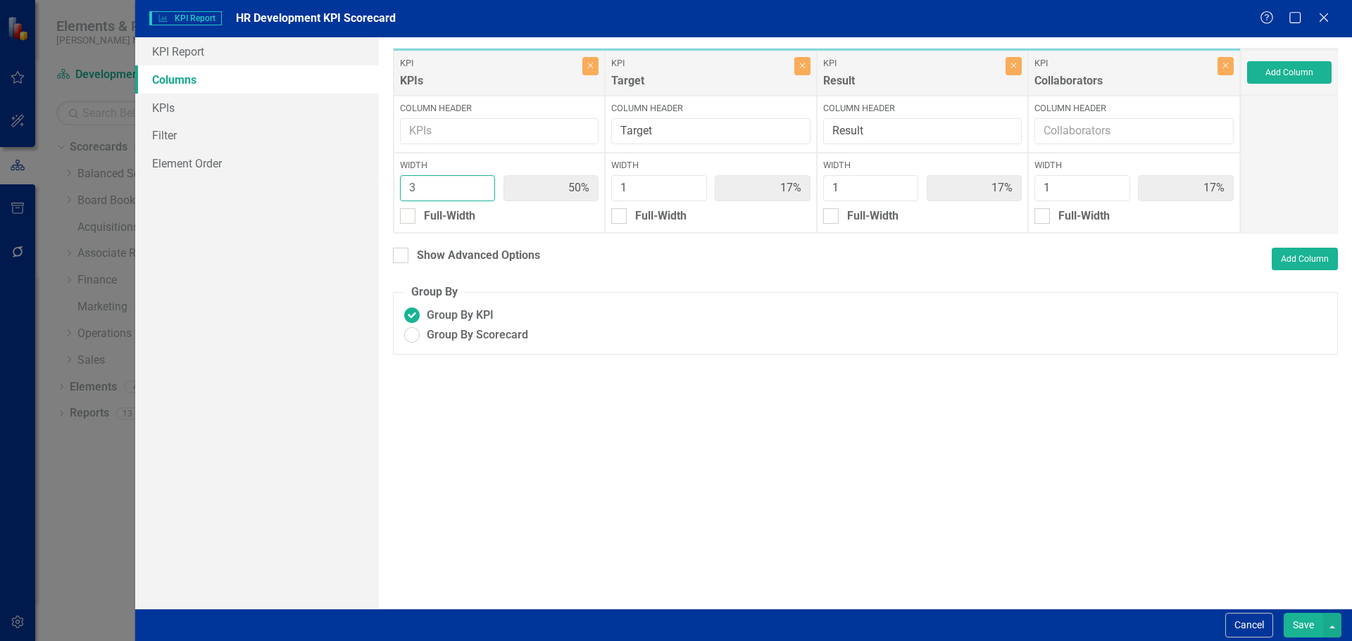
type input "4"
type input "57%"
type input "14%"
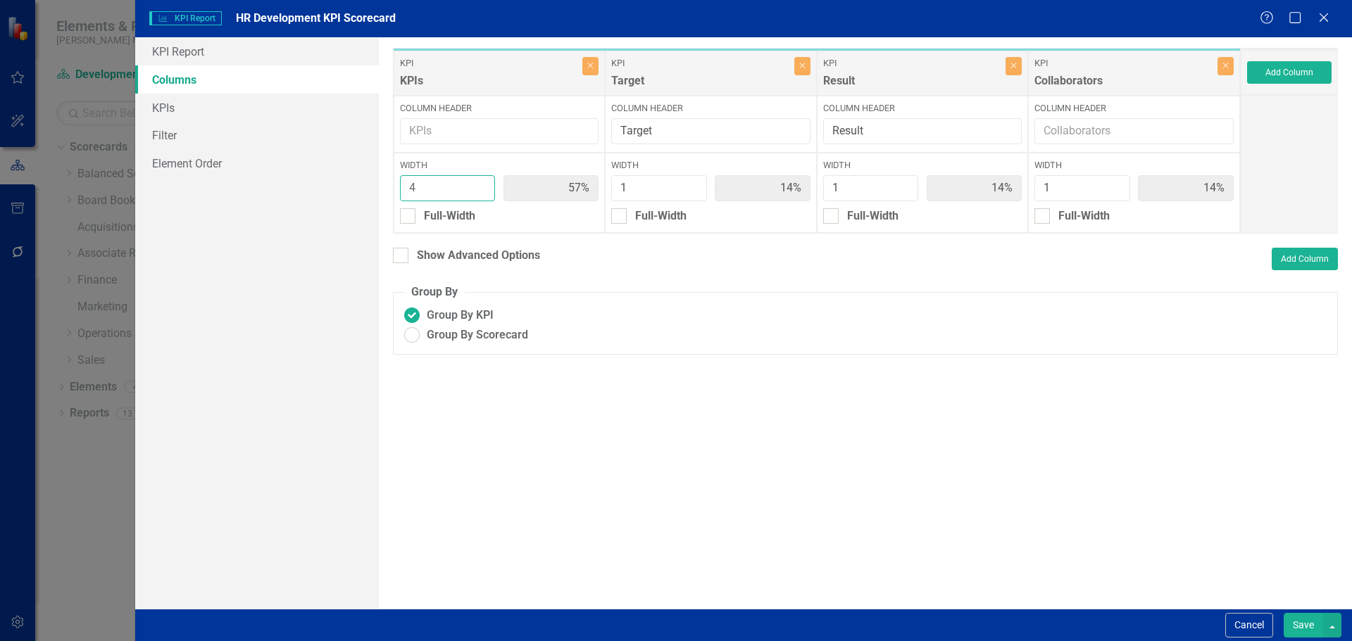
click at [479, 183] on input "4" at bounding box center [448, 188] width 96 height 26
type input "5"
type input "63%"
type input "13%"
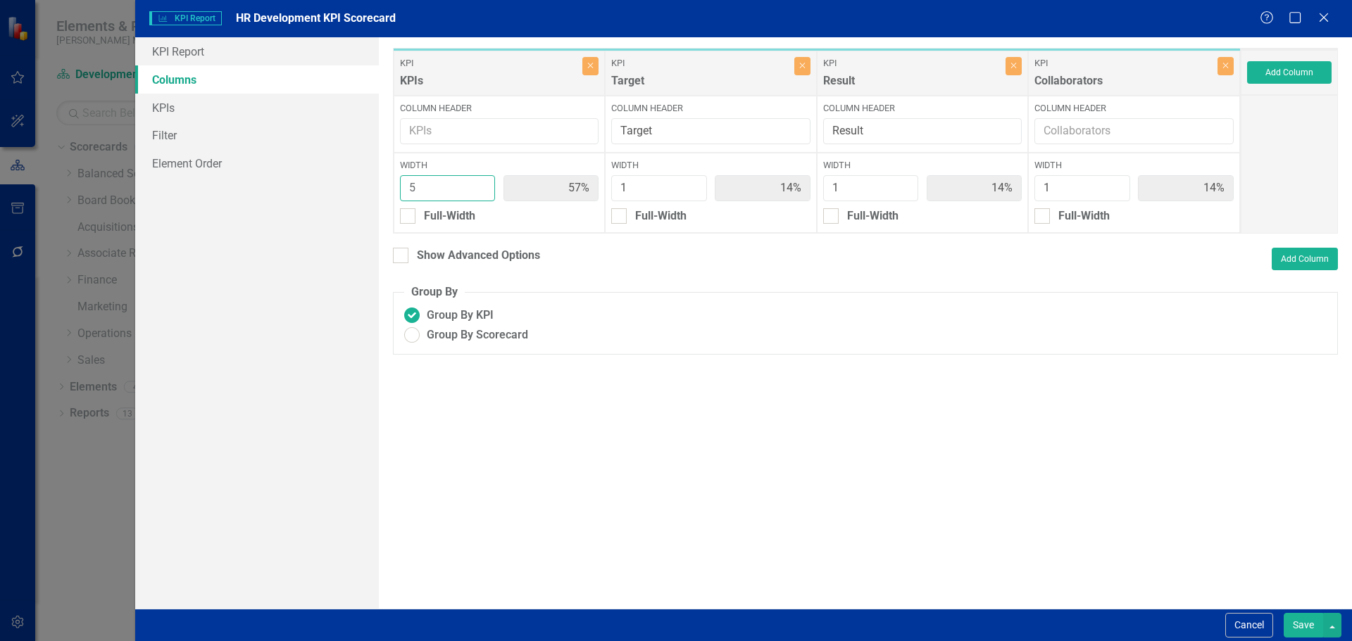
type input "13%"
type input "5"
click at [479, 185] on input "5" at bounding box center [448, 188] width 96 height 26
click at [1301, 621] on button "Save" at bounding box center [1302, 625] width 39 height 25
radio input "true"
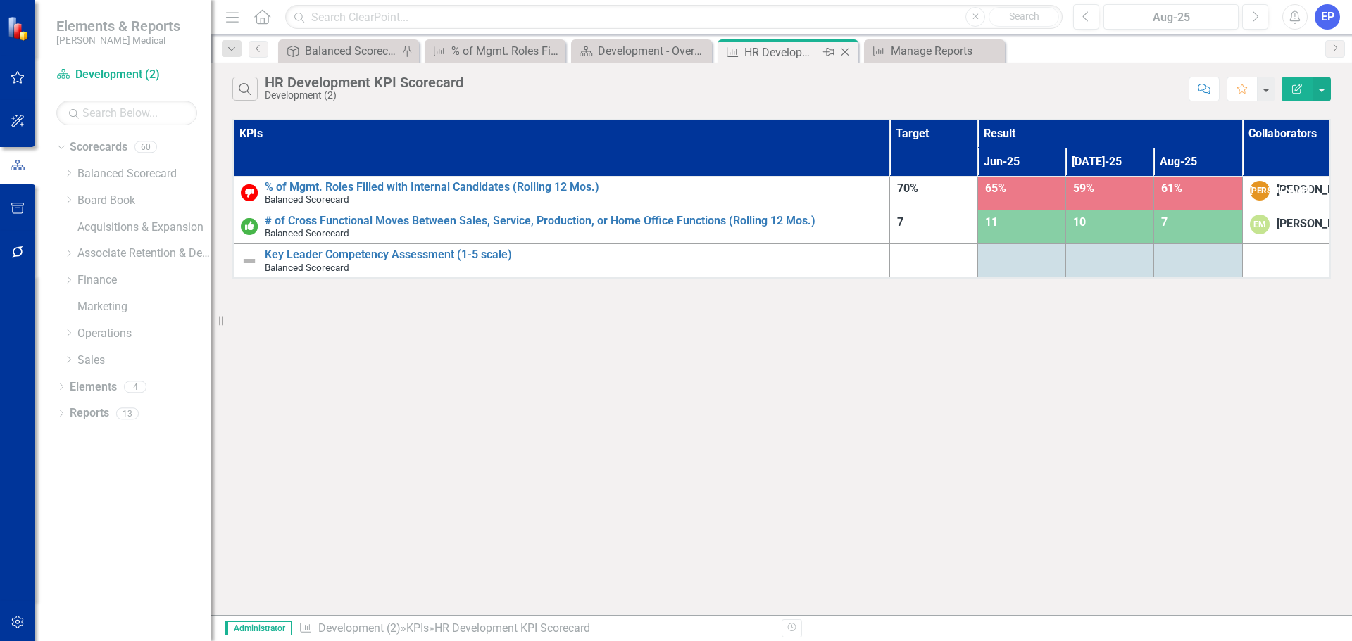
click at [846, 50] on icon "Close" at bounding box center [845, 51] width 14 height 11
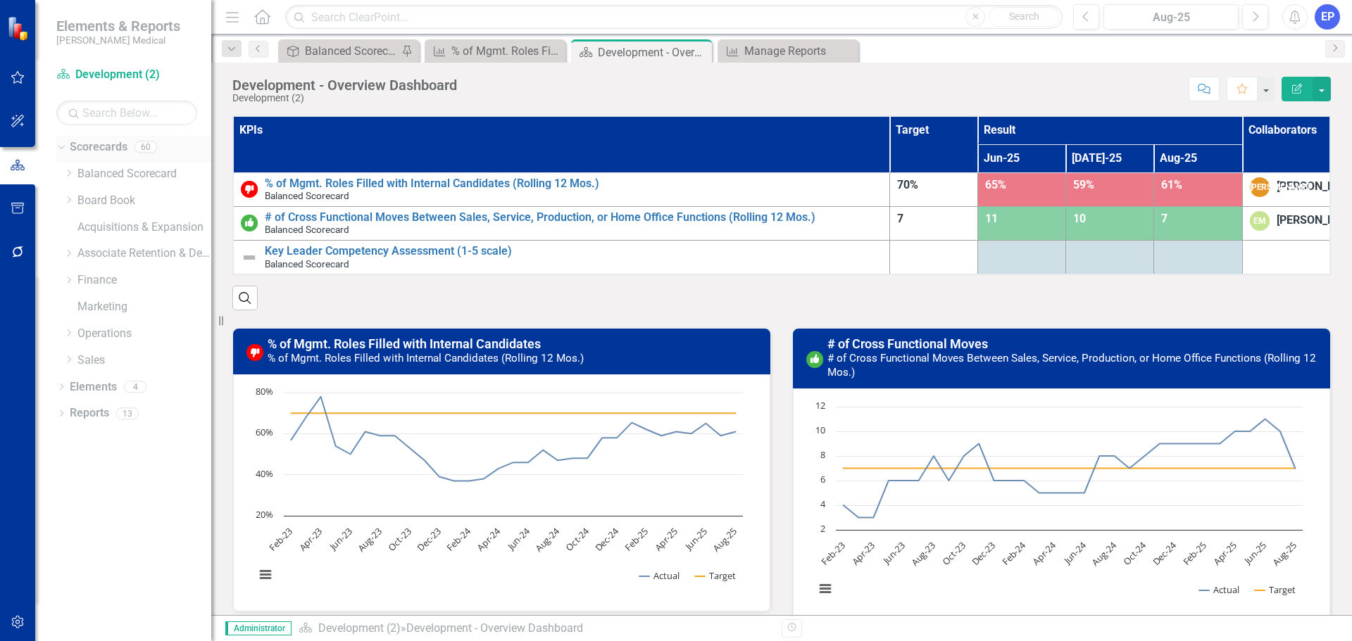
click at [110, 153] on link "Scorecards" at bounding box center [99, 147] width 58 height 16
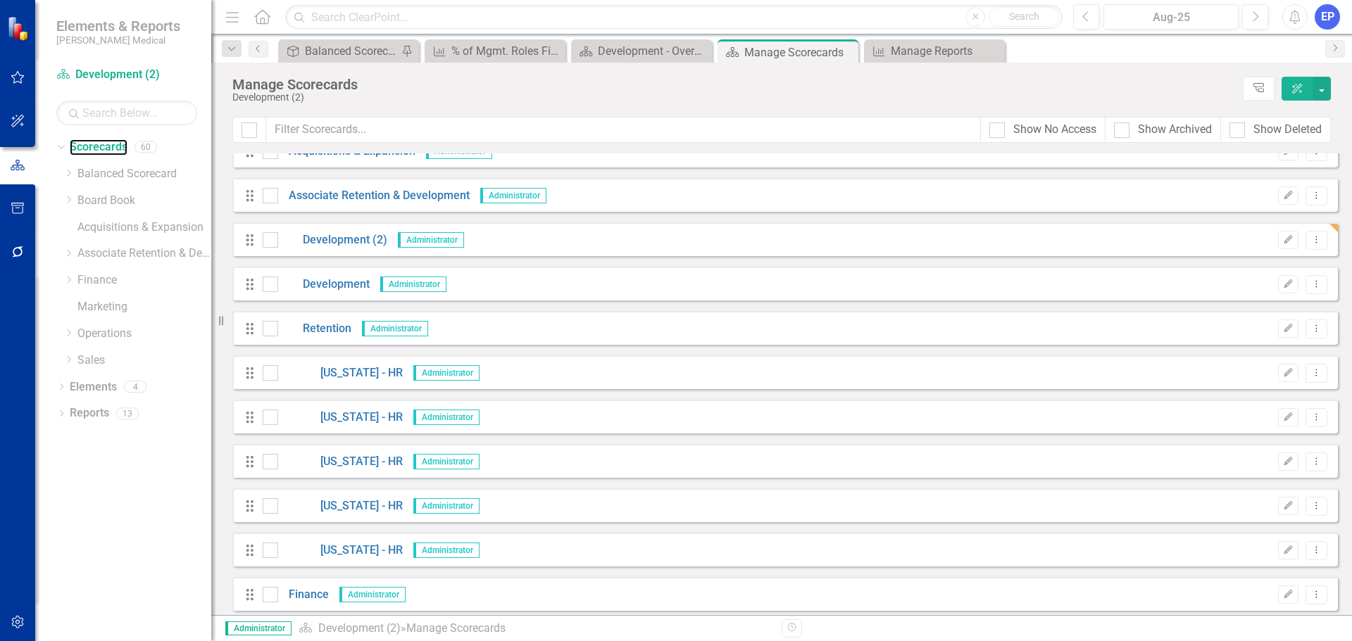
scroll to position [986, 0]
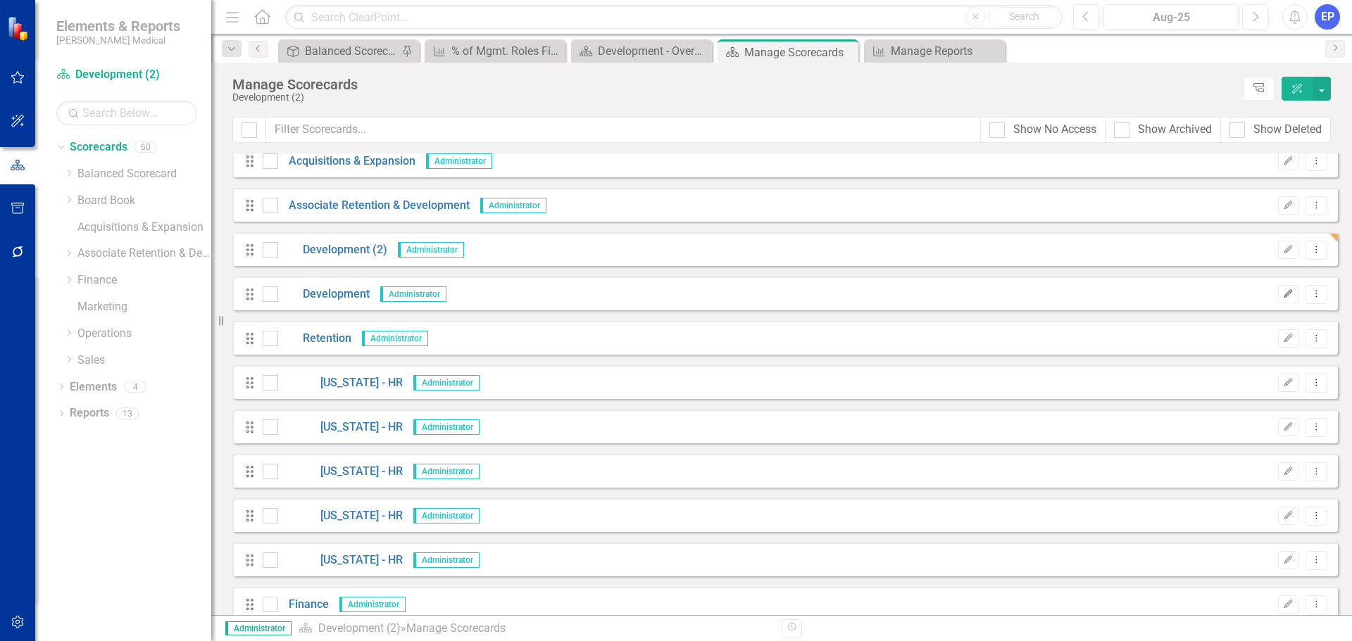
click at [1286, 291] on button "Edit" at bounding box center [1288, 294] width 20 height 18
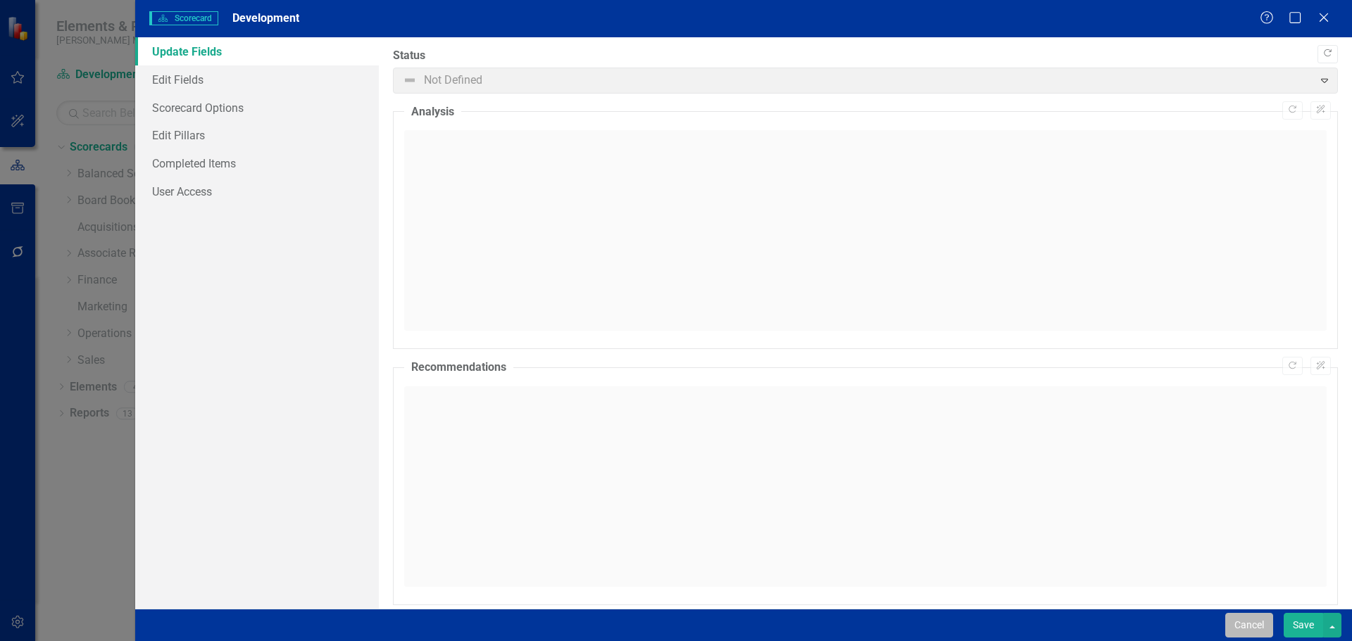
click at [1234, 624] on button "Cancel" at bounding box center [1249, 625] width 48 height 25
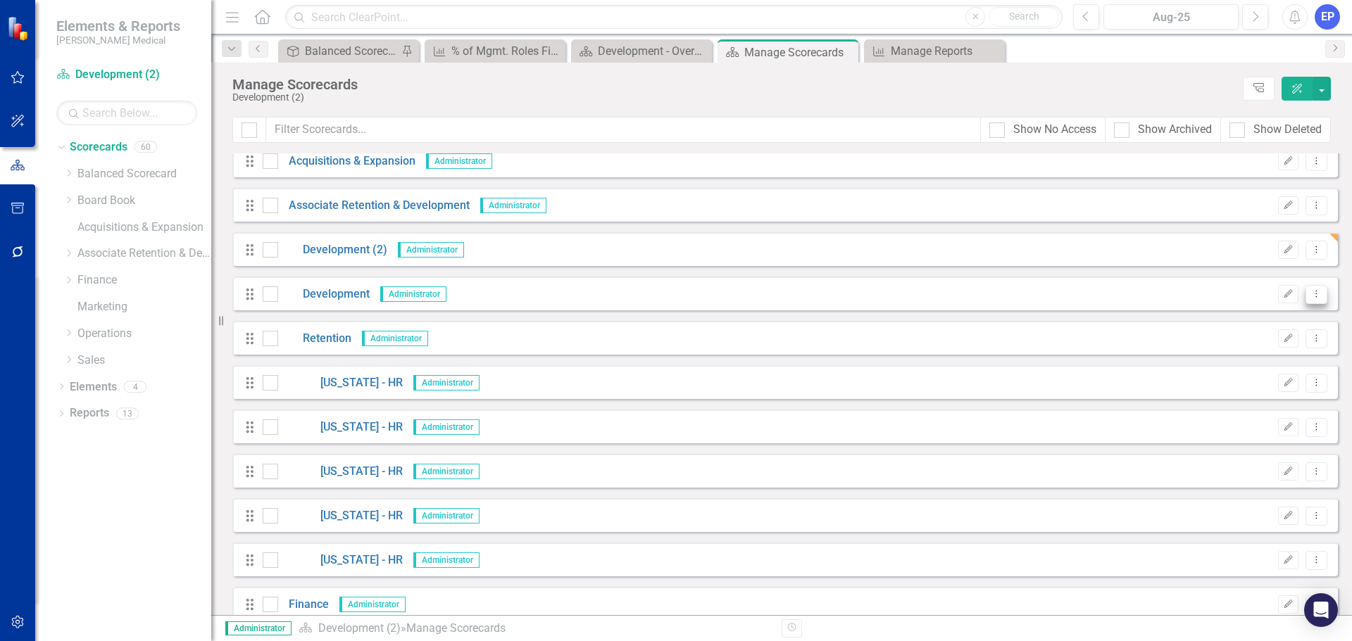
click at [1310, 298] on icon "Dropdown Menu" at bounding box center [1316, 293] width 12 height 9
click at [1272, 387] on link "Trash Delete Scorecard" at bounding box center [1238, 396] width 156 height 26
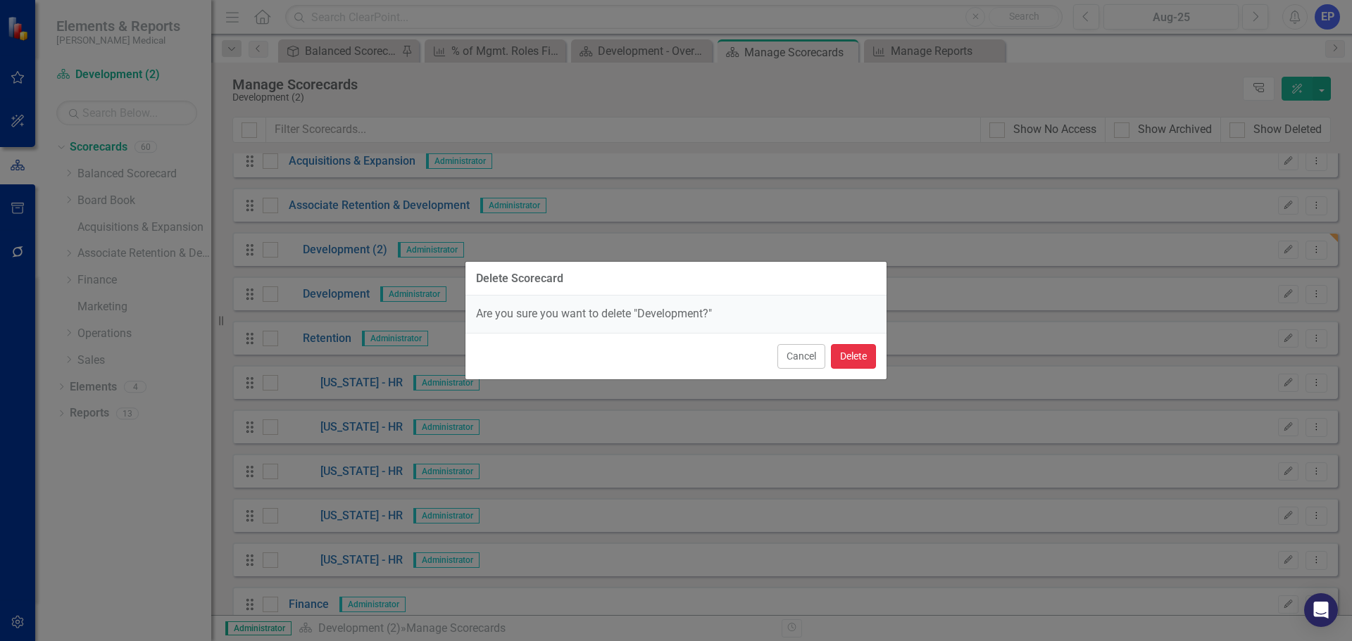
click at [843, 358] on button "Delete" at bounding box center [853, 356] width 45 height 25
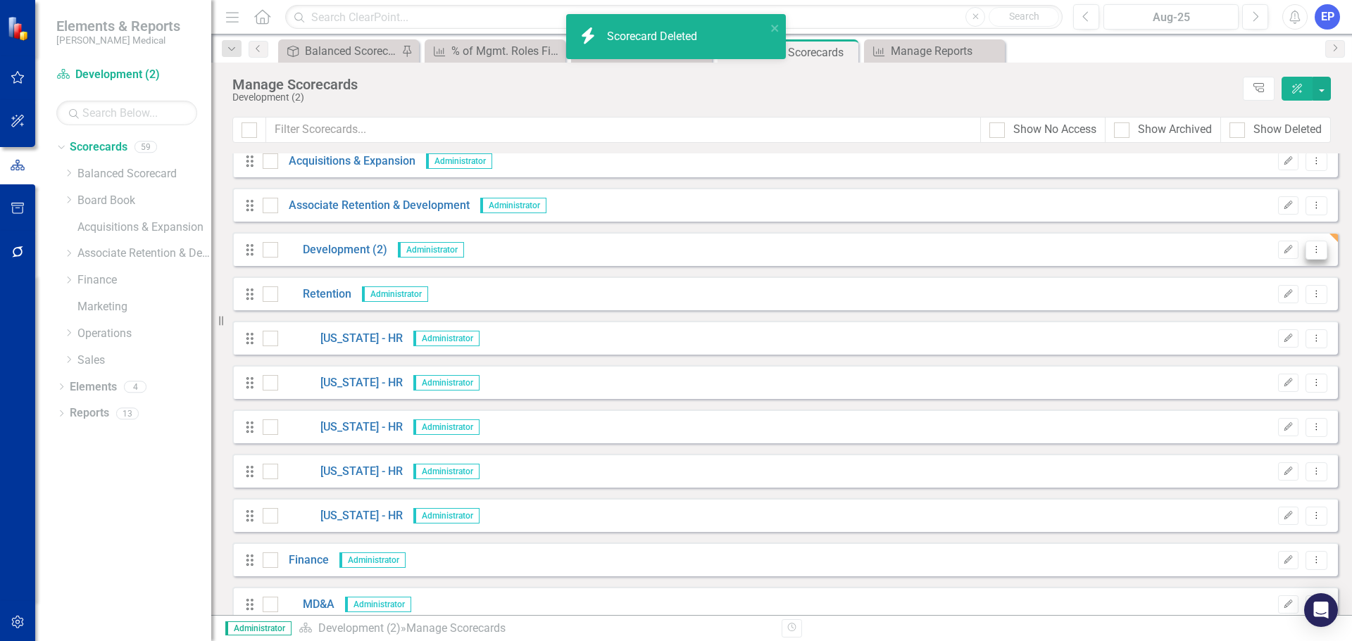
click at [1310, 250] on icon "Dropdown Menu" at bounding box center [1316, 249] width 12 height 9
click at [1233, 271] on link "Edit Edit Scorecard" at bounding box center [1238, 274] width 156 height 26
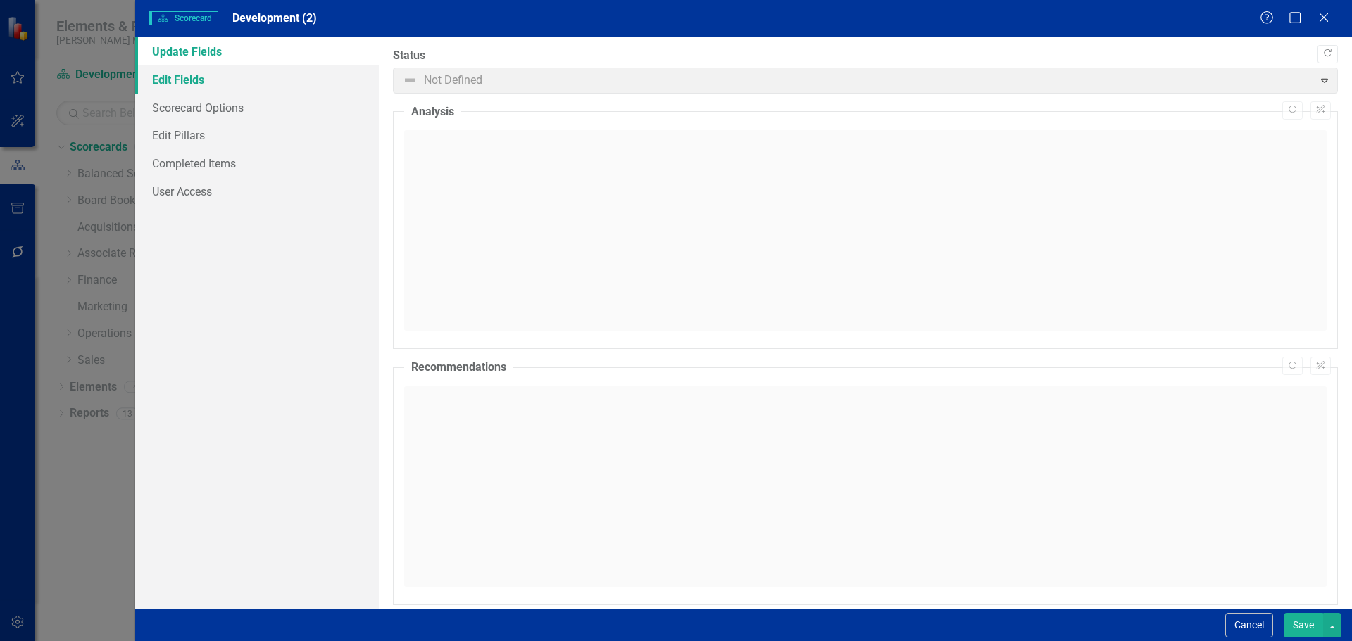
click at [296, 84] on link "Edit Fields" at bounding box center [257, 79] width 244 height 28
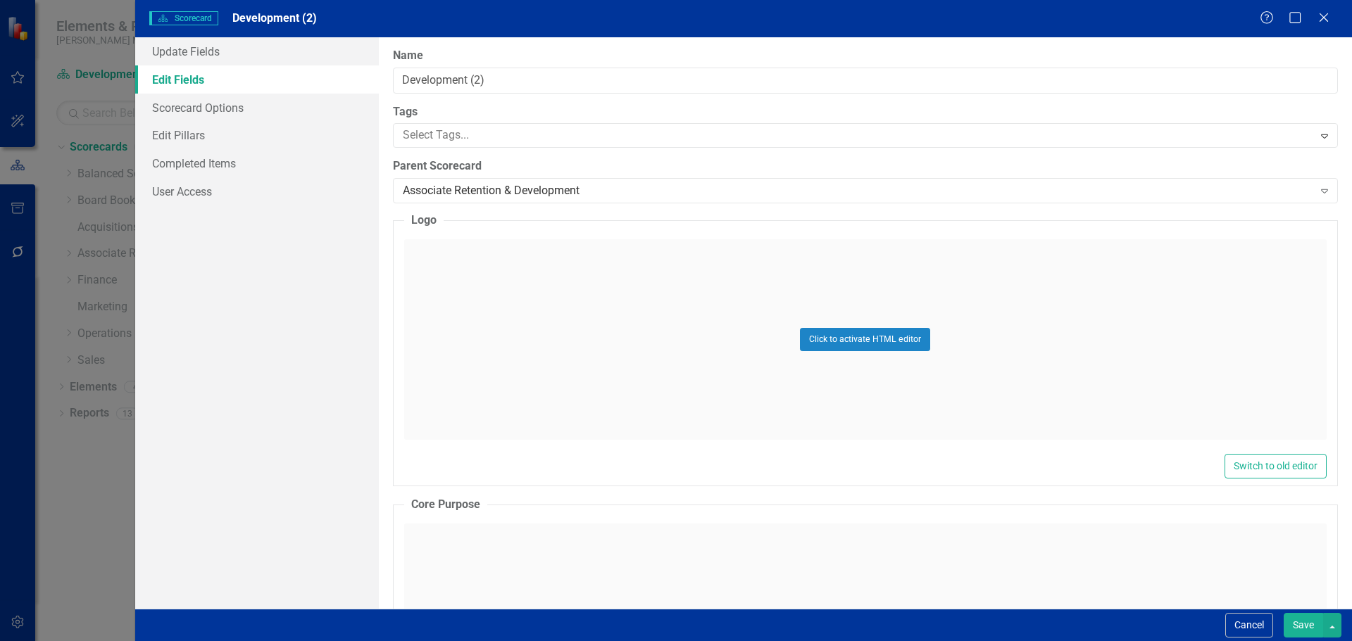
click at [518, 78] on input "Development (2)" at bounding box center [865, 81] width 945 height 26
click at [520, 79] on input "Development (2)" at bounding box center [865, 81] width 945 height 26
type input "Development"
click at [1304, 622] on button "Save" at bounding box center [1302, 625] width 39 height 25
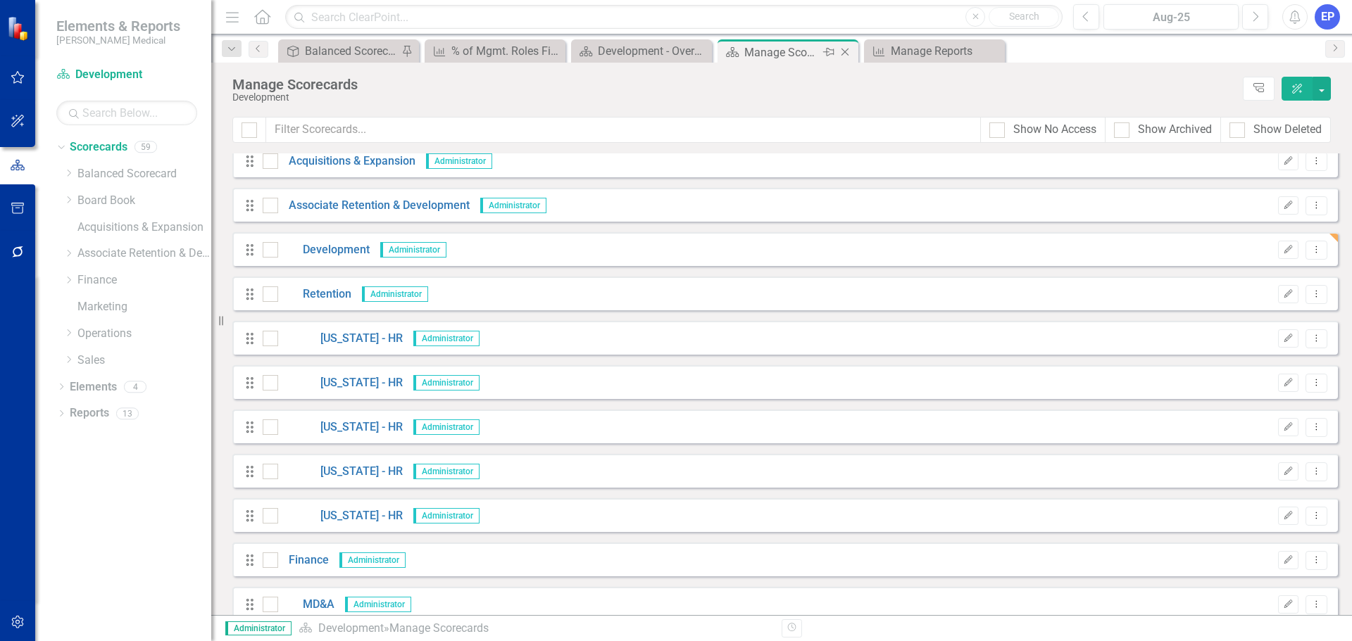
click at [845, 47] on icon "Close" at bounding box center [845, 51] width 14 height 11
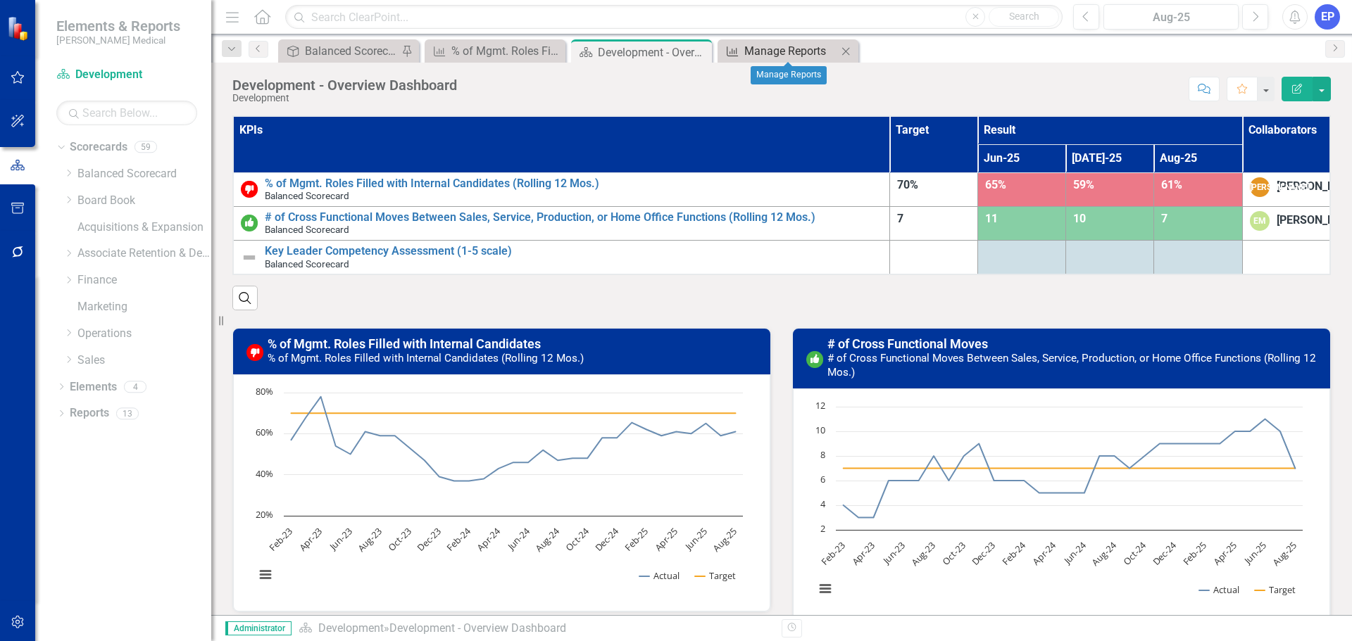
click at [809, 49] on div "Manage Reports" at bounding box center [790, 51] width 93 height 18
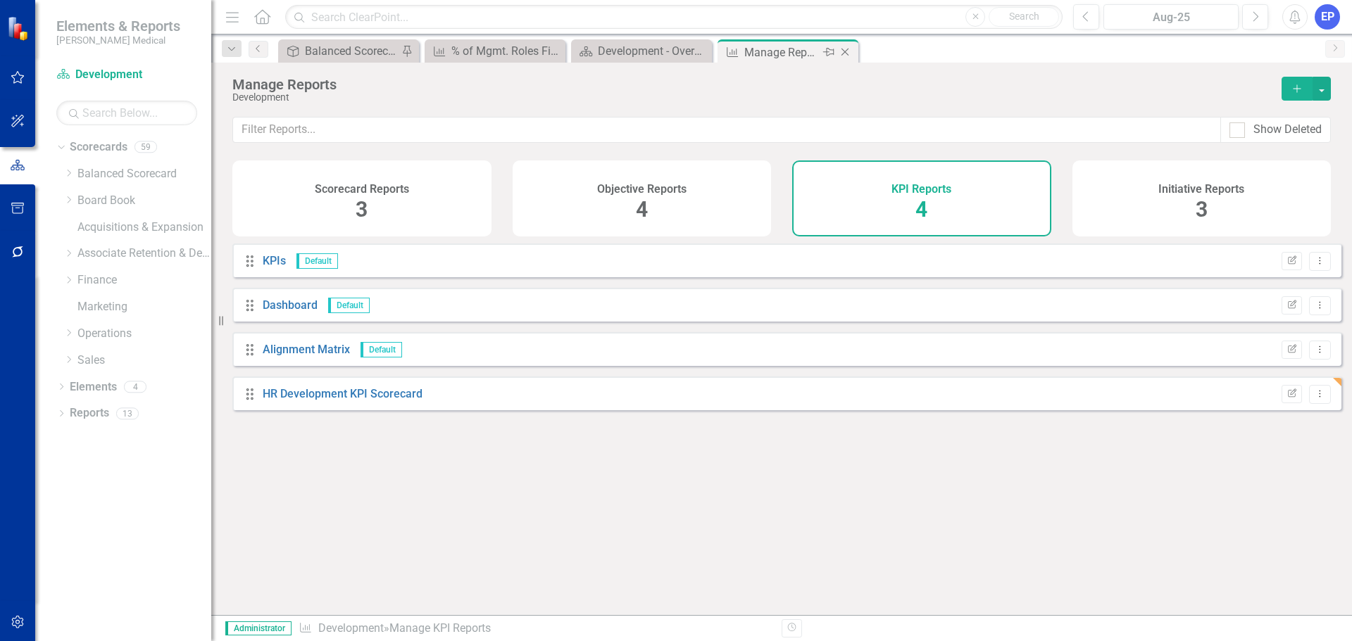
click at [845, 53] on icon "Close" at bounding box center [845, 51] width 14 height 11
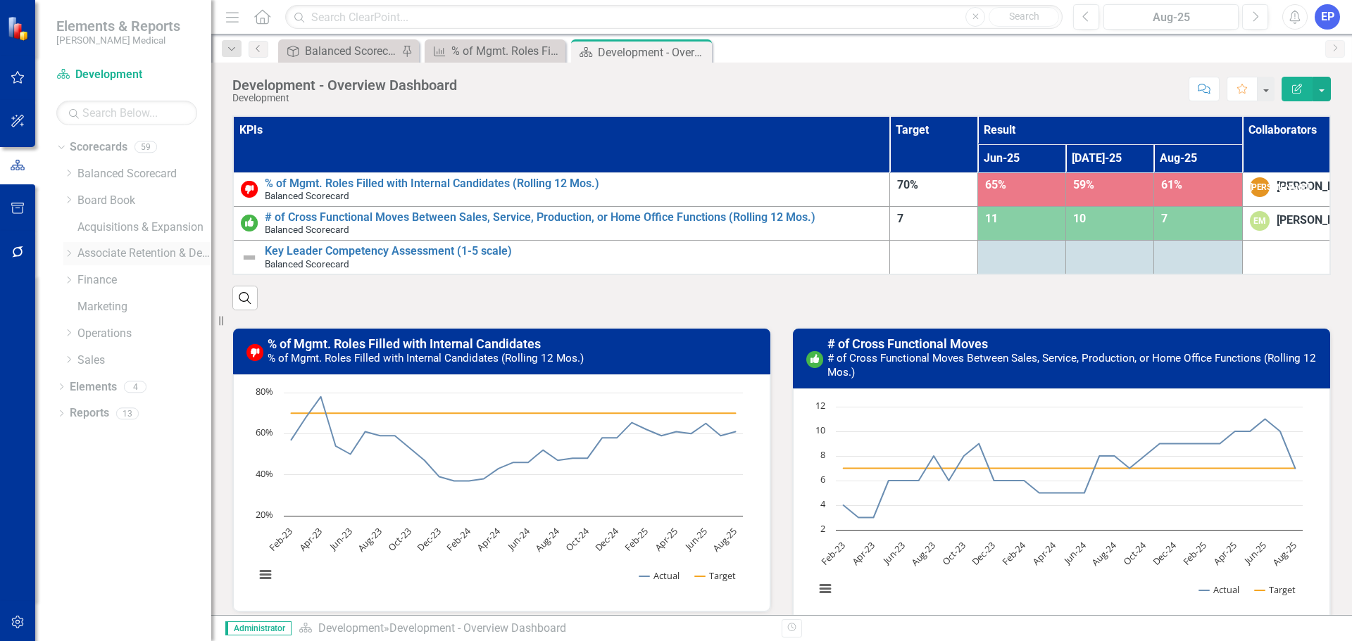
click at [68, 253] on icon "Dropdown" at bounding box center [68, 253] width 11 height 8
click at [116, 282] on link "Development" at bounding box center [152, 280] width 120 height 16
click at [61, 468] on icon "Dropdown" at bounding box center [61, 469] width 10 height 8
click at [110, 494] on link "Scorecard Scorecards" at bounding box center [114, 492] width 77 height 16
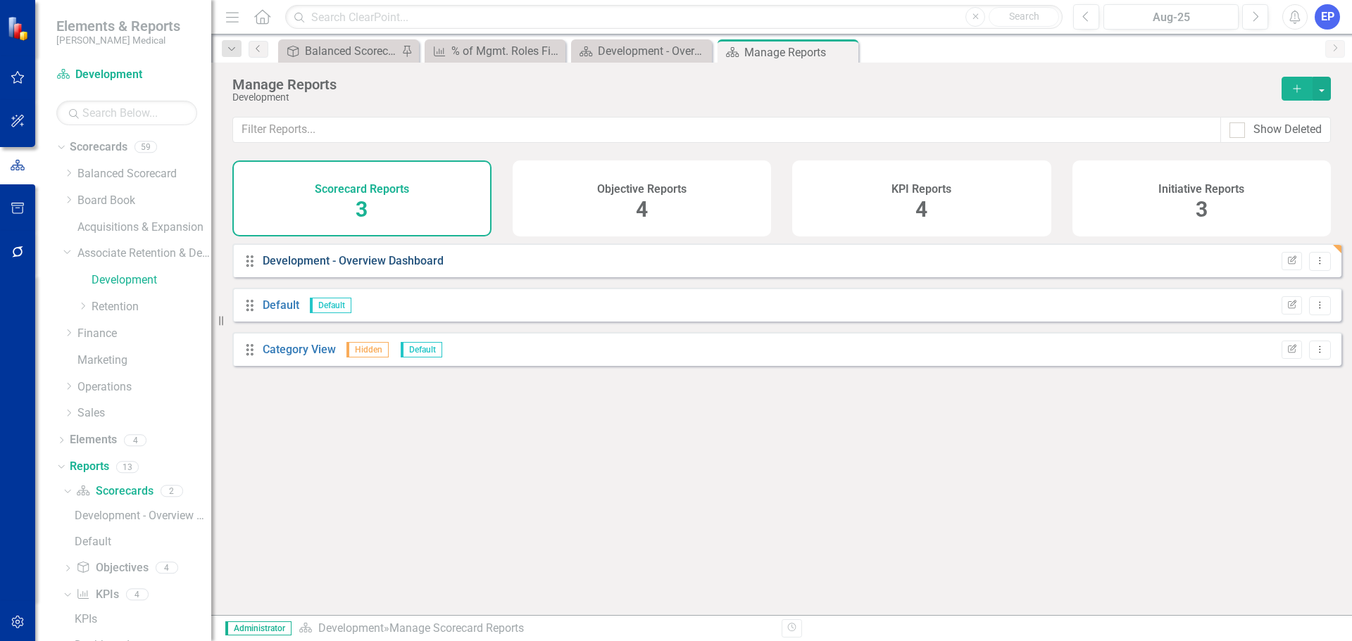
click at [394, 268] on link "Development - Overview Dashboard" at bounding box center [353, 260] width 181 height 13
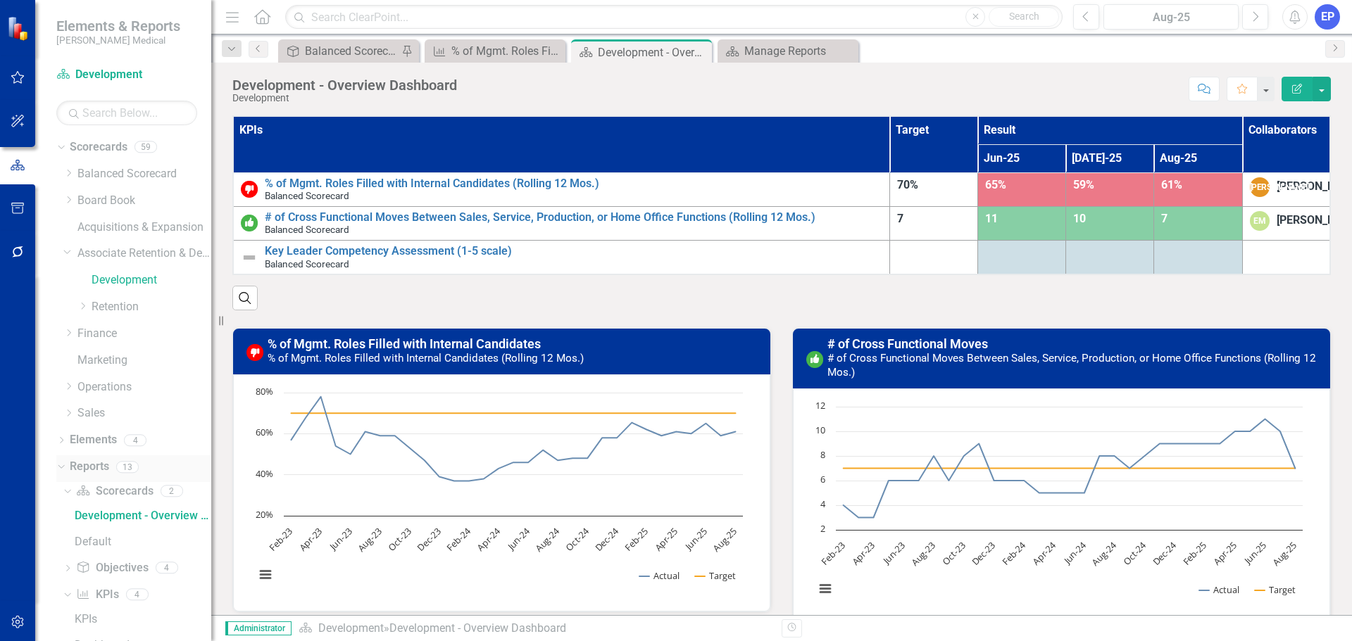
click at [86, 460] on link "Reports" at bounding box center [89, 467] width 39 height 16
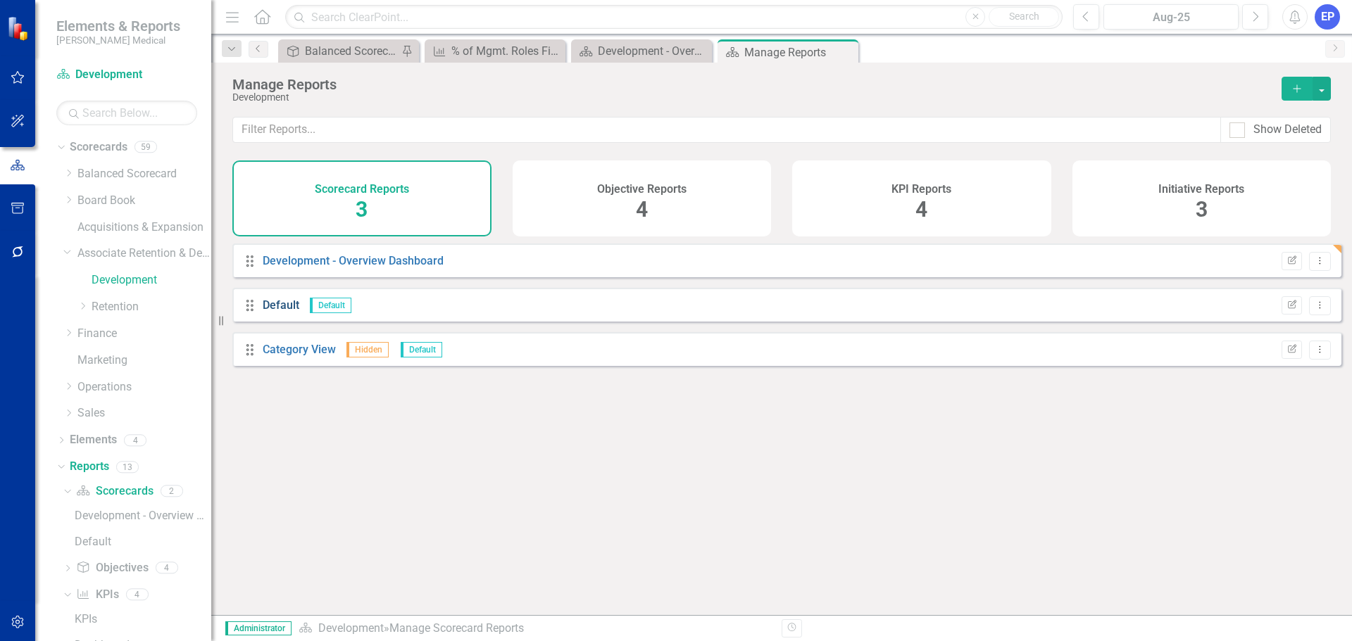
click at [272, 312] on link "Default" at bounding box center [281, 305] width 37 height 13
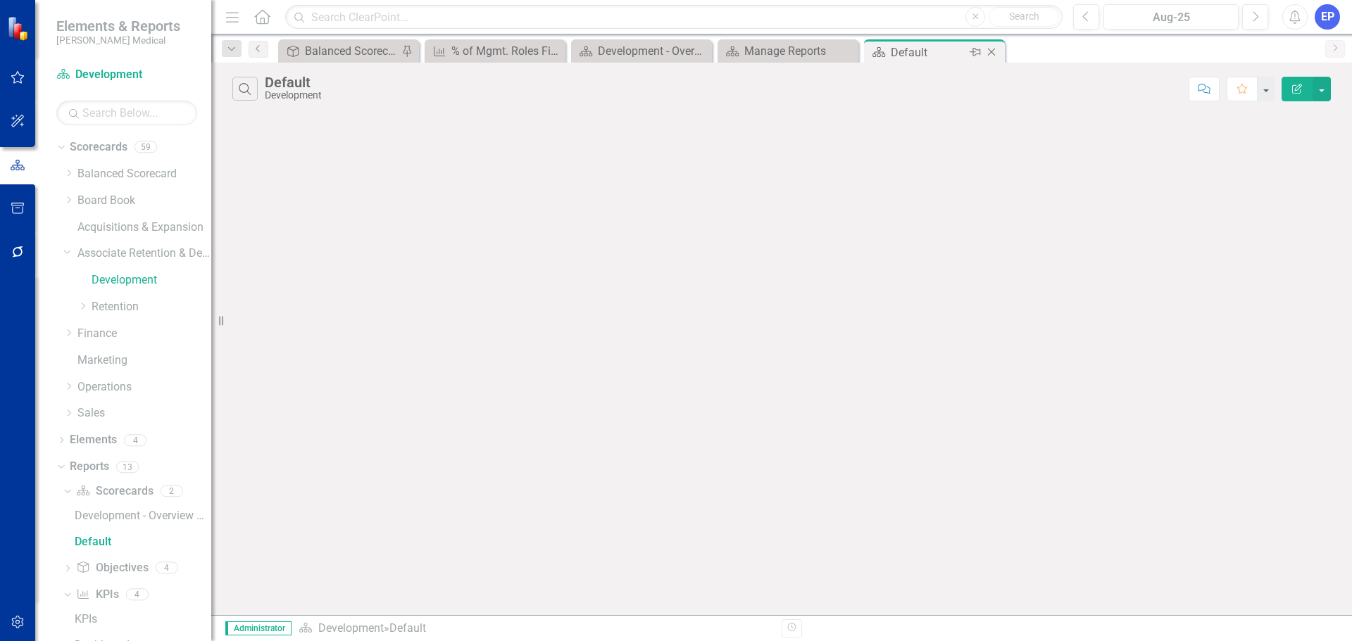
click at [993, 52] on icon "Close" at bounding box center [991, 51] width 14 height 11
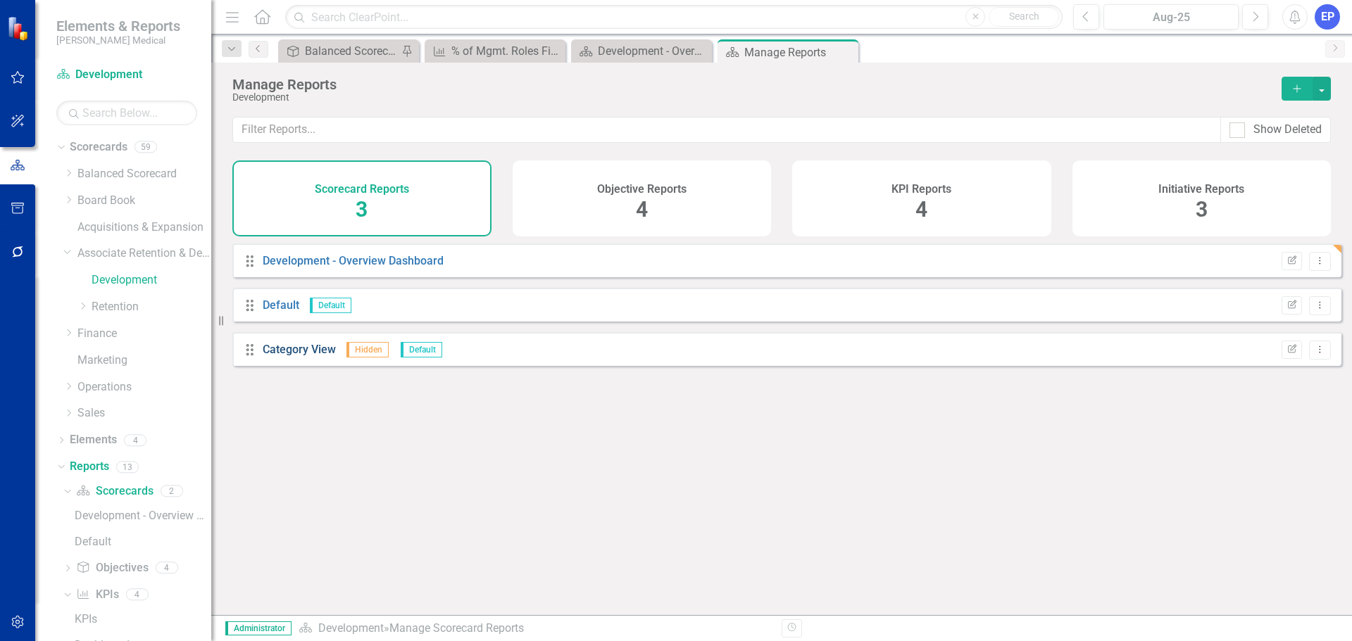
click at [320, 356] on link "Category View" at bounding box center [299, 349] width 73 height 13
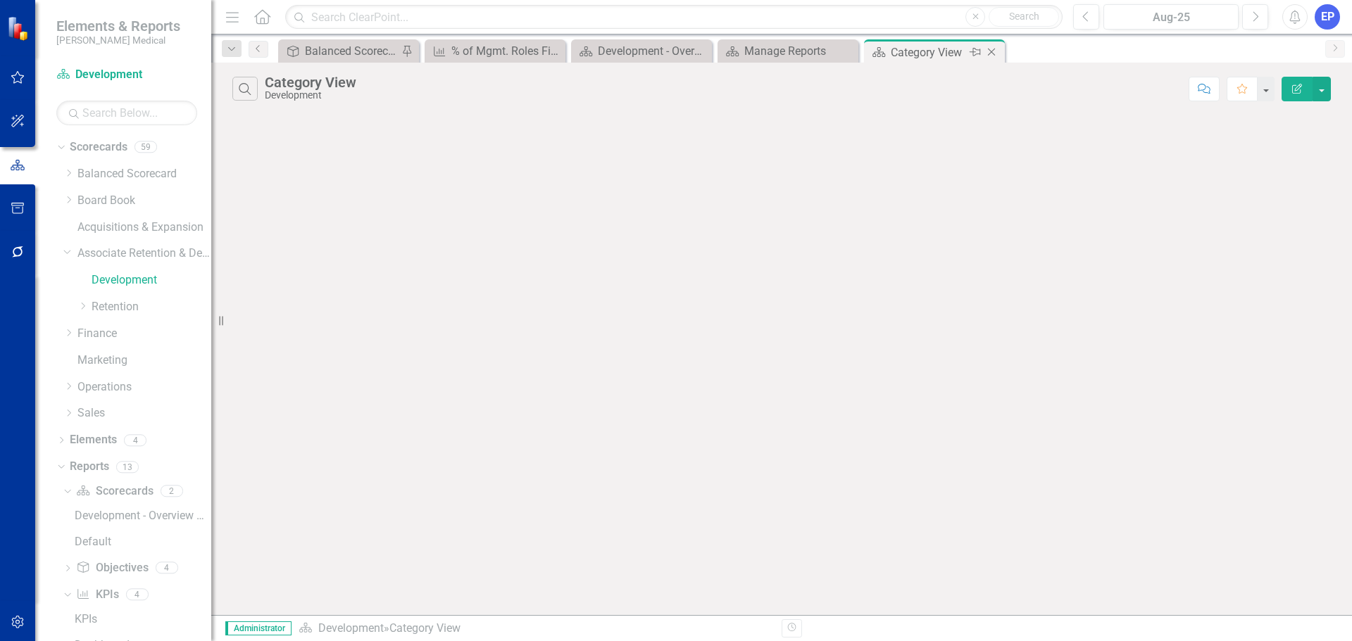
click at [993, 51] on icon at bounding box center [992, 53] width 8 height 8
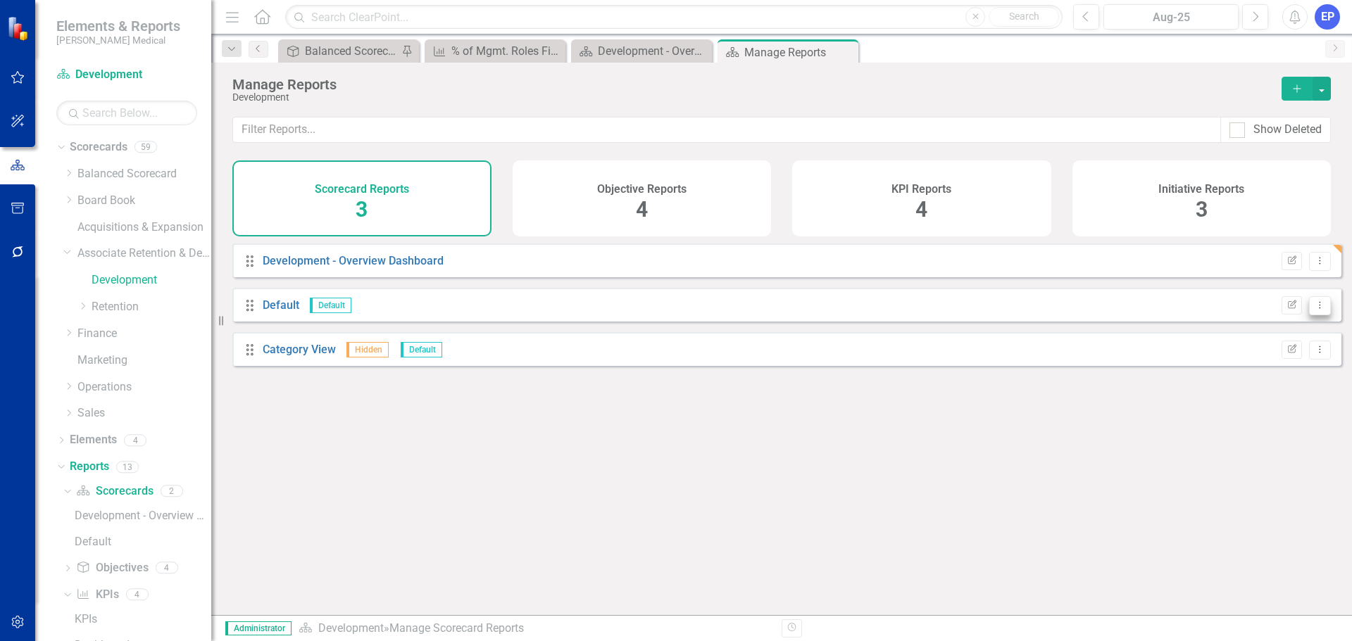
click at [1314, 310] on icon "Dropdown Menu" at bounding box center [1320, 305] width 12 height 9
click at [767, 575] on div "Drag Development - Overview Dashboard Edit Report Dropdown Menu Drag Default De…" at bounding box center [781, 424] width 1141 height 361
click at [845, 51] on icon "Close" at bounding box center [845, 51] width 14 height 11
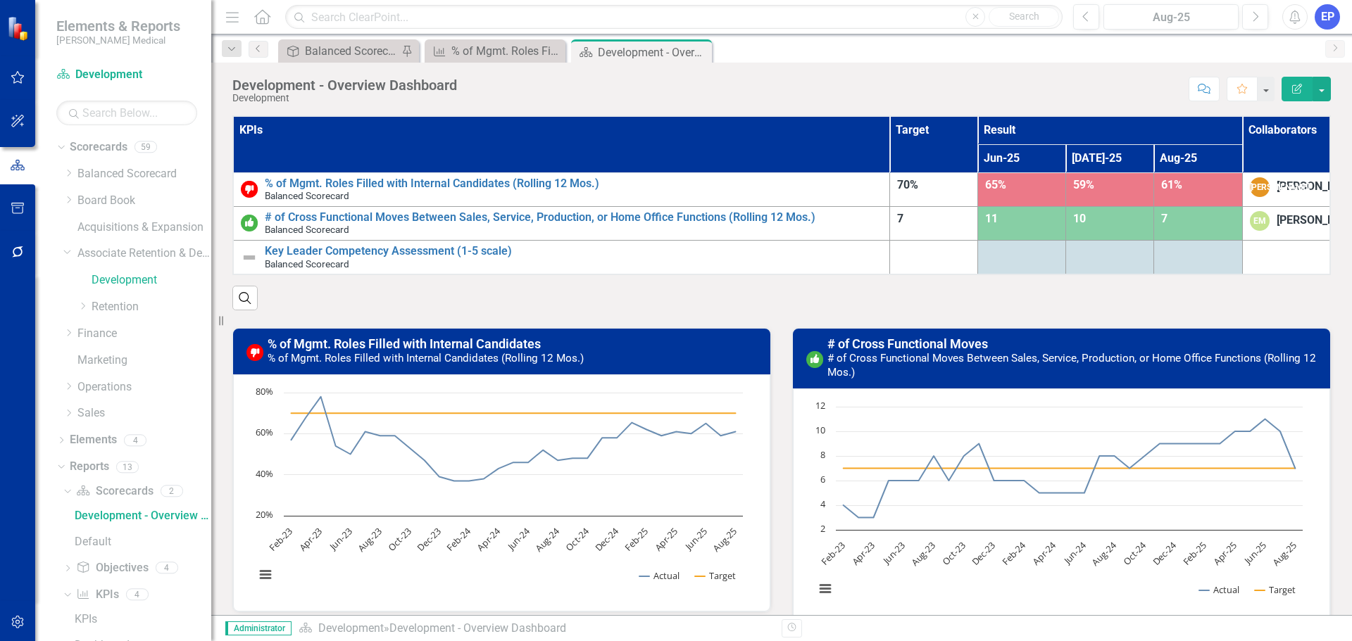
click at [1290, 94] on button "Edit Report" at bounding box center [1296, 89] width 31 height 25
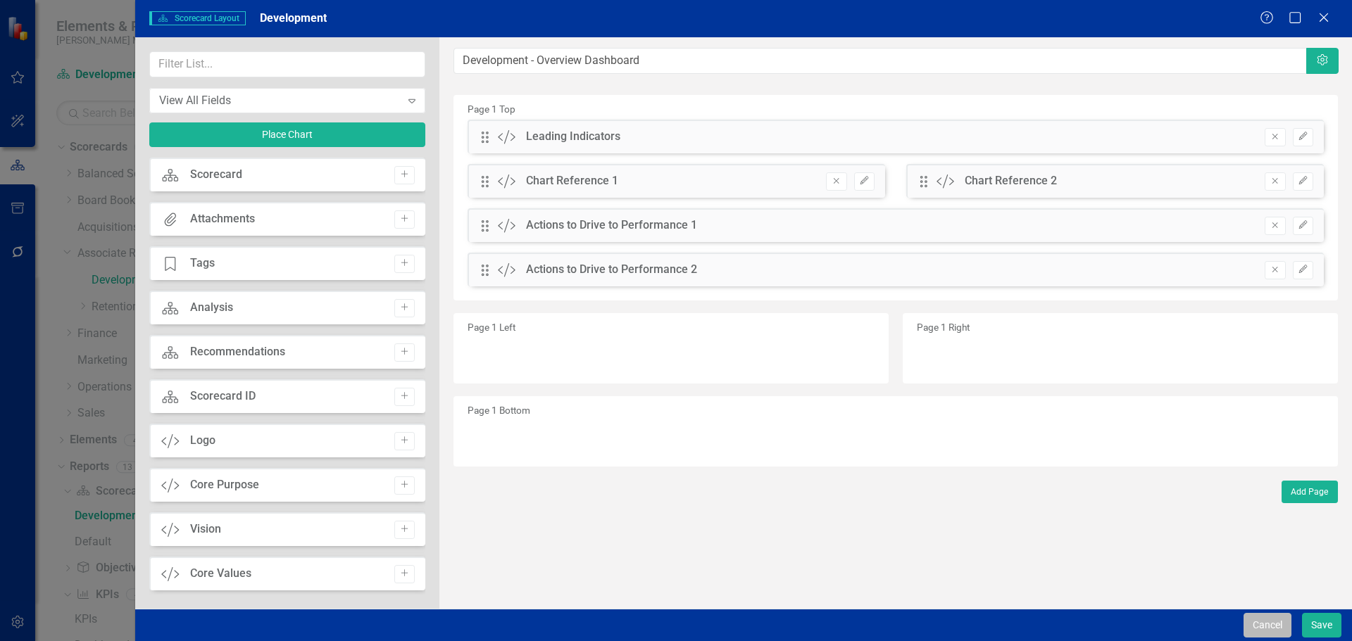
click at [1245, 625] on button "Cancel" at bounding box center [1267, 625] width 48 height 25
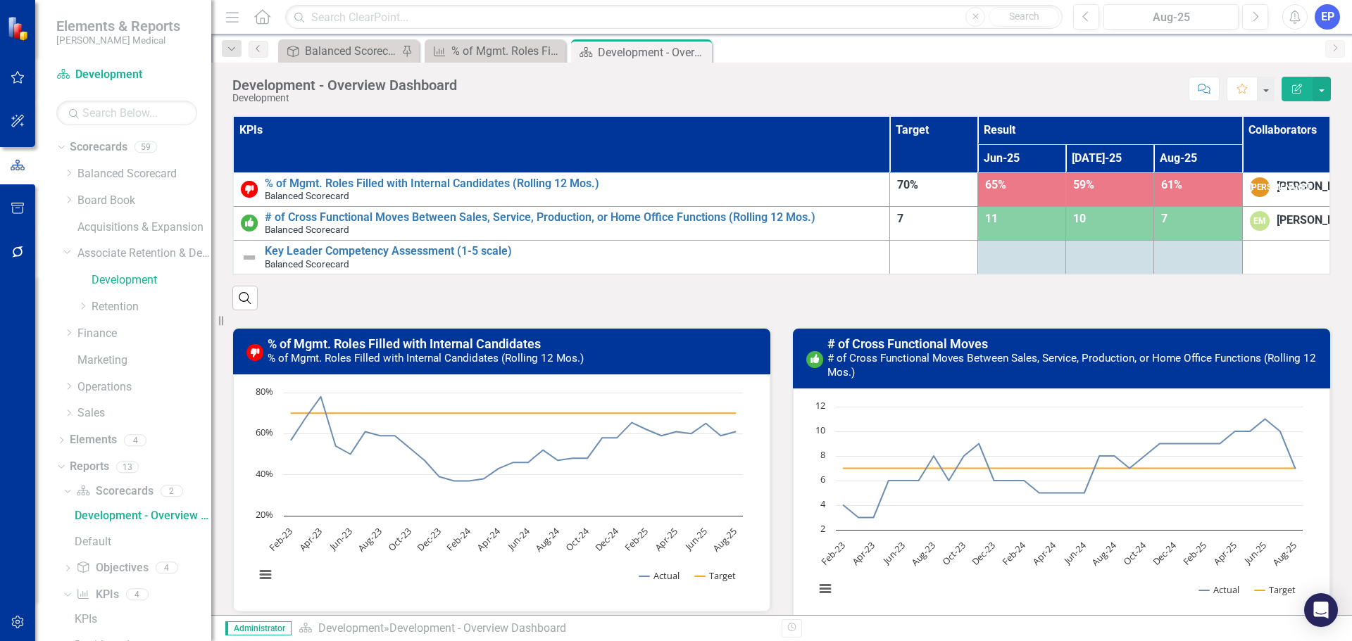
click at [630, 138] on th "KPIs" at bounding box center [561, 144] width 657 height 56
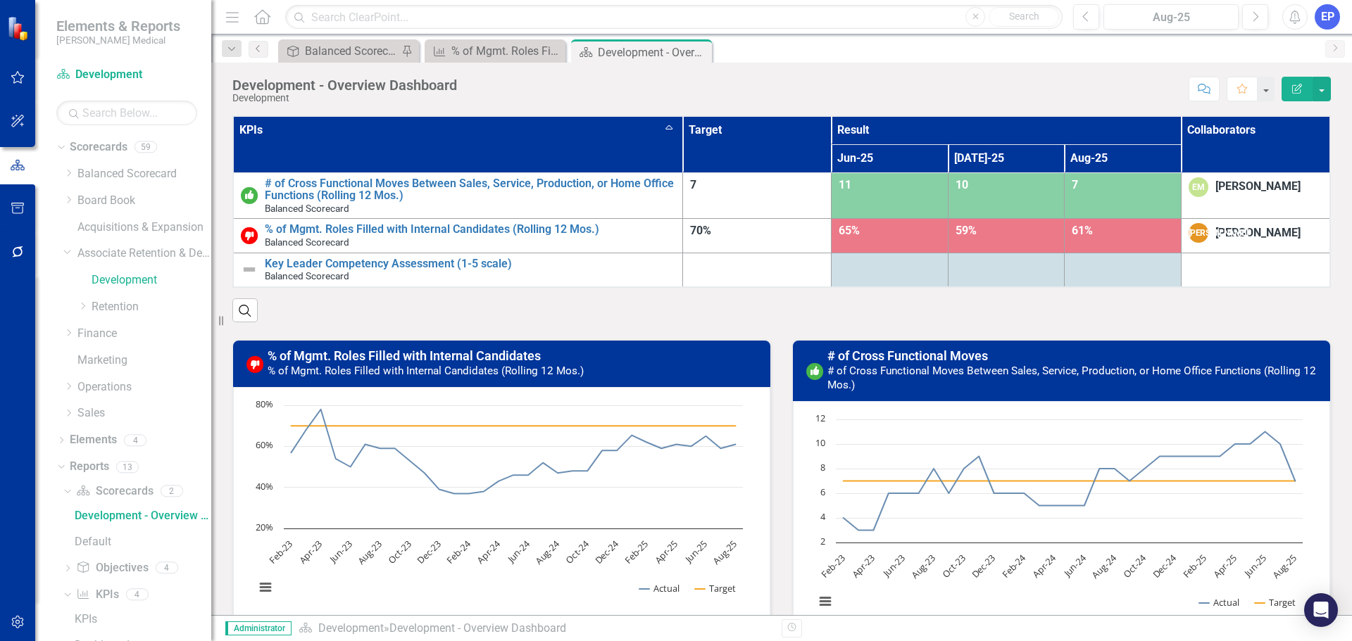
click at [629, 138] on th "KPIs Sort Ascending" at bounding box center [457, 144] width 449 height 56
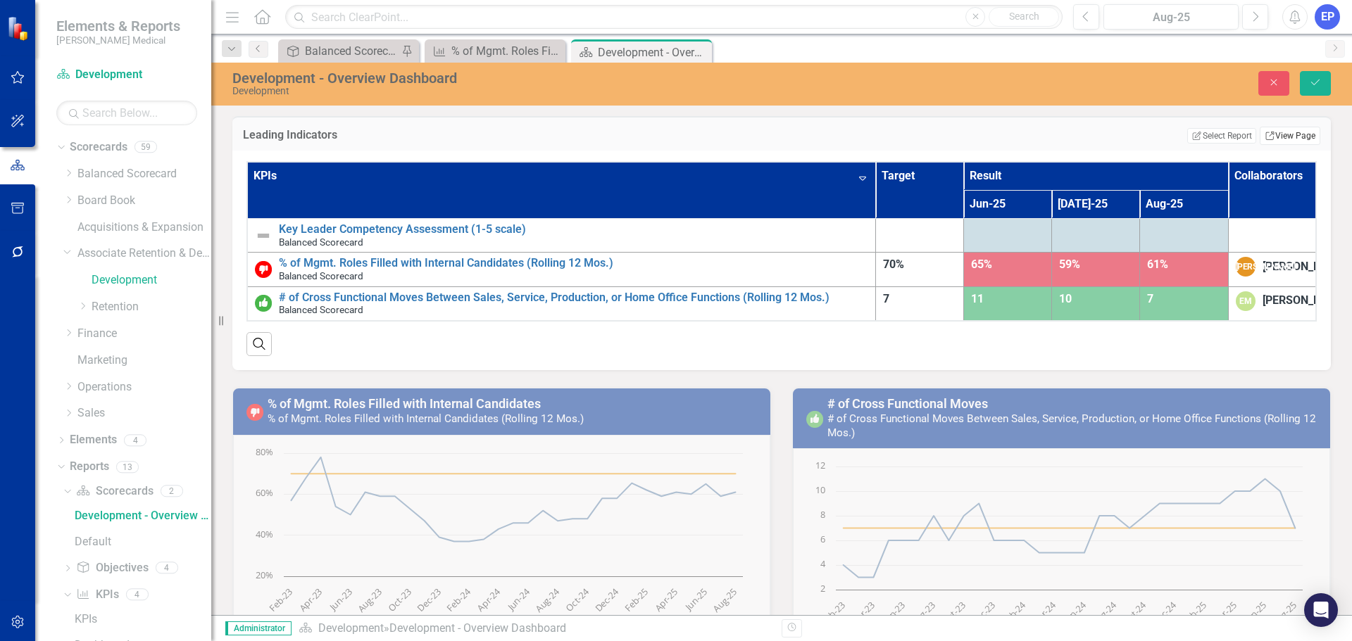
click at [1269, 139] on link "Link View Page" at bounding box center [1290, 136] width 61 height 18
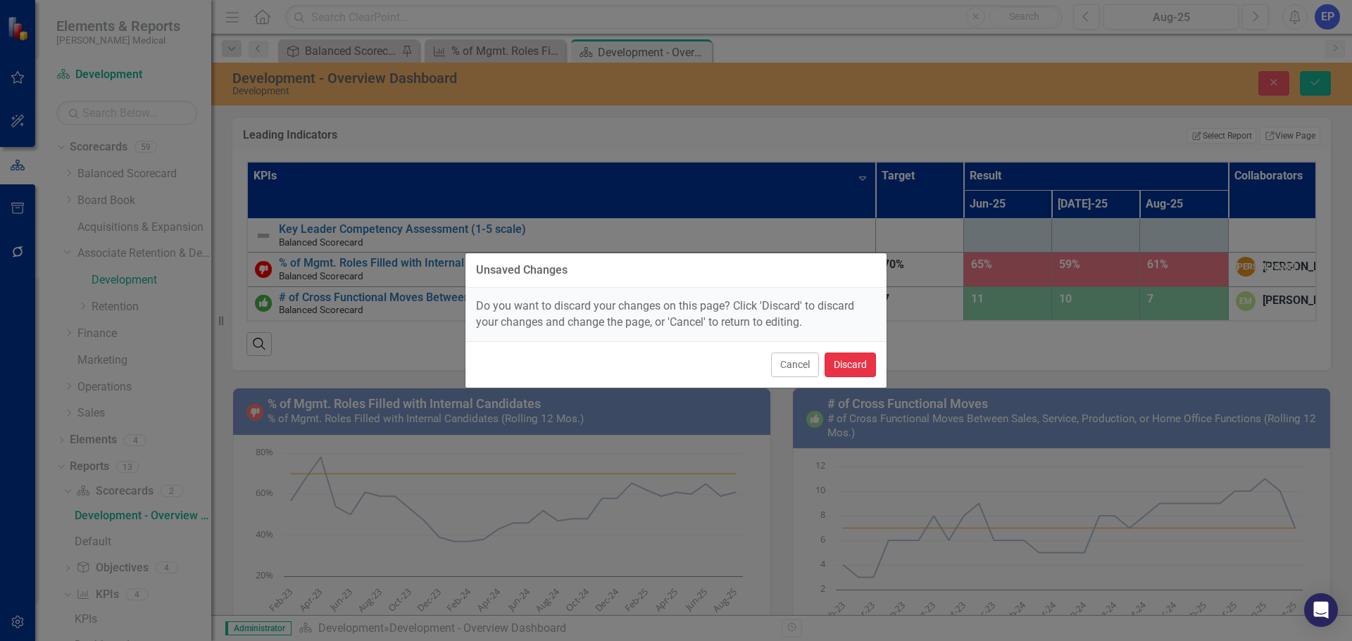
click at [859, 365] on button "Discard" at bounding box center [849, 365] width 51 height 25
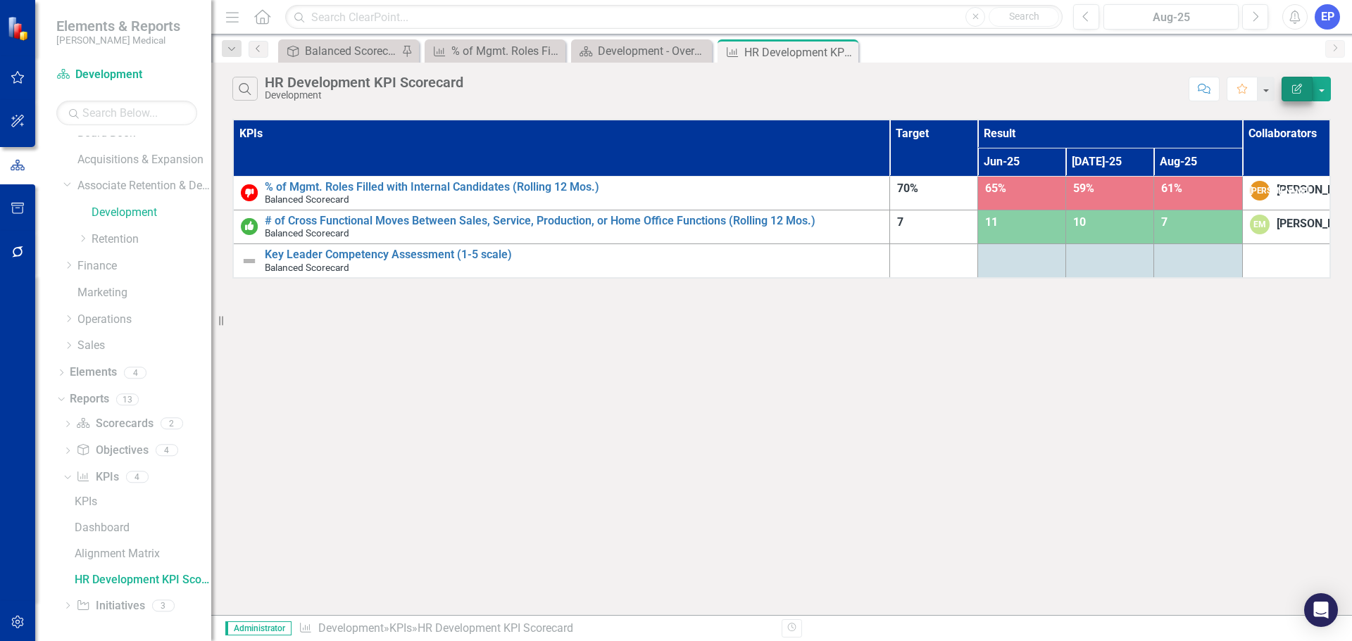
scroll to position [18, 0]
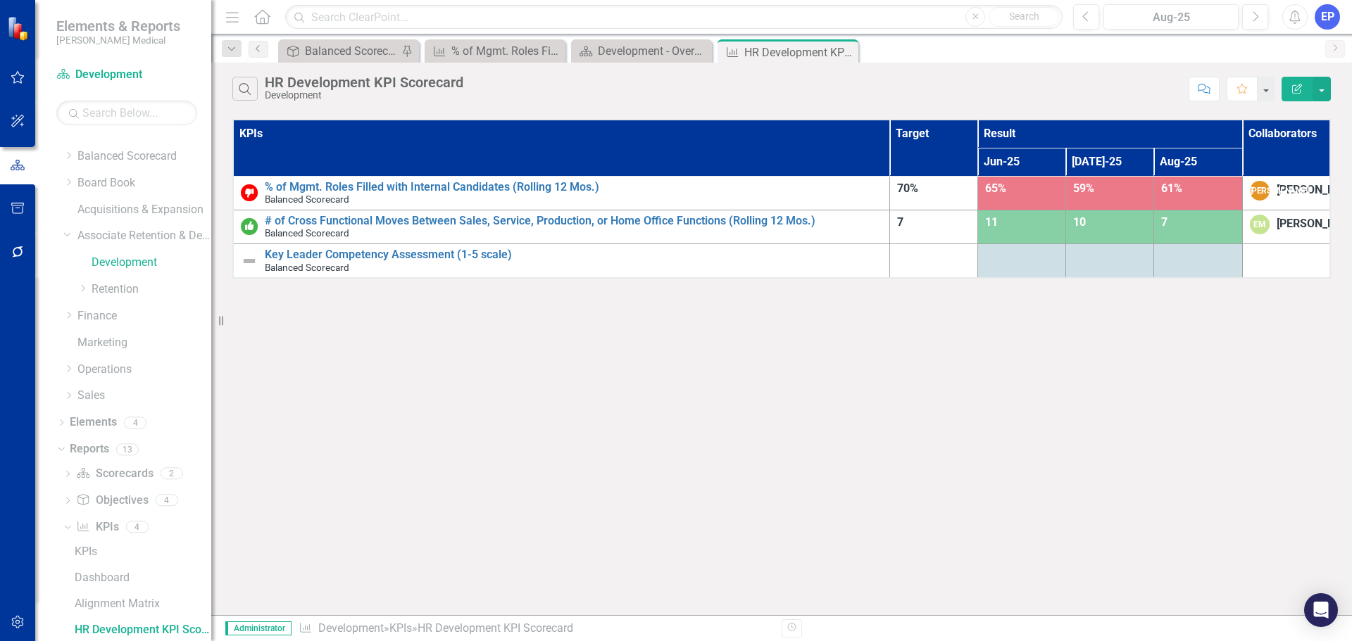
click at [1283, 101] on button "Edit Report" at bounding box center [1296, 89] width 31 height 25
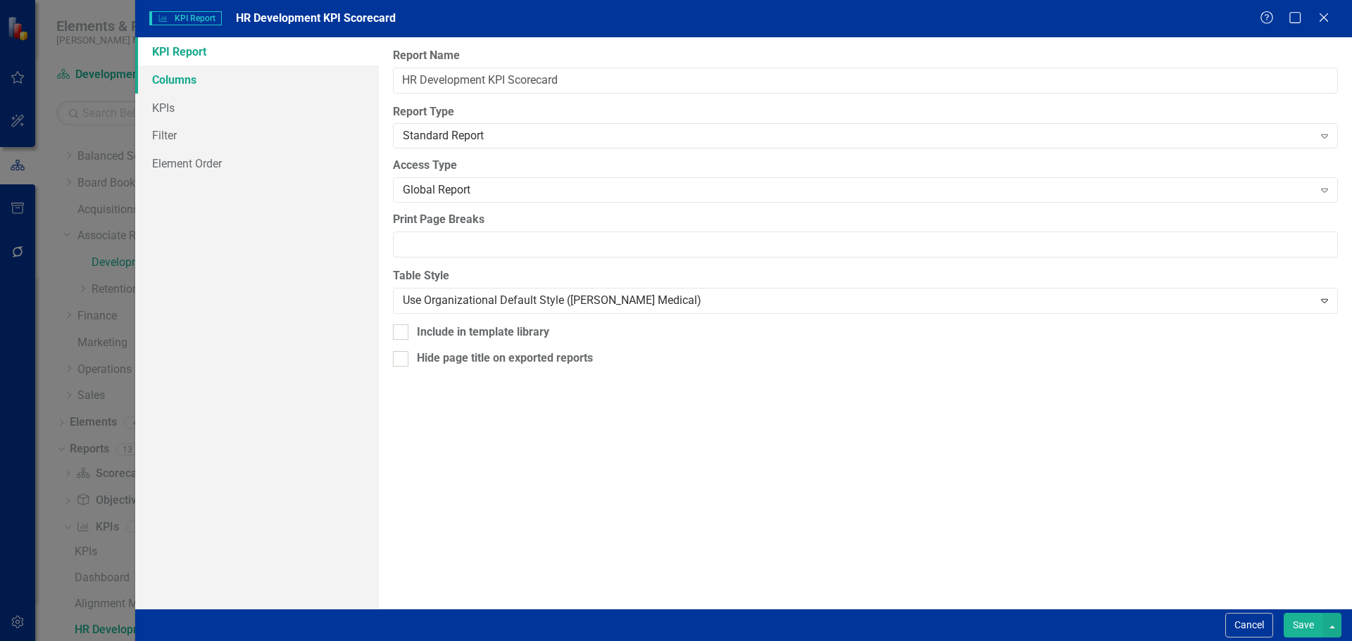
click at [193, 77] on link "Columns" at bounding box center [257, 79] width 244 height 28
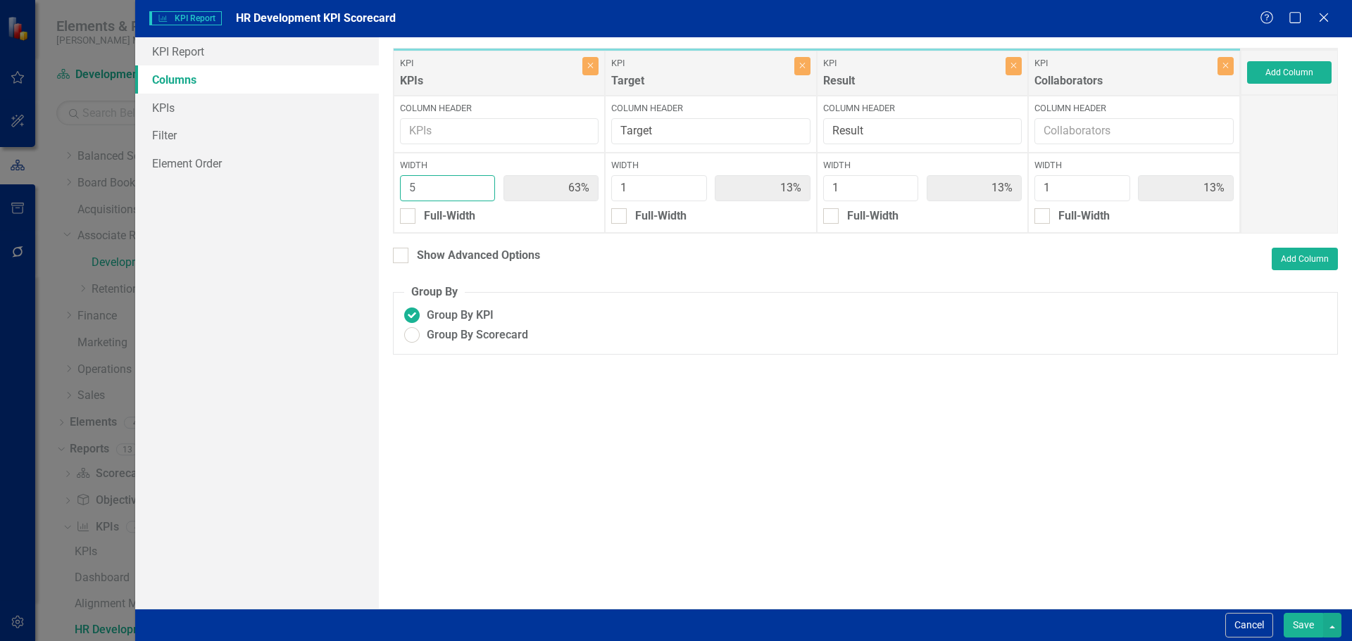
type input "4"
type input "57%"
type input "14%"
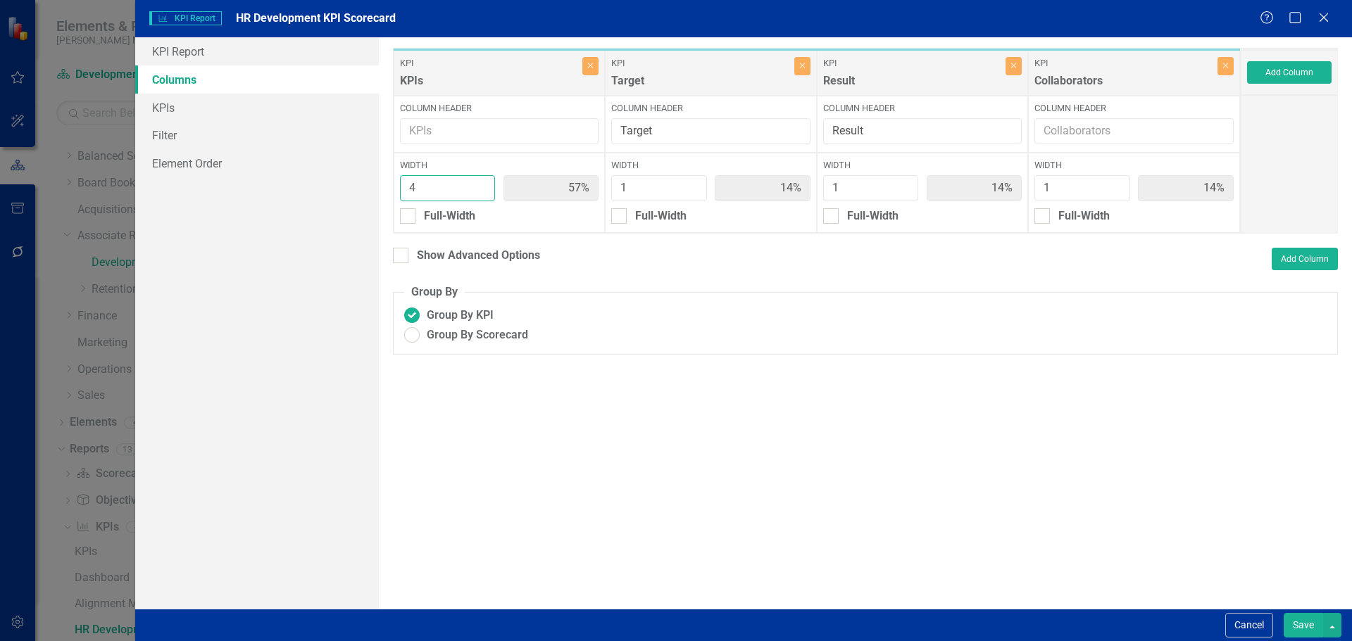
type input "4"
click at [483, 189] on input "4" at bounding box center [448, 188] width 96 height 26
click at [1307, 632] on button "Save" at bounding box center [1302, 625] width 39 height 25
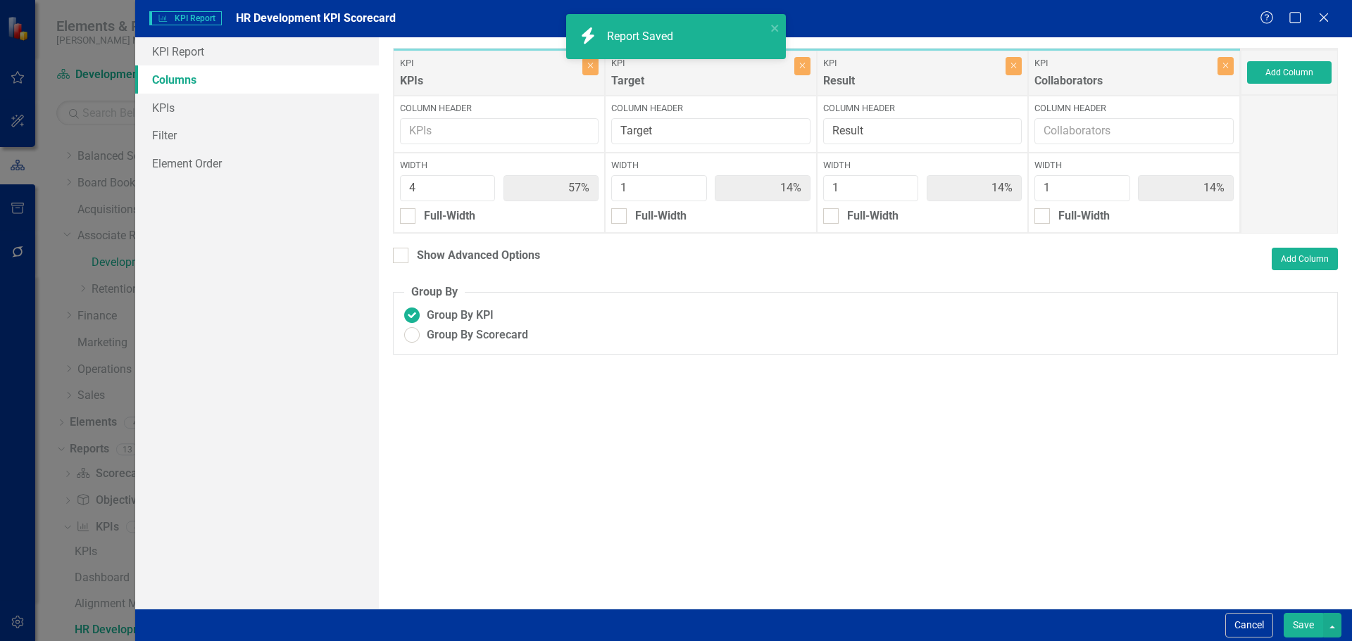
radio input "true"
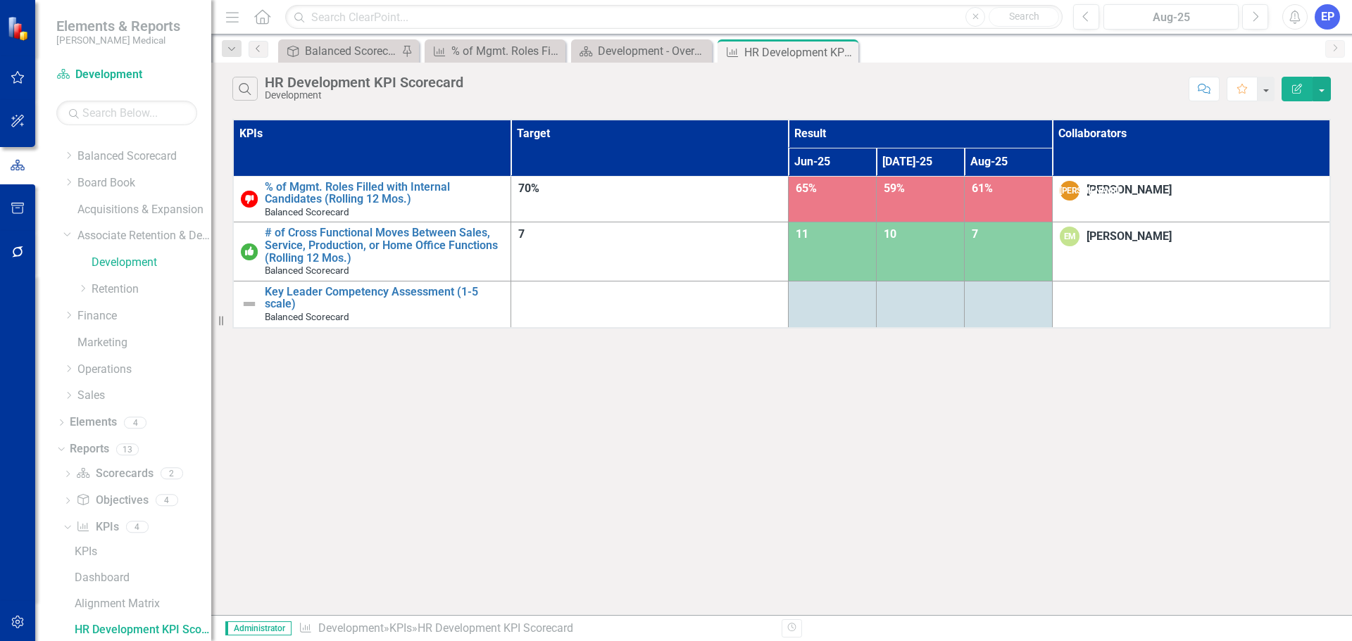
click at [1289, 89] on button "Edit Report" at bounding box center [1296, 89] width 31 height 25
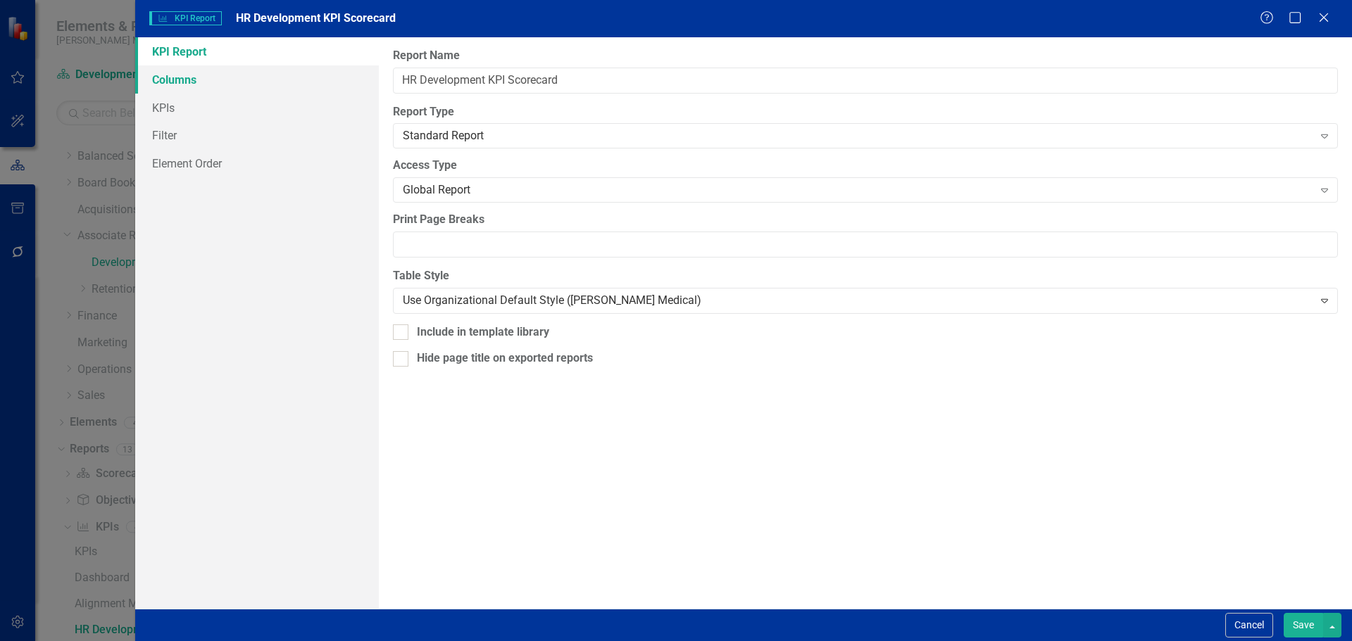
click at [228, 85] on link "Columns" at bounding box center [257, 79] width 244 height 28
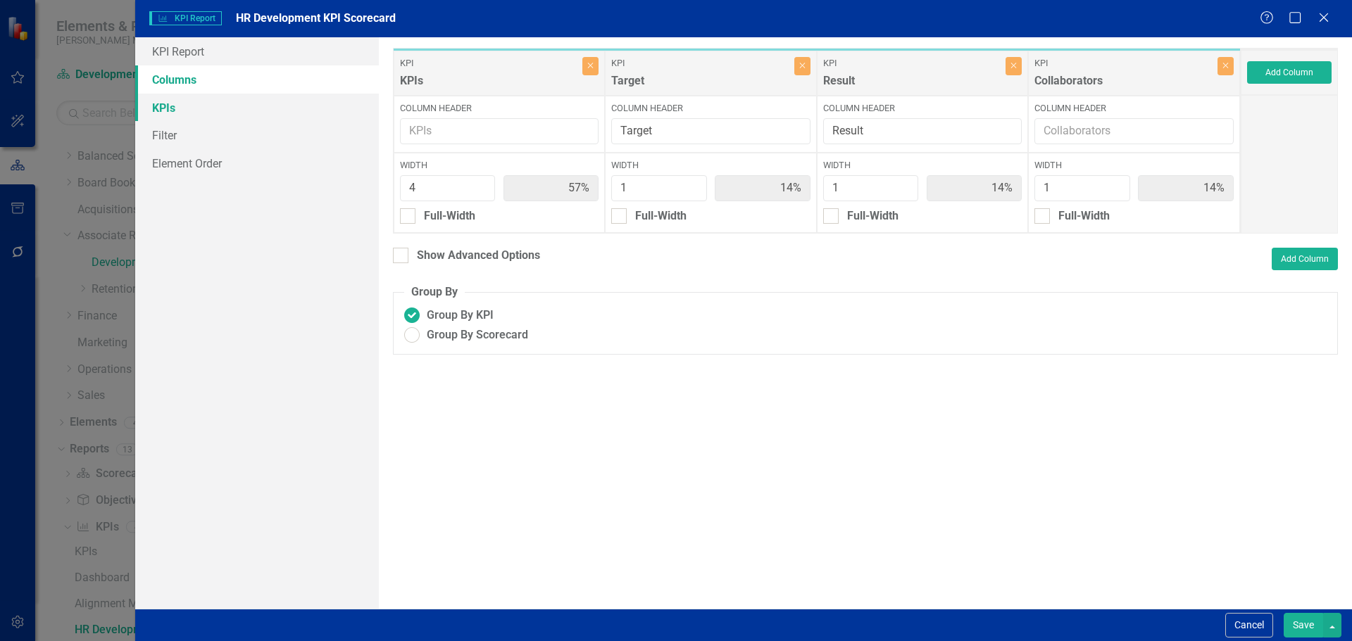
click at [224, 95] on link "KPIs" at bounding box center [257, 108] width 244 height 28
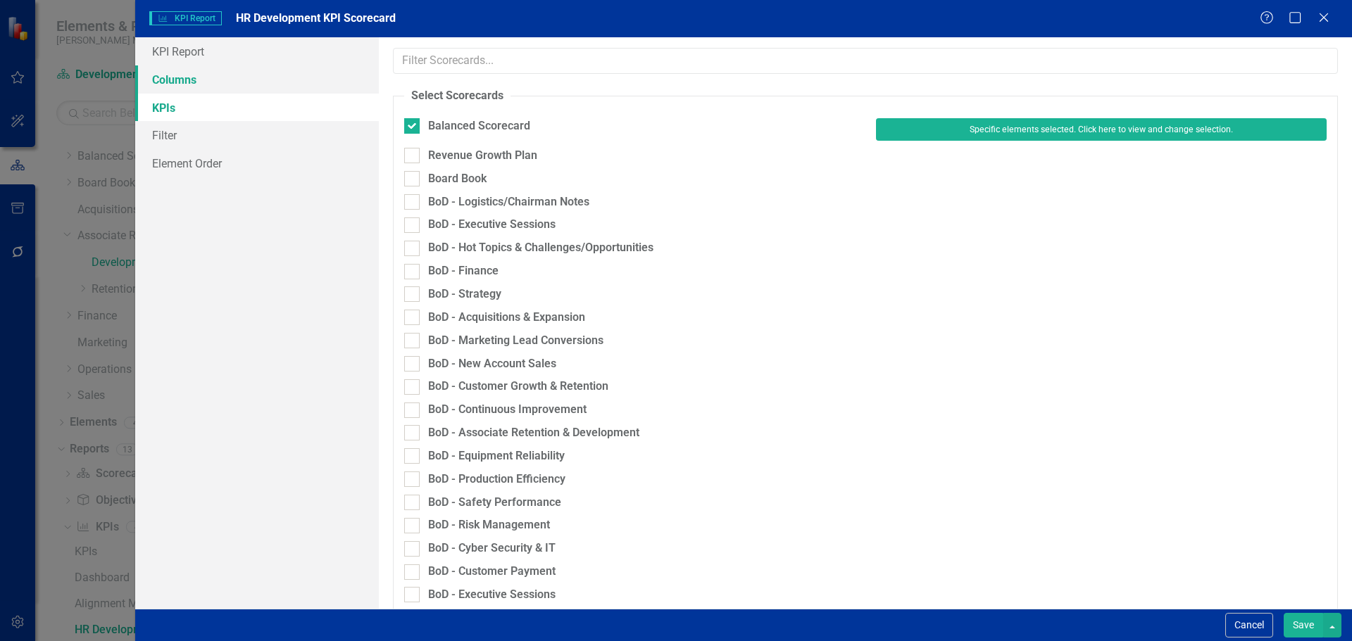
click at [233, 78] on link "Columns" at bounding box center [257, 79] width 244 height 28
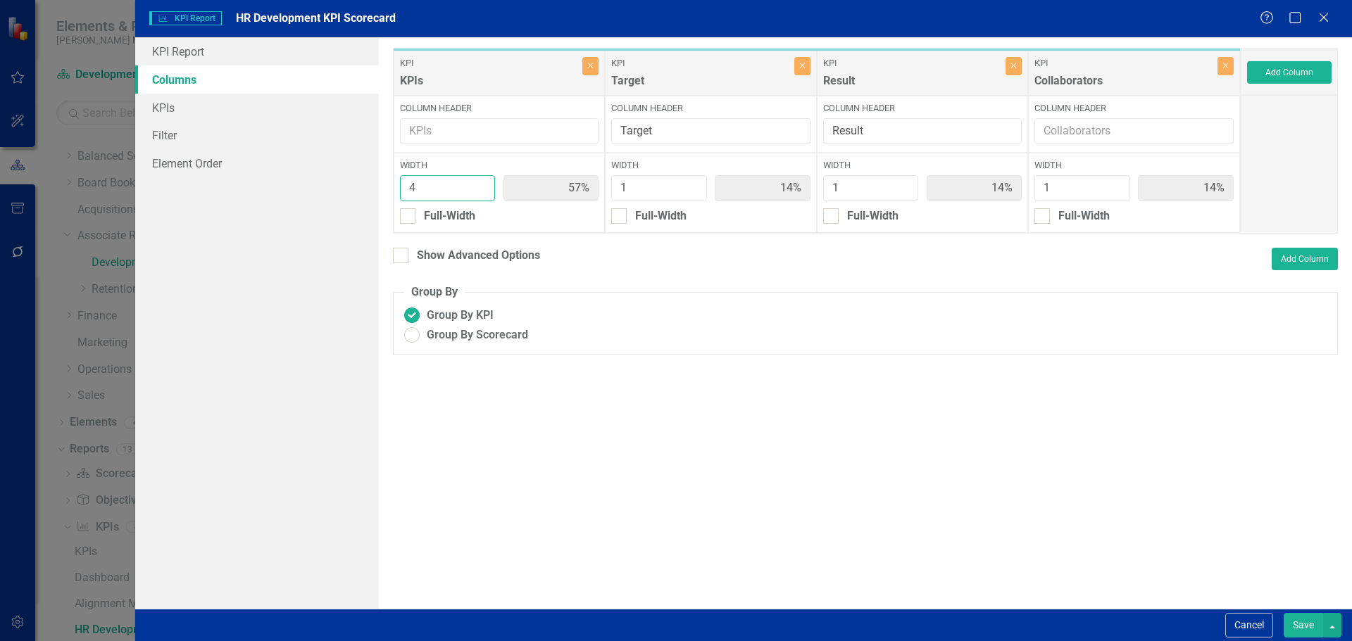
type input "5"
type input "63%"
type input "13%"
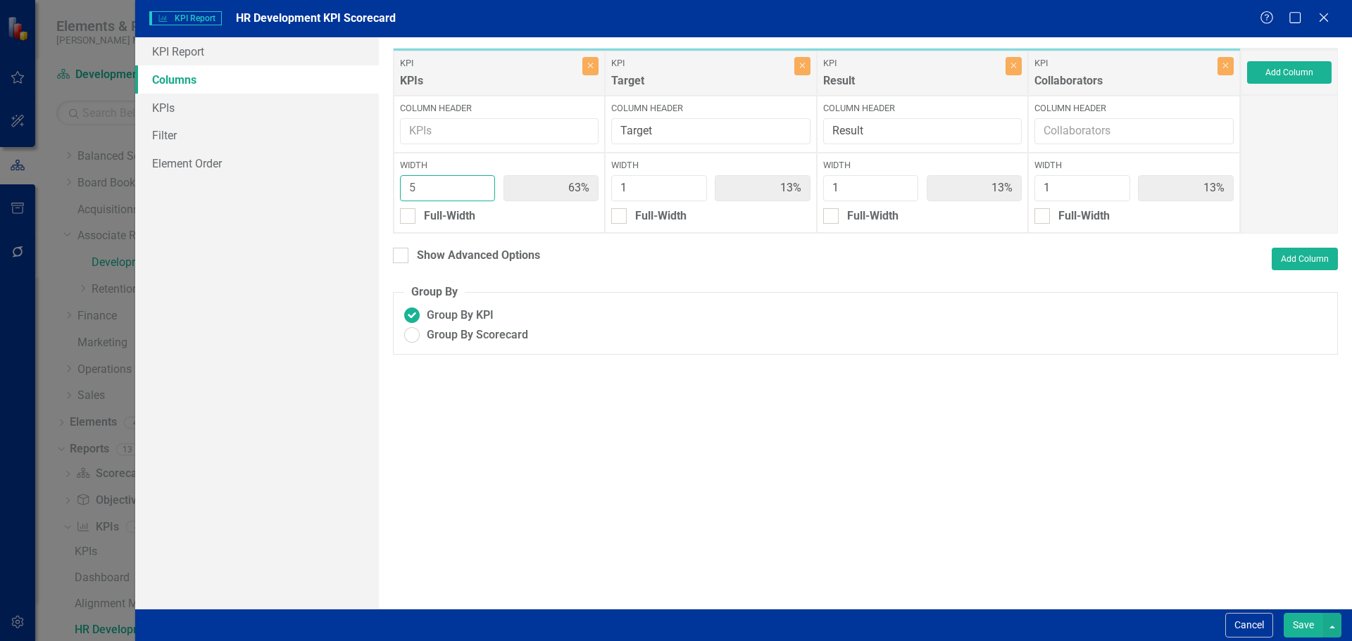
type input "5"
click at [479, 183] on input "5" at bounding box center [448, 188] width 96 height 26
type input "2"
type input "56%"
type input "11%"
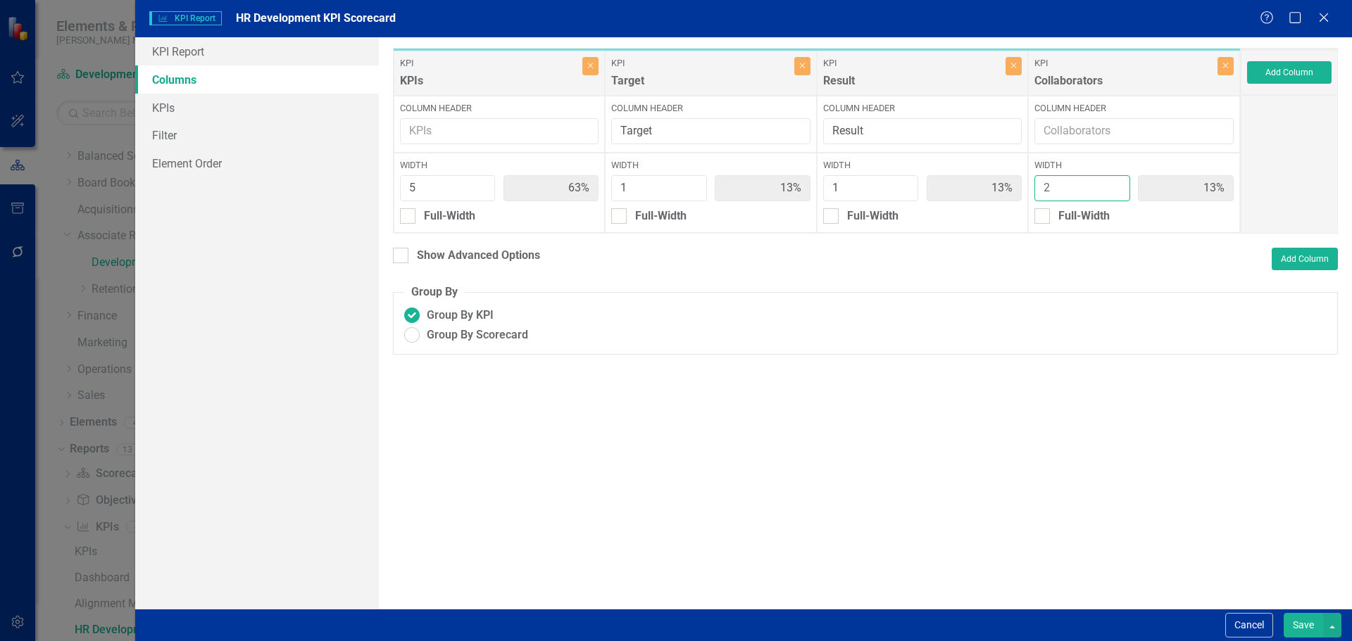
type input "11%"
type input "22%"
type input "2"
click at [1119, 182] on input "2" at bounding box center [1082, 188] width 96 height 26
click at [1289, 616] on button "Save" at bounding box center [1302, 625] width 39 height 25
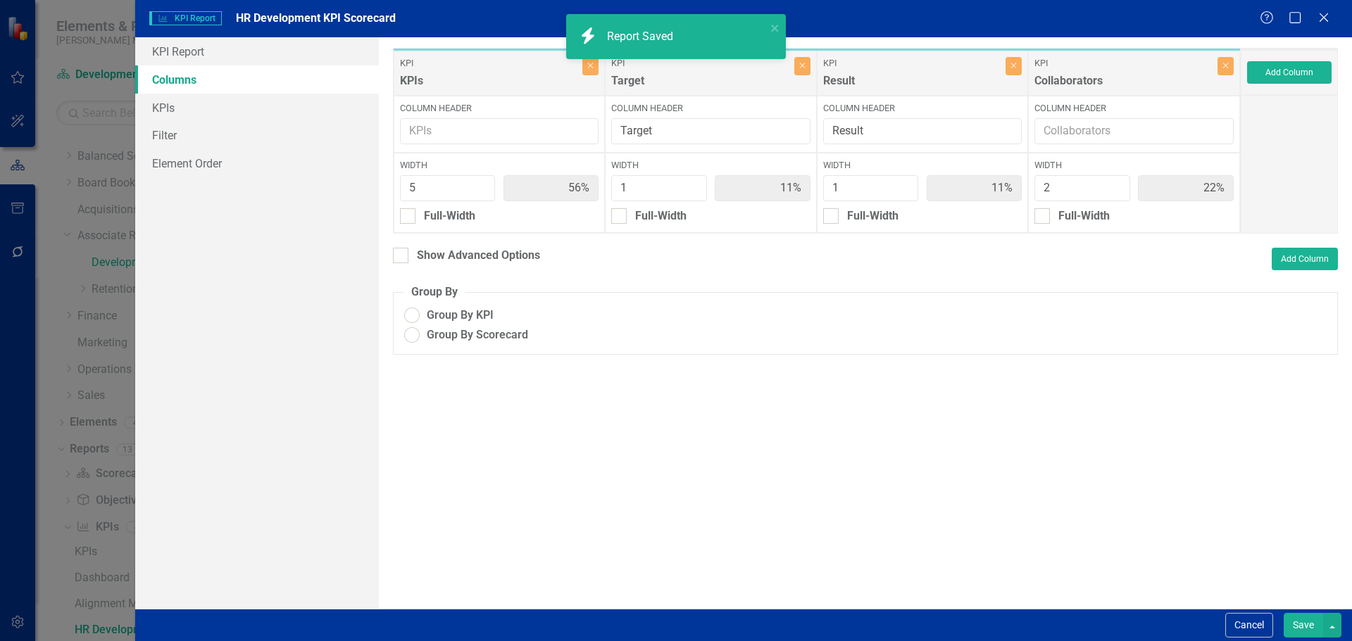
radio input "true"
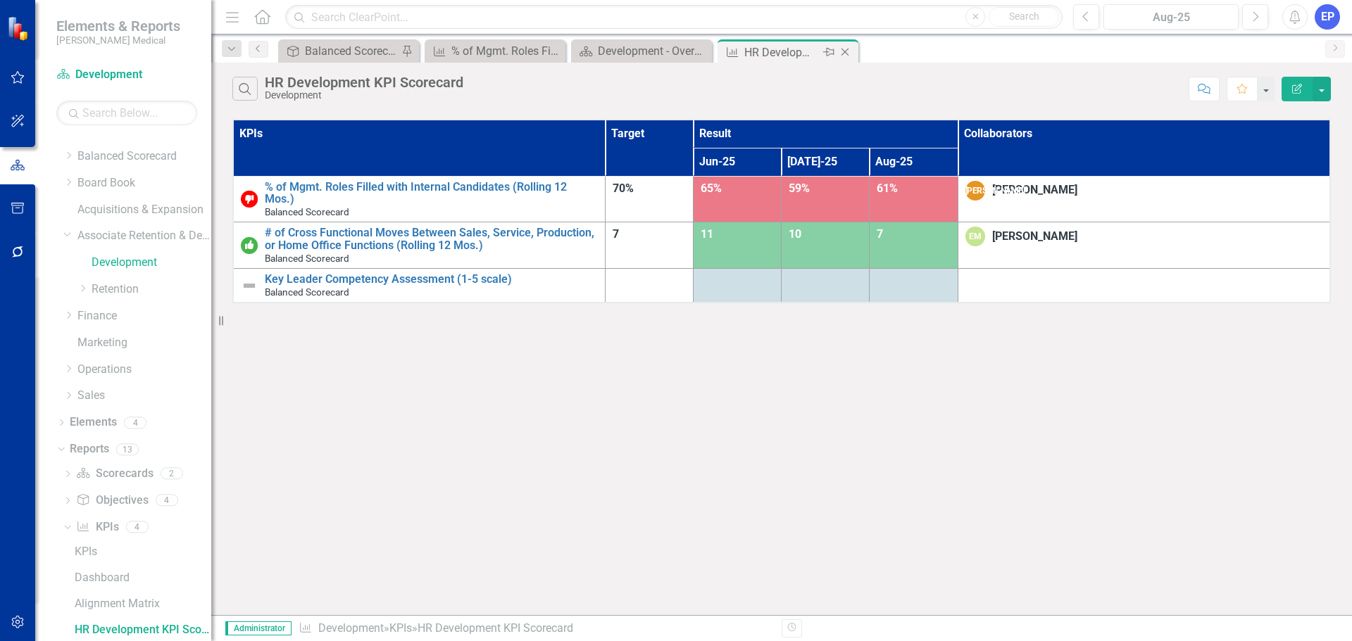
click at [846, 49] on icon "Close" at bounding box center [845, 51] width 14 height 11
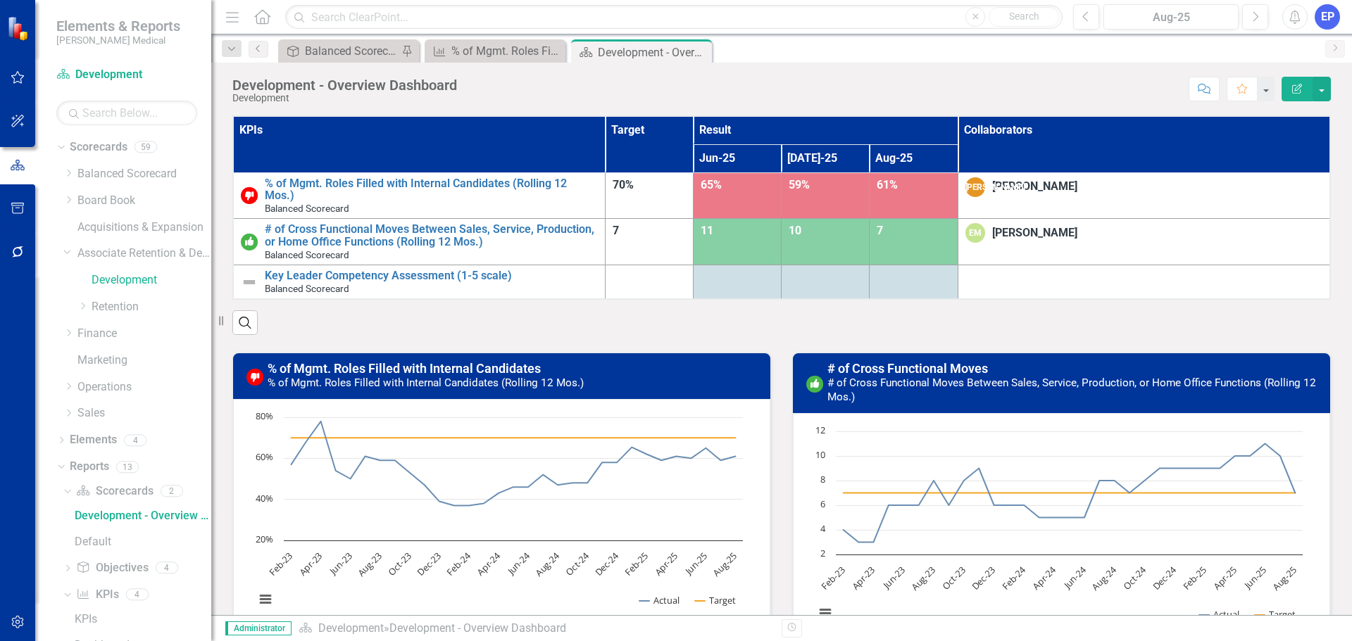
click at [605, 146] on th "KPIs" at bounding box center [419, 144] width 372 height 56
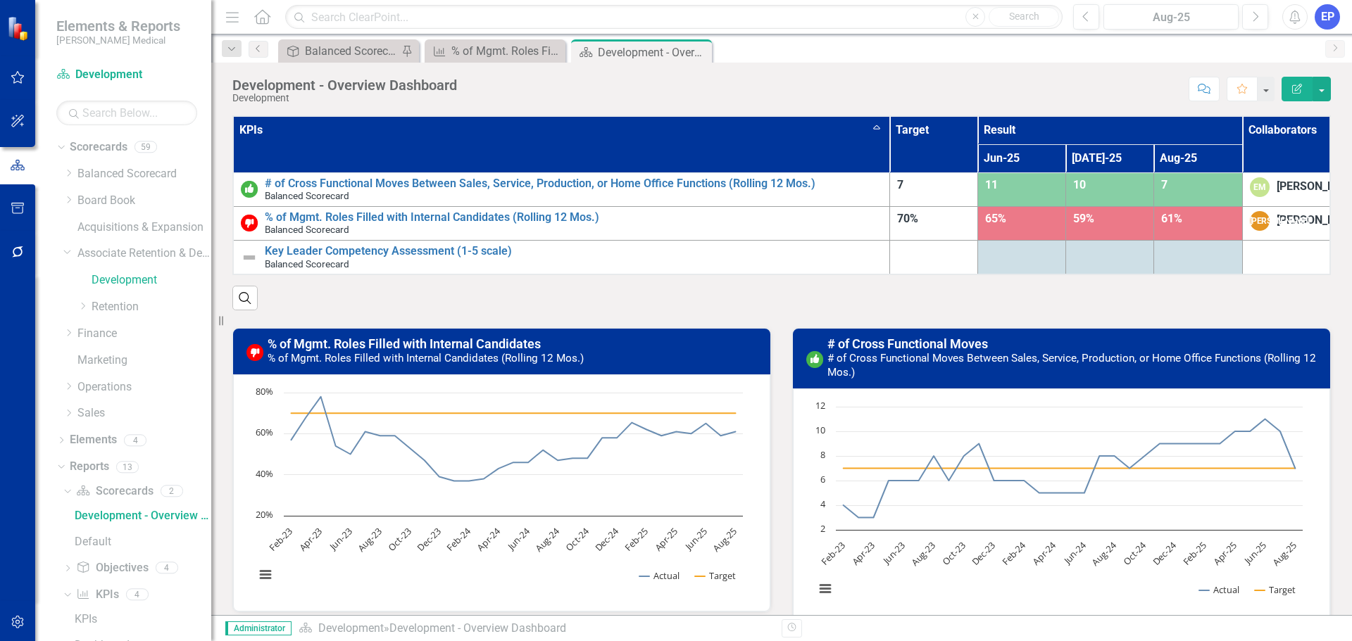
click at [634, 146] on th "KPIs Sort Ascending" at bounding box center [561, 144] width 657 height 56
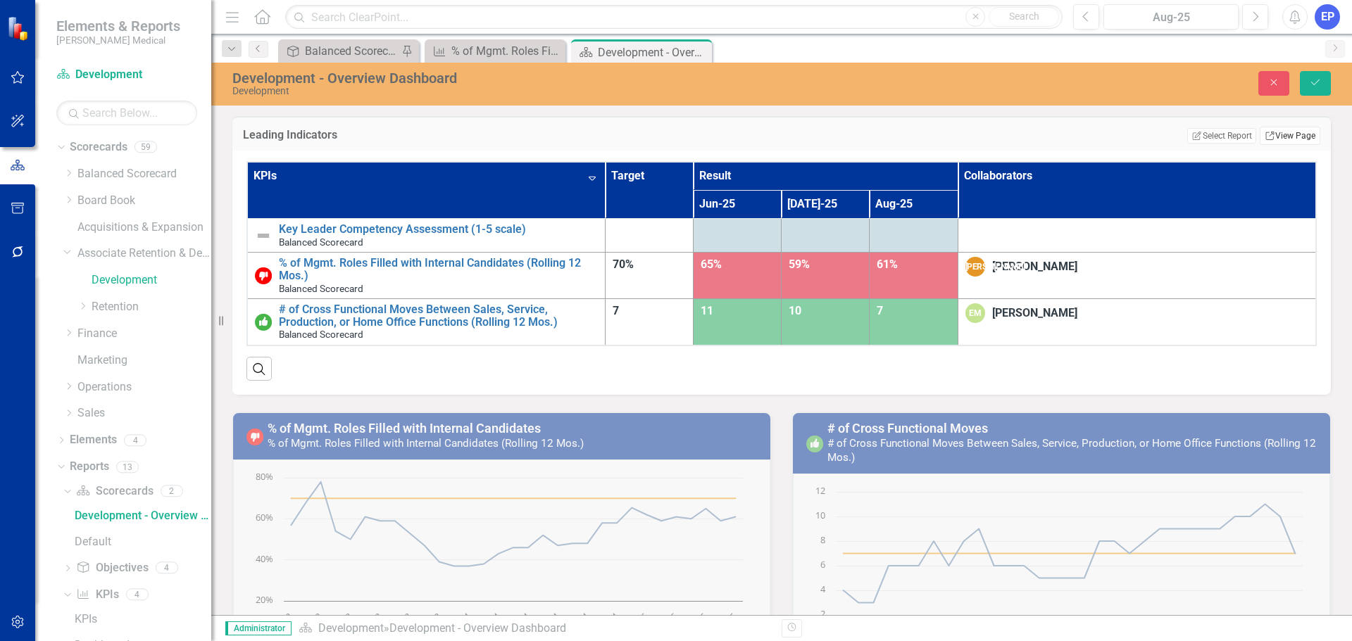
click at [1308, 134] on link "Link View Page" at bounding box center [1290, 136] width 61 height 18
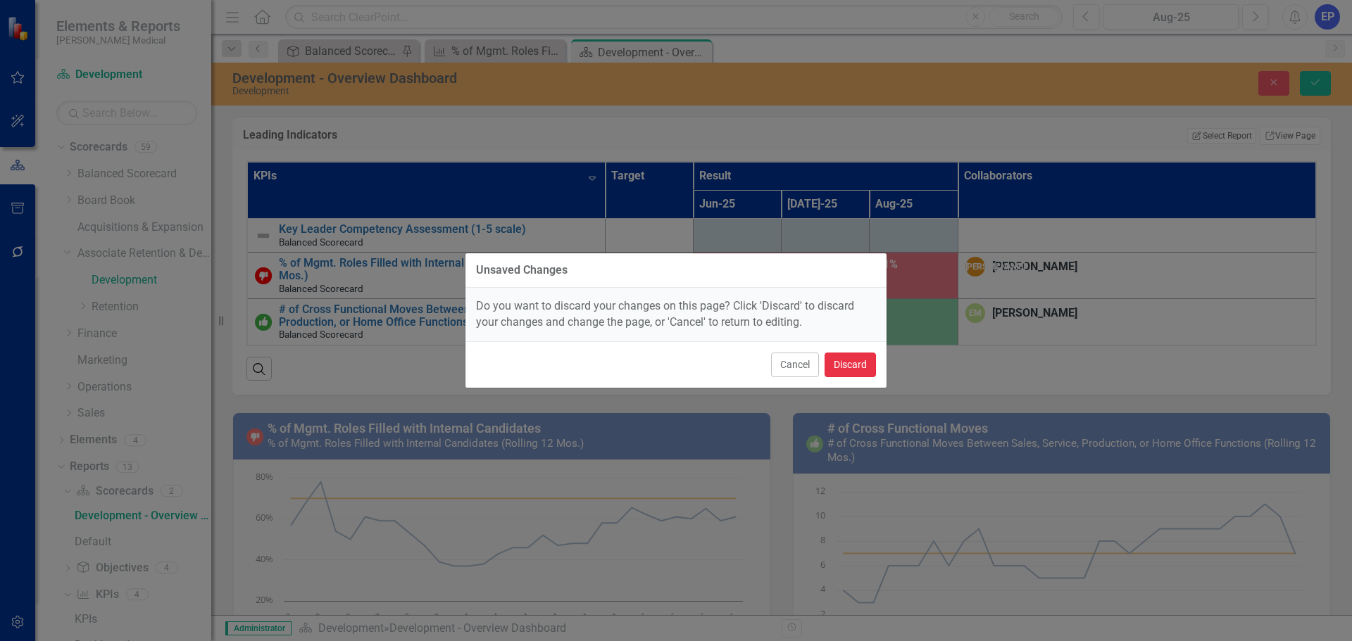
click at [860, 359] on button "Discard" at bounding box center [849, 365] width 51 height 25
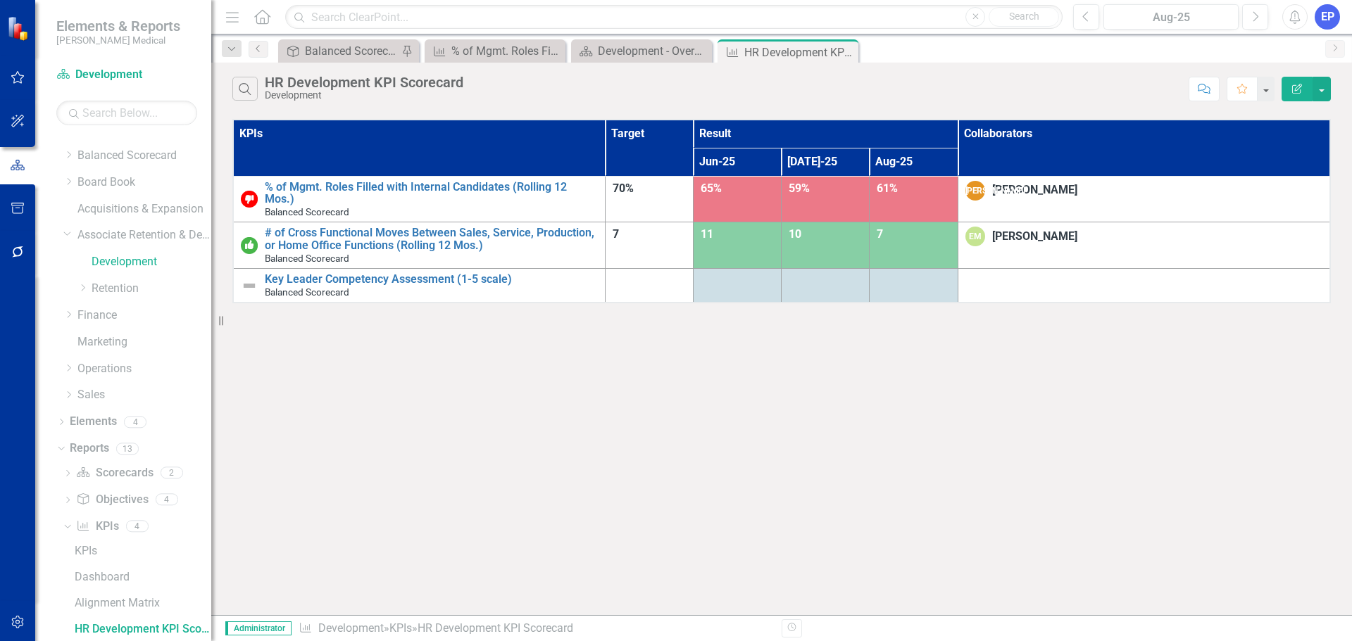
scroll to position [18, 0]
click at [1291, 91] on icon "Edit Report" at bounding box center [1297, 89] width 13 height 10
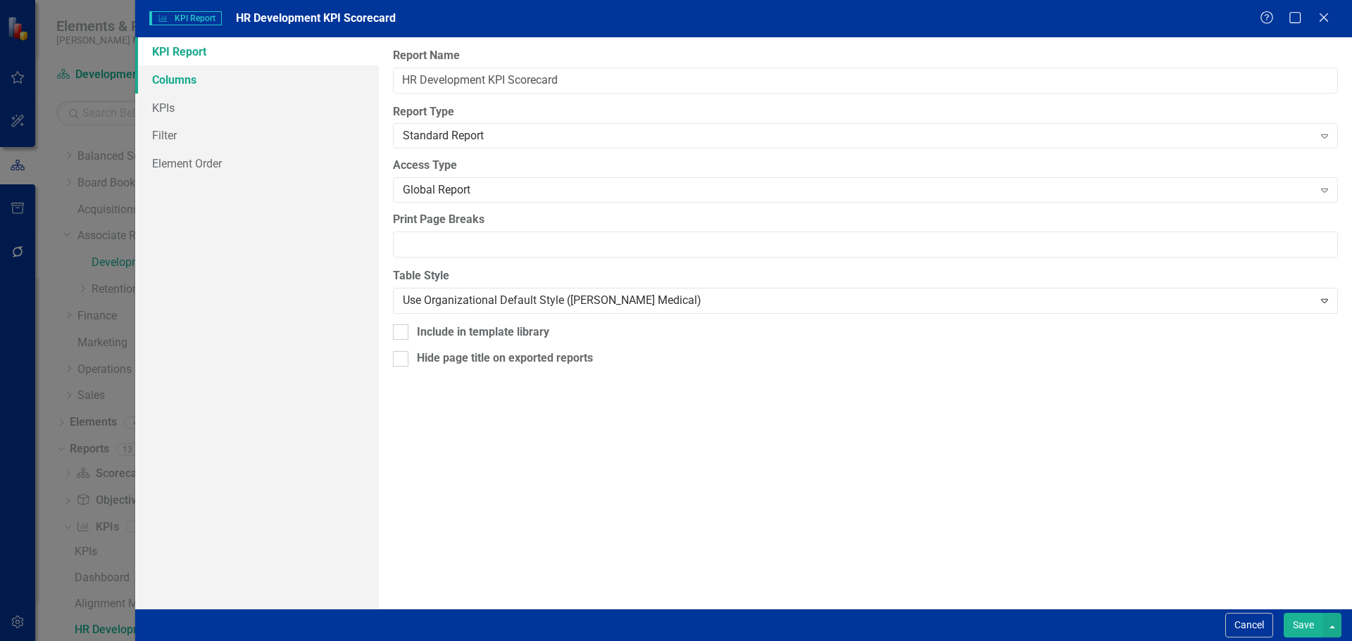
click at [244, 83] on link "Columns" at bounding box center [257, 79] width 244 height 28
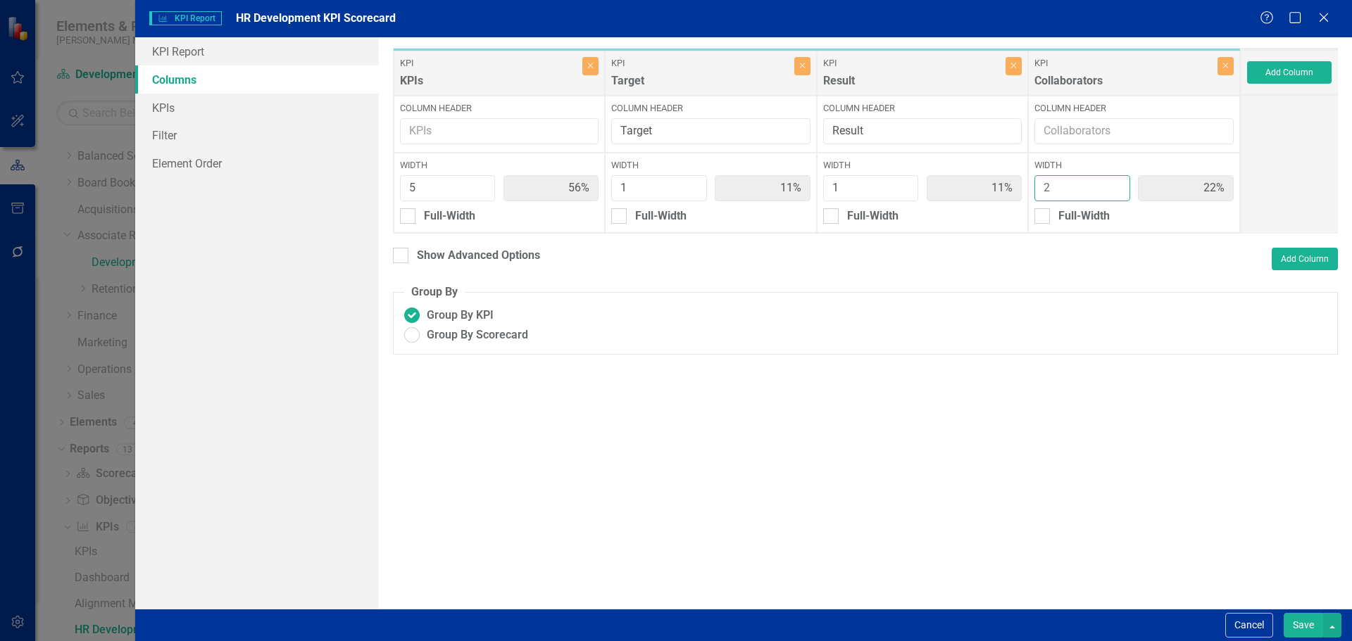
type input "1"
type input "63%"
type input "13%"
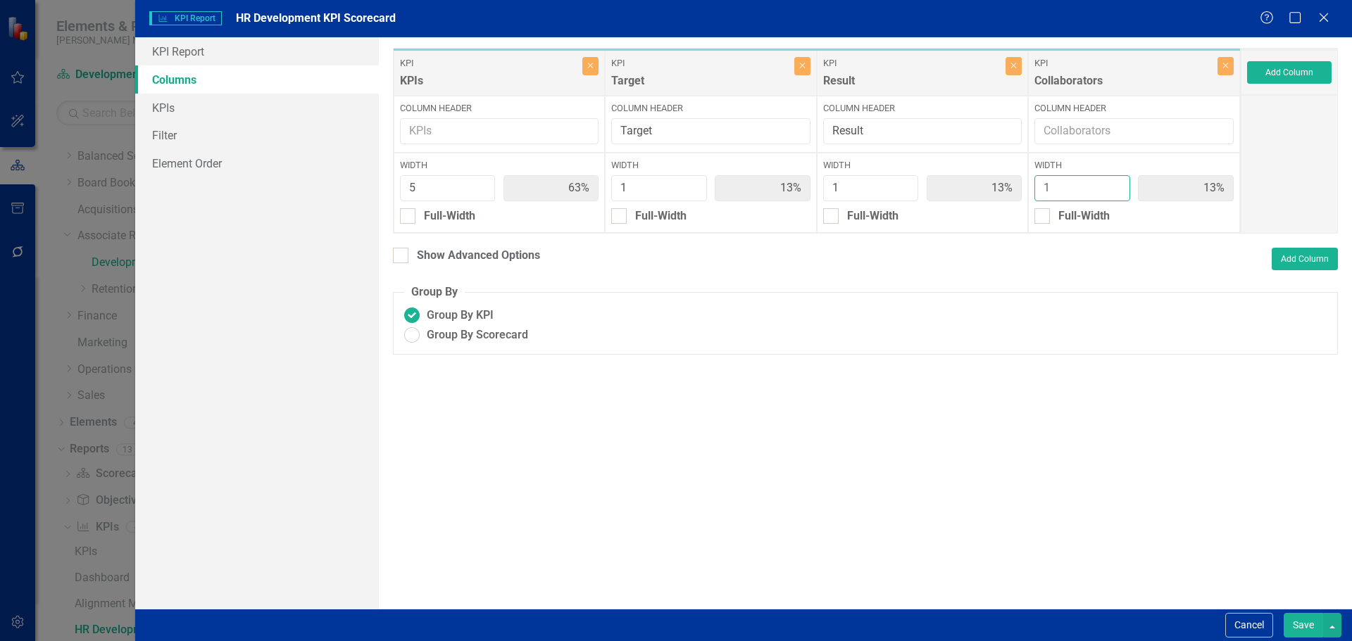
type input "1"
click at [1117, 191] on input "1" at bounding box center [1082, 188] width 96 height 26
click at [1291, 622] on button "Save" at bounding box center [1302, 625] width 39 height 25
radio input "true"
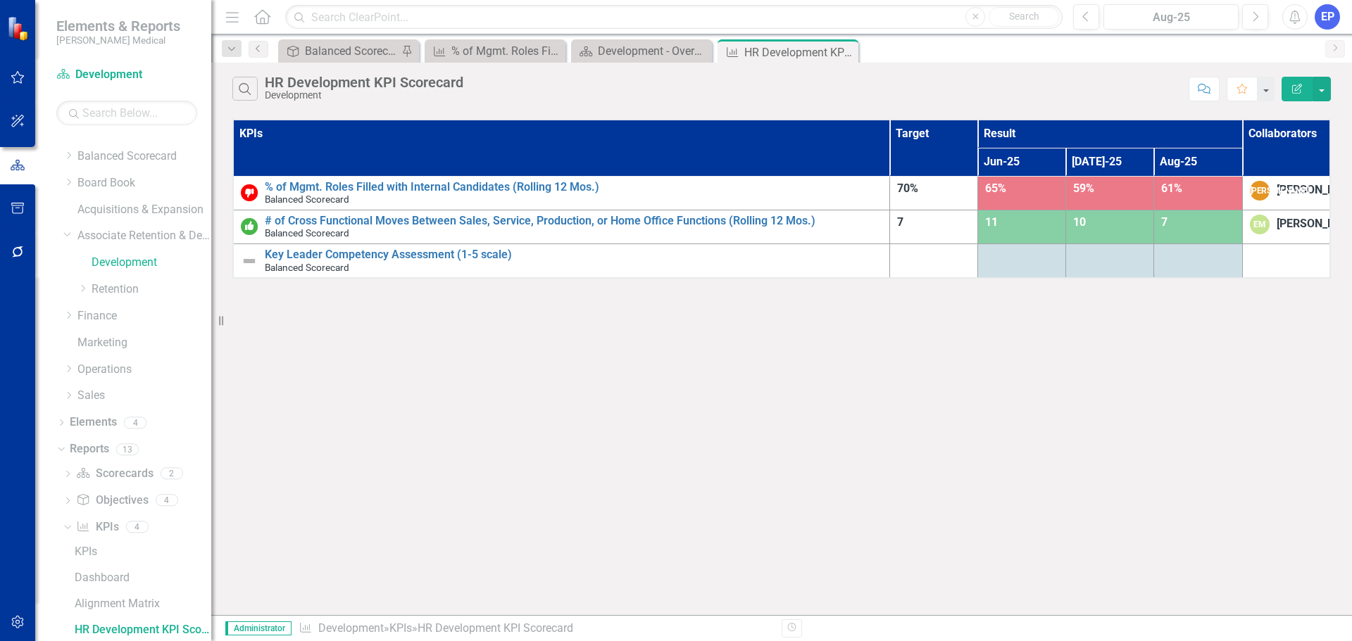
click at [1290, 82] on button "Edit Report" at bounding box center [1296, 89] width 31 height 25
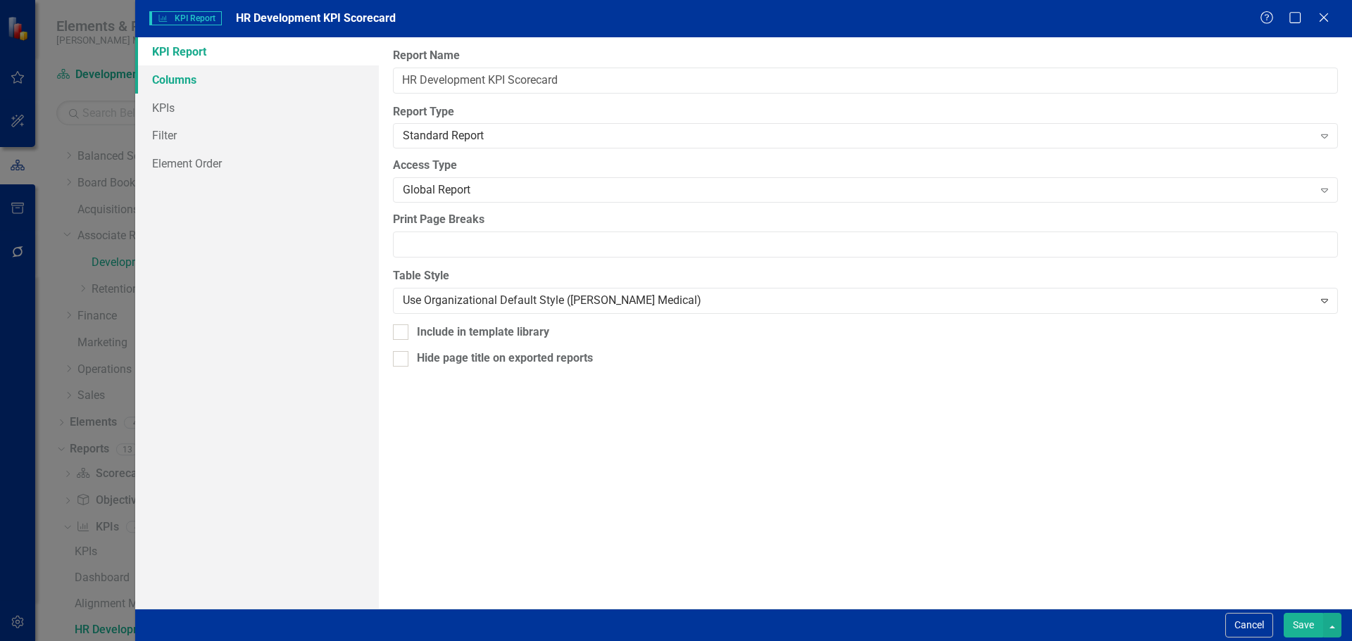
click at [180, 86] on link "Columns" at bounding box center [257, 79] width 244 height 28
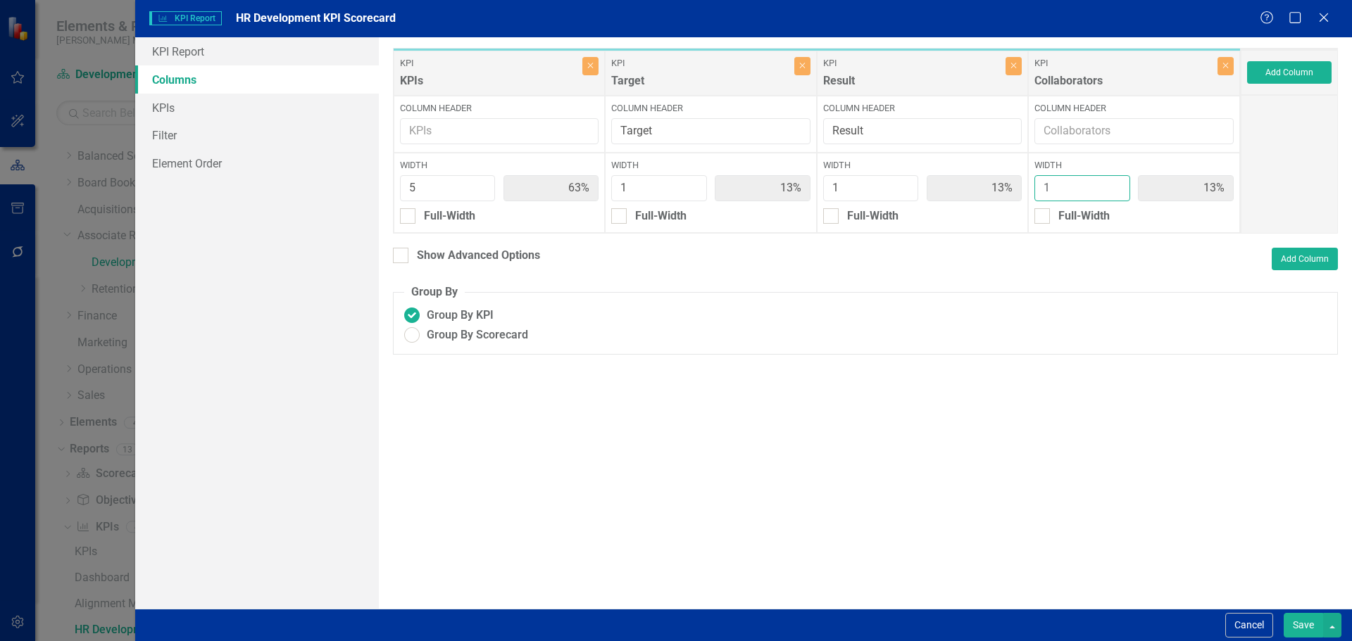
type input "2"
type input "56%"
type input "11%"
type input "22%"
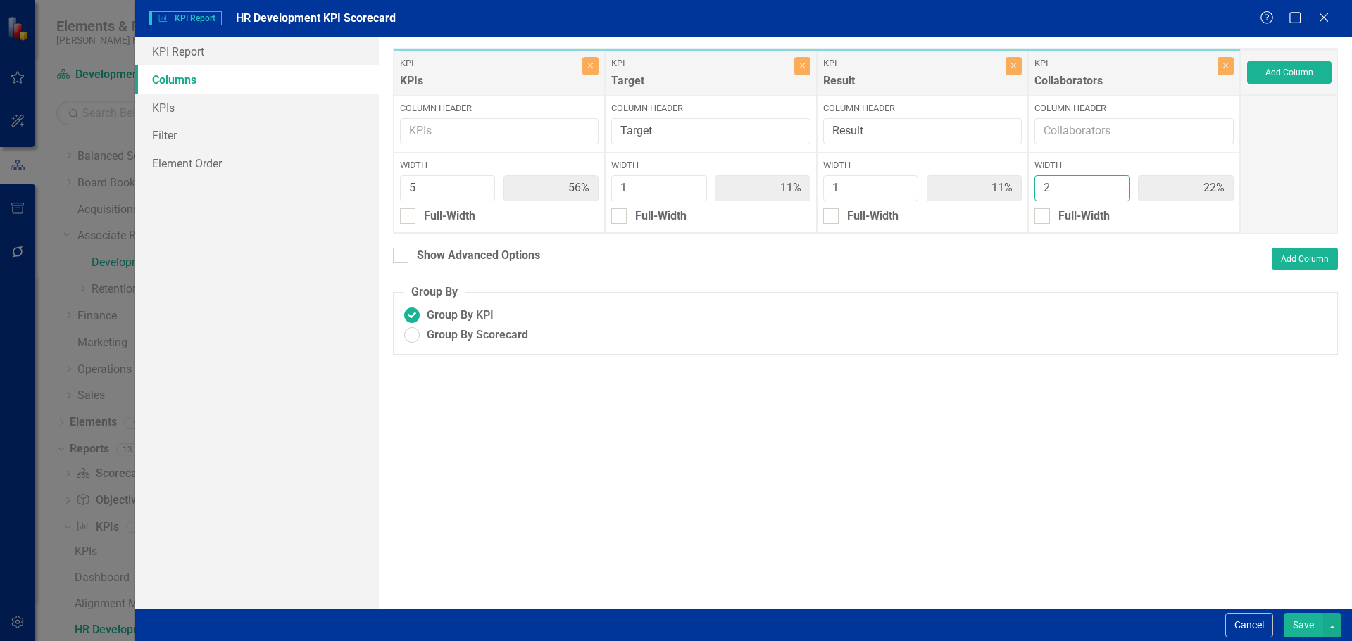
type input "2"
click at [1115, 184] on input "2" at bounding box center [1082, 188] width 96 height 26
type input "4"
type input "50%"
type input "13%"
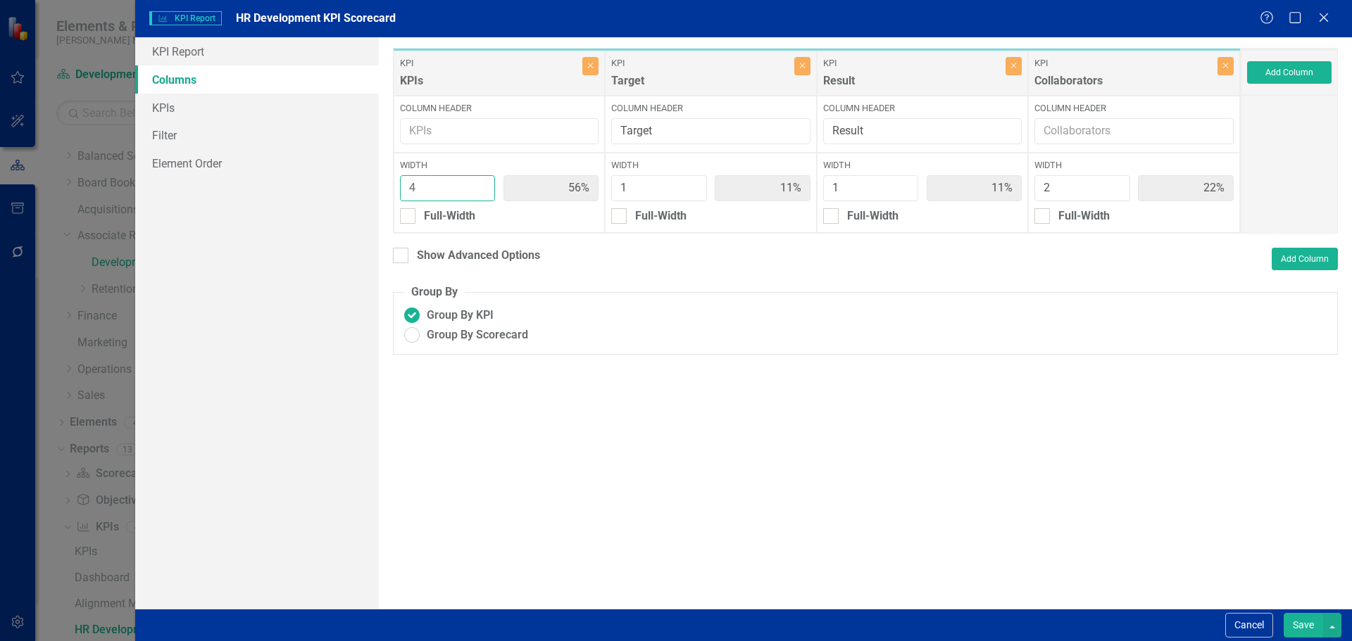
type input "13%"
type input "25%"
type input "4"
click at [481, 194] on input "4" at bounding box center [448, 188] width 96 height 26
click at [1309, 630] on button "Save" at bounding box center [1302, 625] width 39 height 25
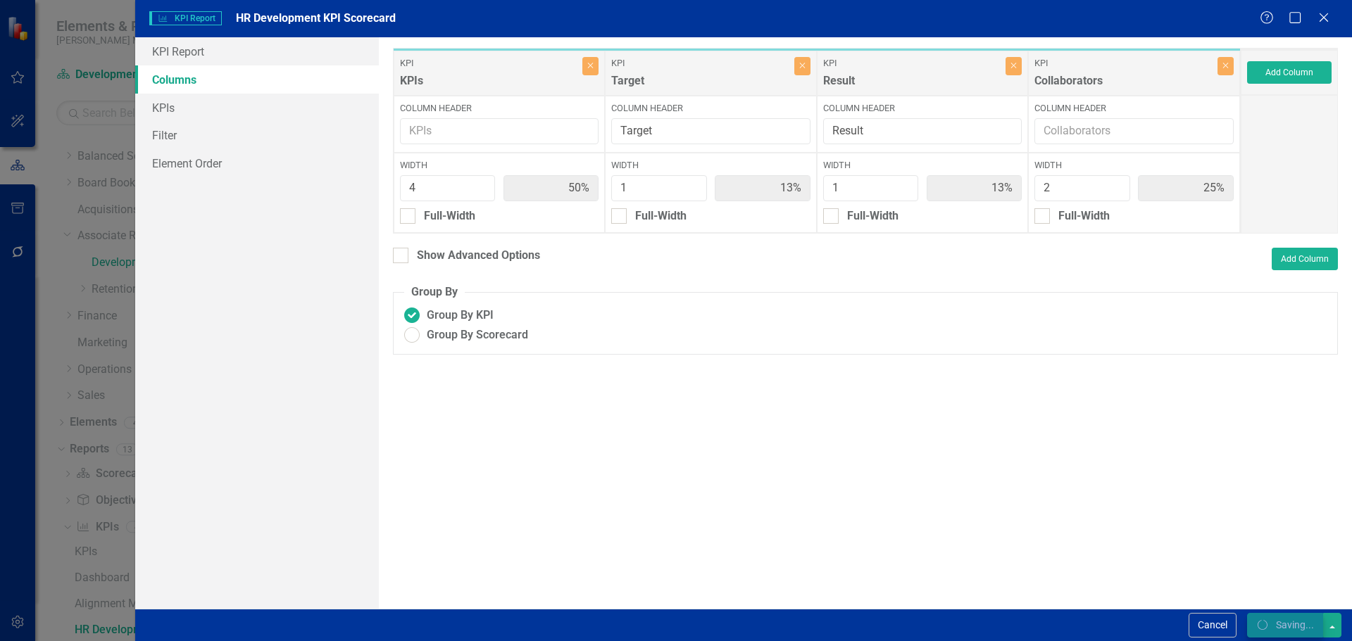
radio input "true"
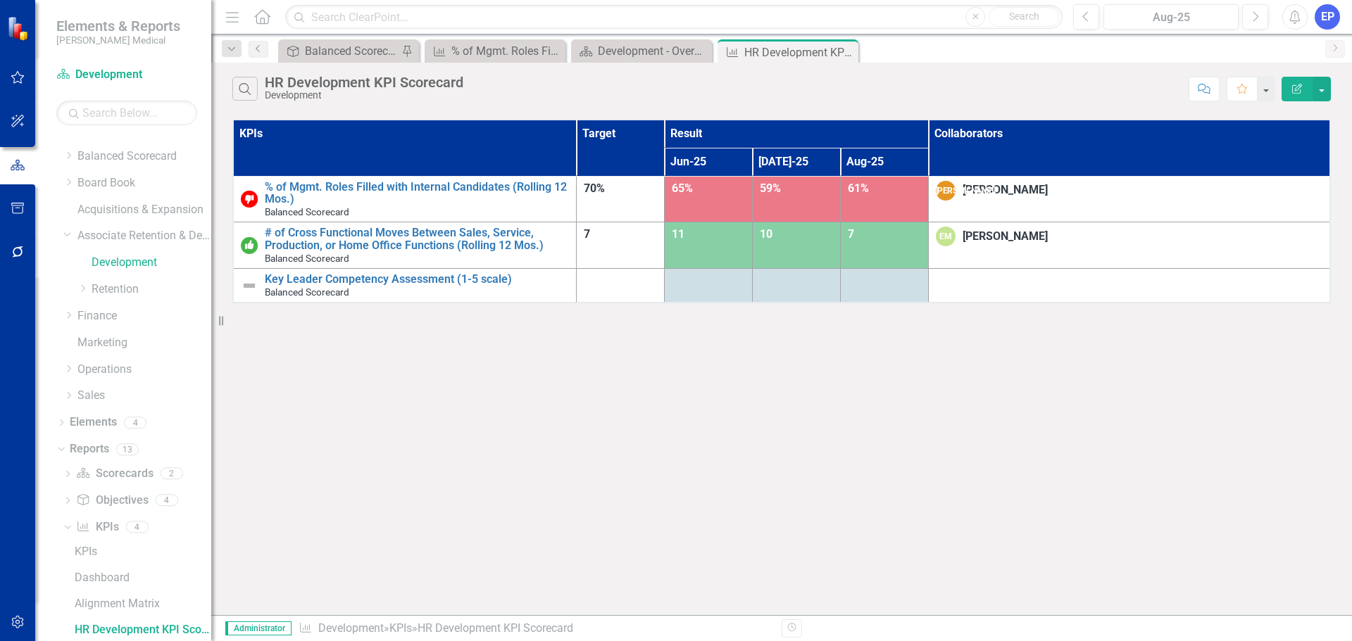
click at [1286, 90] on button "Edit Report" at bounding box center [1296, 89] width 31 height 25
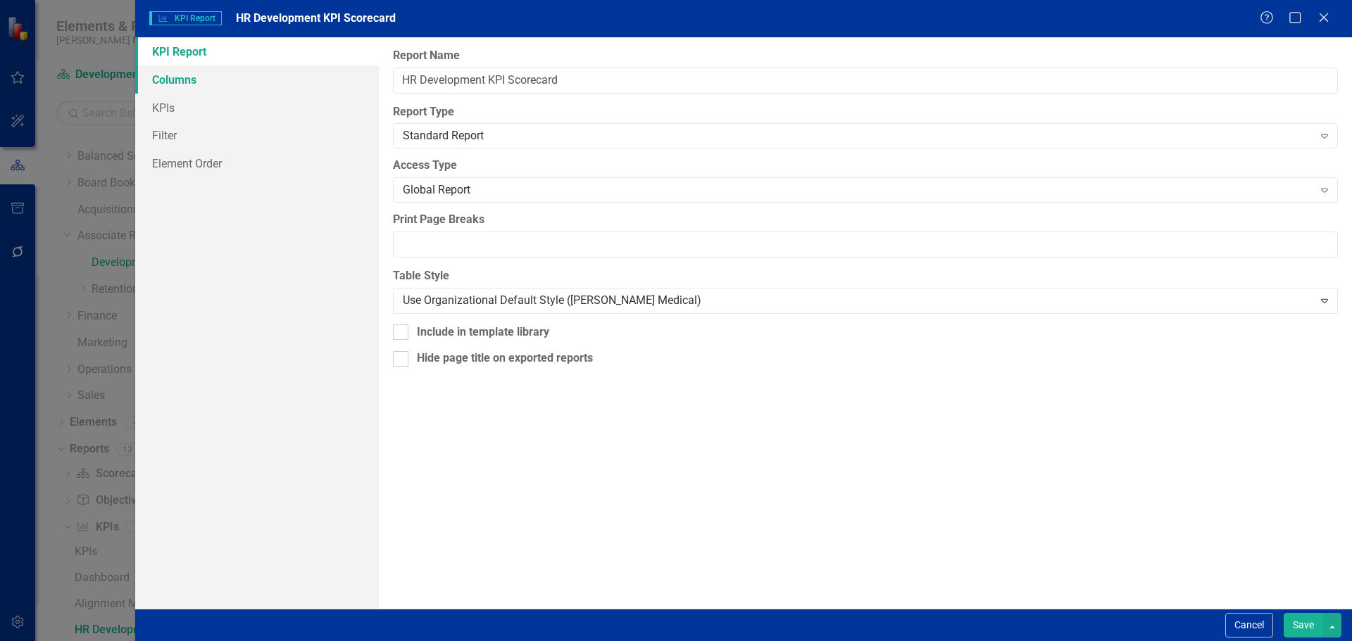
click at [235, 77] on link "Columns" at bounding box center [257, 79] width 244 height 28
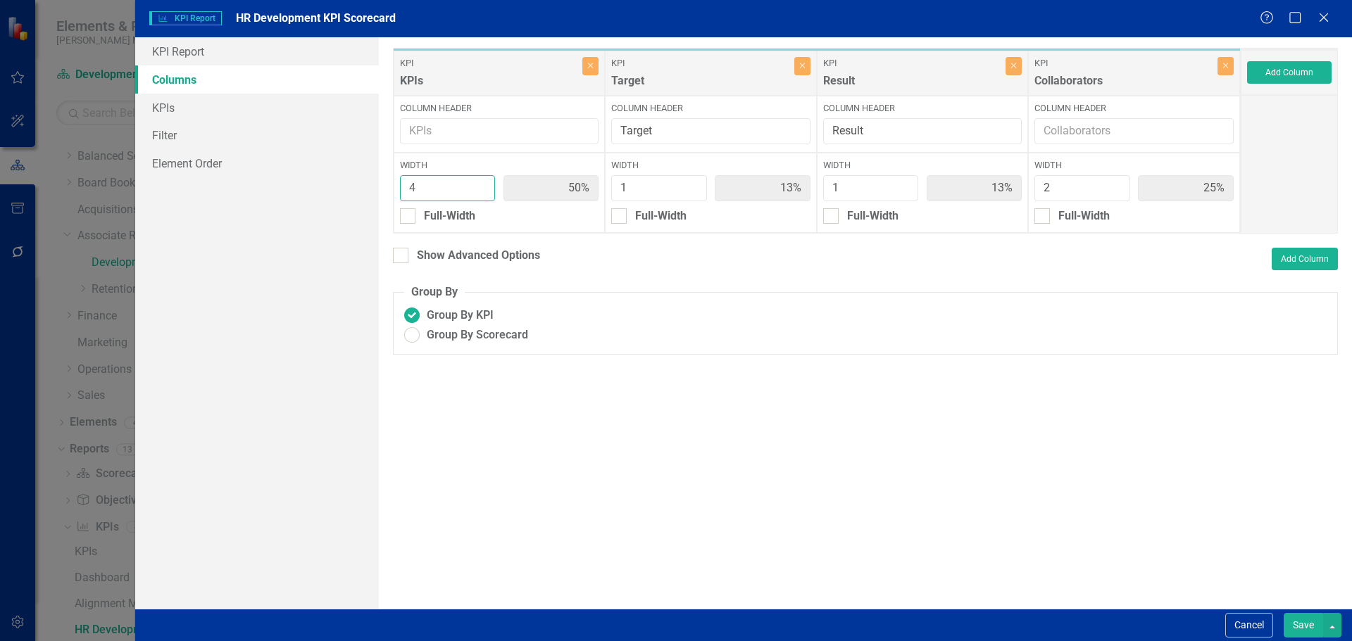
type input "5"
type input "56%"
type input "11%"
type input "22%"
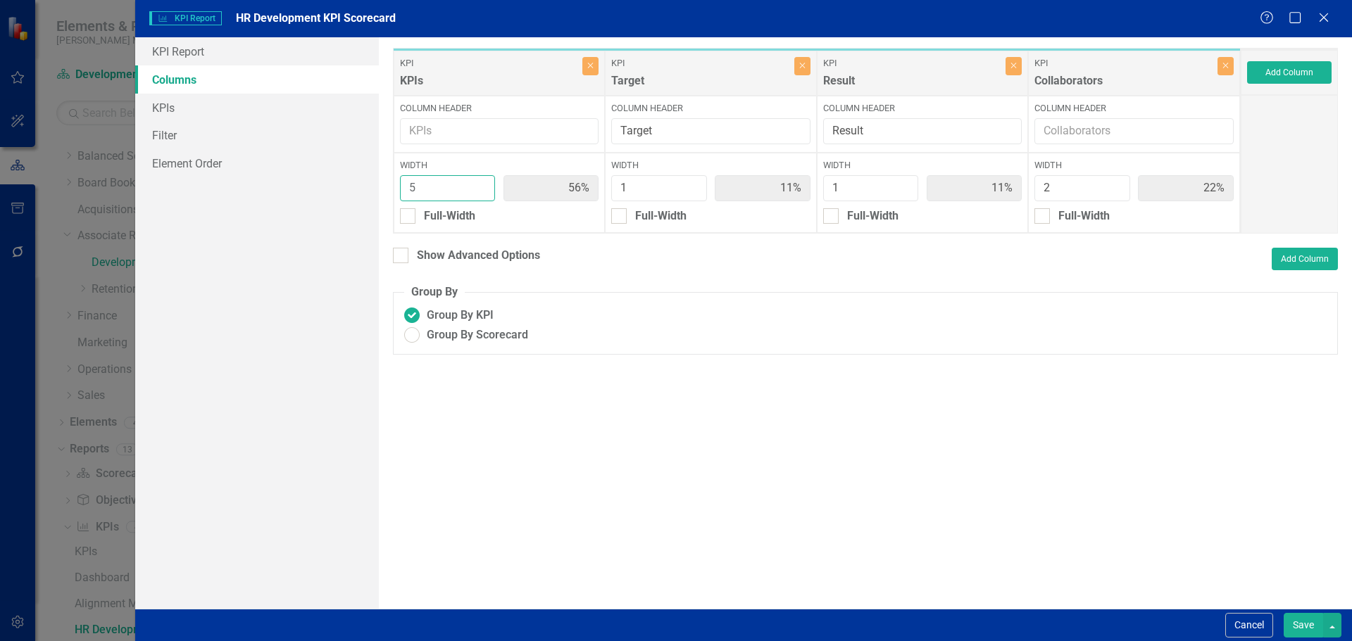
type input "5"
click at [480, 182] on input "5" at bounding box center [448, 188] width 96 height 26
click at [1294, 630] on button "Save" at bounding box center [1302, 625] width 39 height 25
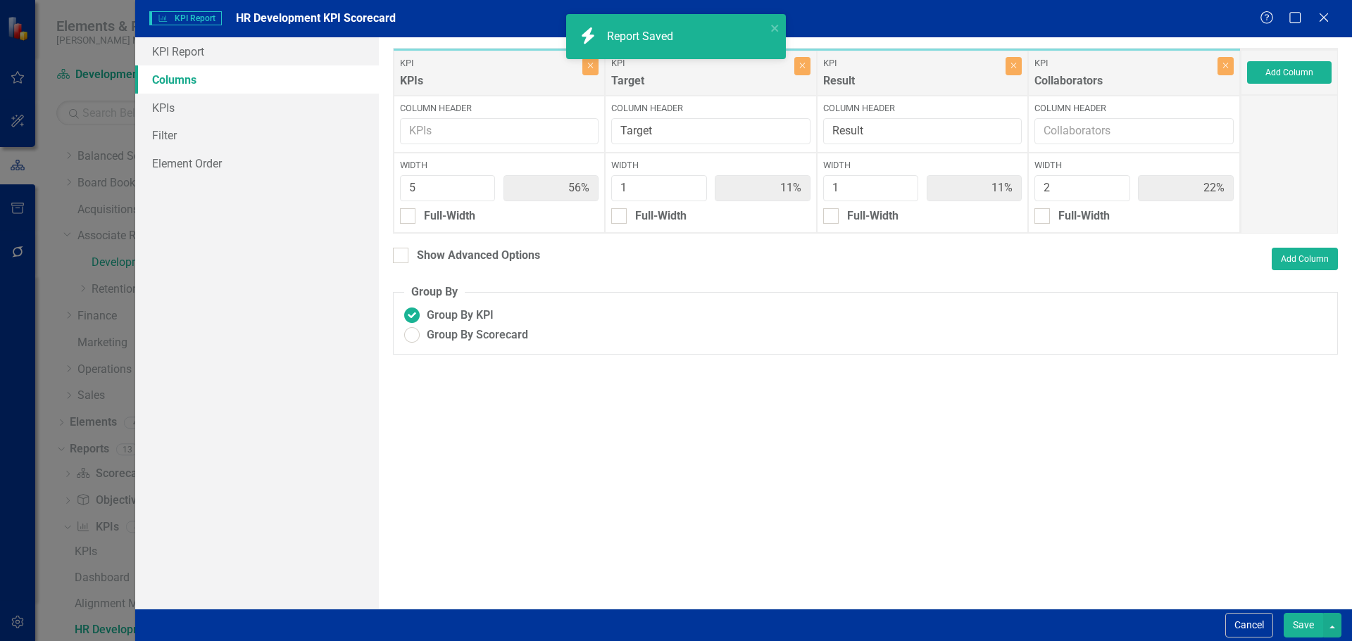
radio input "true"
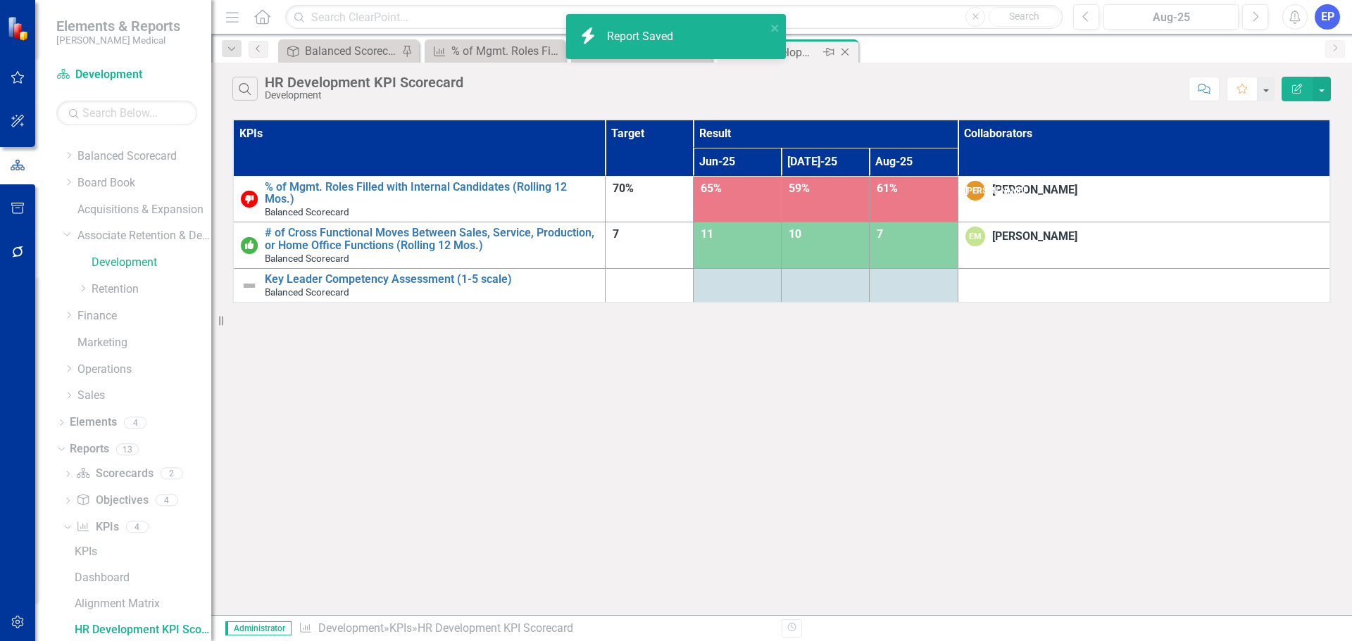
click at [843, 50] on icon "Close" at bounding box center [845, 51] width 14 height 11
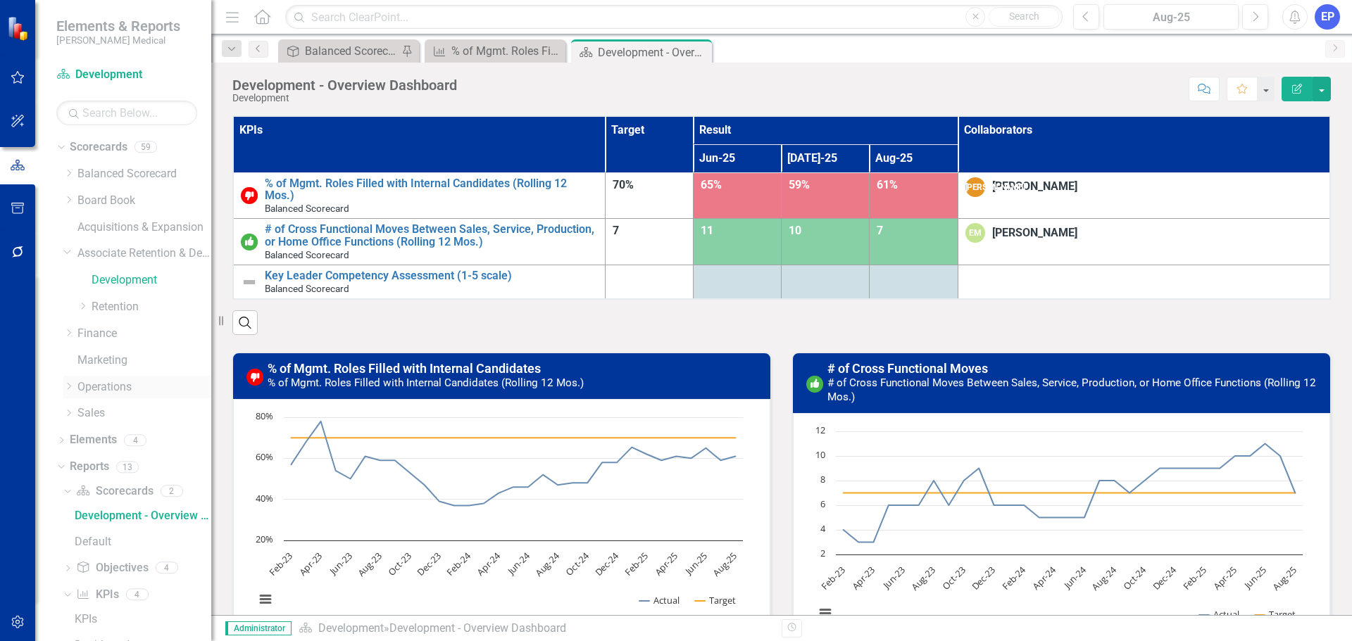
click at [95, 382] on link "Operations" at bounding box center [144, 387] width 134 height 16
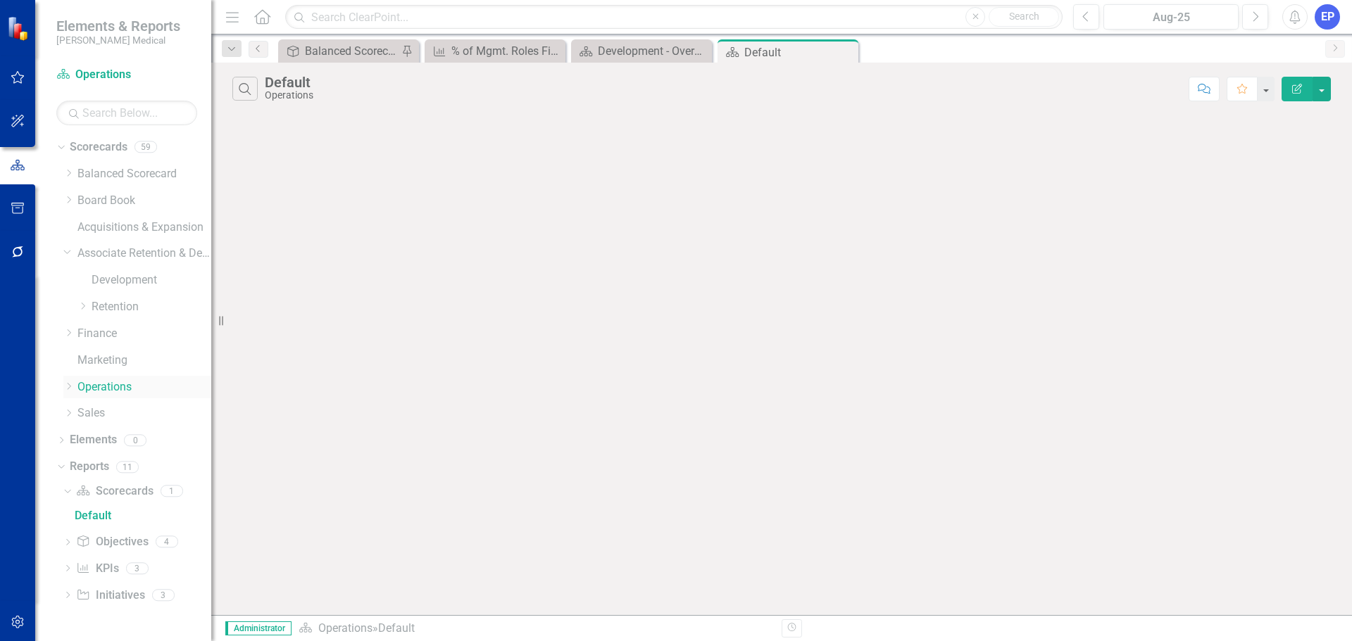
click at [71, 386] on icon "Dropdown" at bounding box center [68, 386] width 11 height 8
click at [83, 407] on div "Dropdown GM" at bounding box center [144, 413] width 134 height 23
click at [95, 411] on link "GM" at bounding box center [152, 414] width 120 height 16
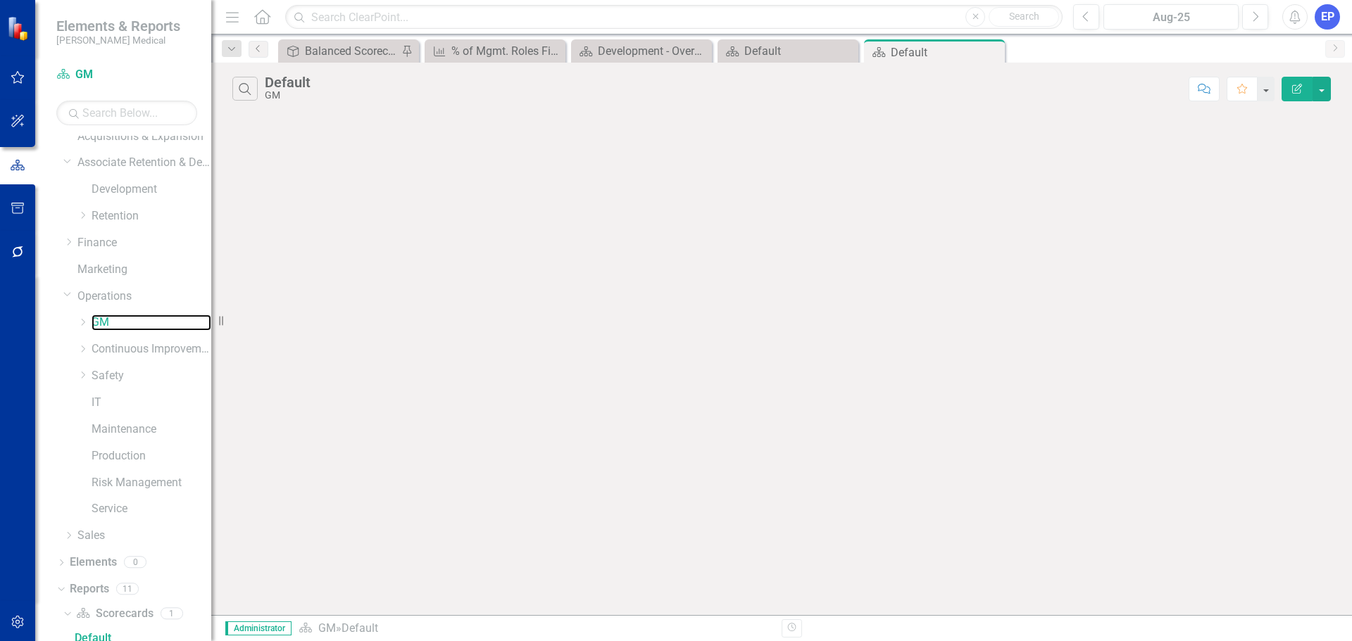
scroll to position [99, 0]
click at [84, 308] on div "Dropdown GM" at bounding box center [144, 314] width 134 height 23
click at [83, 315] on icon at bounding box center [84, 313] width 4 height 7
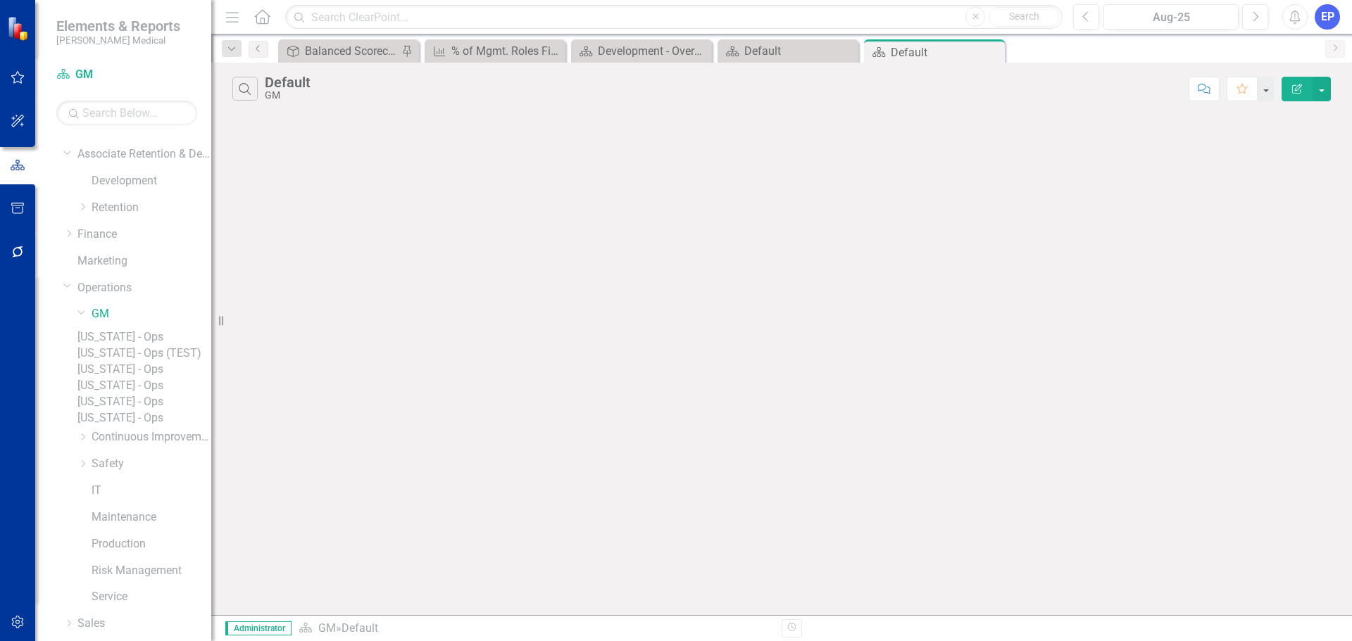
click at [128, 362] on link "[US_STATE] - Ops (TEST)" at bounding box center [144, 354] width 134 height 16
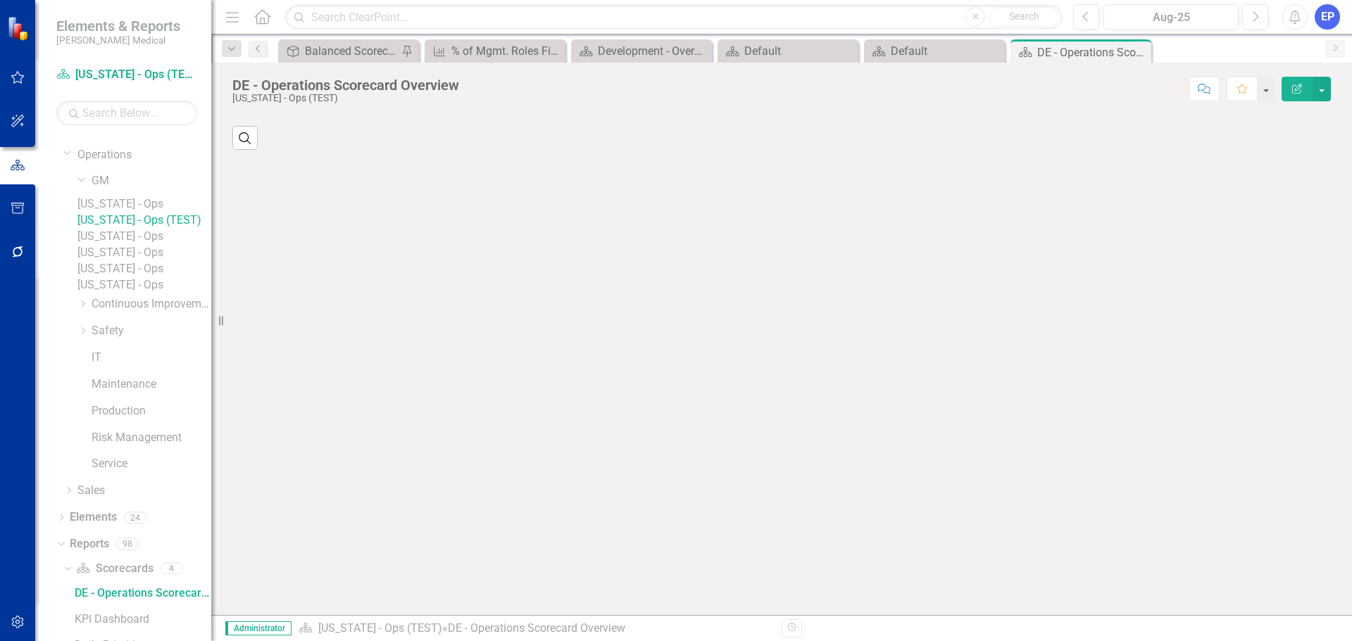
scroll to position [259, 0]
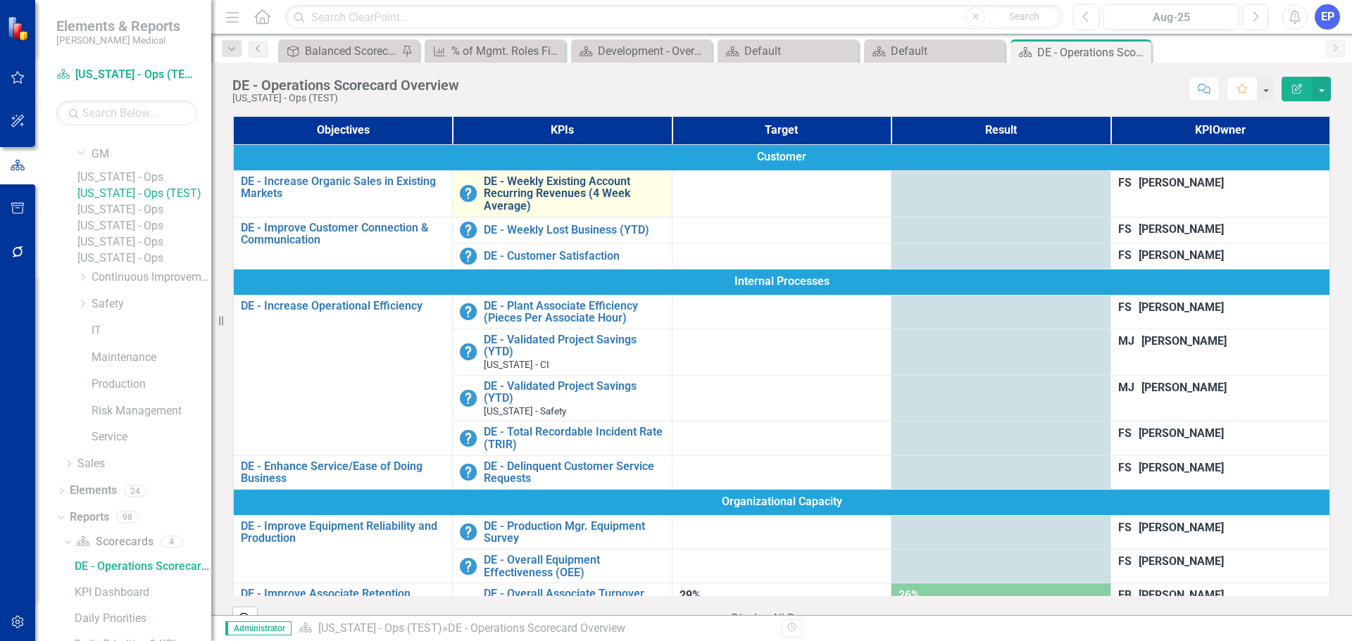
click at [560, 177] on link "DE - Weekly Existing Account Recurring Revenues (4 Week Average)" at bounding box center [574, 193] width 181 height 37
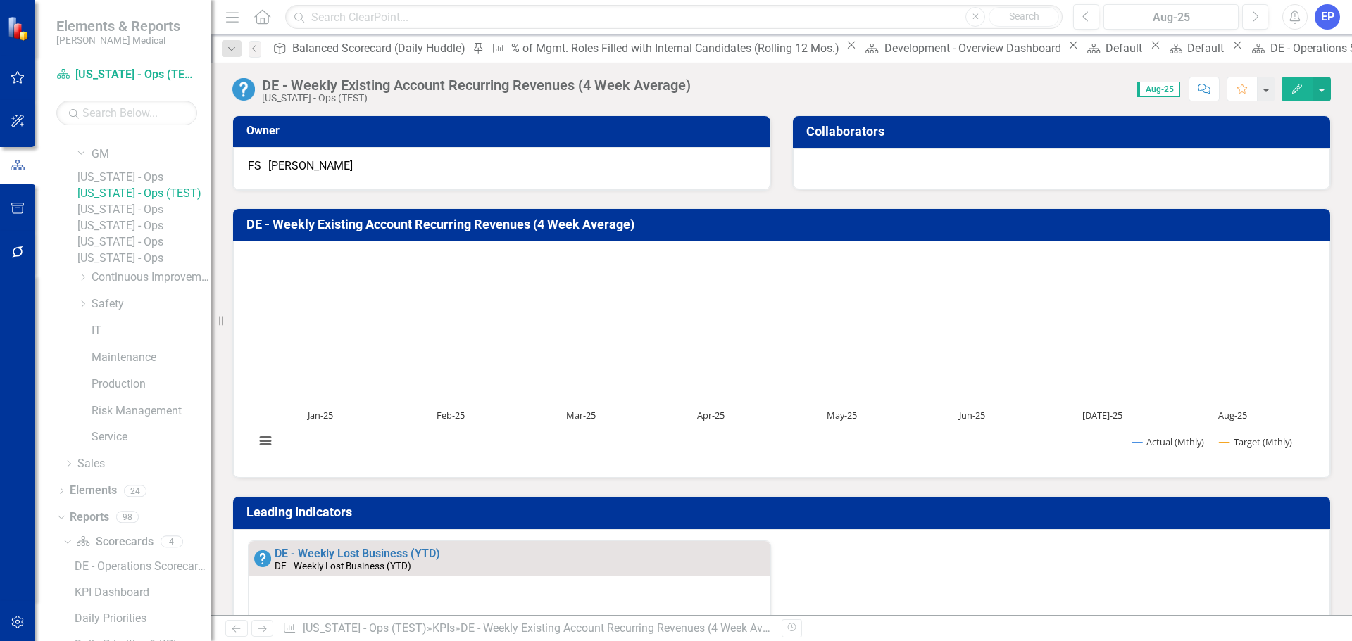
click at [1293, 82] on button "Edit" at bounding box center [1296, 89] width 31 height 25
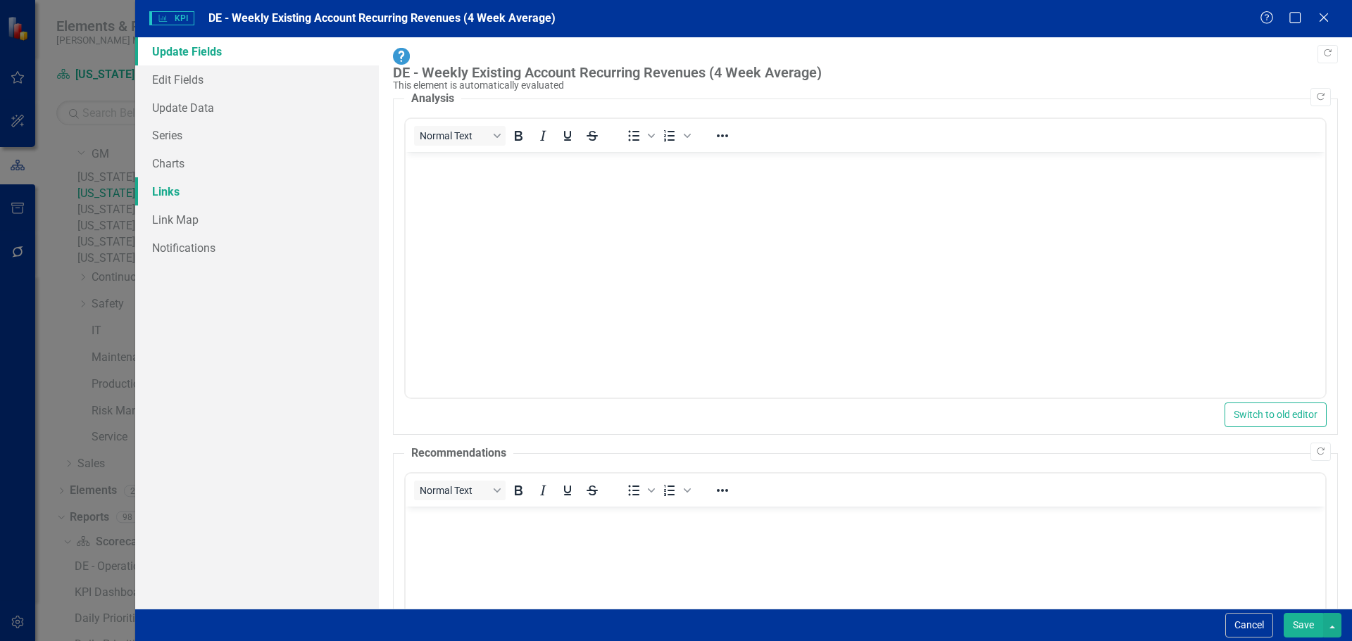
click at [168, 182] on link "Links" at bounding box center [257, 191] width 244 height 28
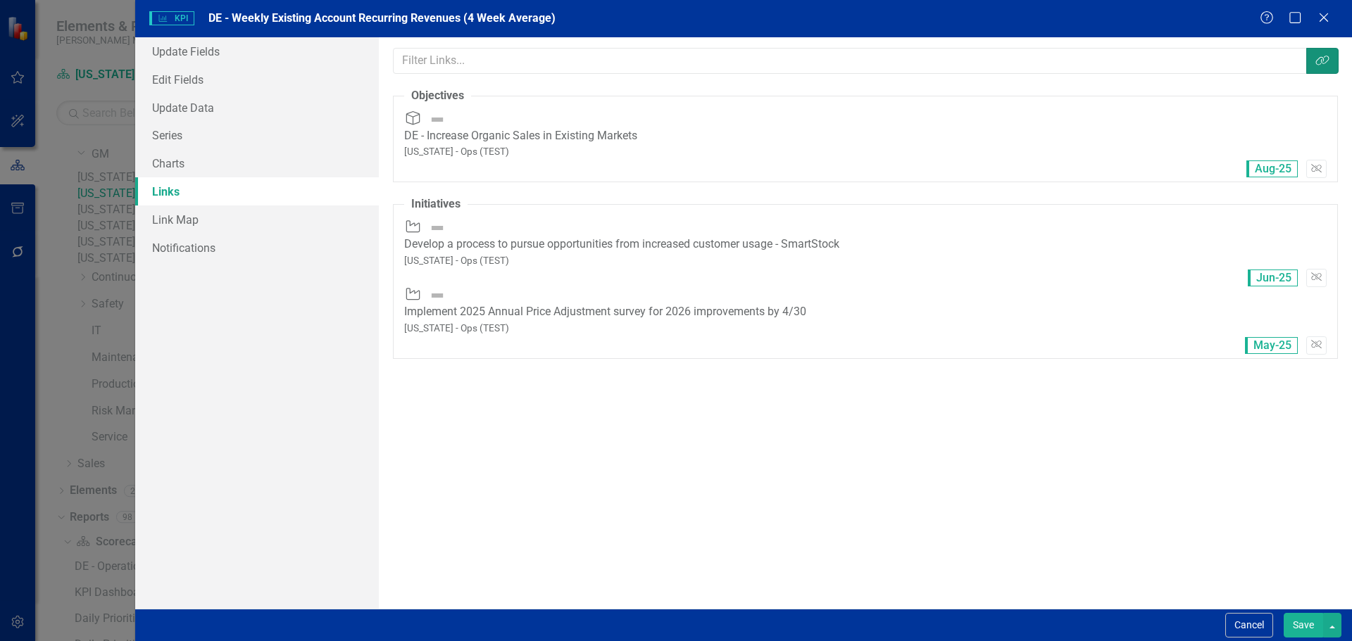
click at [1326, 56] on icon "button" at bounding box center [1321, 61] width 13 height 10
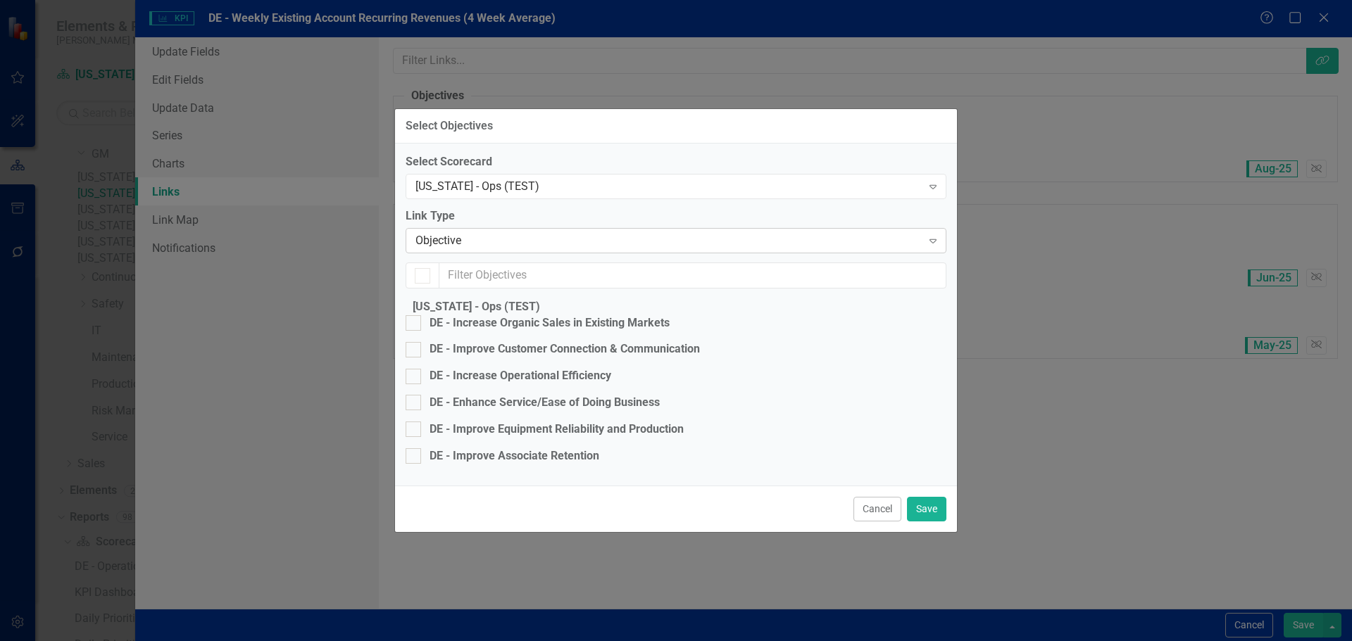
checkbox input "true"
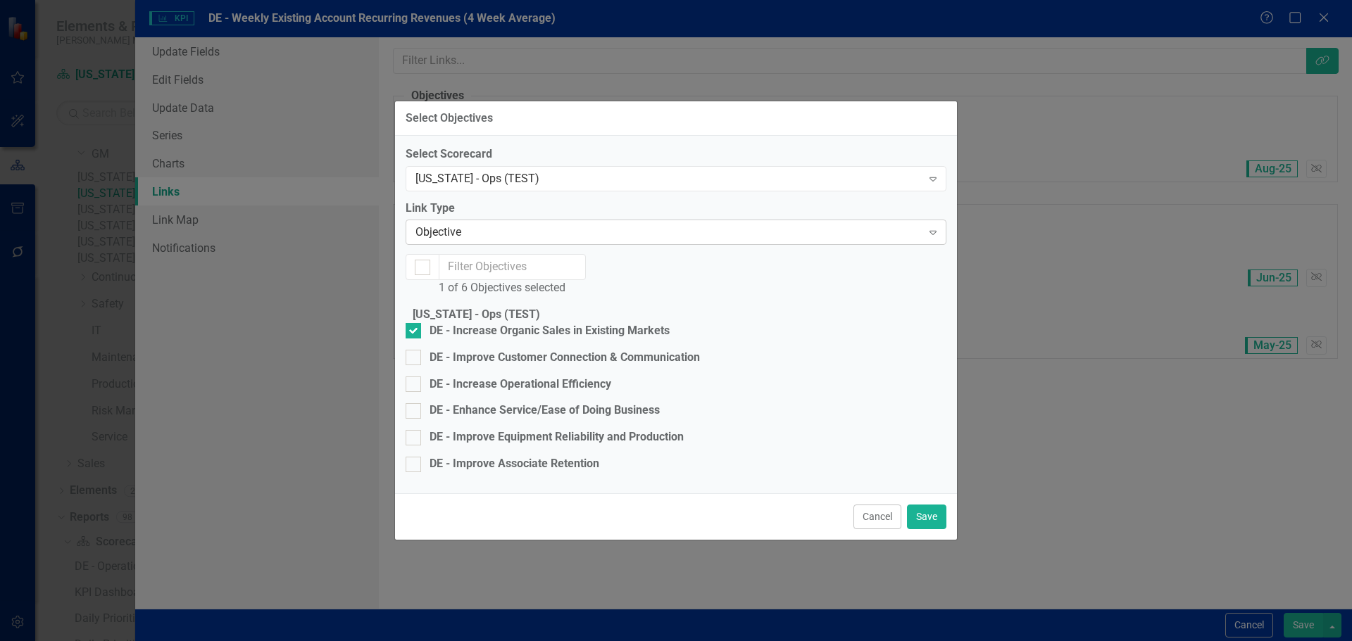
checkbox input "false"
click at [551, 170] on div "[US_STATE] - Ops (TEST)" at bounding box center [668, 178] width 506 height 16
type input "ba"
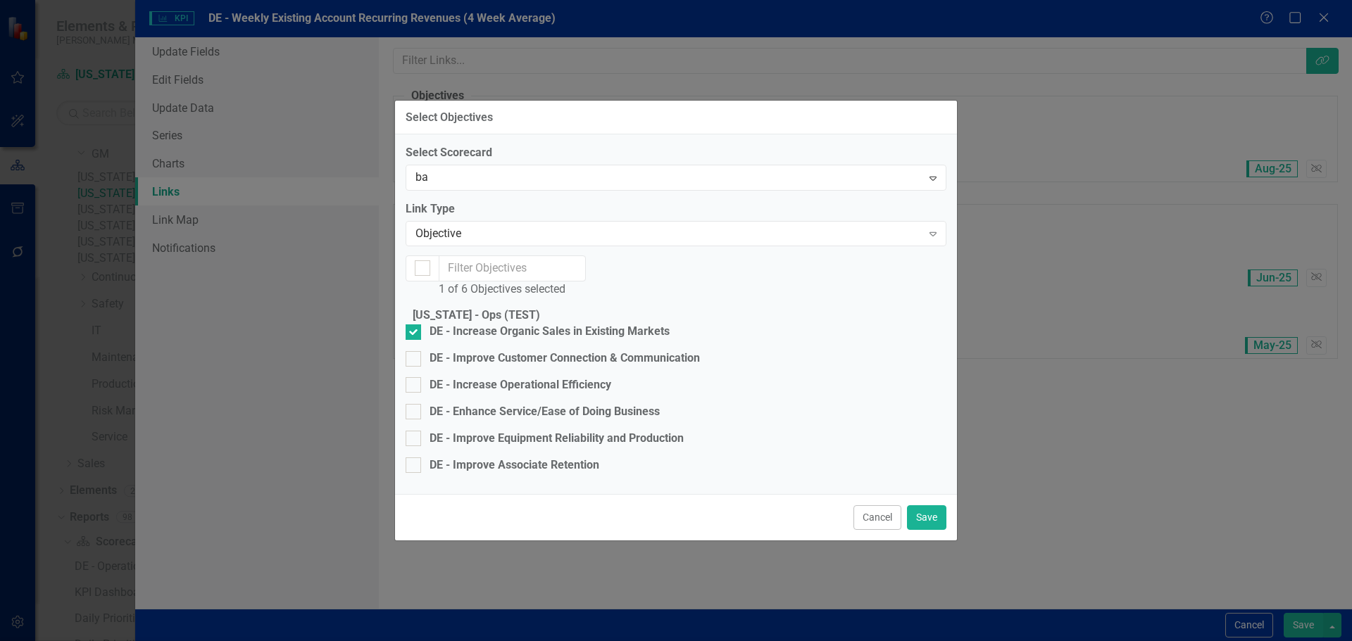
click at [547, 641] on div "Ba lanced Scorecard" at bounding box center [678, 653] width 1329 height 16
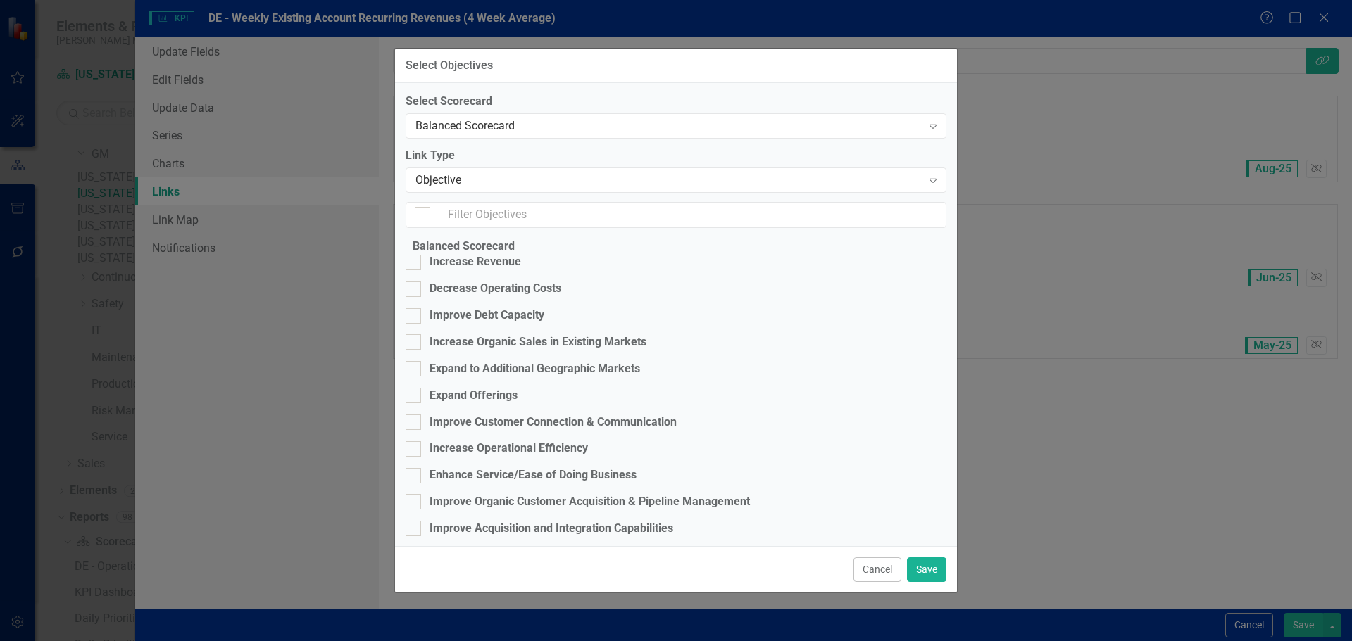
checkbox input "false"
click at [533, 351] on div "Increase Organic Sales in Existing Markets" at bounding box center [537, 342] width 217 height 16
click at [415, 344] on input "Increase Organic Sales in Existing Markets" at bounding box center [410, 338] width 9 height 9
checkbox input "true"
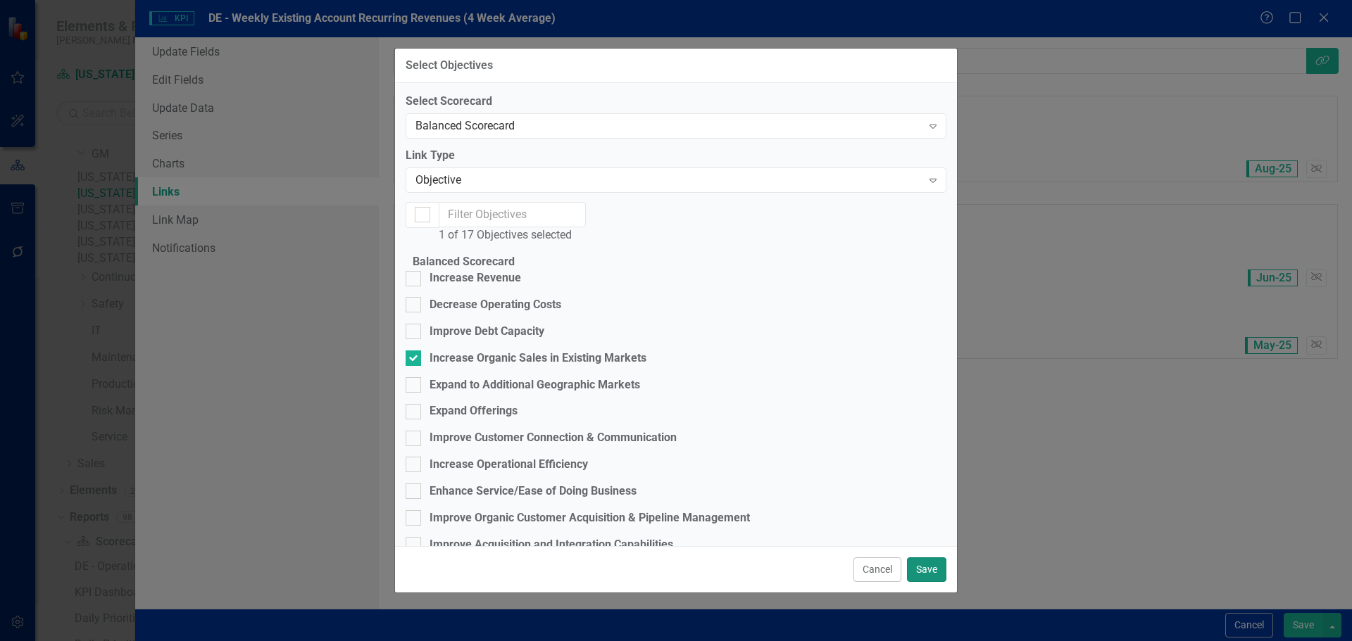
click at [934, 558] on button "Save" at bounding box center [926, 570] width 39 height 25
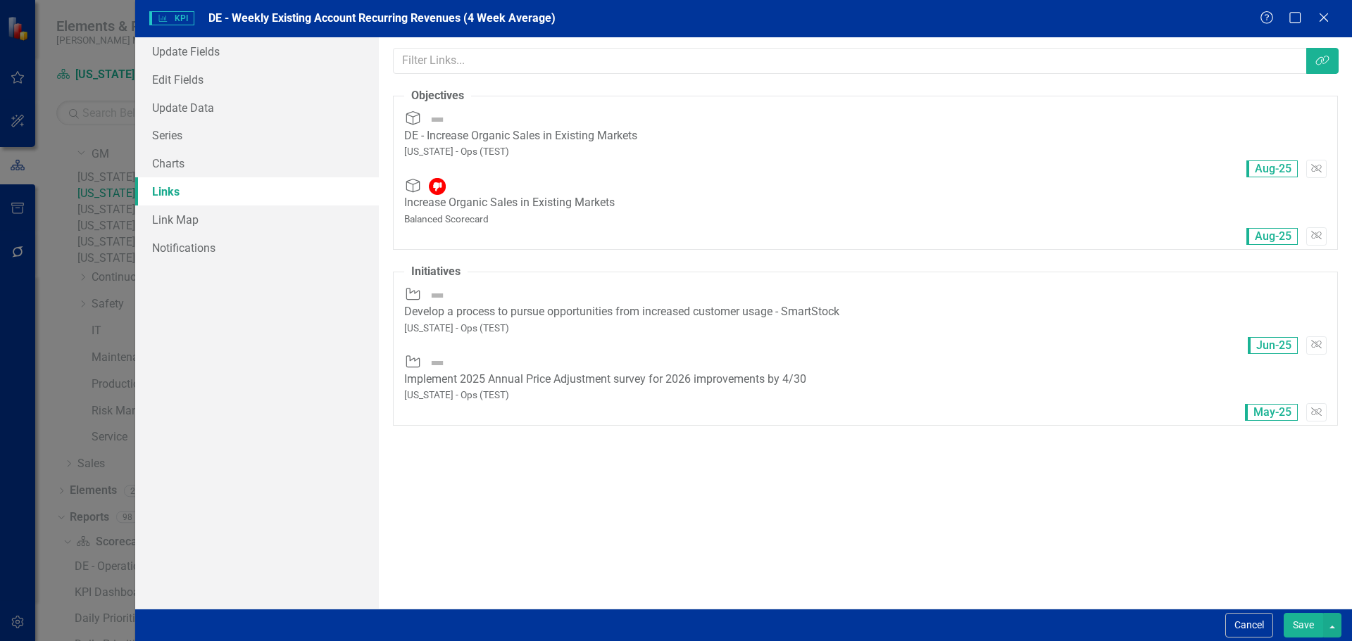
click at [1299, 622] on button "Save" at bounding box center [1302, 625] width 39 height 25
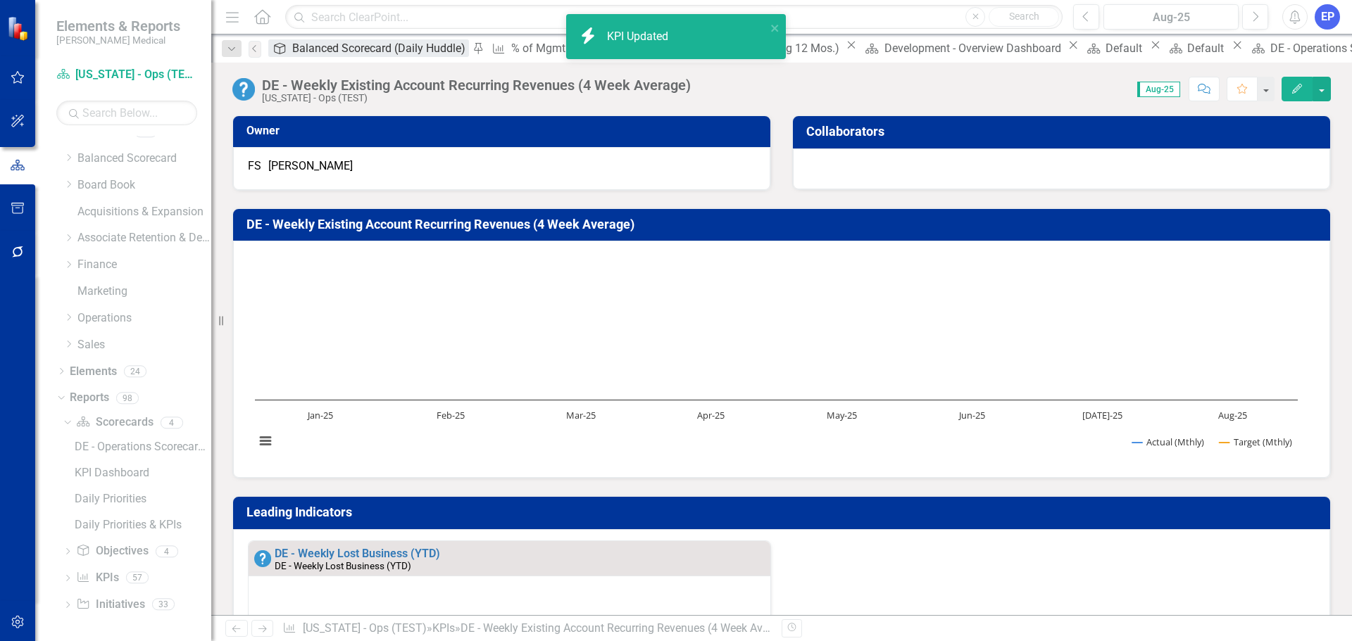
scroll to position [15, 0]
click at [331, 49] on div "Balanced Scorecard (Daily Huddle)" at bounding box center [380, 48] width 177 height 18
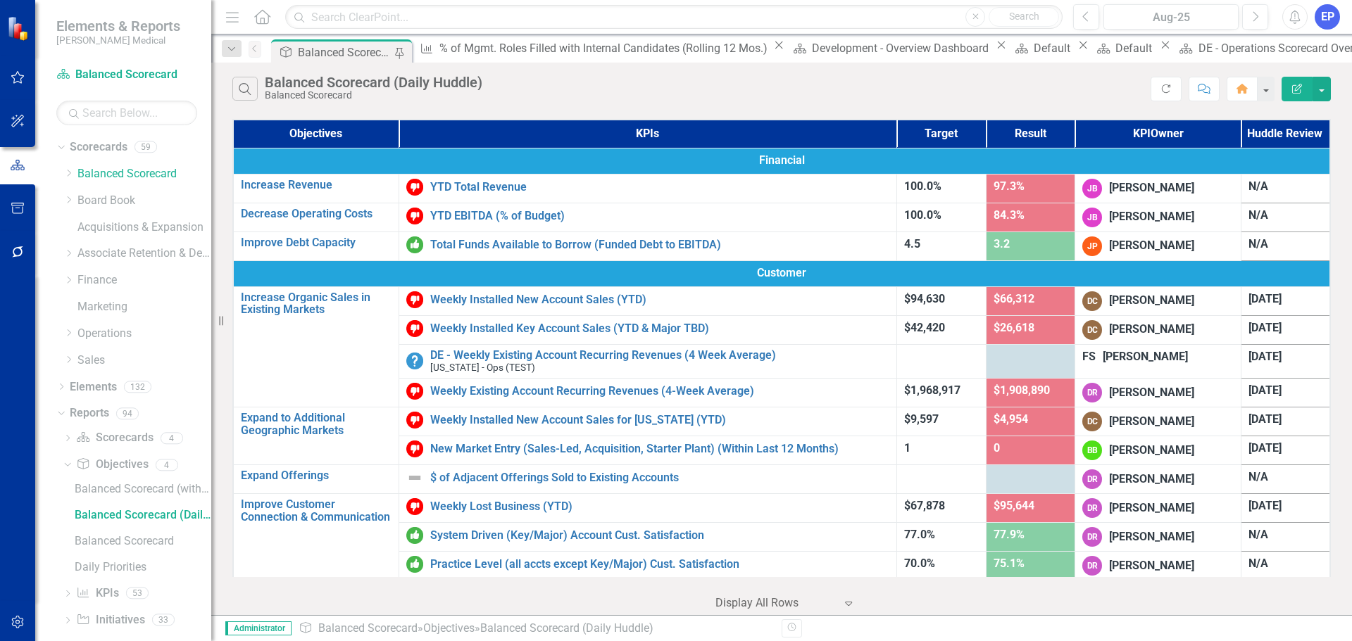
click at [738, 134] on th "KPIs" at bounding box center [647, 134] width 498 height 28
click at [1288, 92] on button "Edit Report" at bounding box center [1296, 89] width 31 height 25
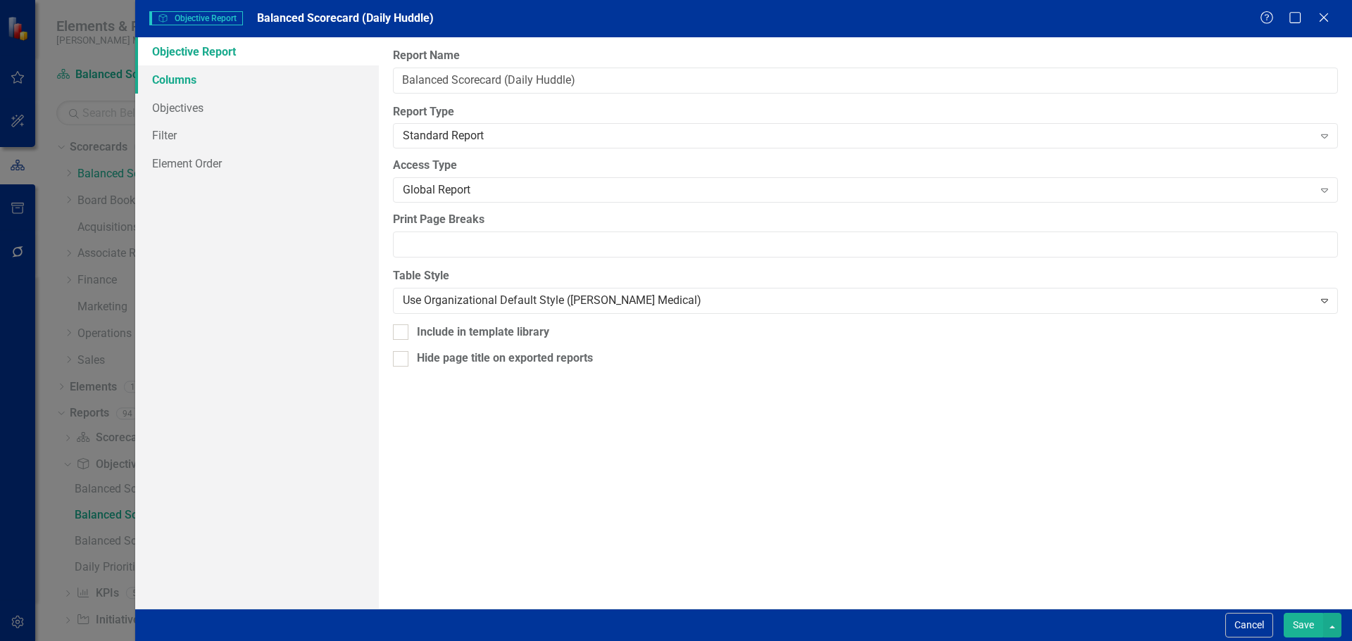
click at [212, 85] on link "Columns" at bounding box center [257, 79] width 244 height 28
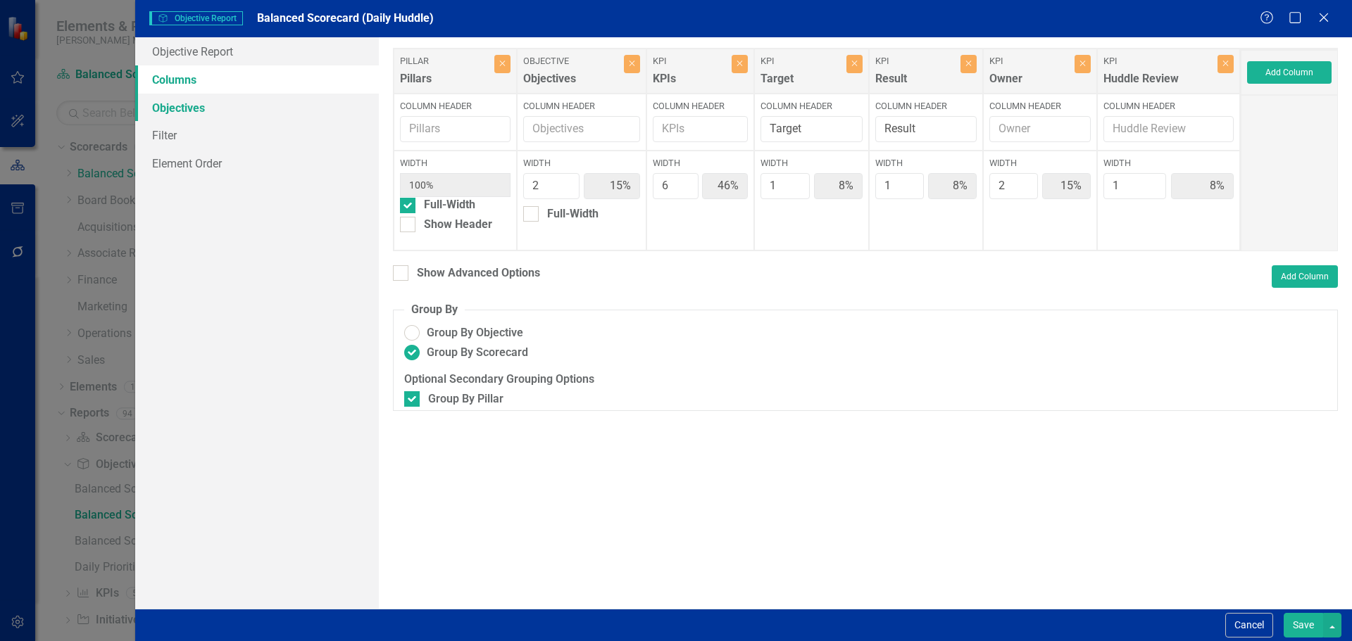
click at [207, 100] on link "Objectives" at bounding box center [257, 108] width 244 height 28
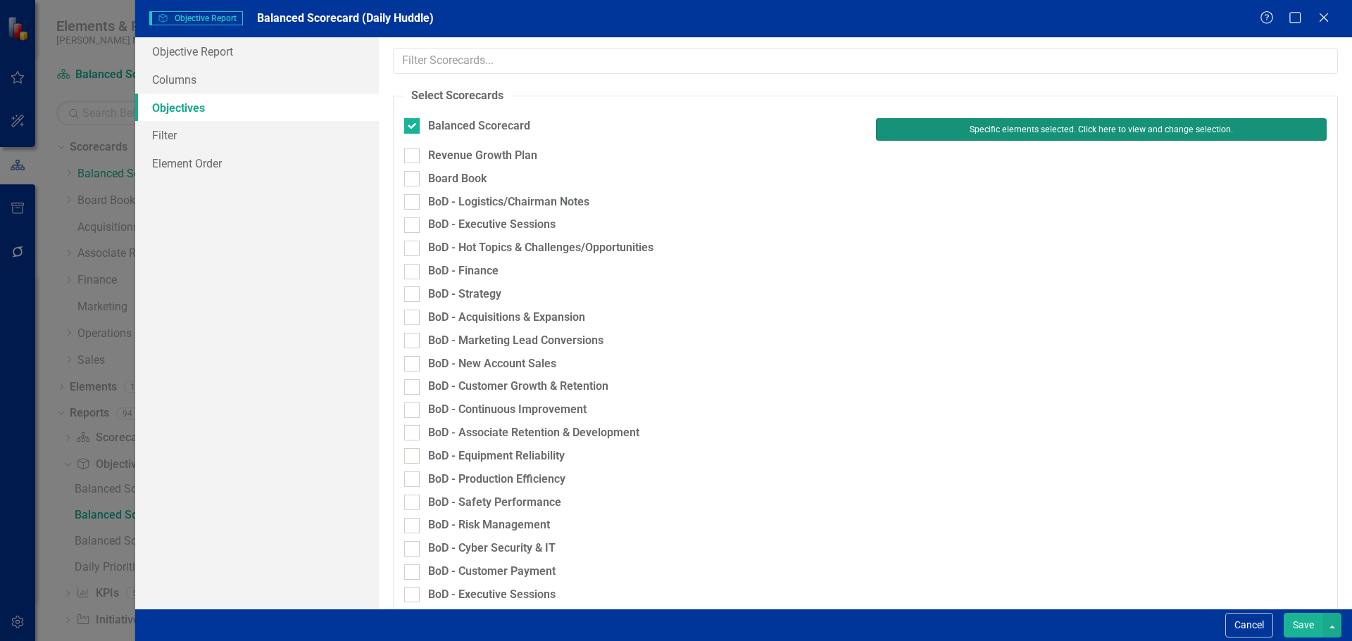
click at [1014, 129] on button "Specific elements selected. Click here to view and change selection." at bounding box center [1101, 129] width 451 height 23
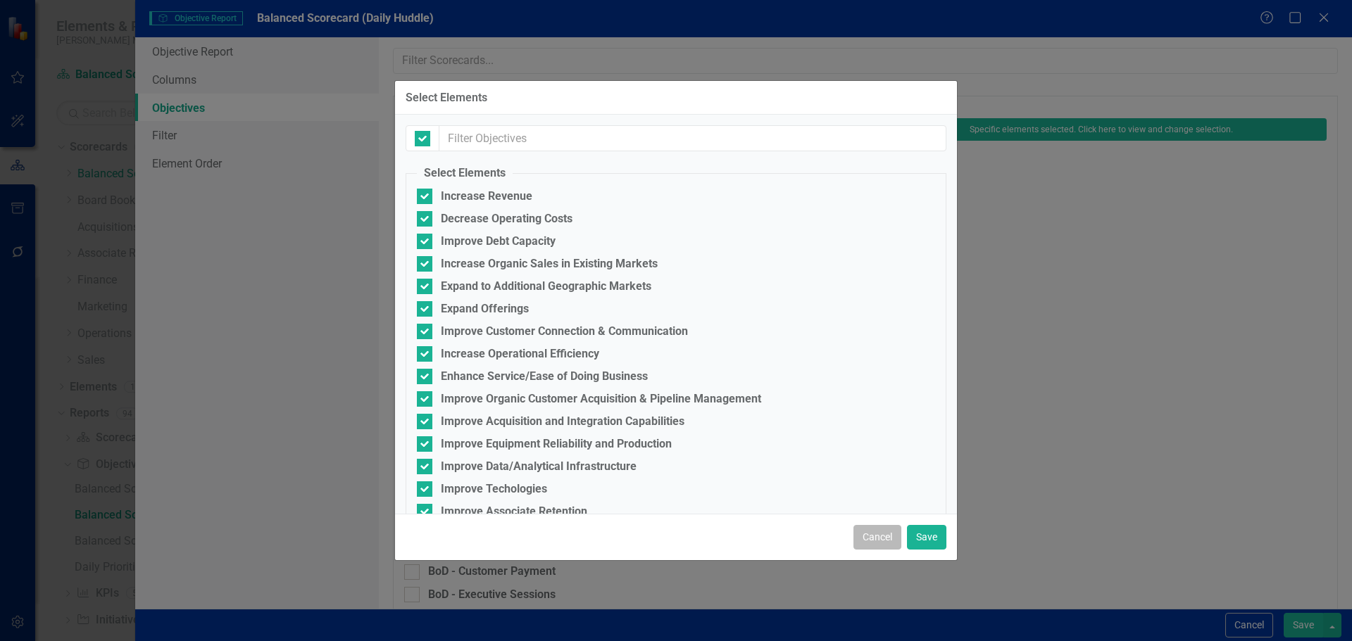
click at [884, 541] on button "Cancel" at bounding box center [877, 537] width 48 height 25
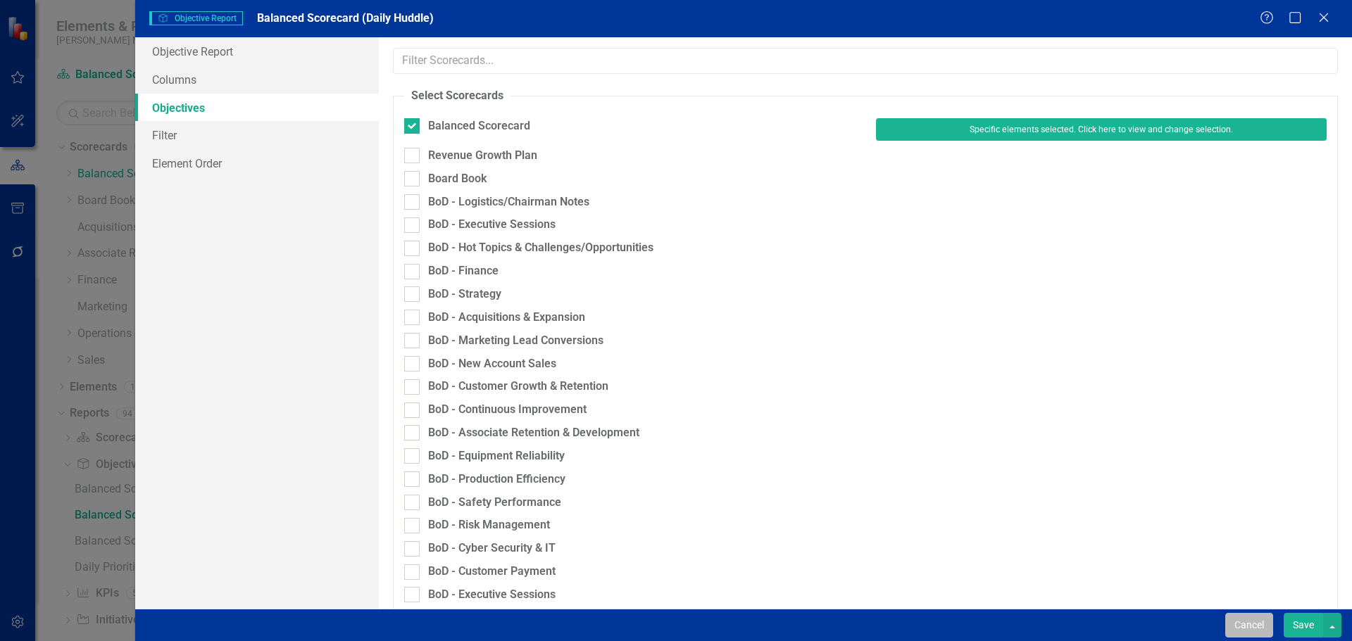
click at [1250, 624] on button "Cancel" at bounding box center [1249, 625] width 48 height 25
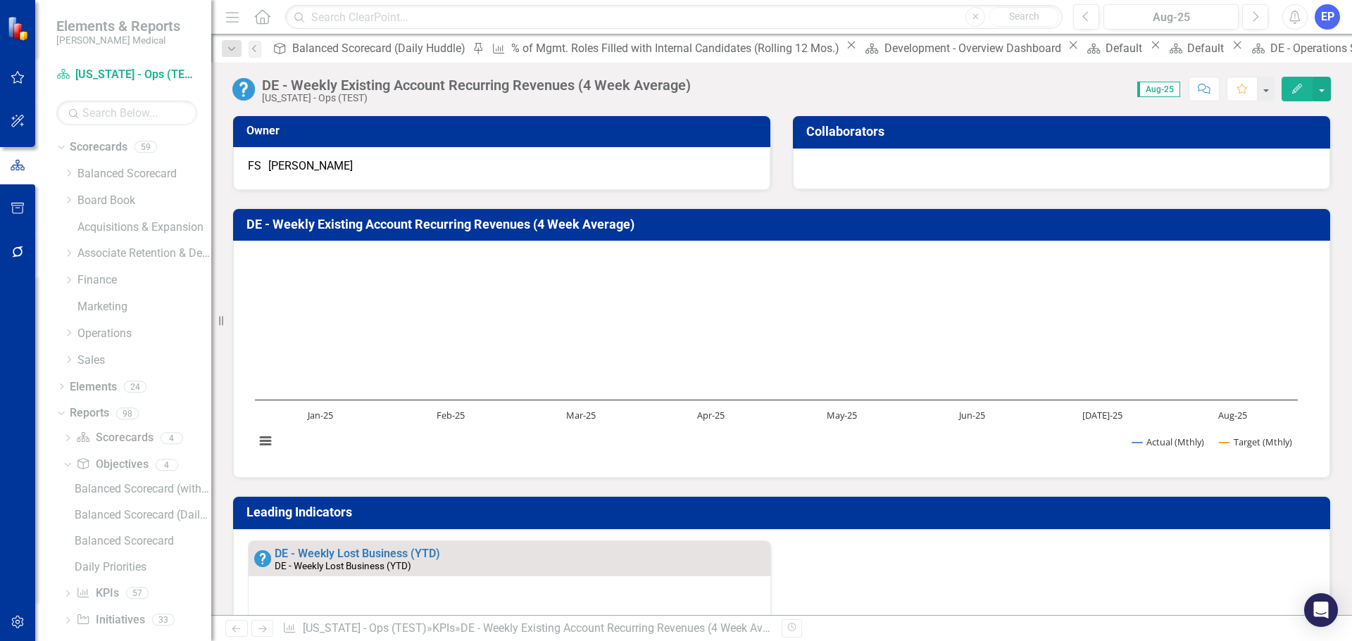
click at [1290, 87] on button "Edit" at bounding box center [1296, 89] width 31 height 25
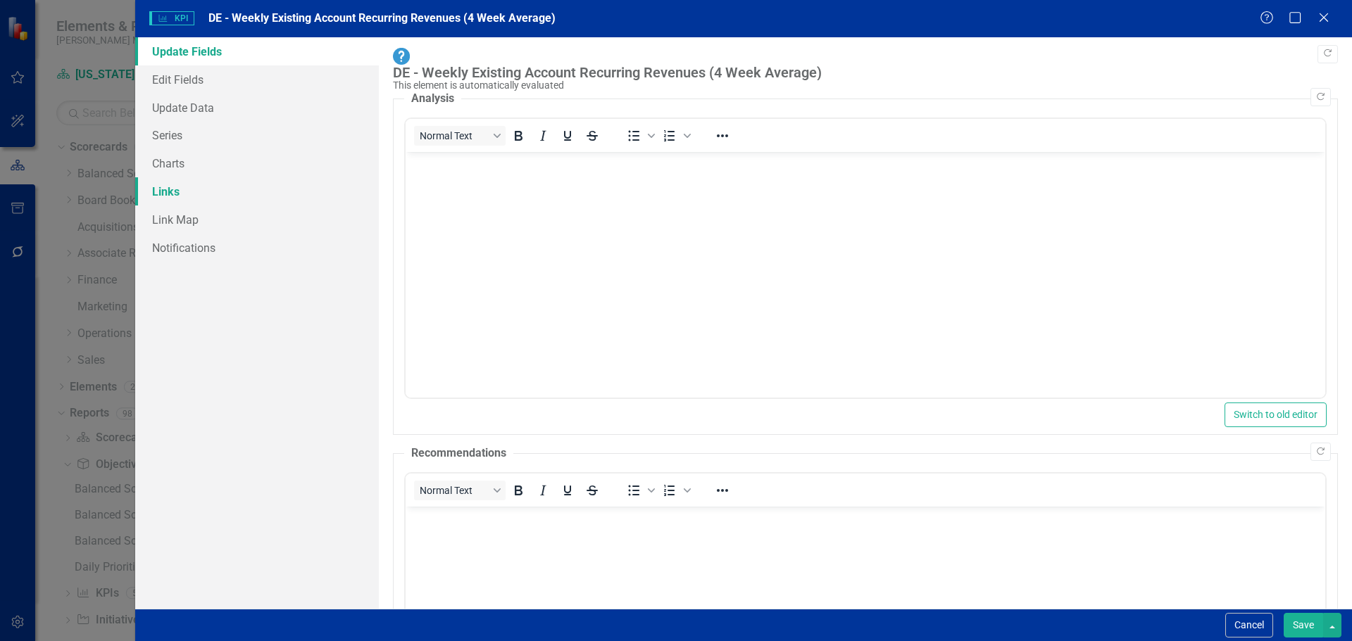
click at [163, 194] on link "Links" at bounding box center [257, 191] width 244 height 28
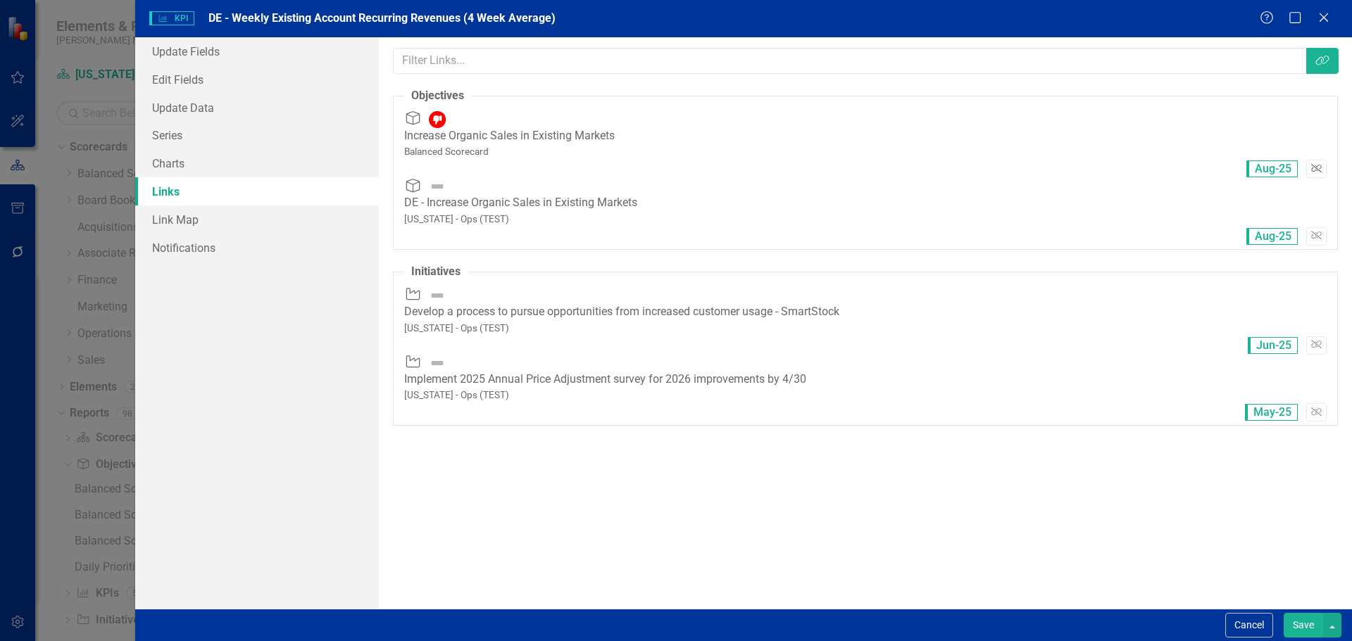
click at [1311, 165] on icon "Unlink" at bounding box center [1316, 169] width 11 height 8
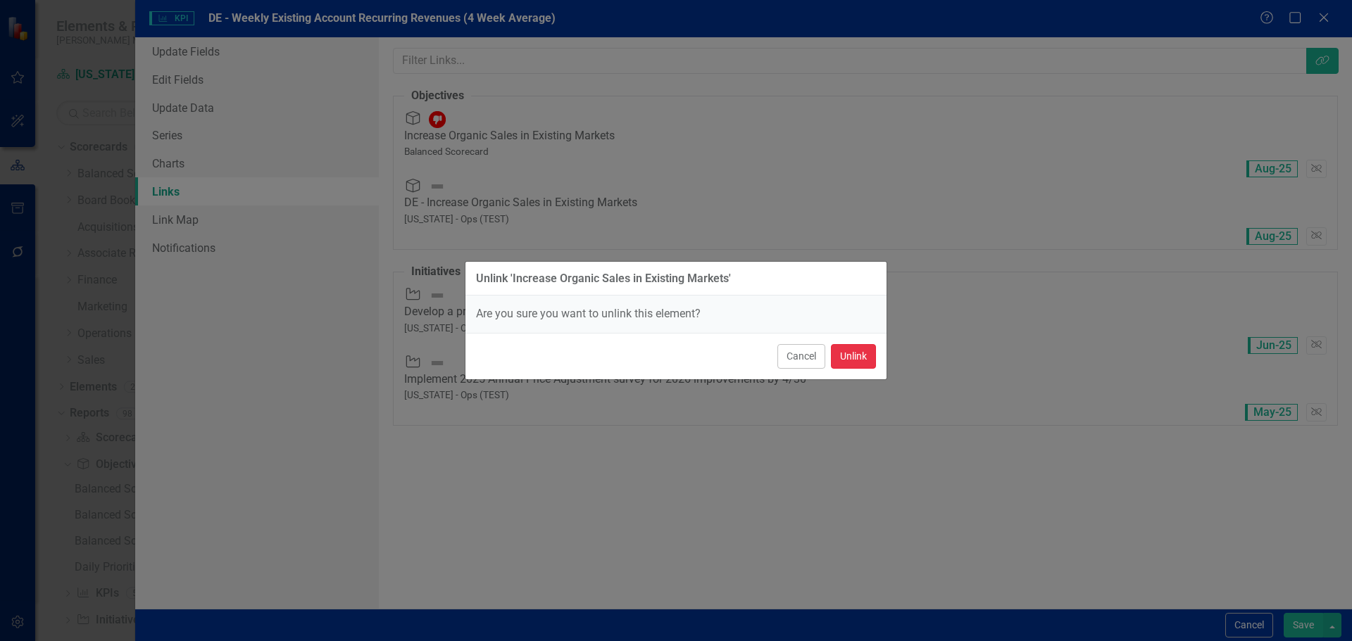
click at [848, 359] on button "Unlink" at bounding box center [853, 356] width 45 height 25
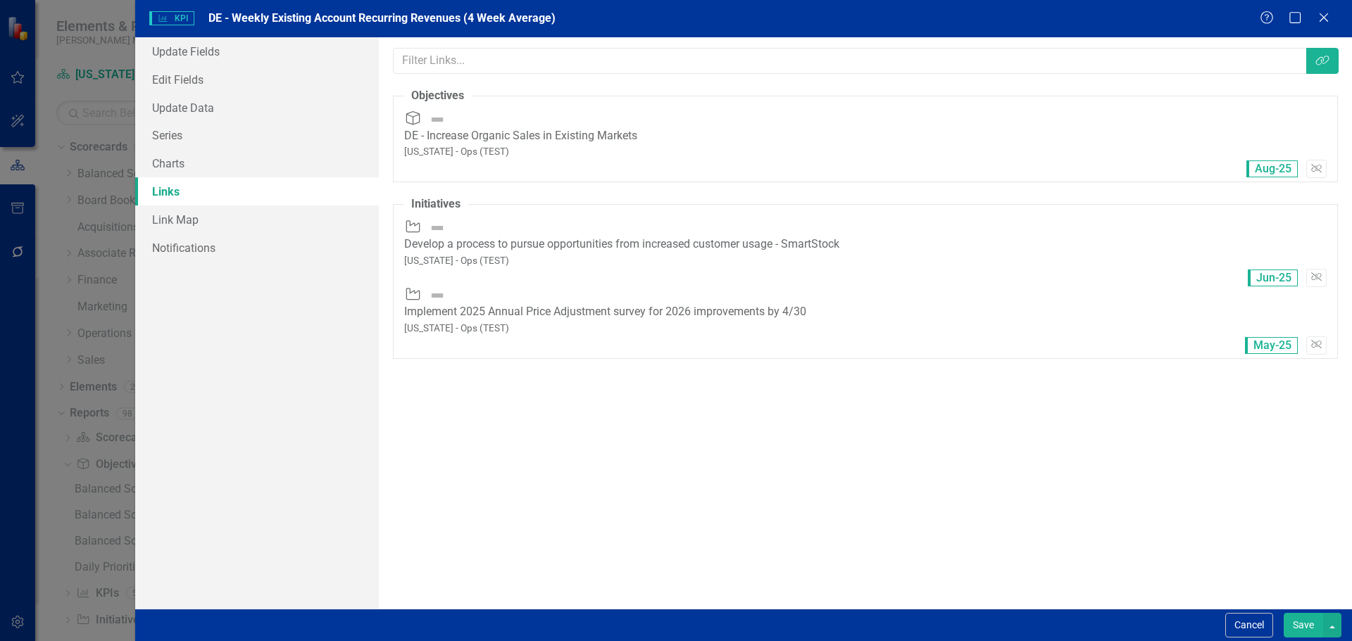
click at [1300, 629] on button "Save" at bounding box center [1302, 625] width 39 height 25
